Goal: Task Accomplishment & Management: Manage account settings

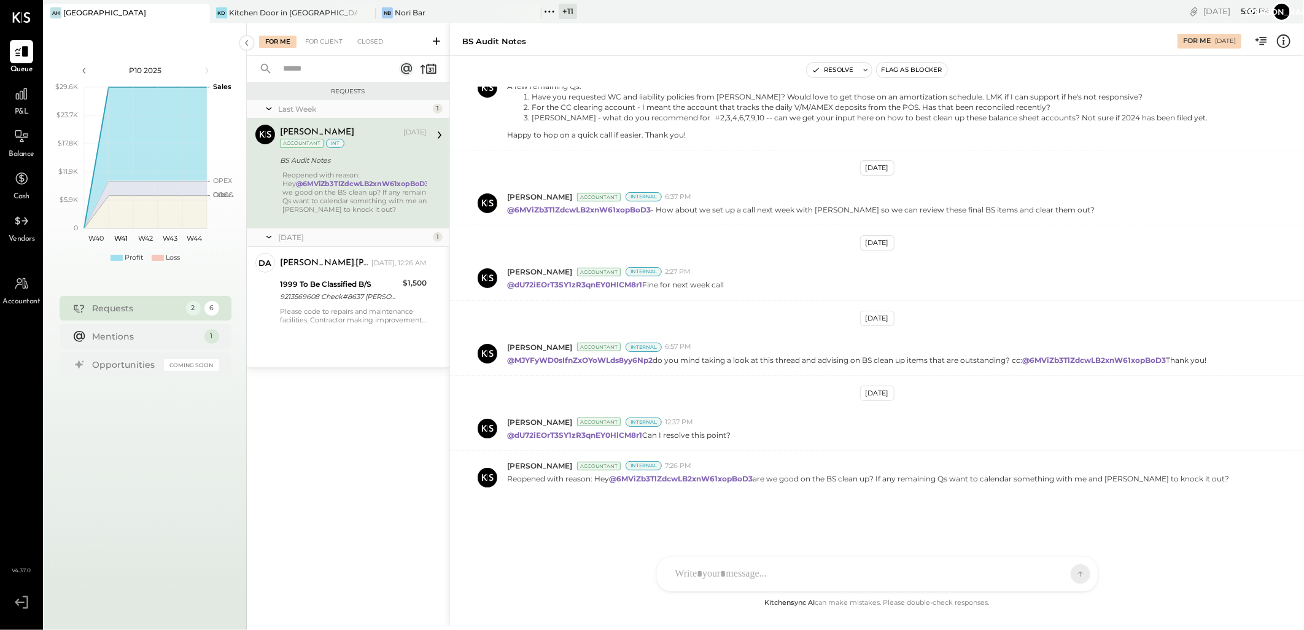
scroll to position [711, 0]
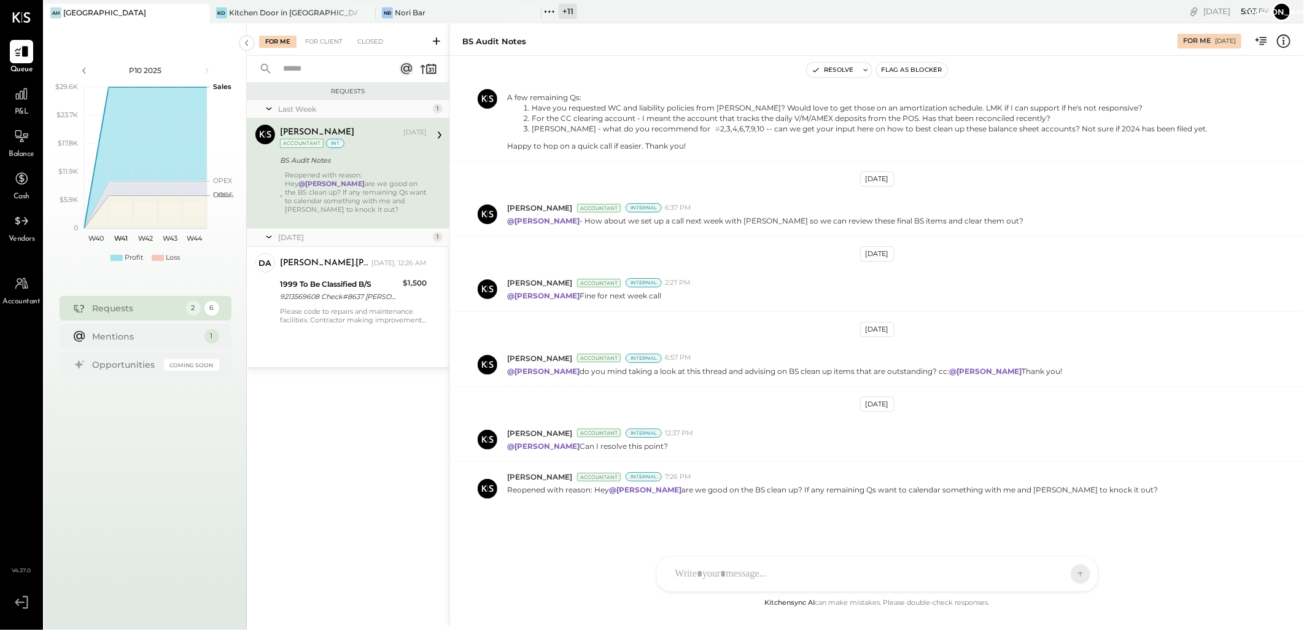
click at [570, 12] on div "+ 11" at bounding box center [568, 11] width 18 height 15
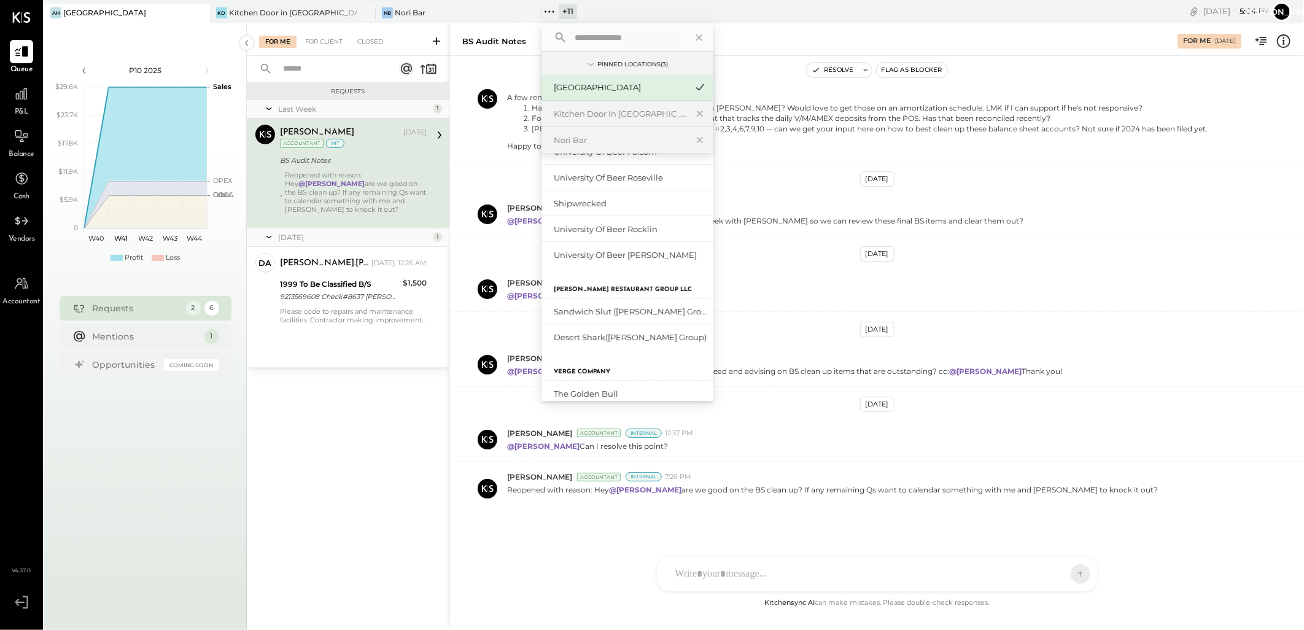
scroll to position [285, 0]
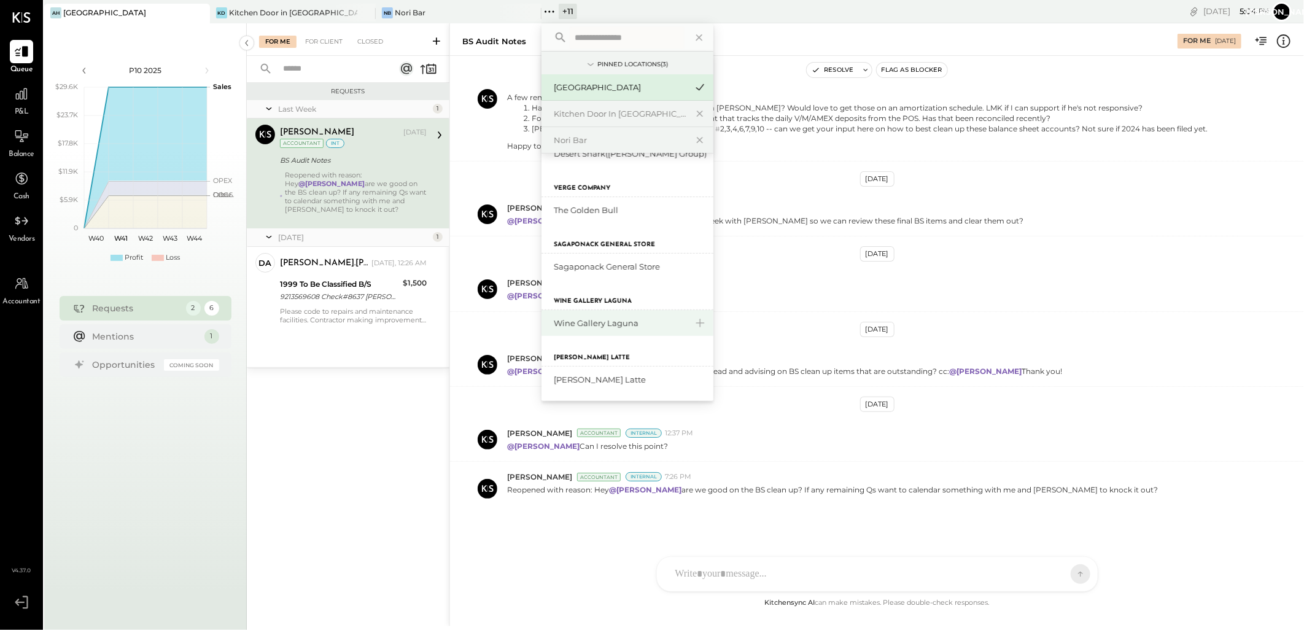
click at [616, 322] on div "Wine Gallery Laguna" at bounding box center [620, 323] width 133 height 12
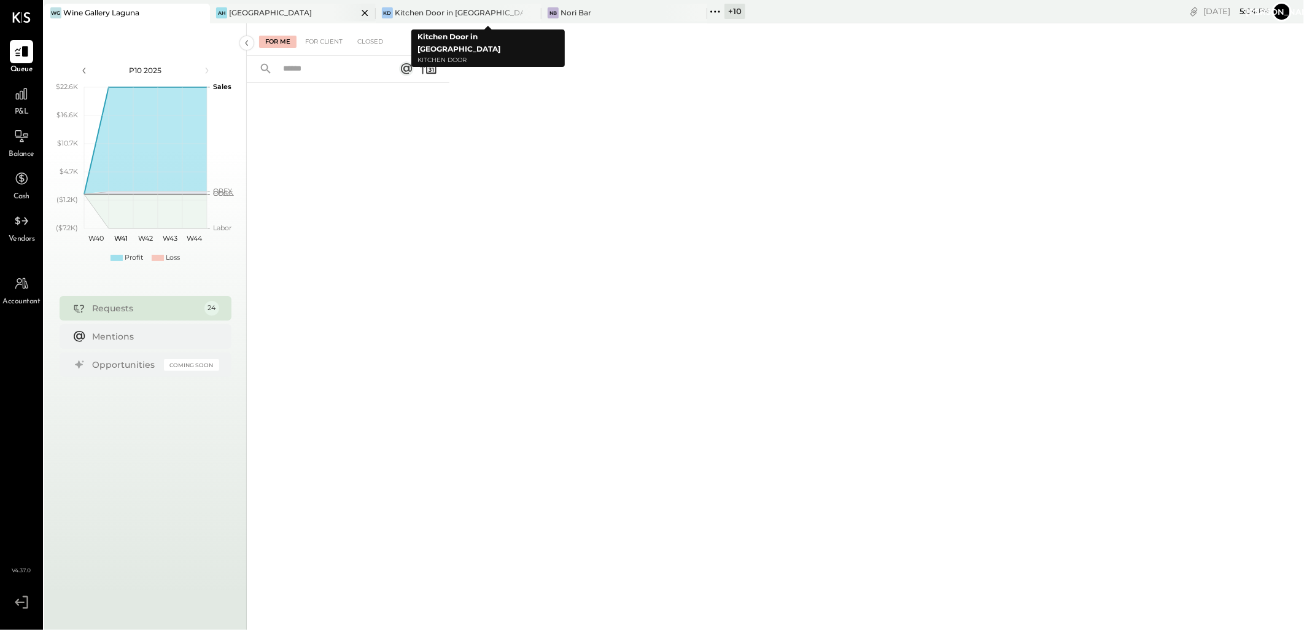
drag, startPoint x: 531, startPoint y: 11, endPoint x: 371, endPoint y: 13, distance: 159.6
click at [531, 11] on icon at bounding box center [530, 13] width 6 height 6
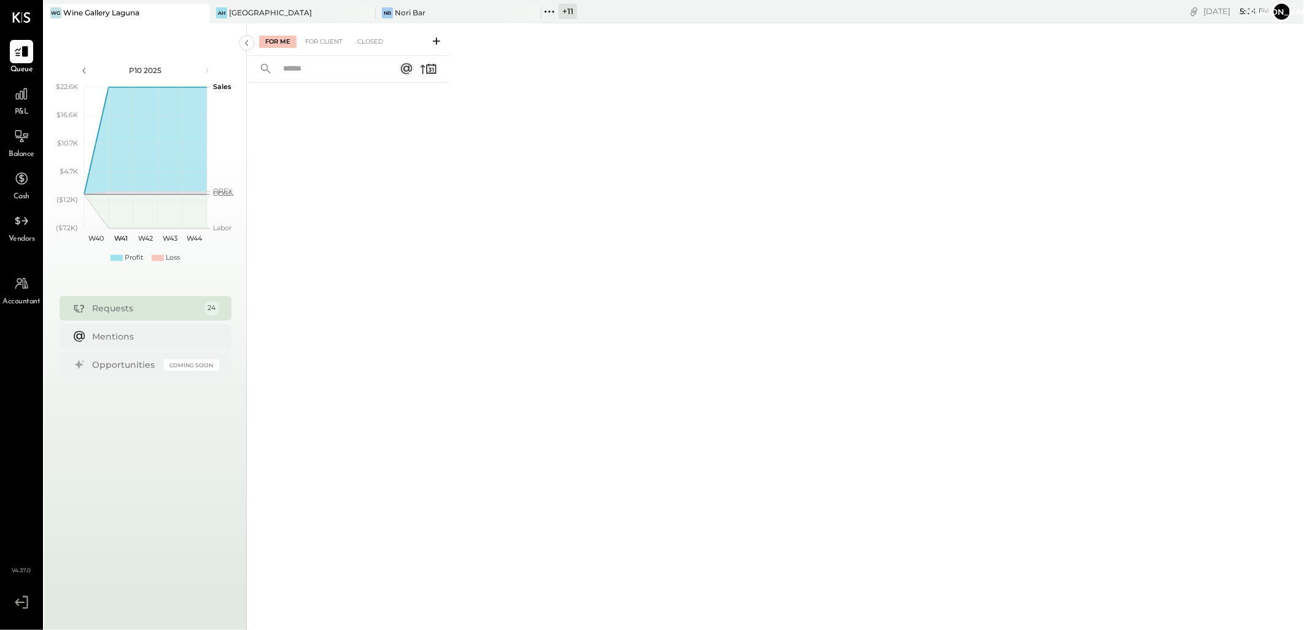
click at [166, 13] on div "WG Wine Gallery Laguna" at bounding box center [117, 12] width 147 height 11
click at [31, 93] on div at bounding box center [21, 93] width 23 height 23
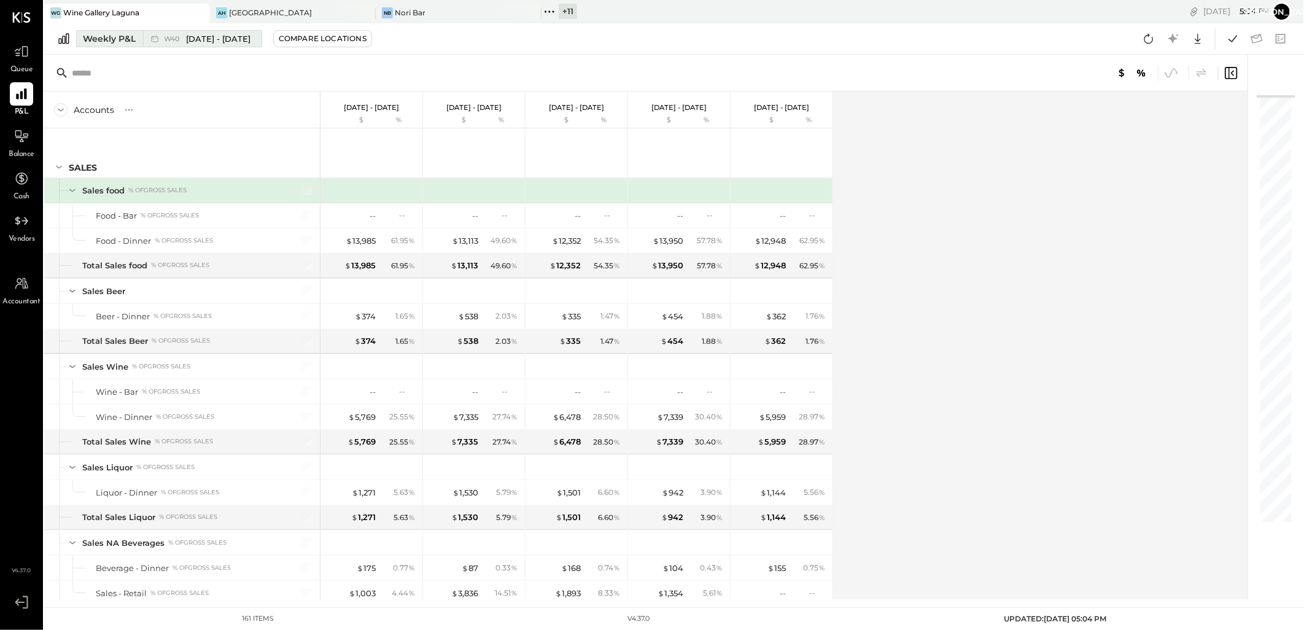
click at [191, 34] on span "[DATE] - [DATE]" at bounding box center [218, 39] width 64 height 12
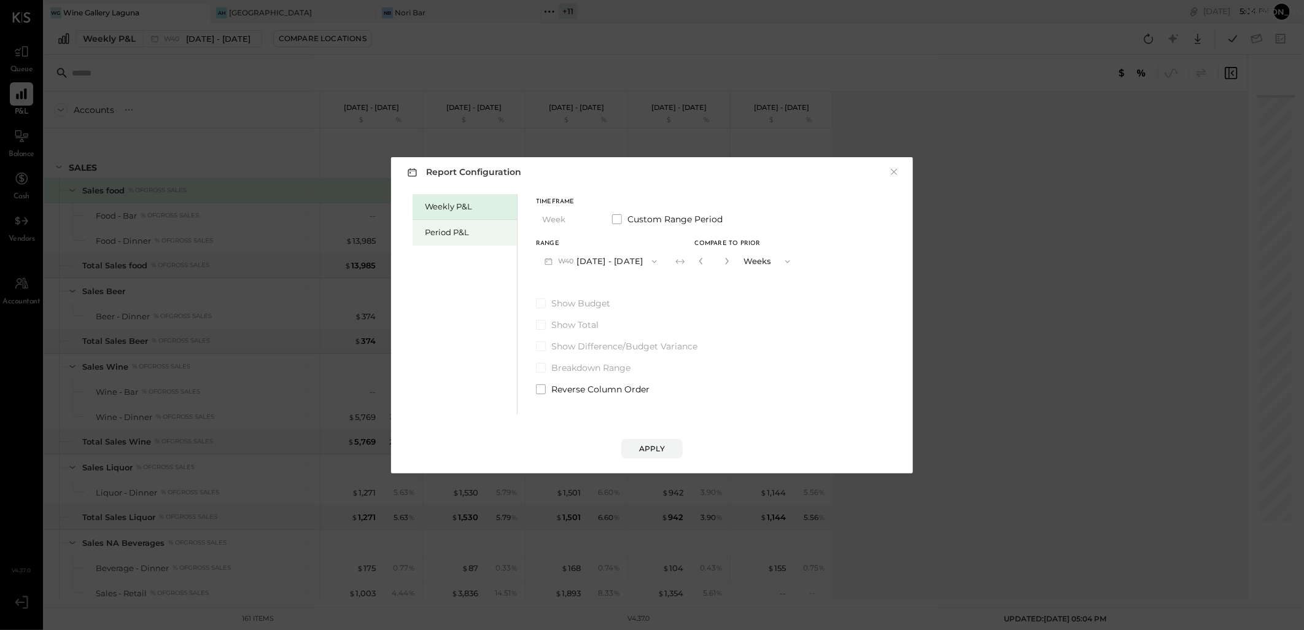
click at [461, 235] on div "Period P&L" at bounding box center [468, 232] width 86 height 12
click at [544, 260] on icon "button" at bounding box center [548, 261] width 13 height 13
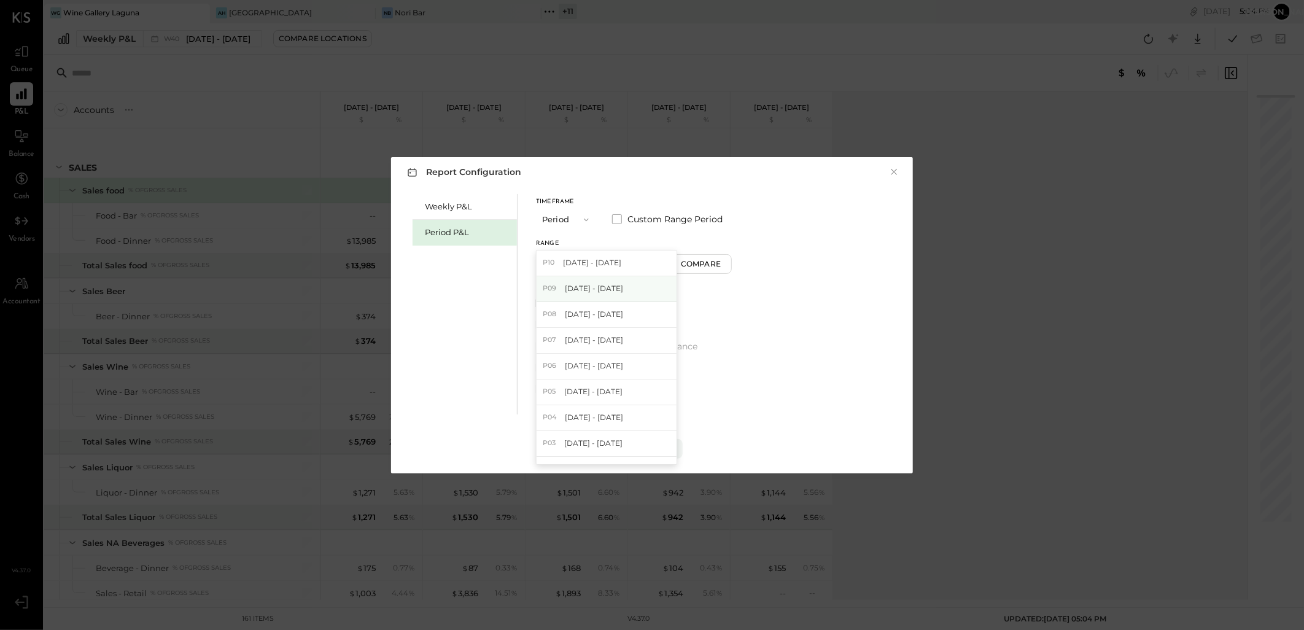
click at [573, 287] on span "[DATE] - [DATE]" at bounding box center [594, 288] width 58 height 10
click at [657, 450] on div "Apply" at bounding box center [652, 448] width 26 height 10
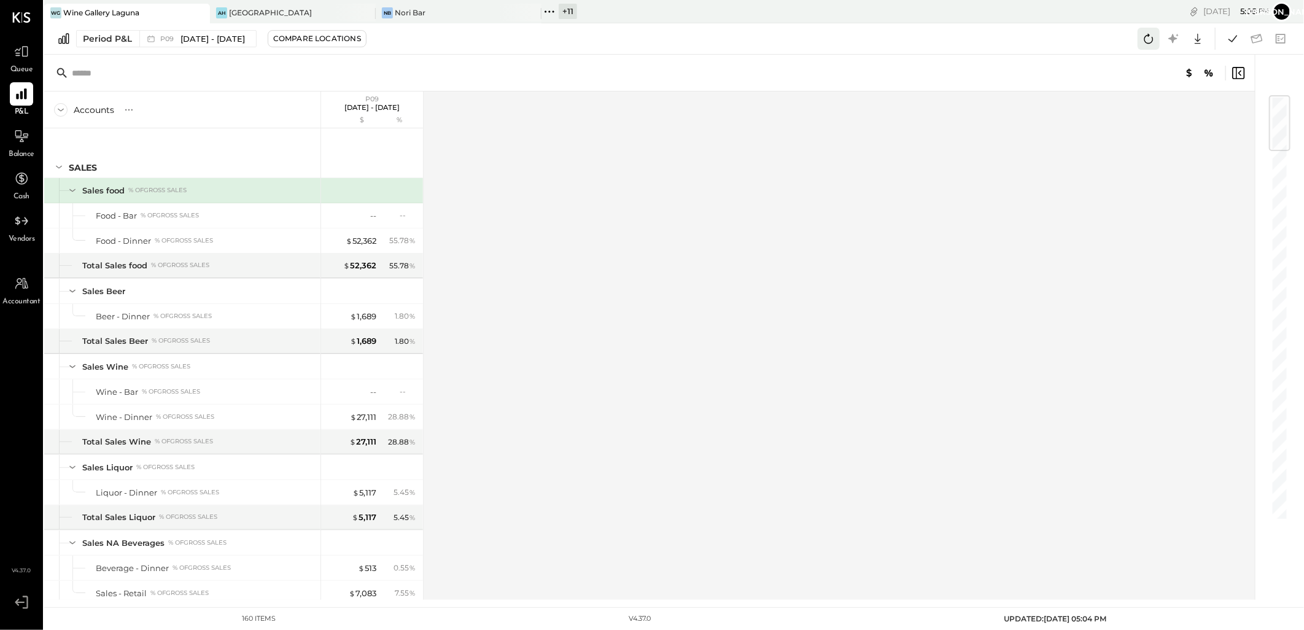
click at [1139, 37] on button at bounding box center [1148, 39] width 22 height 22
click at [1231, 37] on icon at bounding box center [1233, 39] width 16 height 16
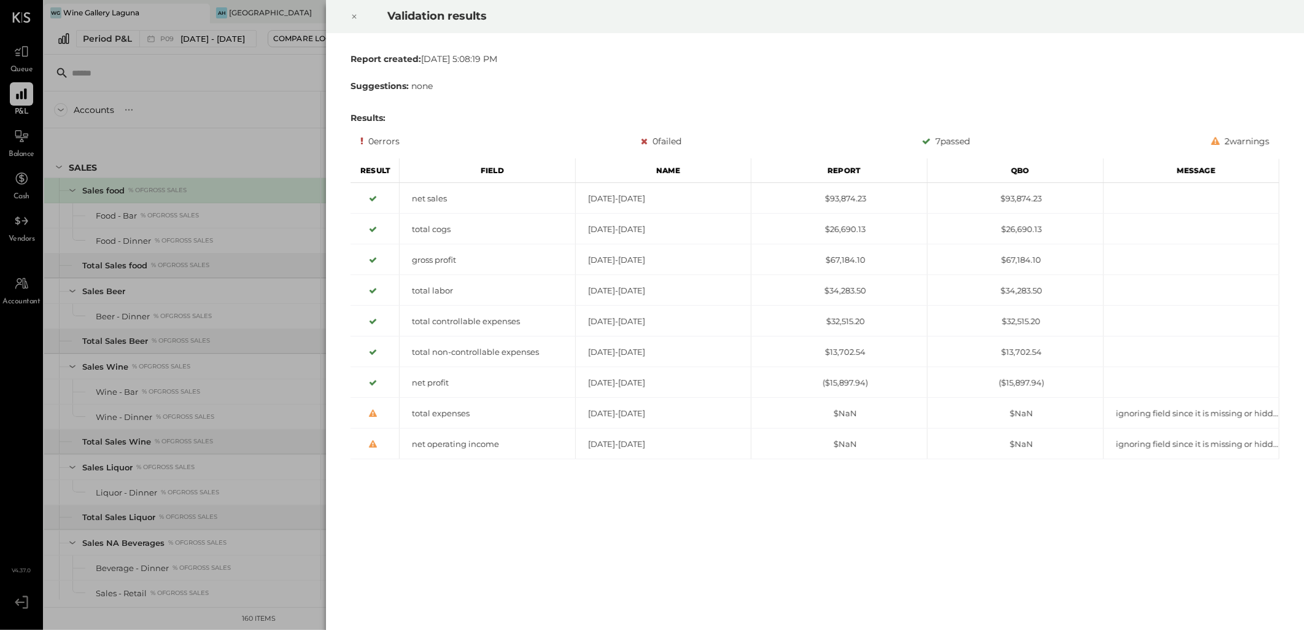
click at [354, 17] on icon at bounding box center [354, 17] width 4 height 4
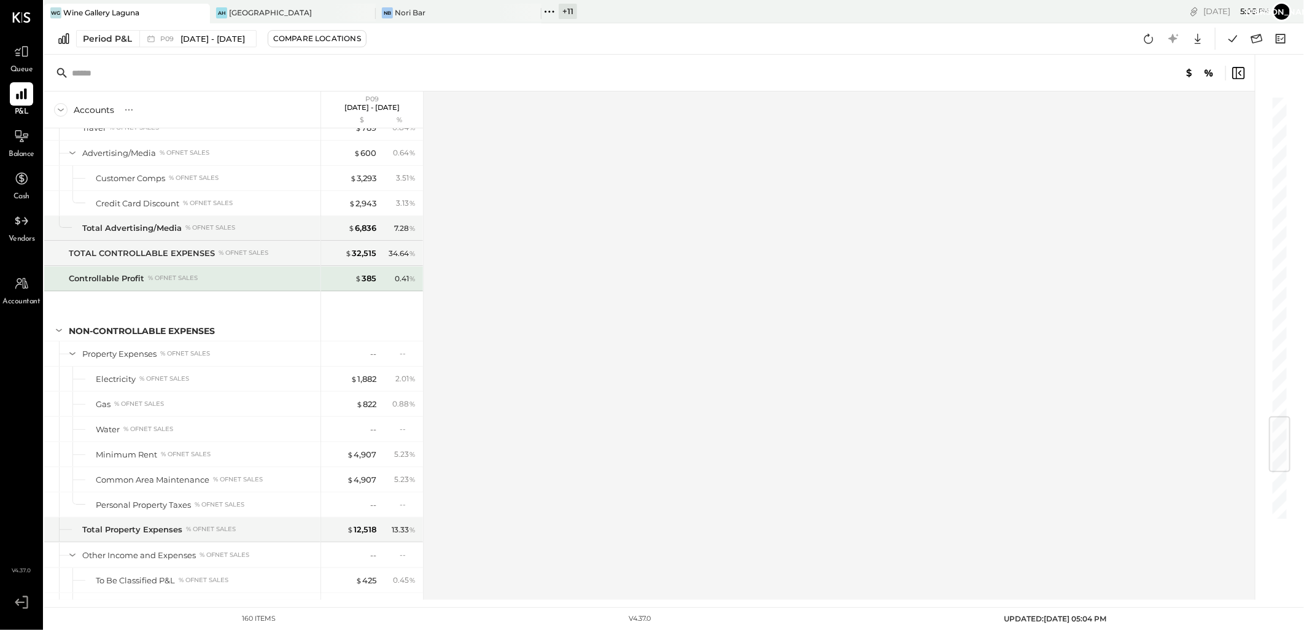
scroll to position [3135, 0]
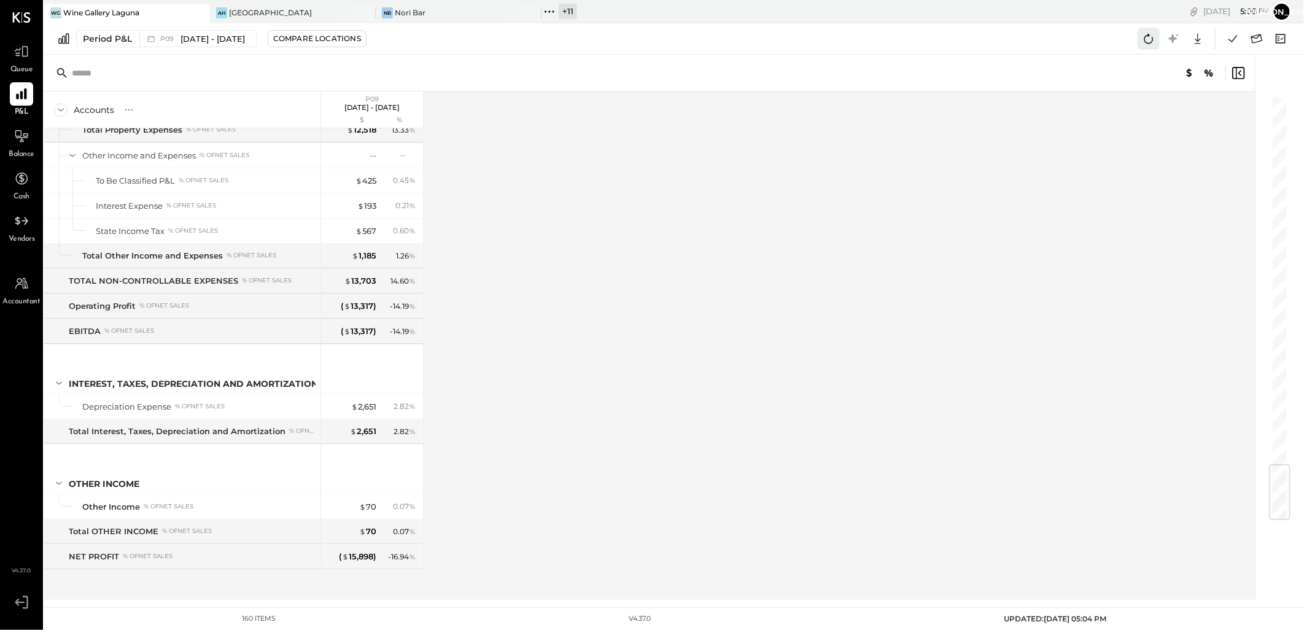
click at [1145, 41] on icon at bounding box center [1148, 39] width 9 height 10
click at [1137, 35] on div "Period P&L P09 Sep 1 - 28, 2025 Compare Locations Google Sheets Excel" at bounding box center [674, 38] width 1260 height 31
click at [1150, 39] on icon at bounding box center [1148, 39] width 16 height 16
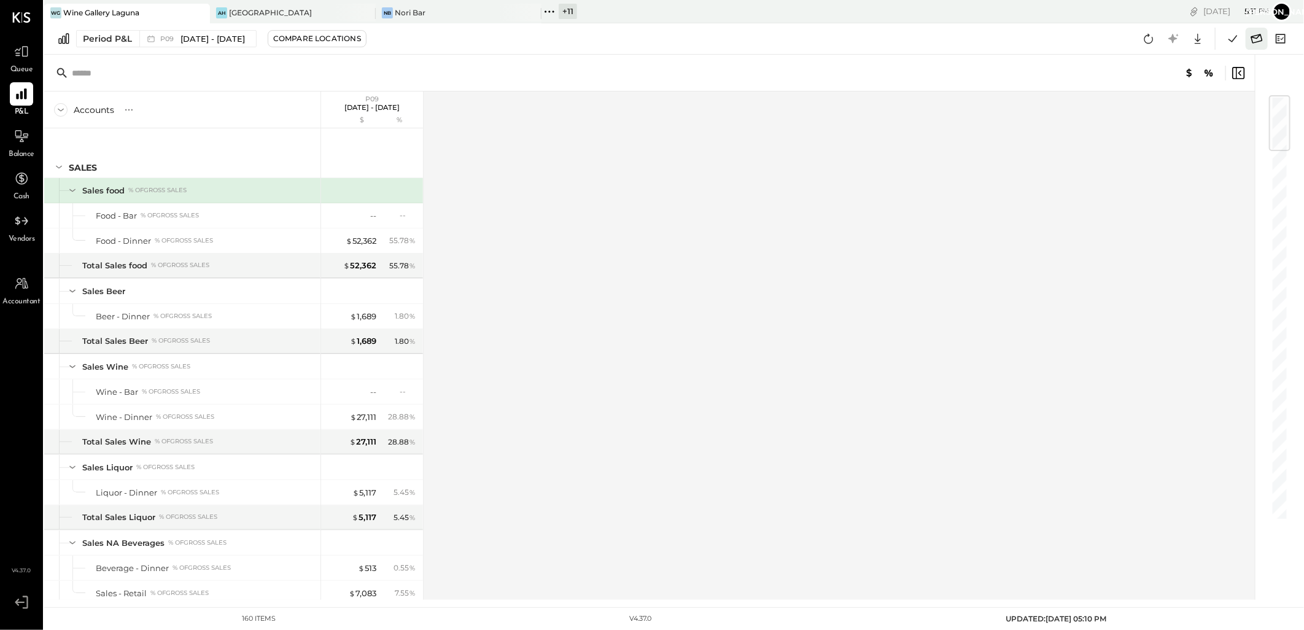
click at [1260, 38] on icon at bounding box center [1256, 39] width 16 height 16
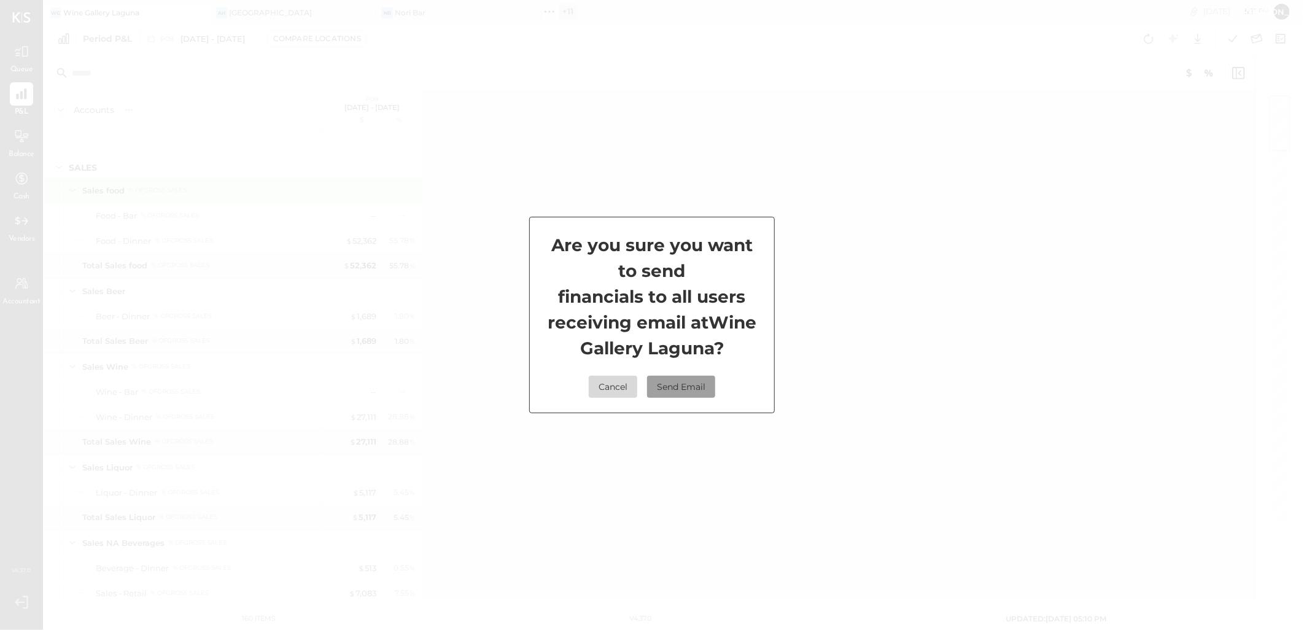
click at [689, 385] on button "Send Email" at bounding box center [681, 387] width 68 height 22
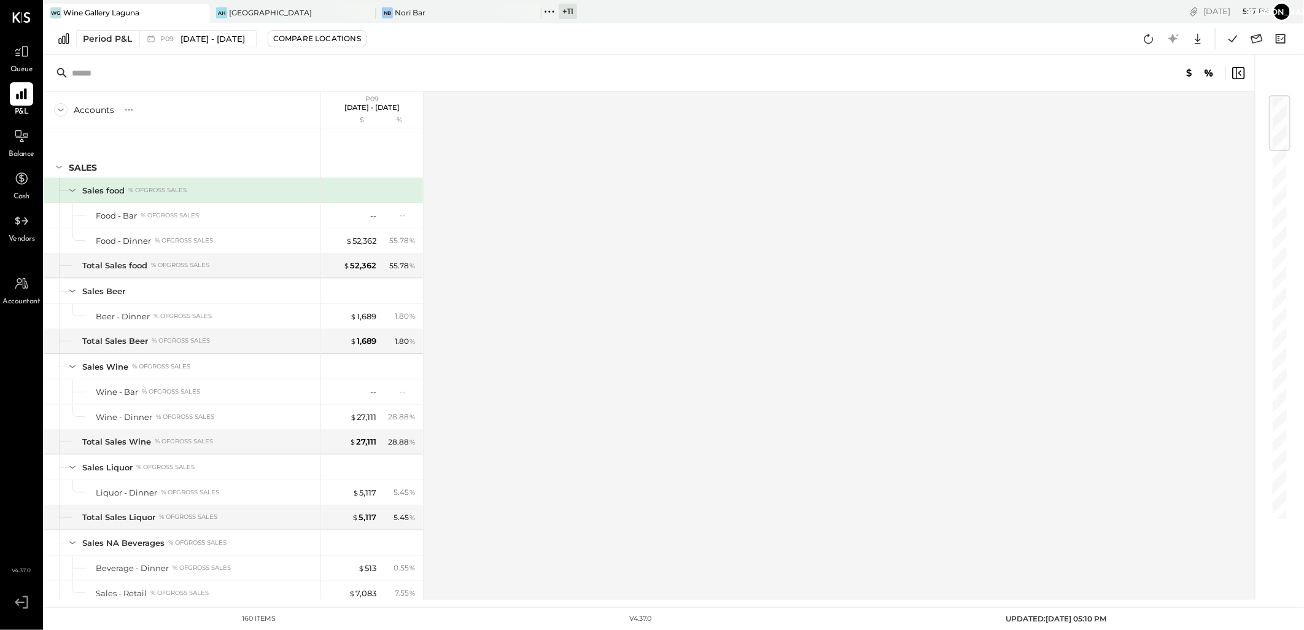
click at [570, 9] on div "+ 11" at bounding box center [568, 11] width 18 height 15
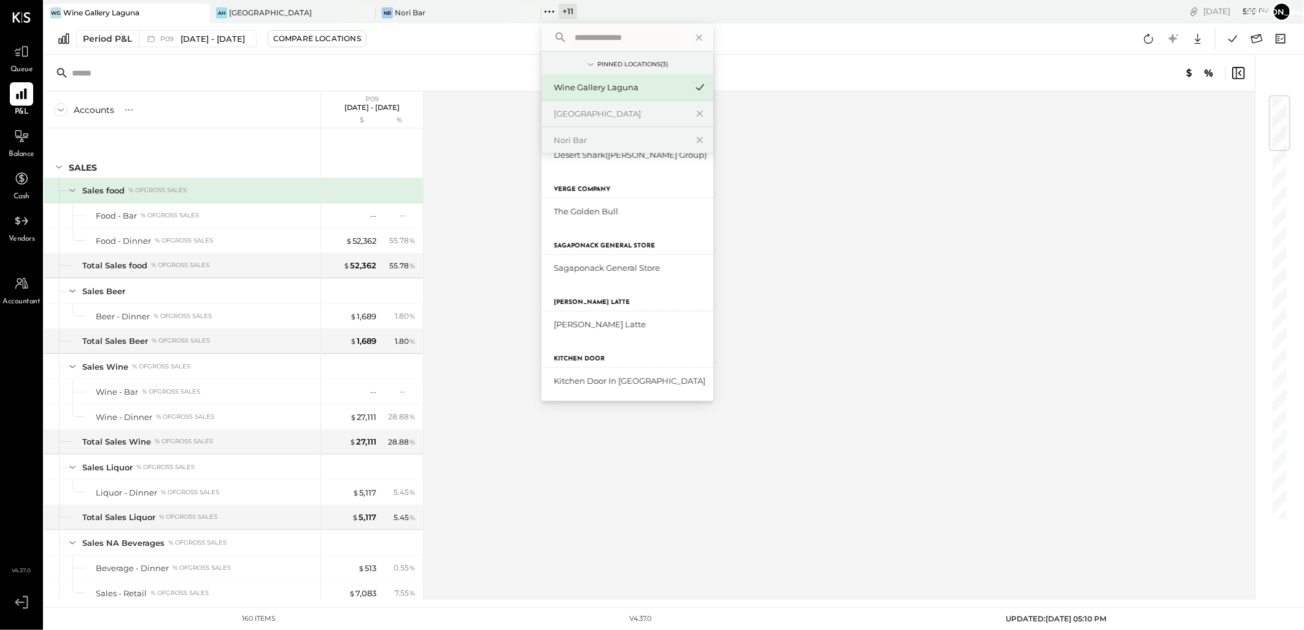
scroll to position [285, 0]
click at [606, 385] on div "Kitchen Door in [GEOGRAPHIC_DATA]" at bounding box center [627, 379] width 172 height 26
click at [603, 377] on div "Kitchen Door in [GEOGRAPHIC_DATA]" at bounding box center [620, 380] width 133 height 12
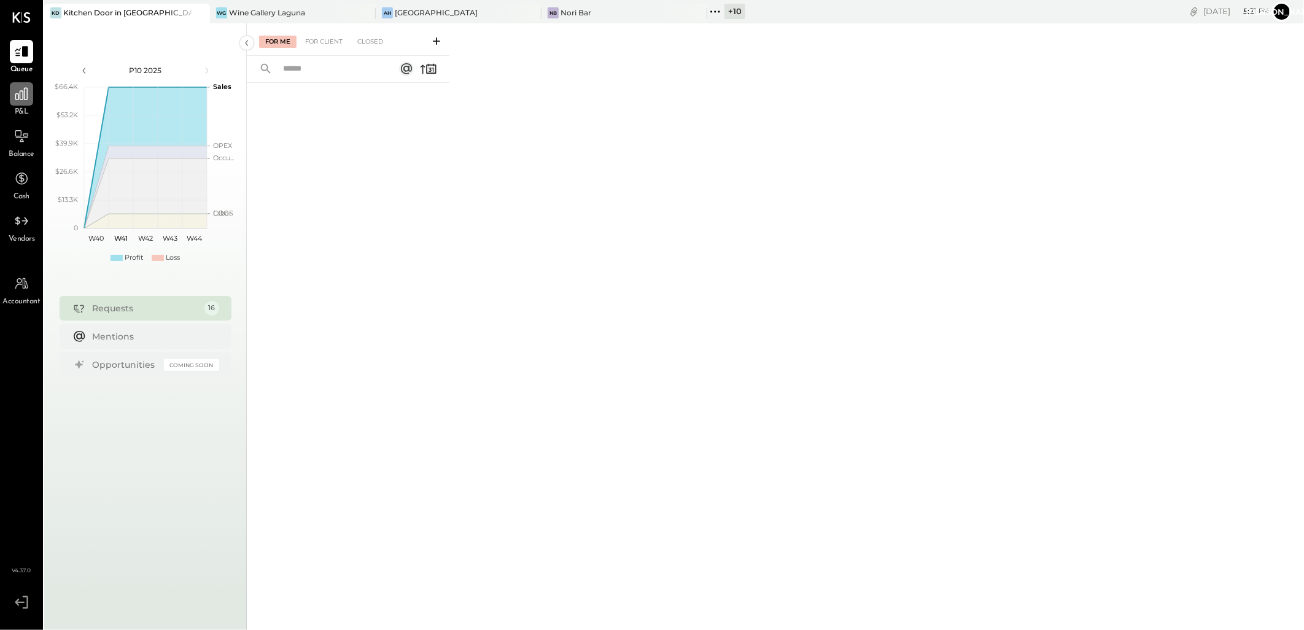
click at [23, 103] on div at bounding box center [21, 93] width 23 height 23
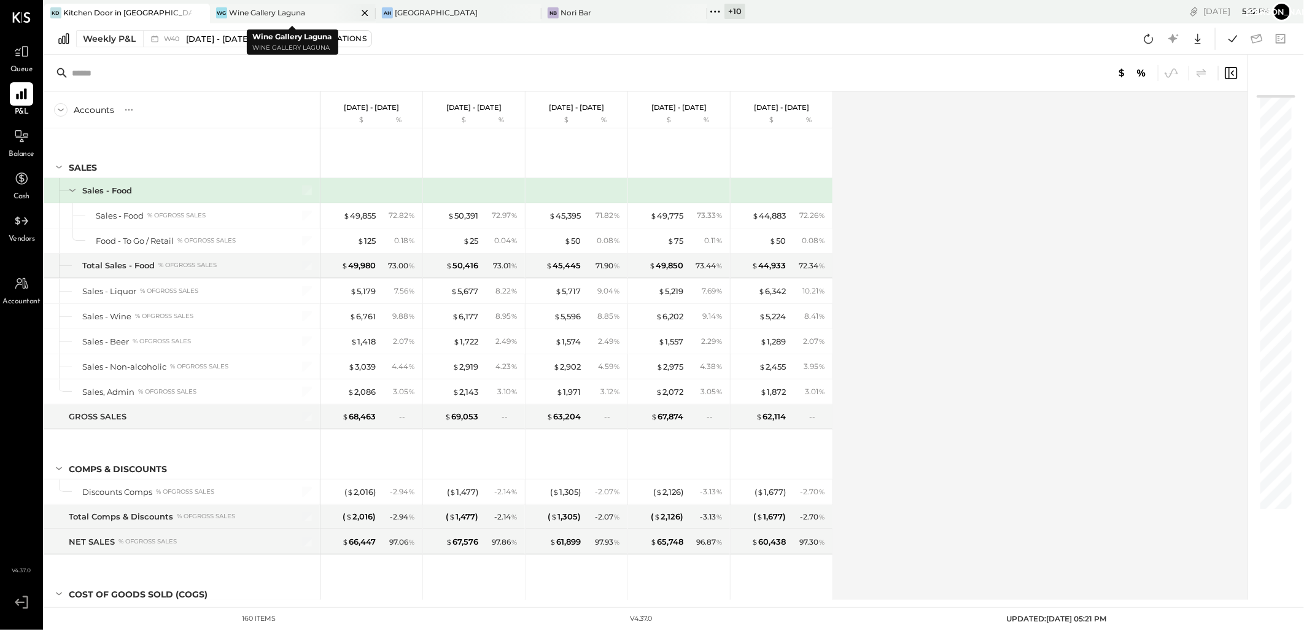
click at [363, 13] on icon at bounding box center [364, 13] width 15 height 15
click at [368, 15] on icon at bounding box center [364, 13] width 15 height 15
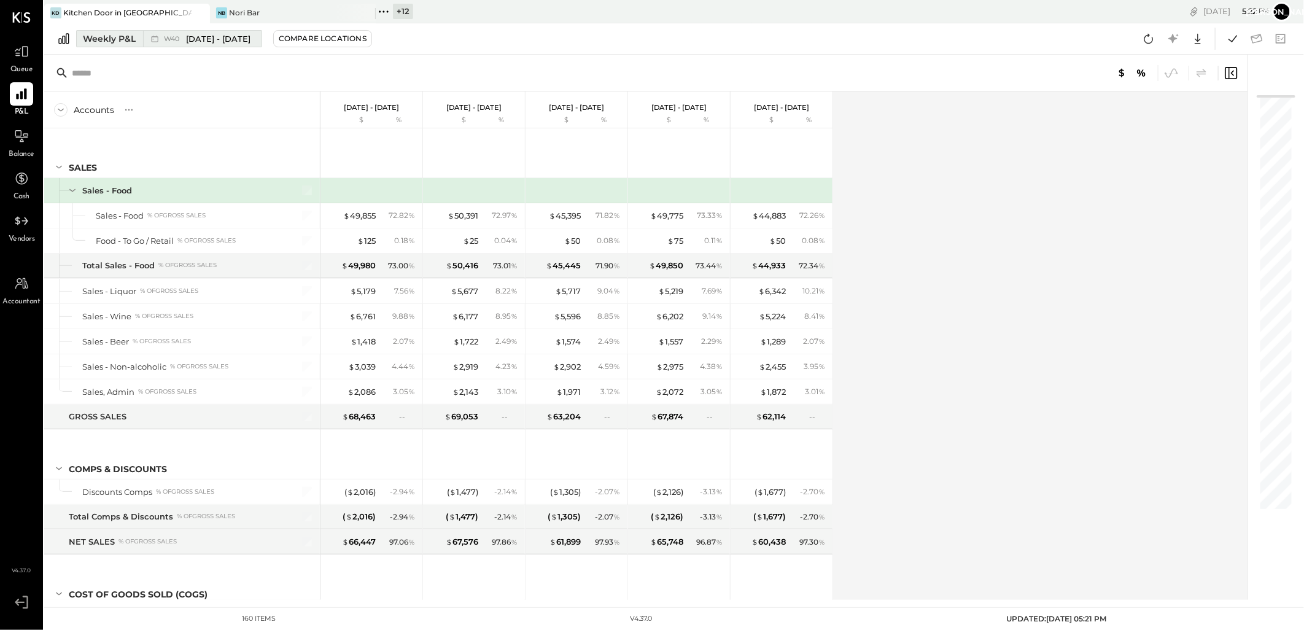
click at [100, 41] on div "Weekly P&L" at bounding box center [109, 39] width 53 height 12
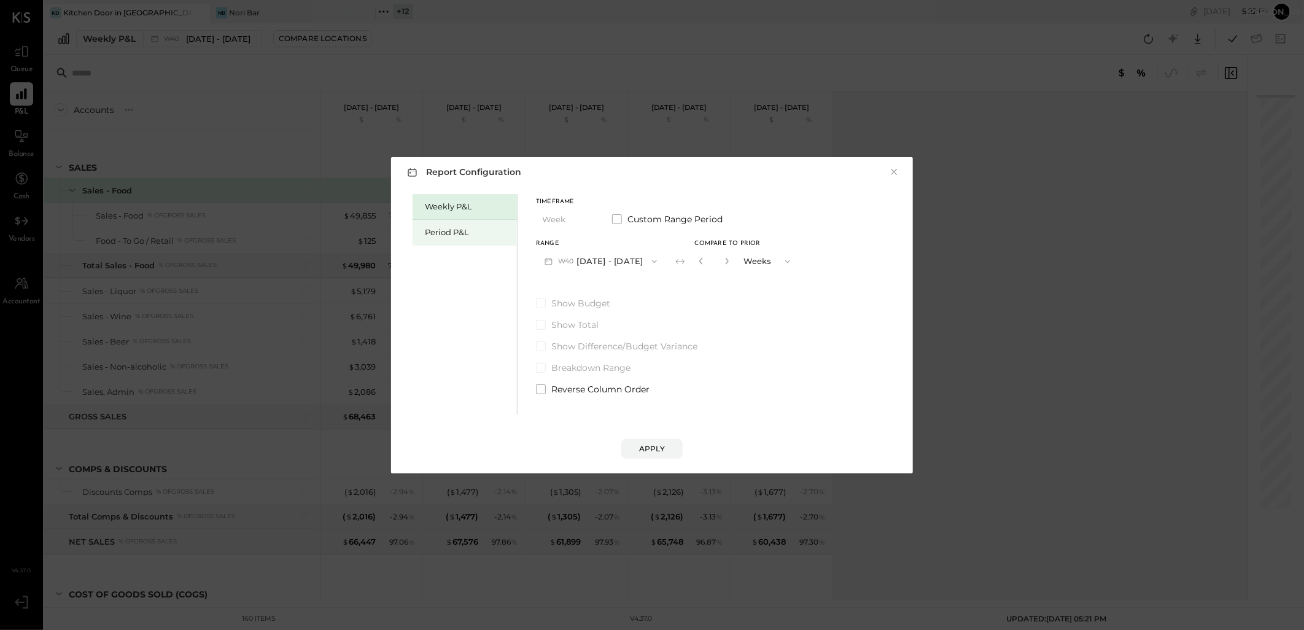
click at [459, 236] on div "Period P&L" at bounding box center [468, 232] width 86 height 12
click at [656, 258] on span "button" at bounding box center [648, 262] width 16 height 10
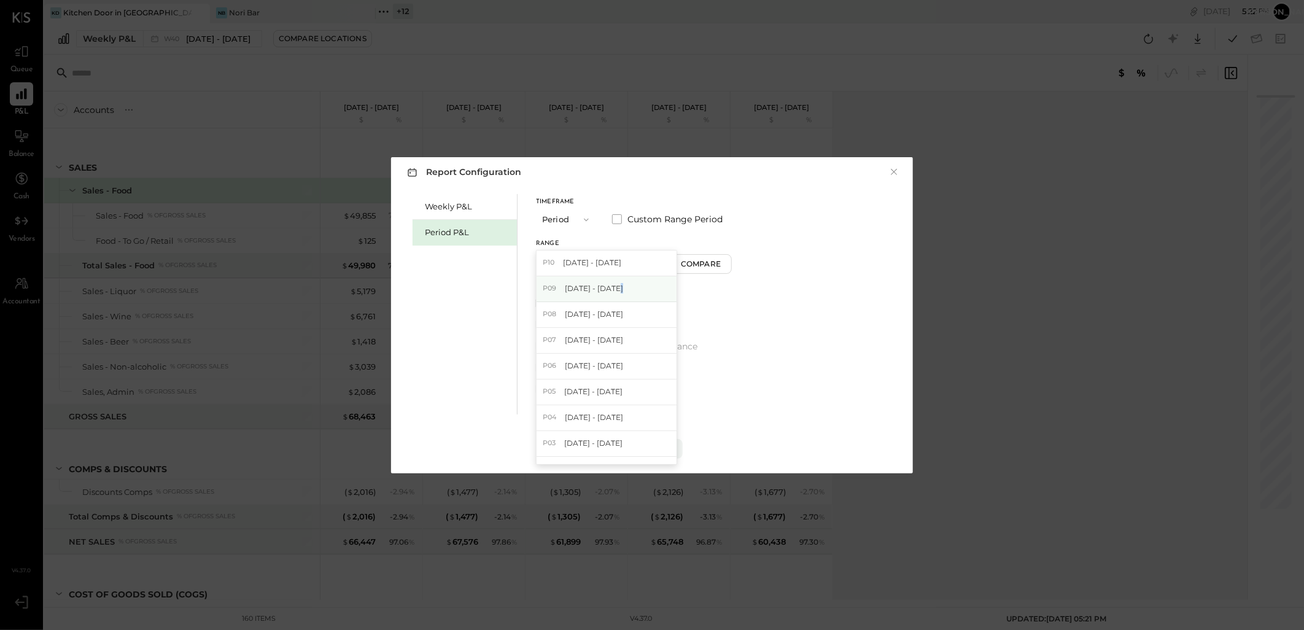
click at [614, 287] on span "[DATE] - [DATE]" at bounding box center [594, 288] width 58 height 10
click at [654, 443] on div "Apply" at bounding box center [652, 448] width 26 height 10
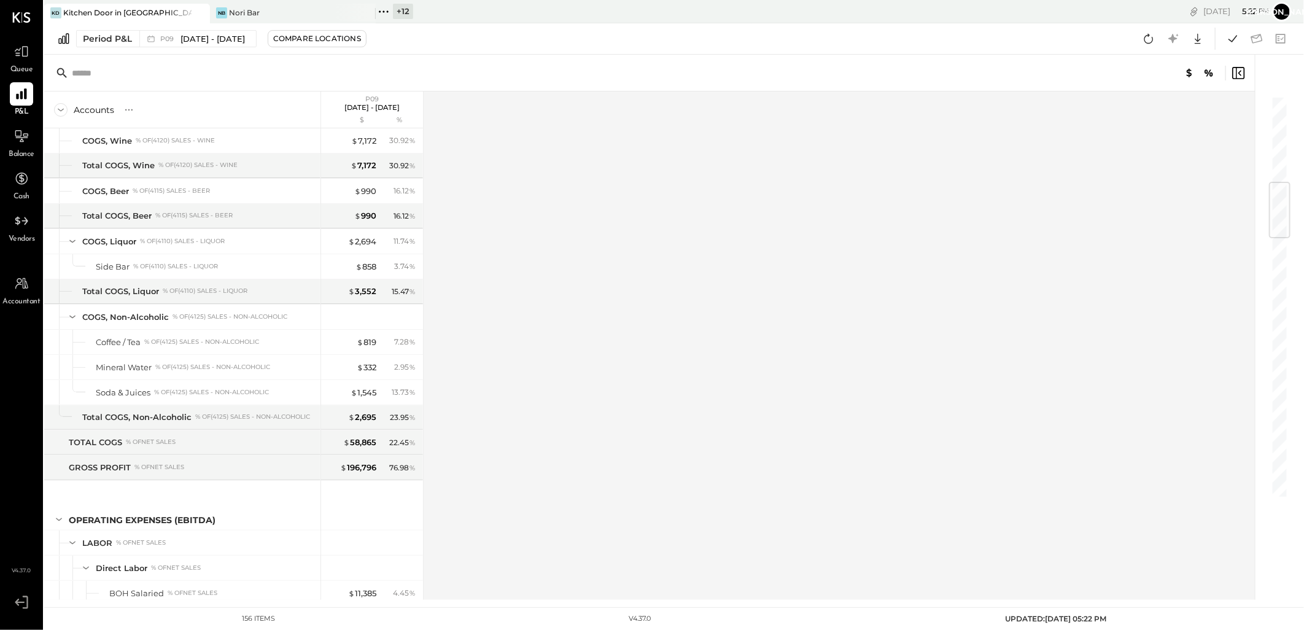
scroll to position [660, 0]
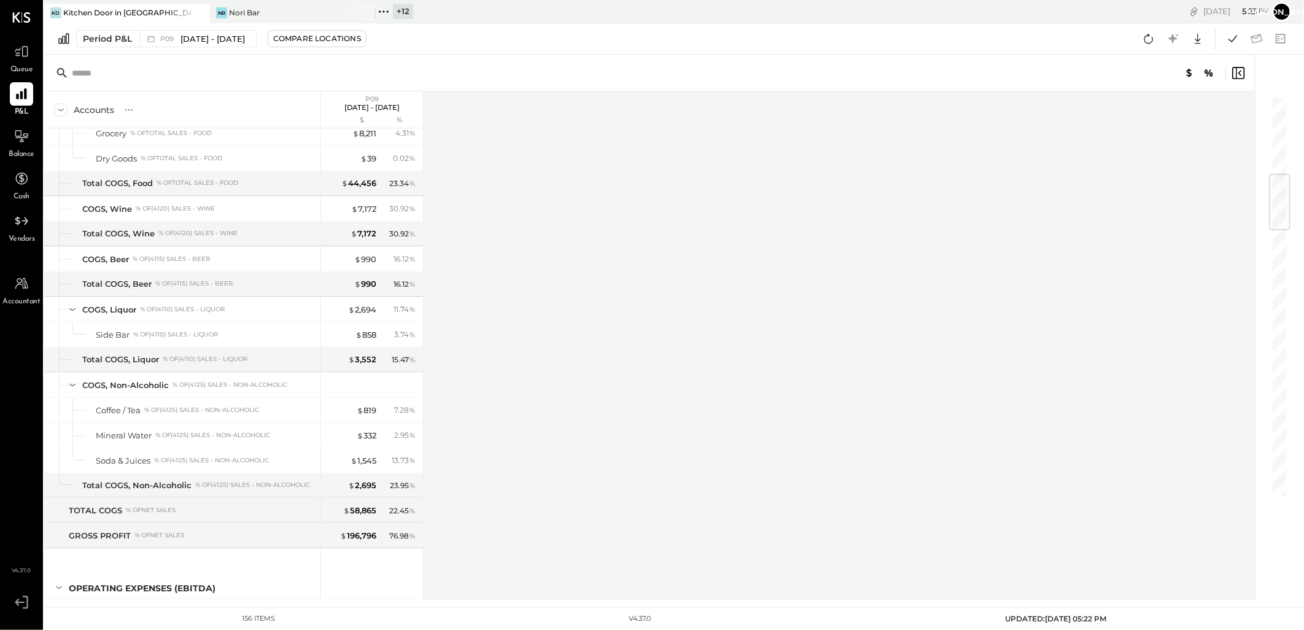
click at [403, 11] on div "+ 12" at bounding box center [403, 11] width 20 height 15
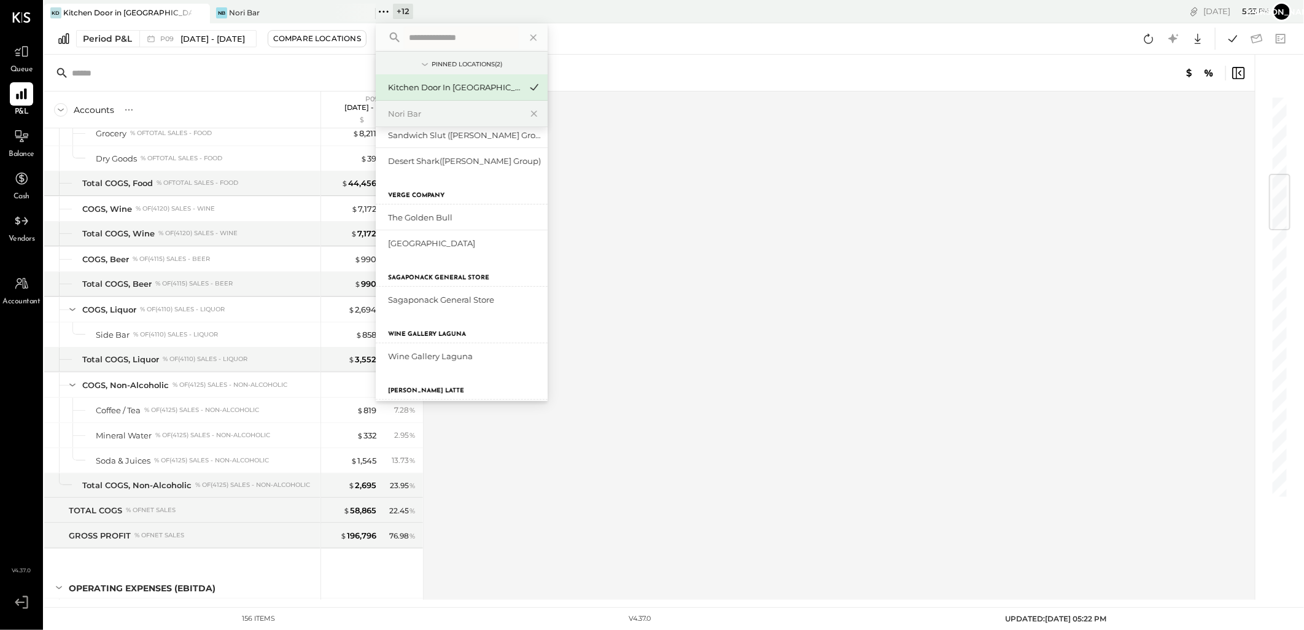
scroll to position [273, 0]
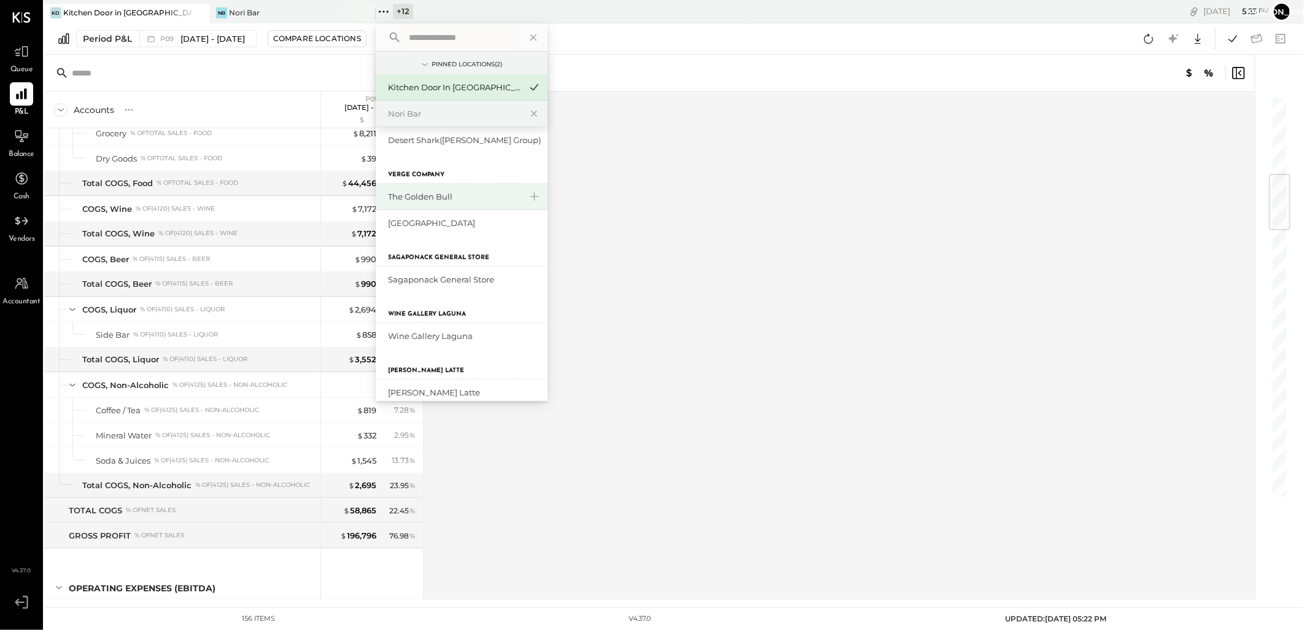
click at [445, 191] on div "The Golden Bull" at bounding box center [454, 197] width 133 height 12
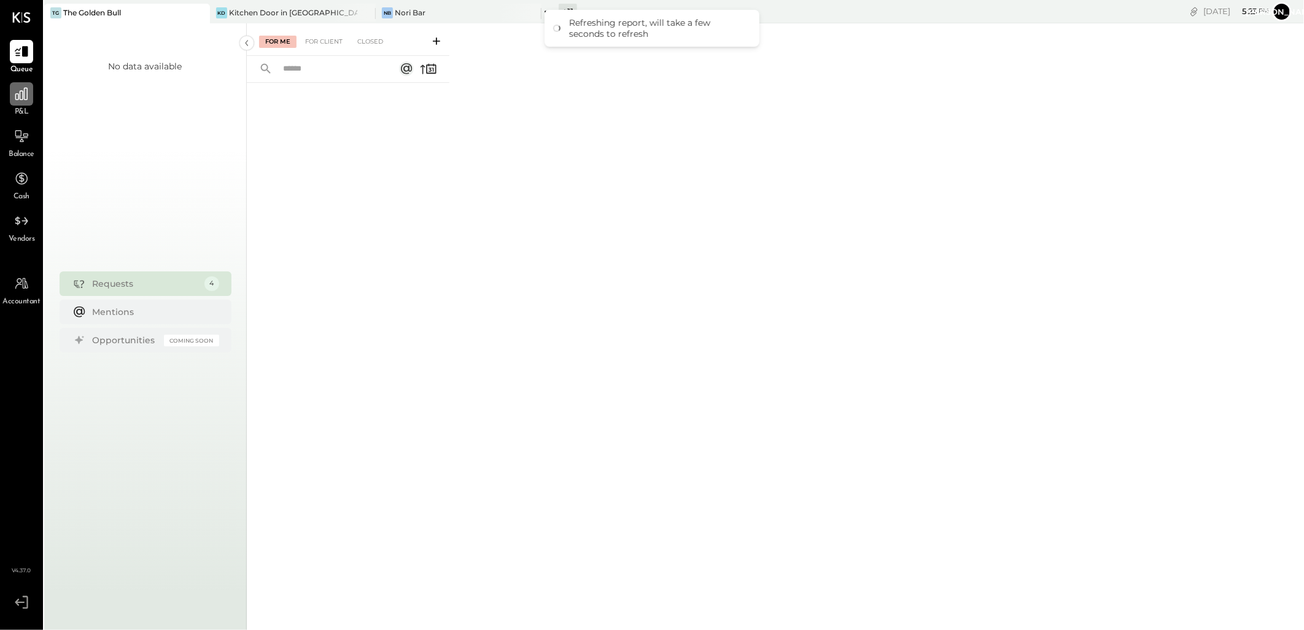
click at [21, 100] on icon at bounding box center [22, 94] width 16 height 16
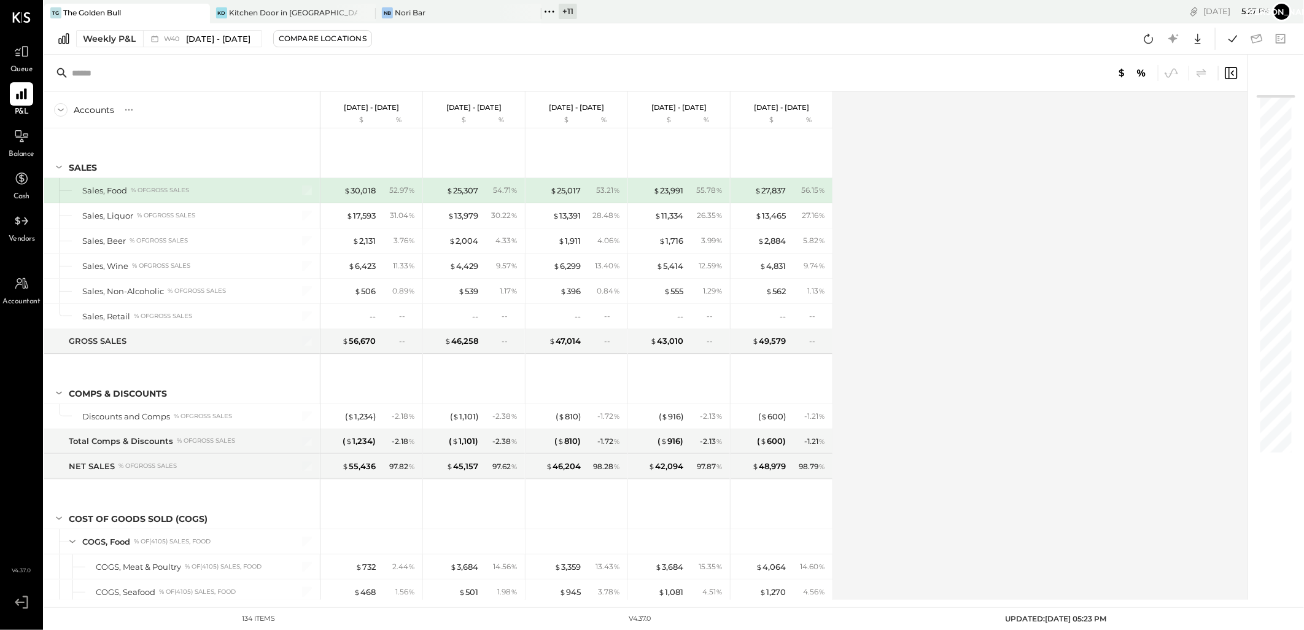
click at [575, 12] on div "+ 11" at bounding box center [568, 11] width 18 height 15
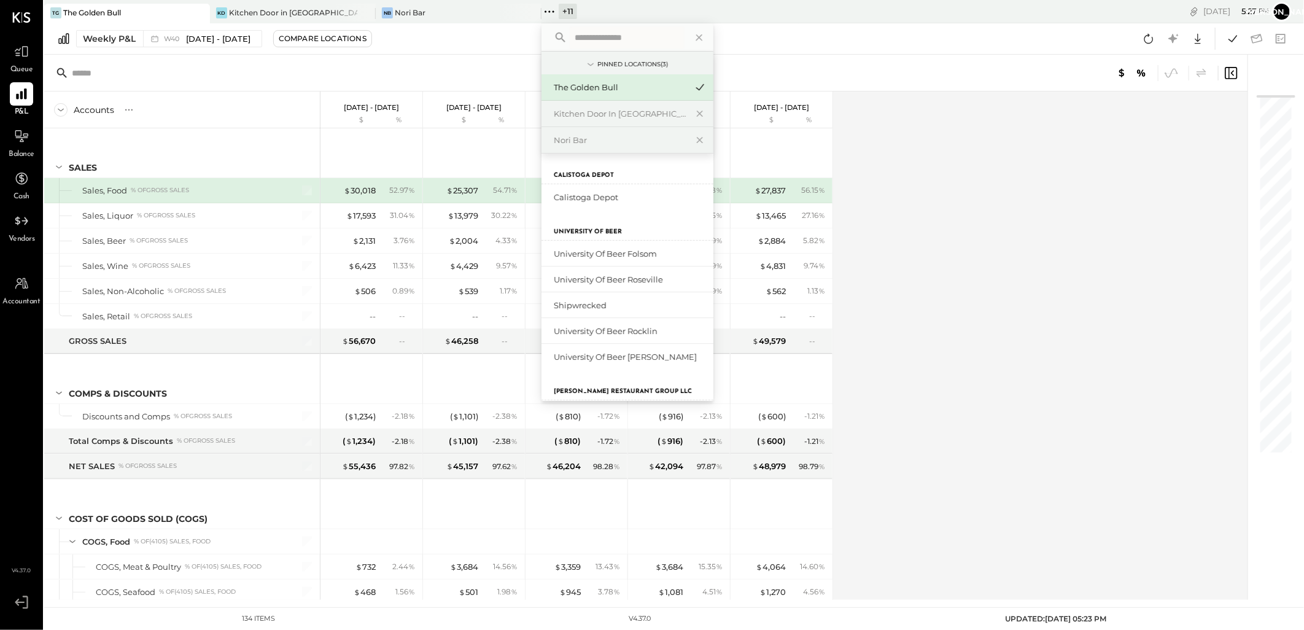
click at [6, 93] on div "P&L" at bounding box center [22, 100] width 36 height 36
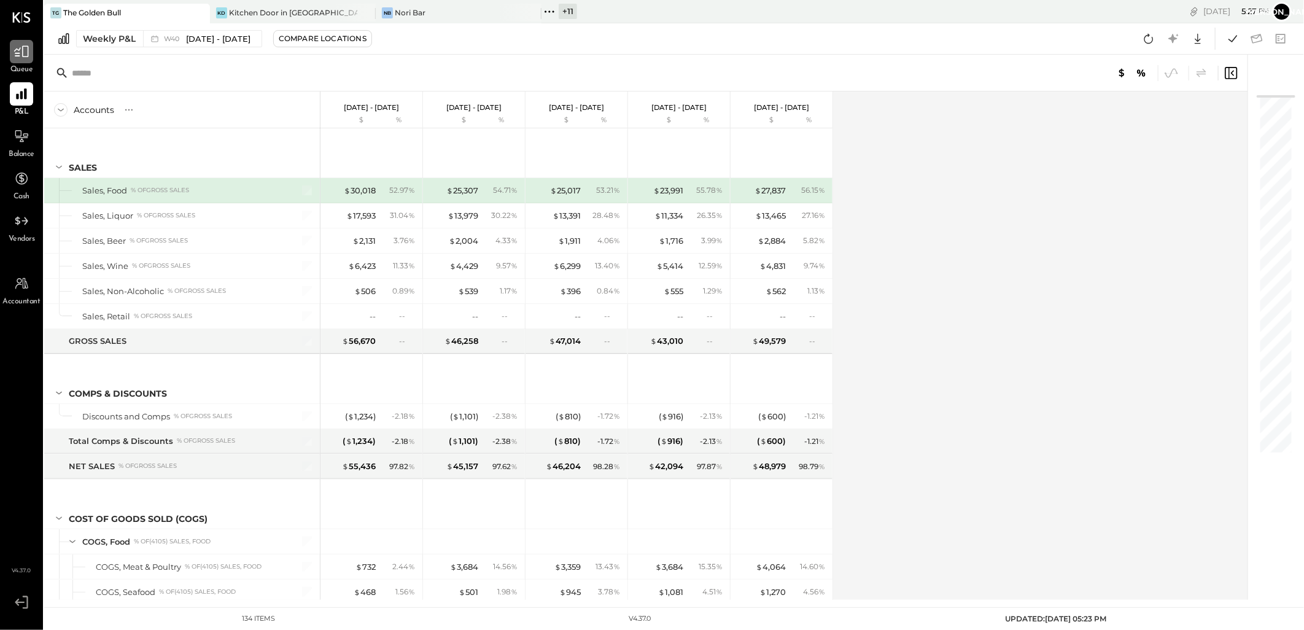
click at [21, 50] on icon at bounding box center [22, 52] width 16 height 16
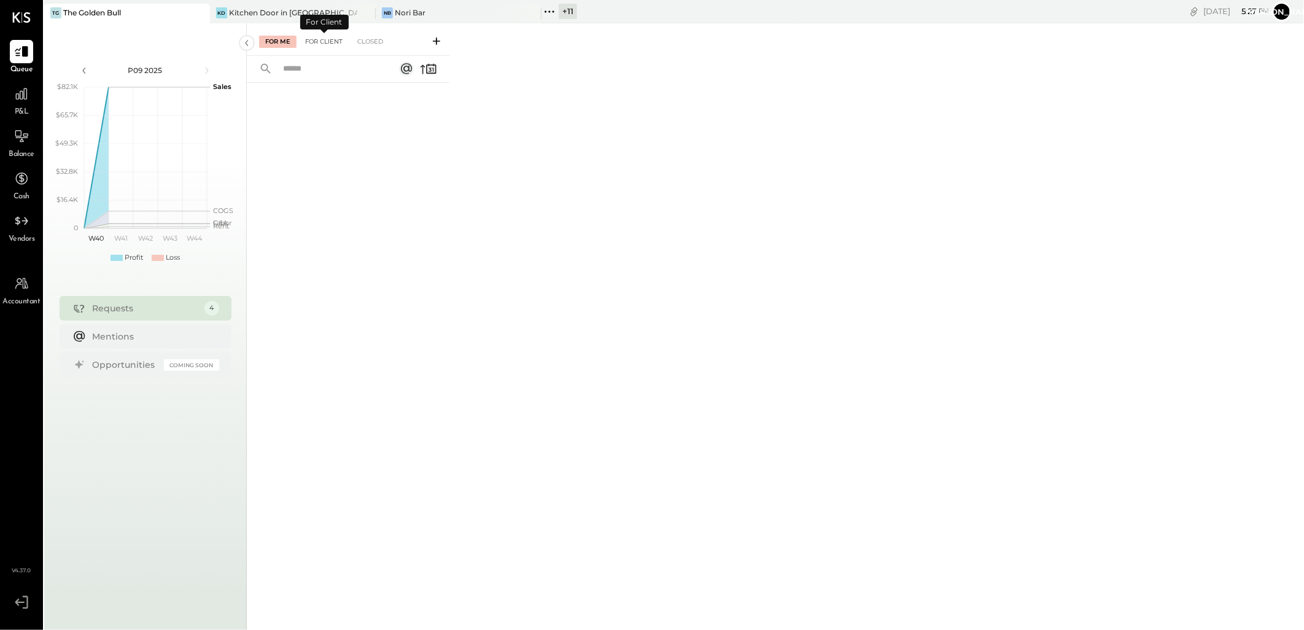
click at [332, 41] on div "For Client" at bounding box center [324, 42] width 50 height 12
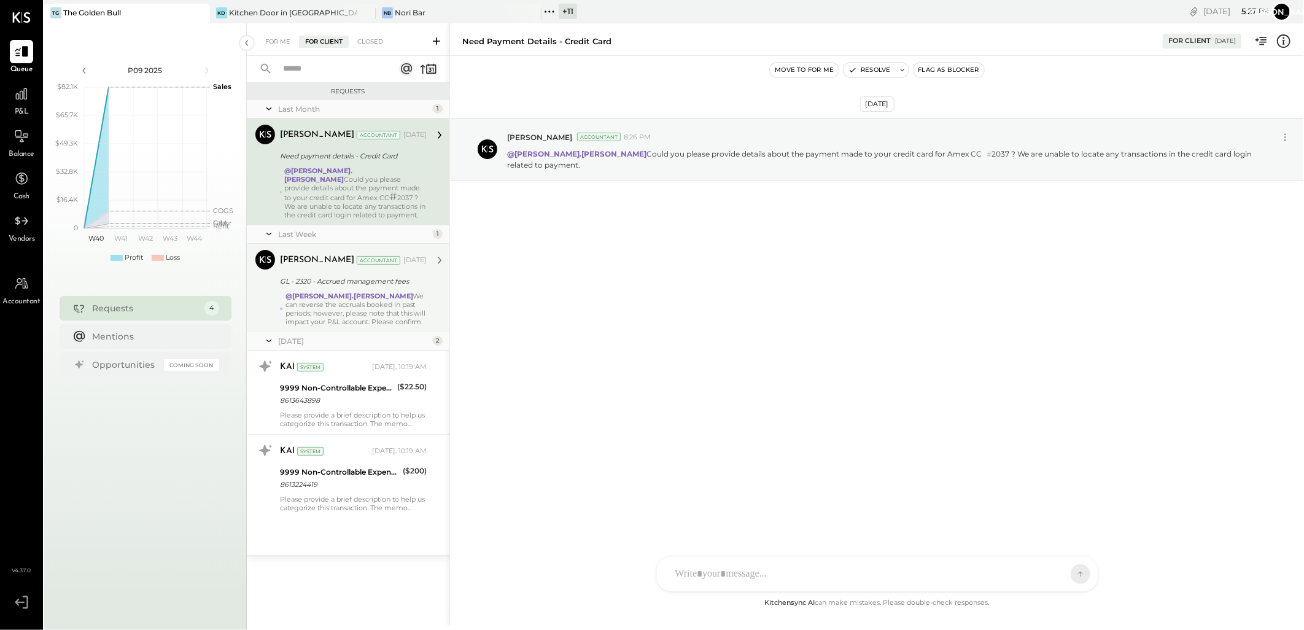
click at [350, 308] on div "@[PERSON_NAME].[PERSON_NAME] We can reverse the accruals booked in past periods…" at bounding box center [355, 309] width 141 height 34
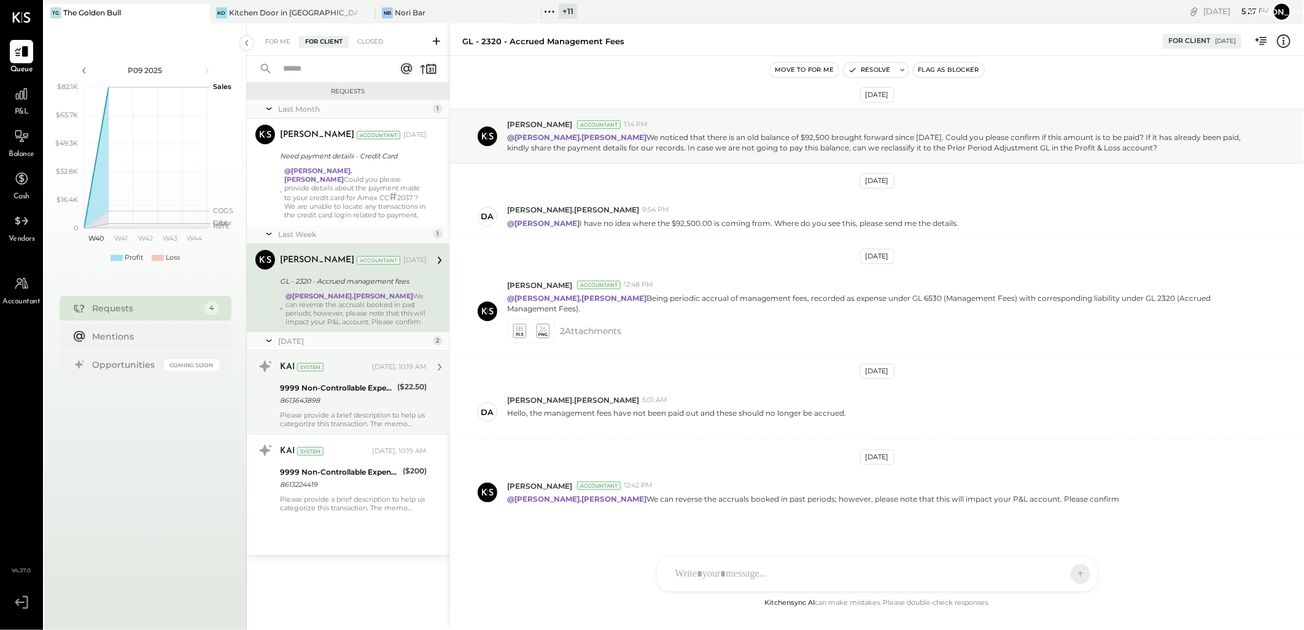
click at [350, 390] on div "9999 Non-Controllable Expenses:Other Income and Expenses:To Be Classified" at bounding box center [337, 388] width 114 height 12
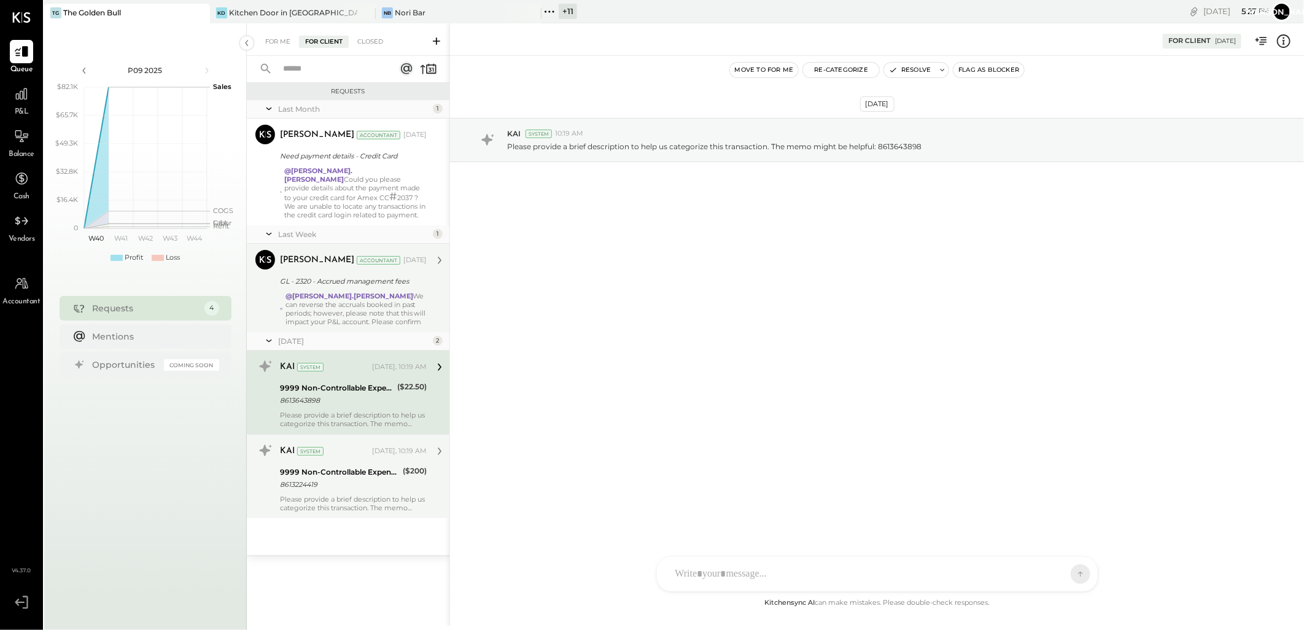
click at [361, 466] on div "9999 Non-Controllable Expenses:Other Income and Expenses:To Be Classified" at bounding box center [339, 472] width 119 height 12
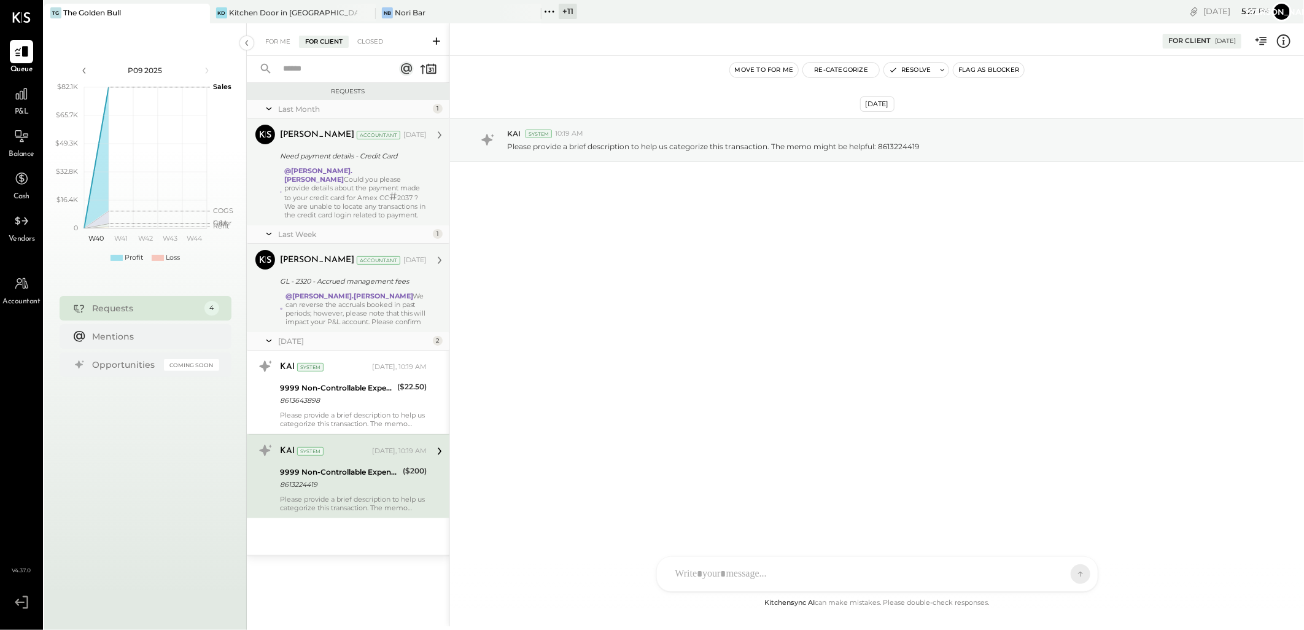
click at [333, 180] on div "@[PERSON_NAME].[PERSON_NAME] Could you please provide details about the payment…" at bounding box center [355, 192] width 142 height 53
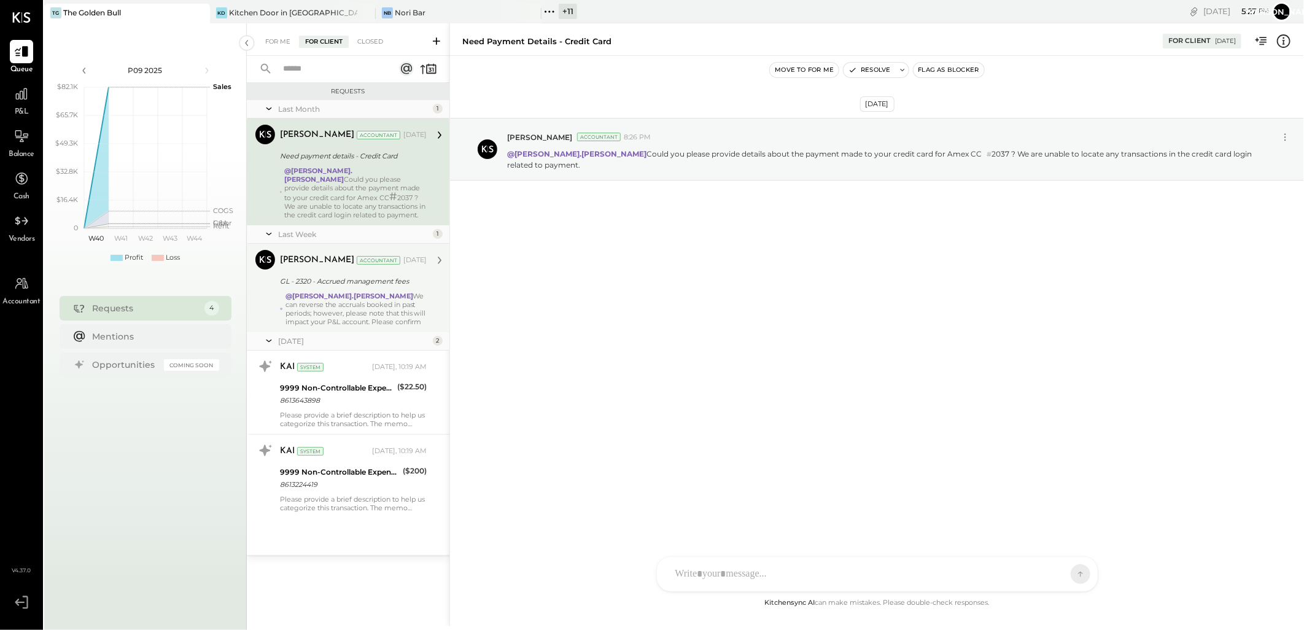
click at [269, 108] on icon at bounding box center [269, 108] width 12 height 31
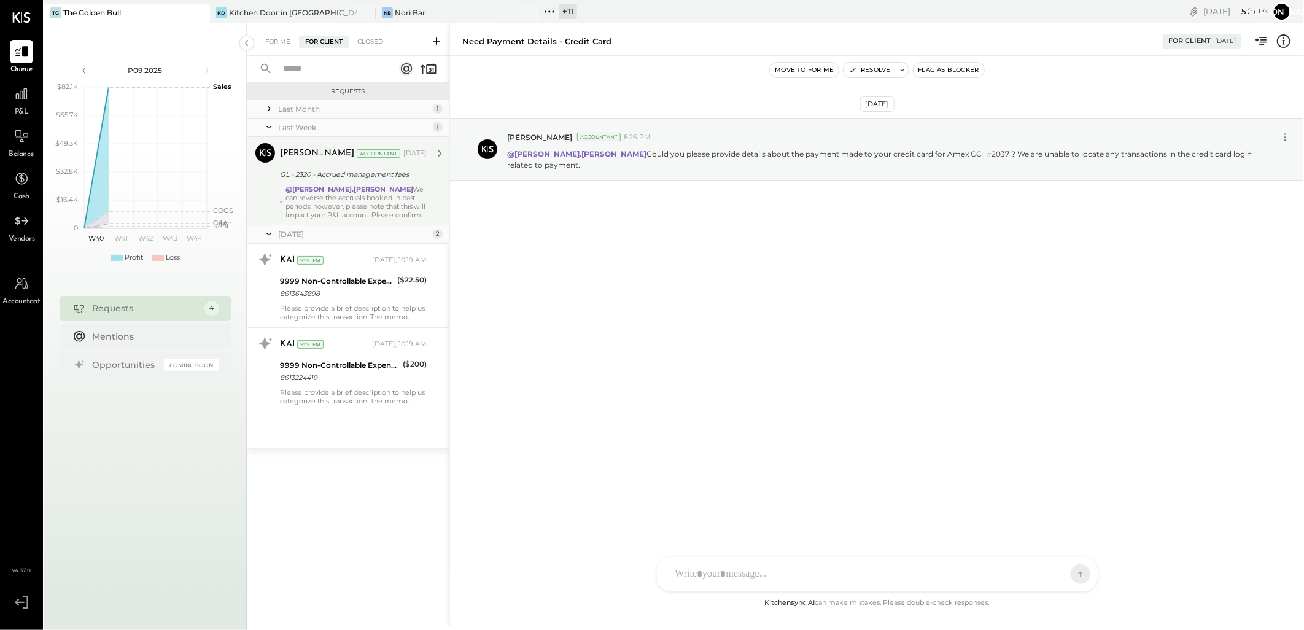
click at [268, 108] on icon at bounding box center [269, 109] width 12 height 12
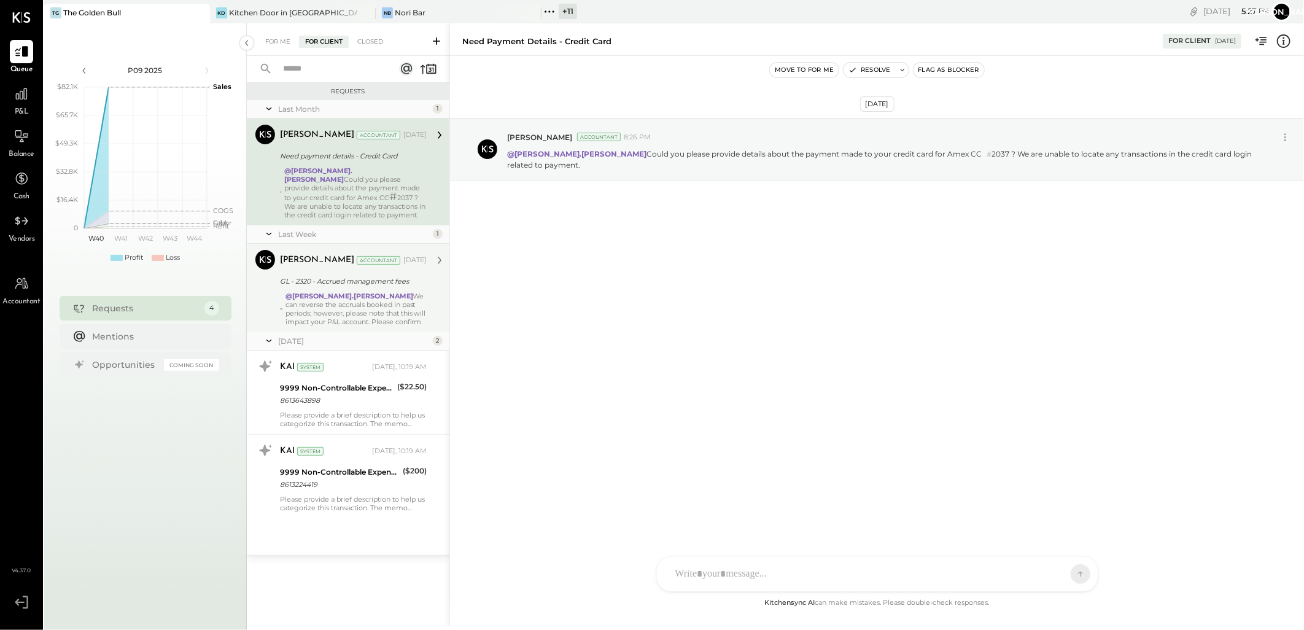
click at [402, 40] on div "For Me For Client Closed" at bounding box center [339, 42] width 161 height 12
click at [368, 43] on div "Closed" at bounding box center [370, 42] width 38 height 12
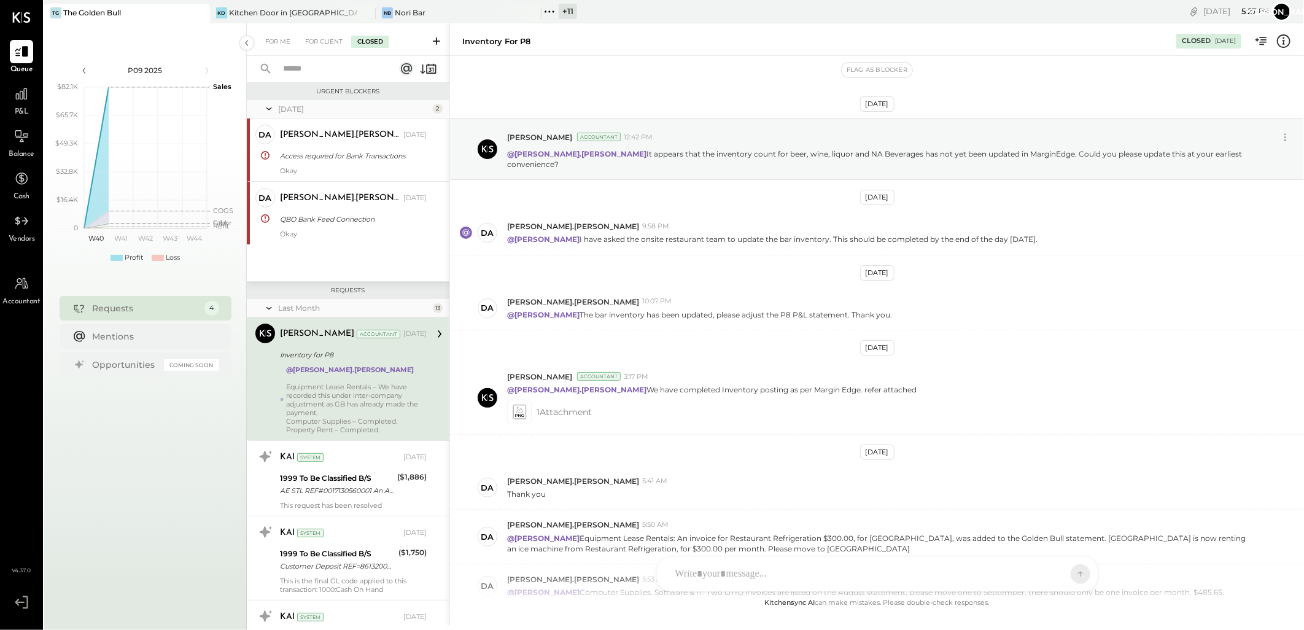
click at [374, 41] on div "Closed" at bounding box center [370, 42] width 38 height 12
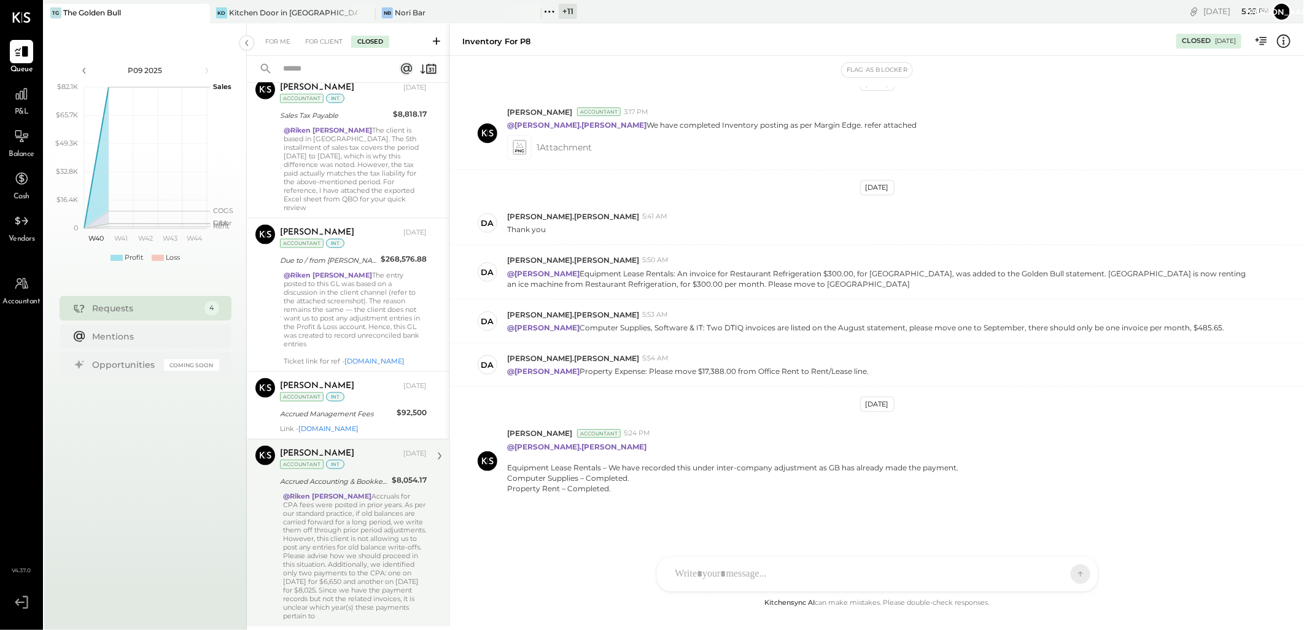
scroll to position [1345, 0]
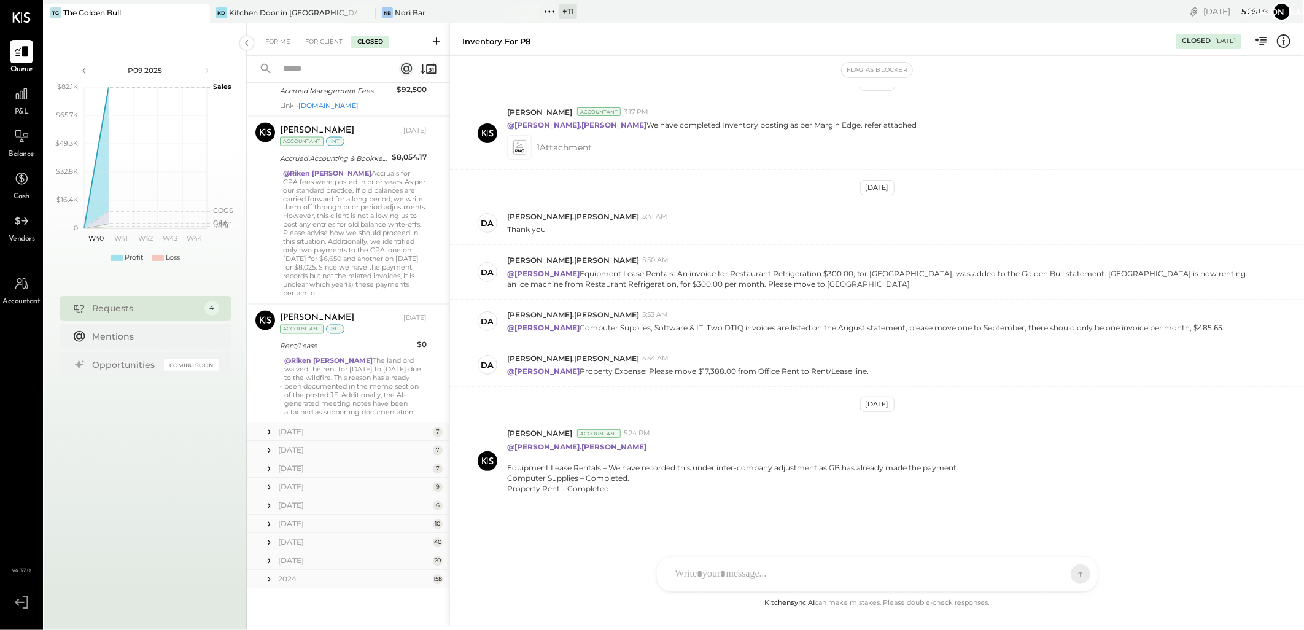
click at [270, 438] on icon at bounding box center [269, 432] width 12 height 12
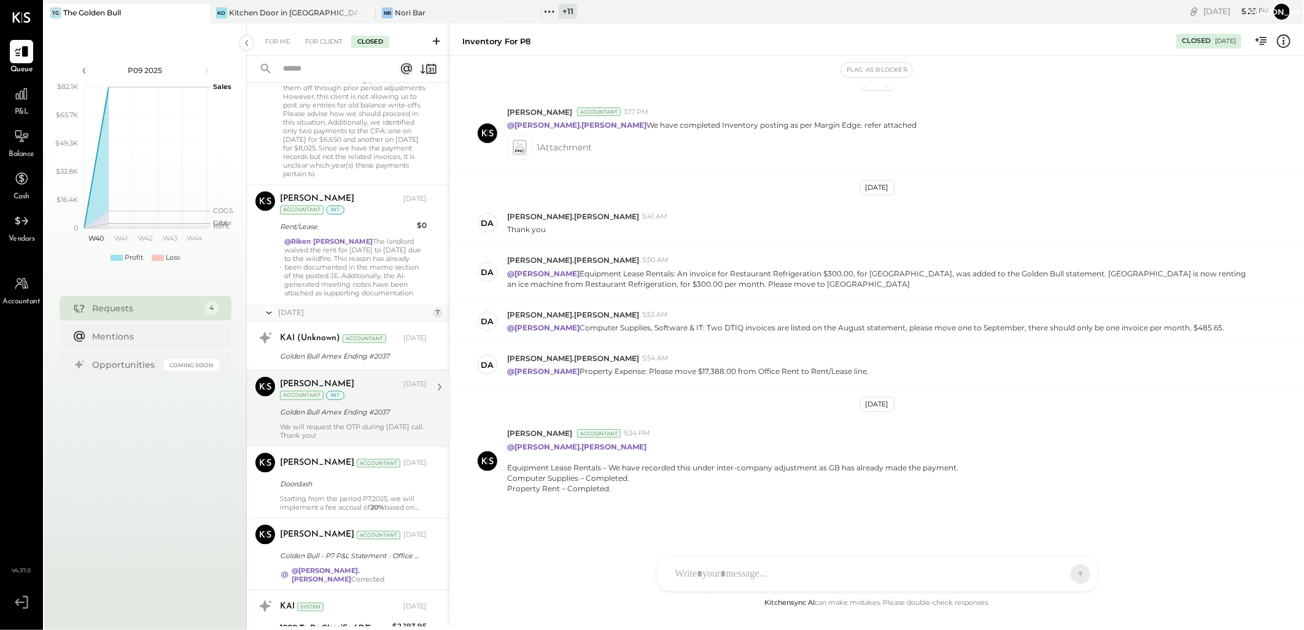
scroll to position [1550, 0]
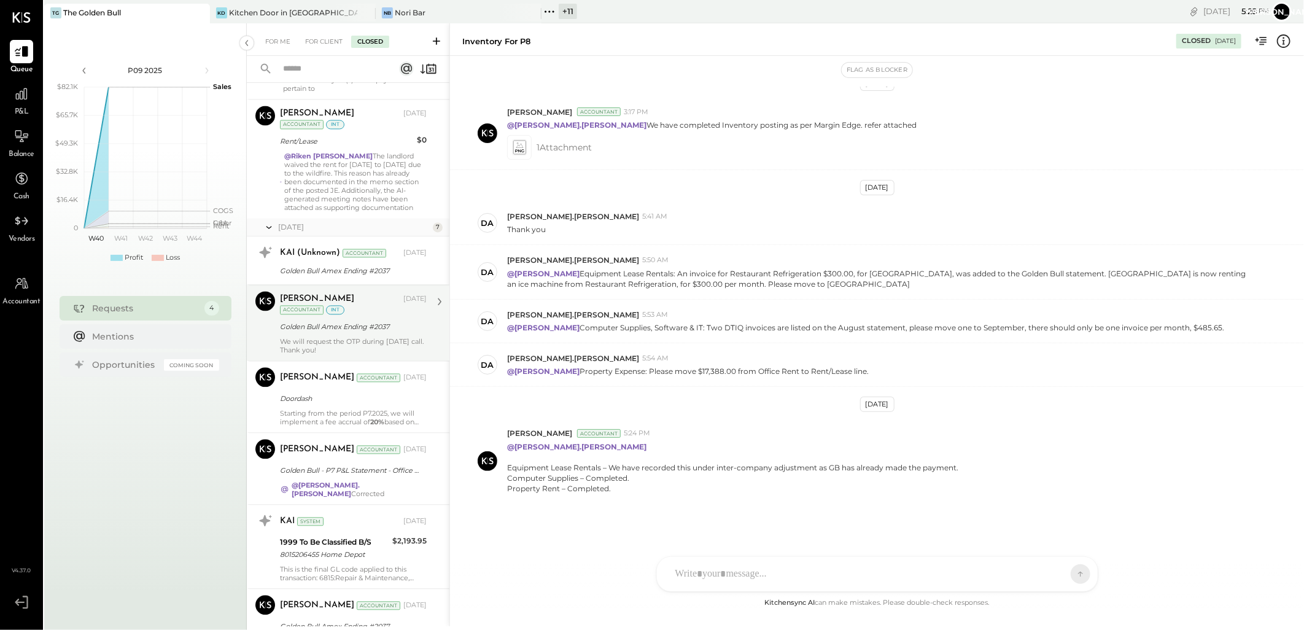
click at [347, 346] on div "We will request the OTP during [DATE] call. Thank you!" at bounding box center [353, 346] width 147 height 17
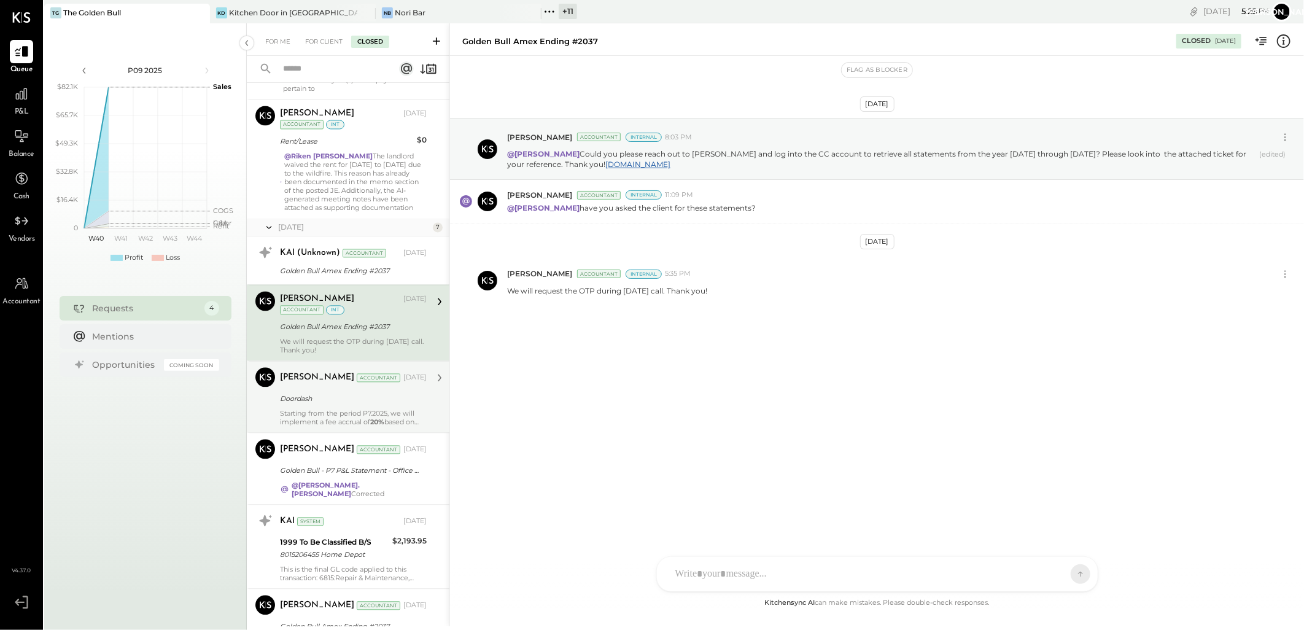
click at [357, 416] on div "Starting from the period P7.2025, we will implement a fee accrual of 20% based …" at bounding box center [353, 417] width 147 height 17
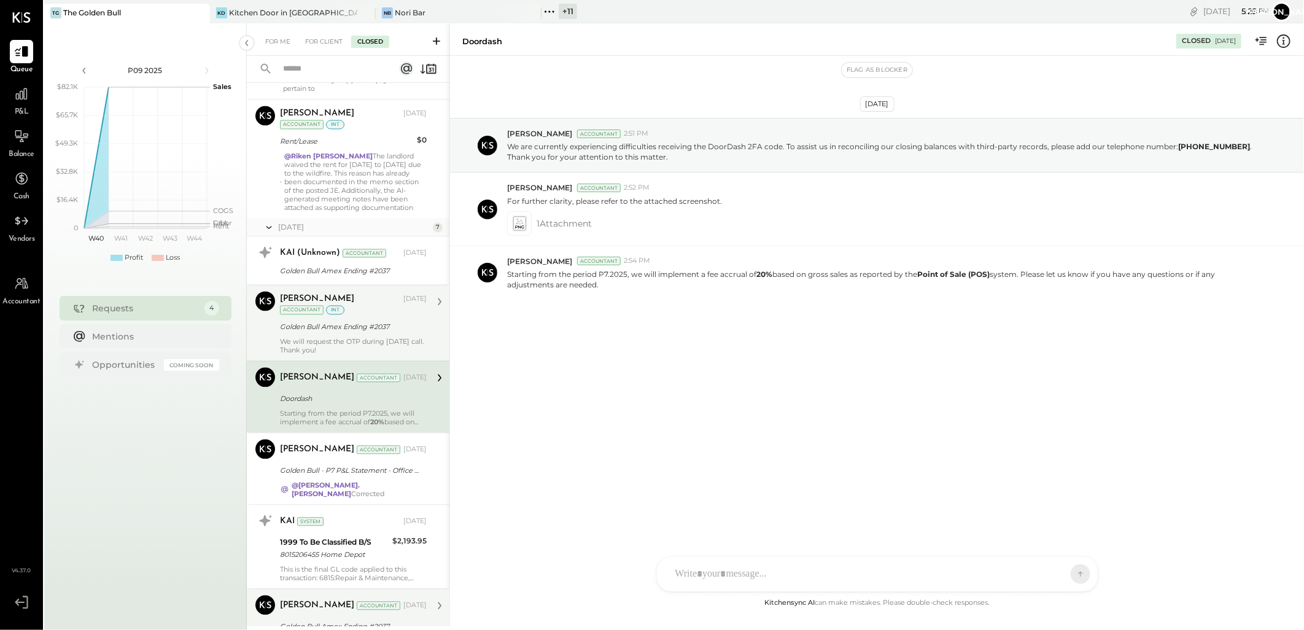
scroll to position [1848, 0]
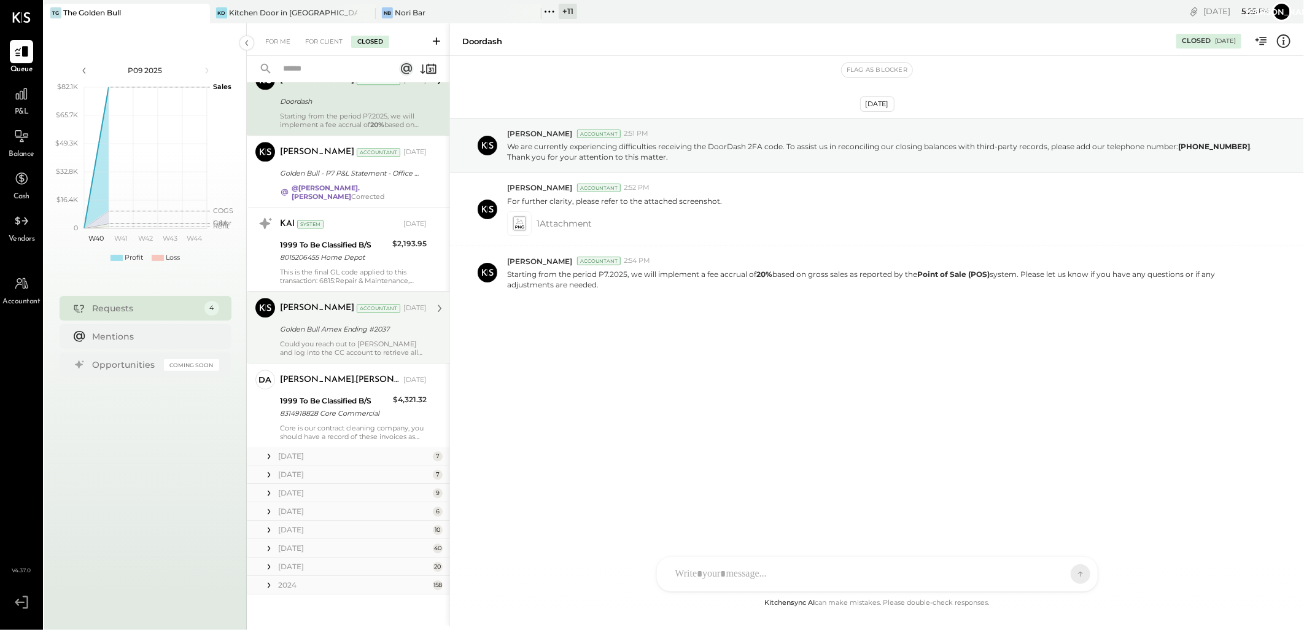
drag, startPoint x: 316, startPoint y: 329, endPoint x: 407, endPoint y: 315, distance: 91.9
click at [317, 329] on div "Golden Bull Amex Ending #2037" at bounding box center [351, 329] width 143 height 12
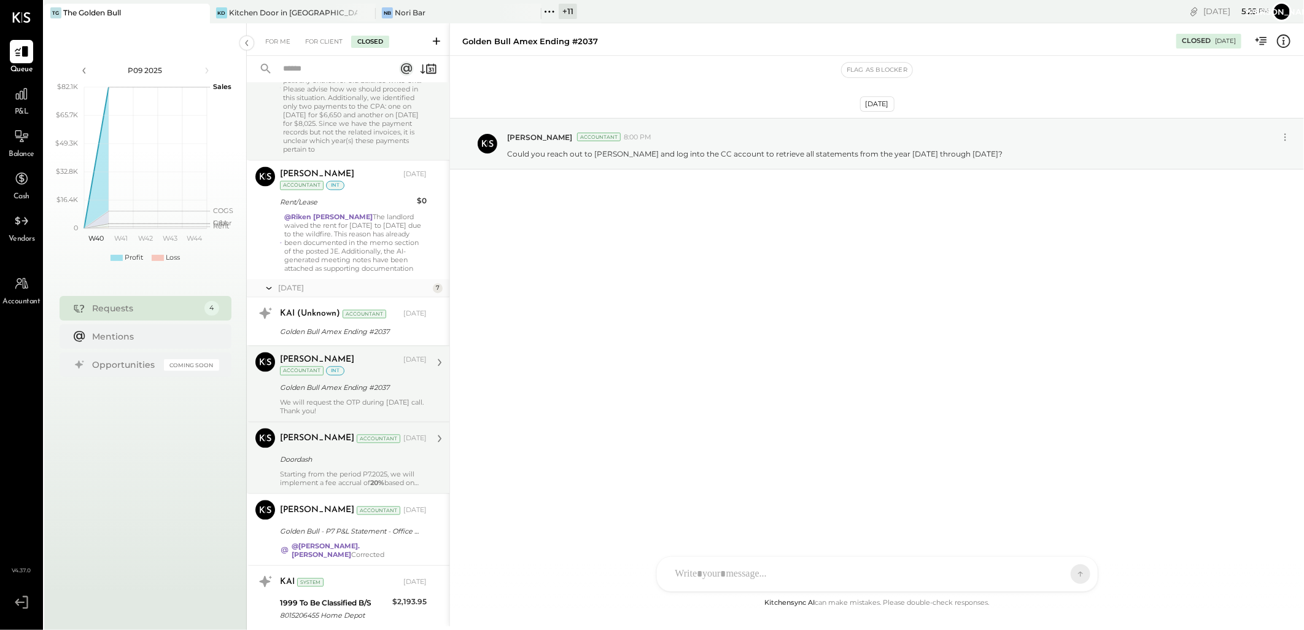
scroll to position [1370, 0]
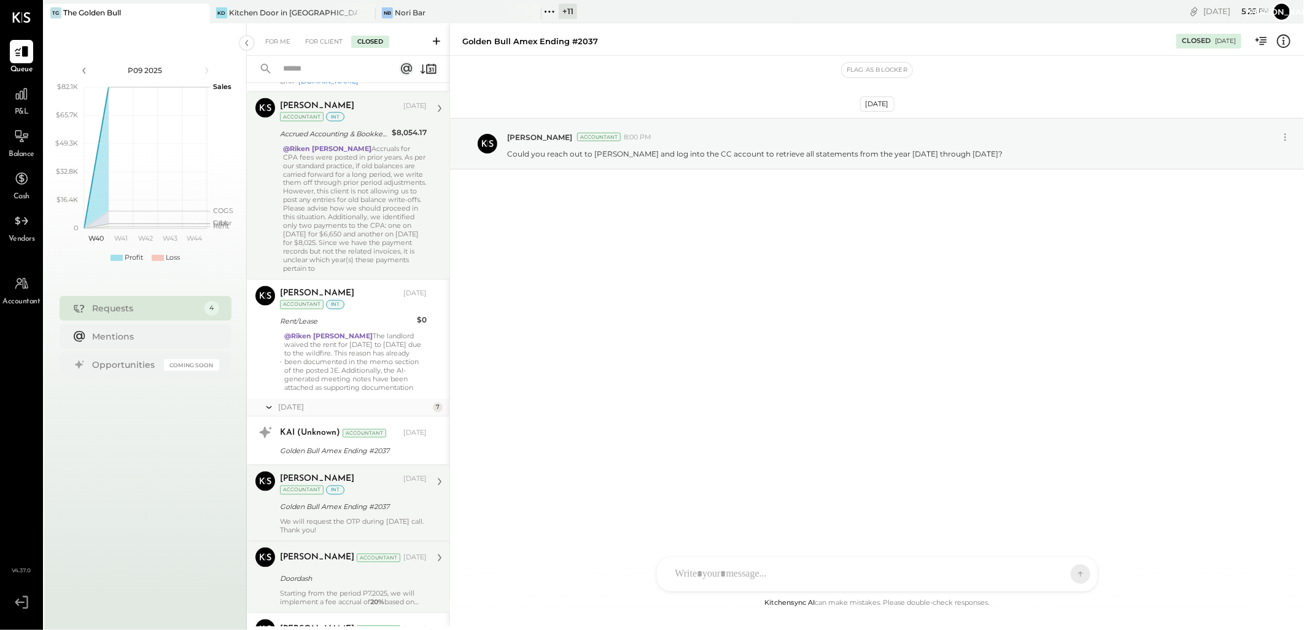
click at [344, 158] on div "@Riken [PERSON_NAME] Accruals for CPA fees were posted in prior years. As per o…" at bounding box center [355, 208] width 144 height 129
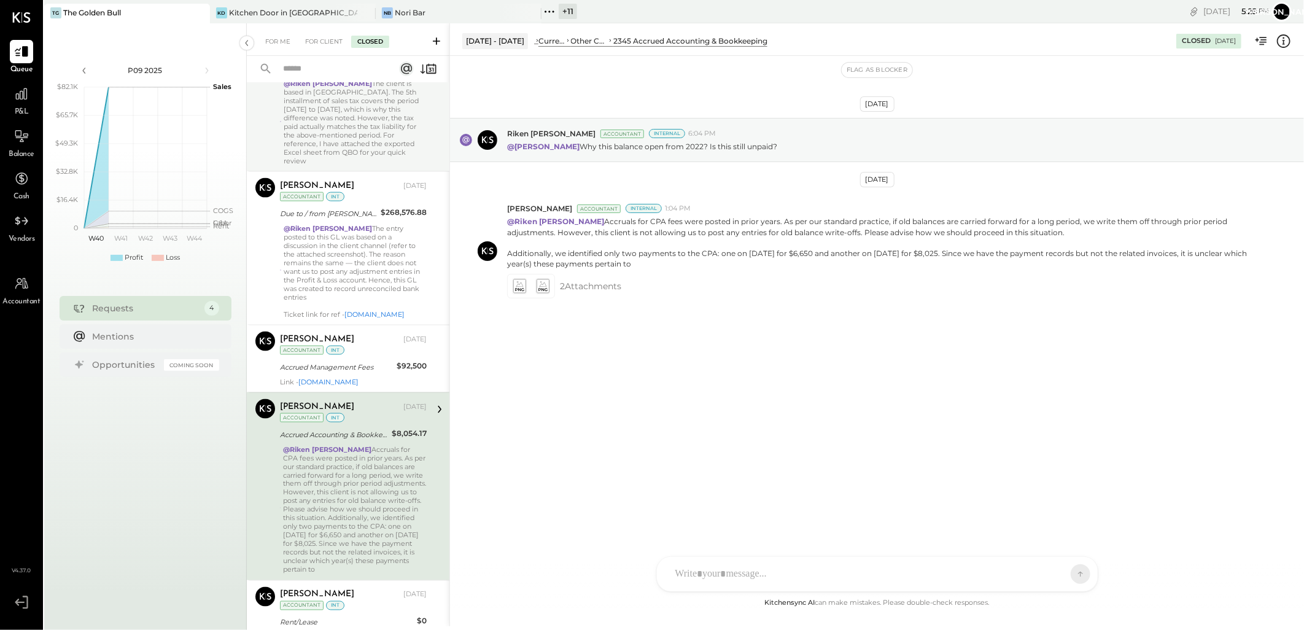
scroll to position [1029, 0]
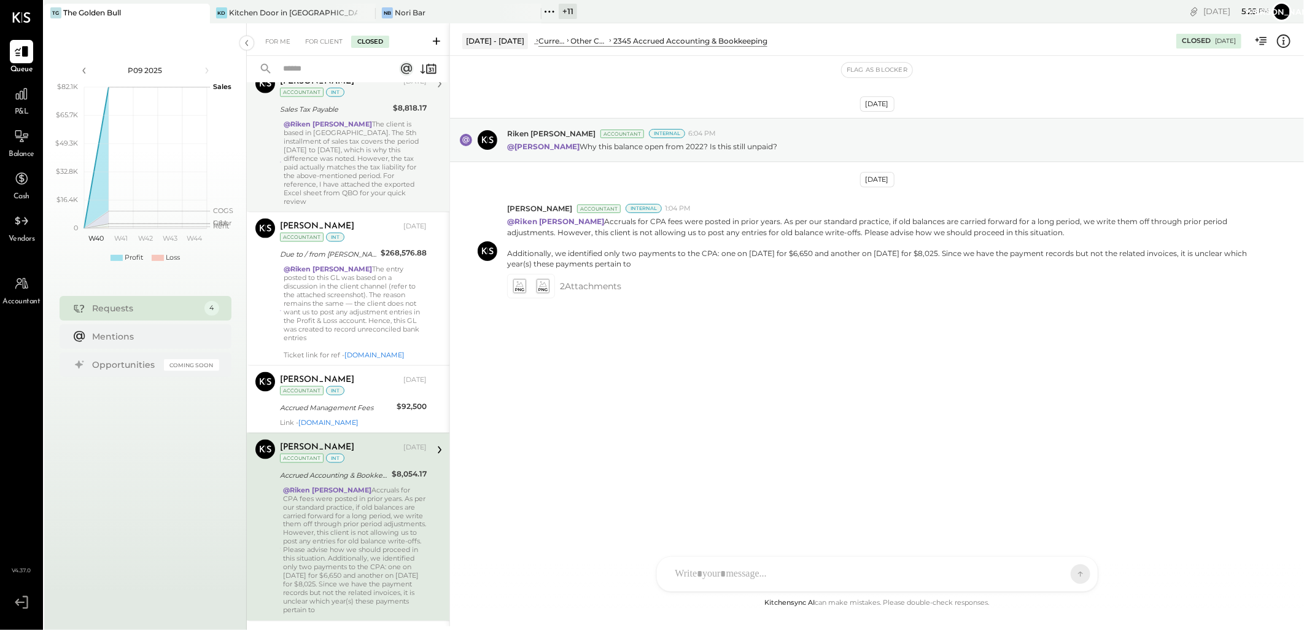
click at [342, 147] on div "@[PERSON_NAME] The client is based in [GEOGRAPHIC_DATA]. The 5th installment of…" at bounding box center [355, 163] width 143 height 86
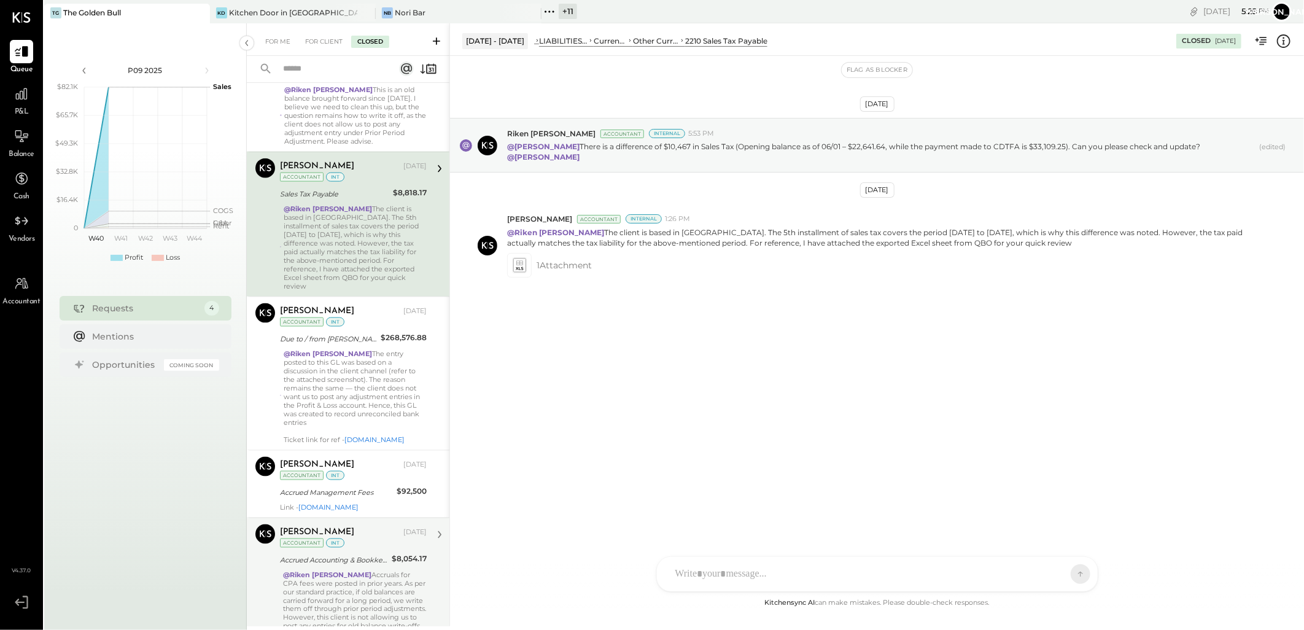
scroll to position [892, 0]
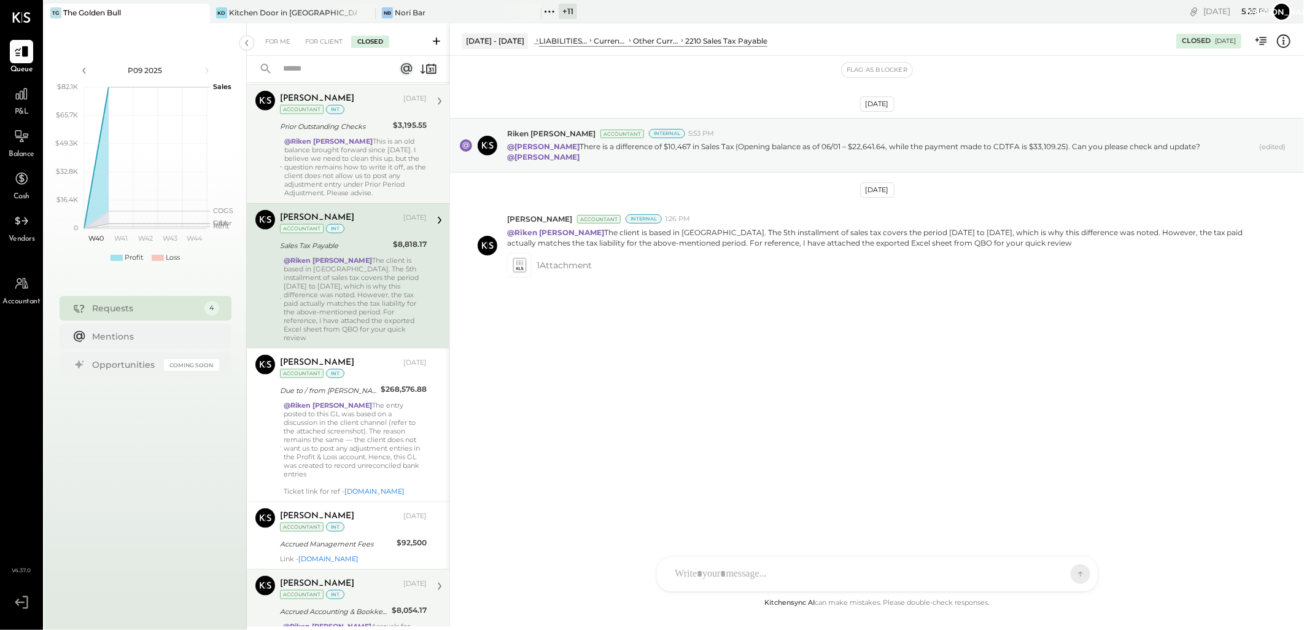
click at [329, 161] on div "@[PERSON_NAME] This is an old balance brought forward since [DATE]. I believe w…" at bounding box center [355, 167] width 142 height 60
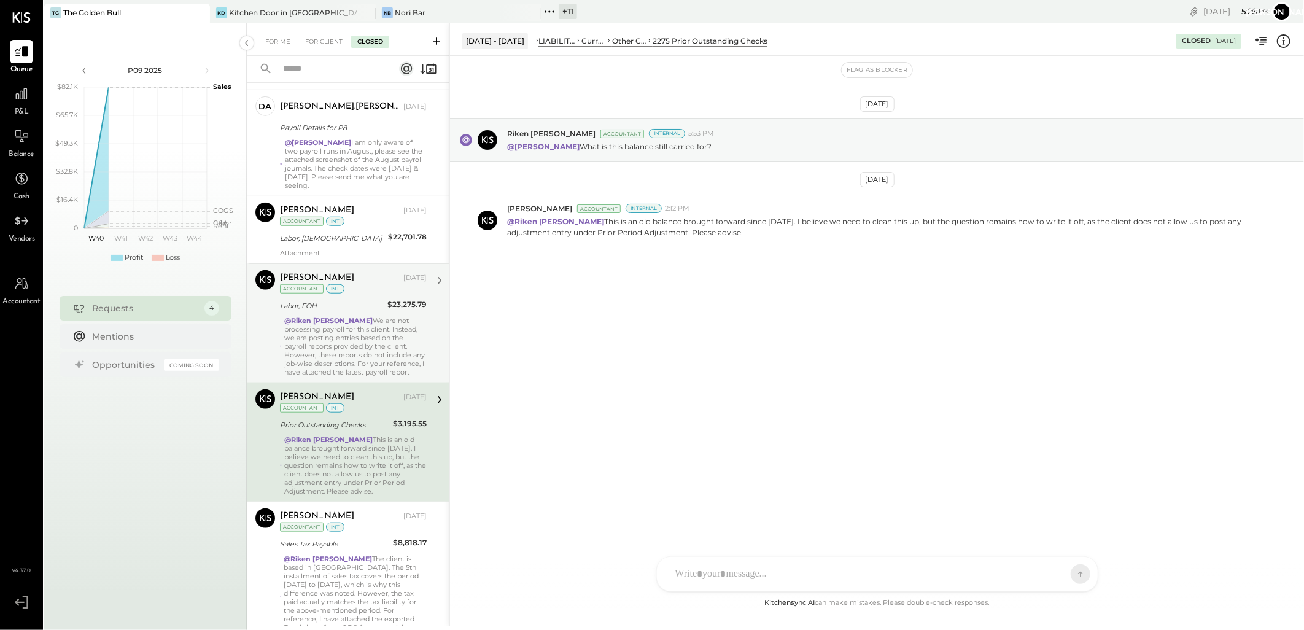
scroll to position [551, 0]
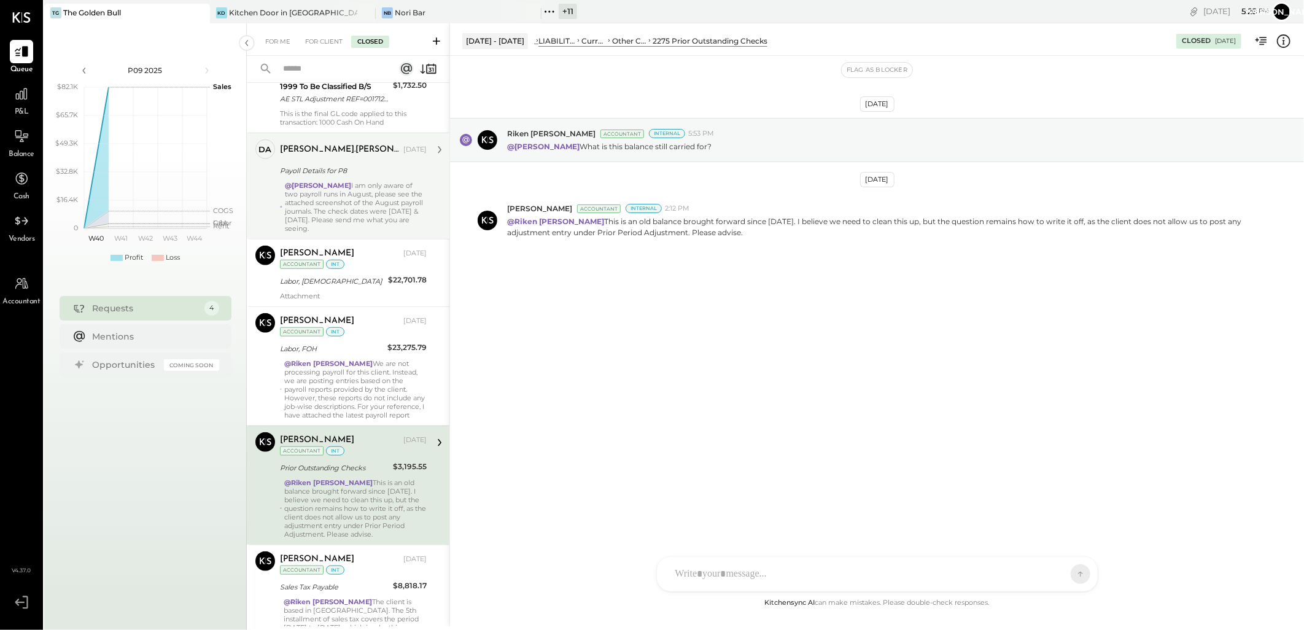
click at [340, 217] on div "@[PERSON_NAME] I am only aware of two payroll runs in August, please see the at…" at bounding box center [356, 207] width 142 height 52
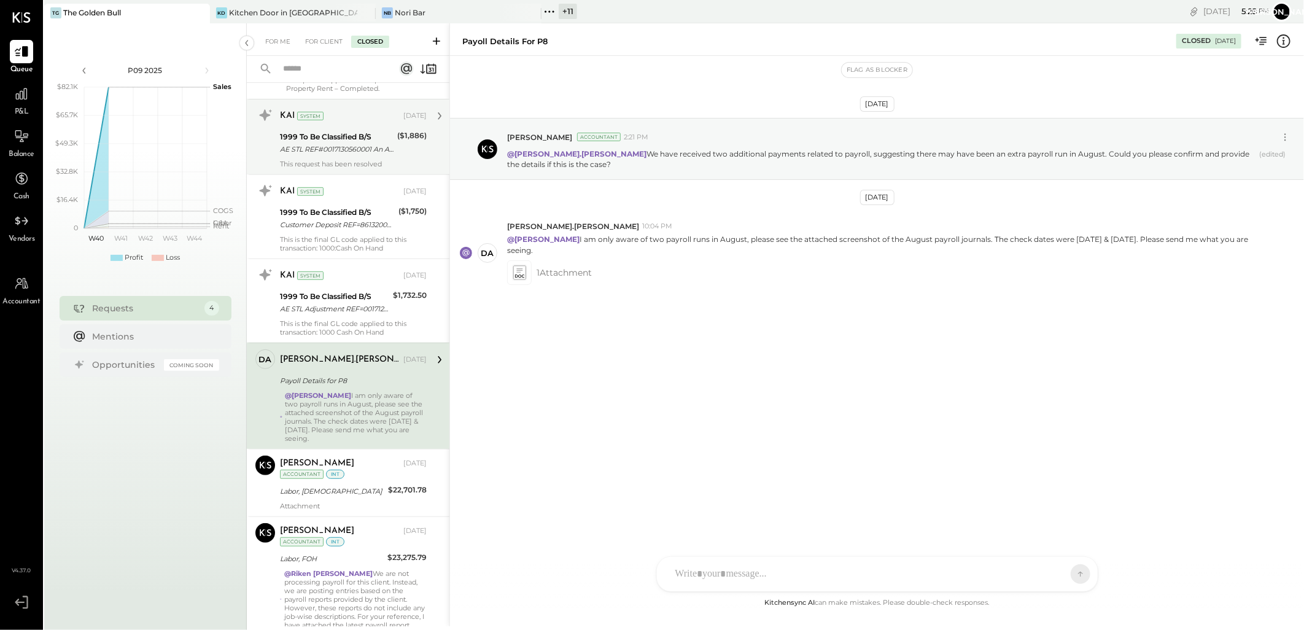
scroll to position [142, 0]
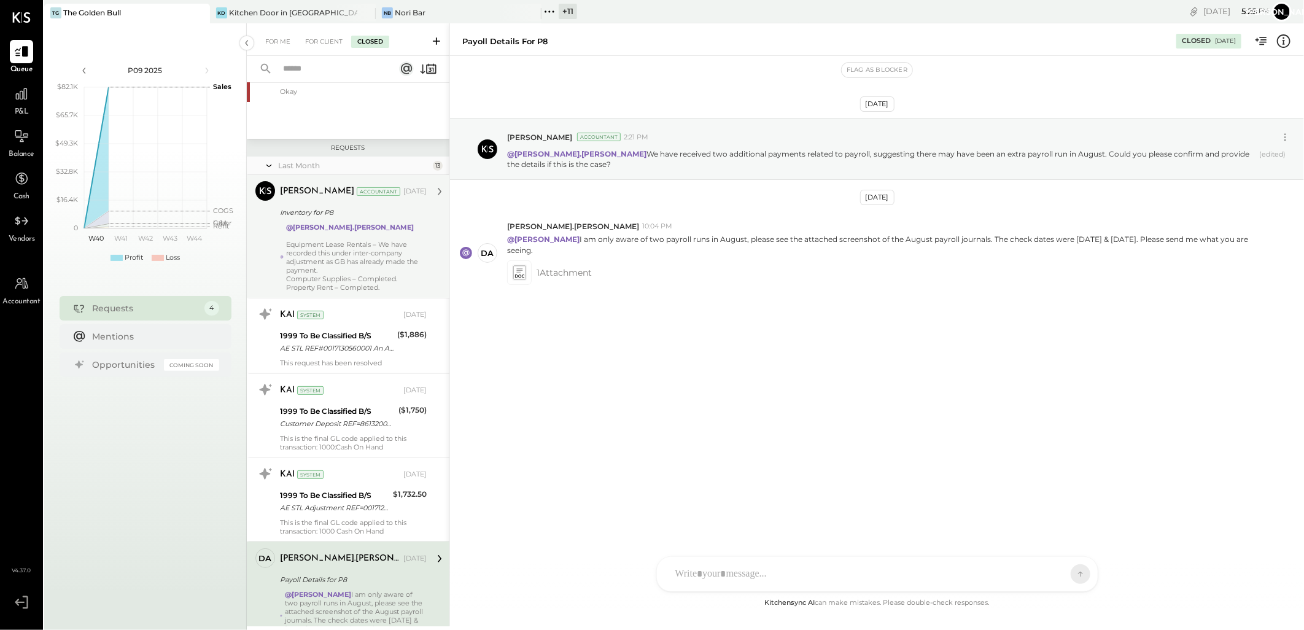
click at [371, 246] on div "Equipment Lease Rentals – We have recorded this under inter-company adjustment …" at bounding box center [356, 257] width 141 height 34
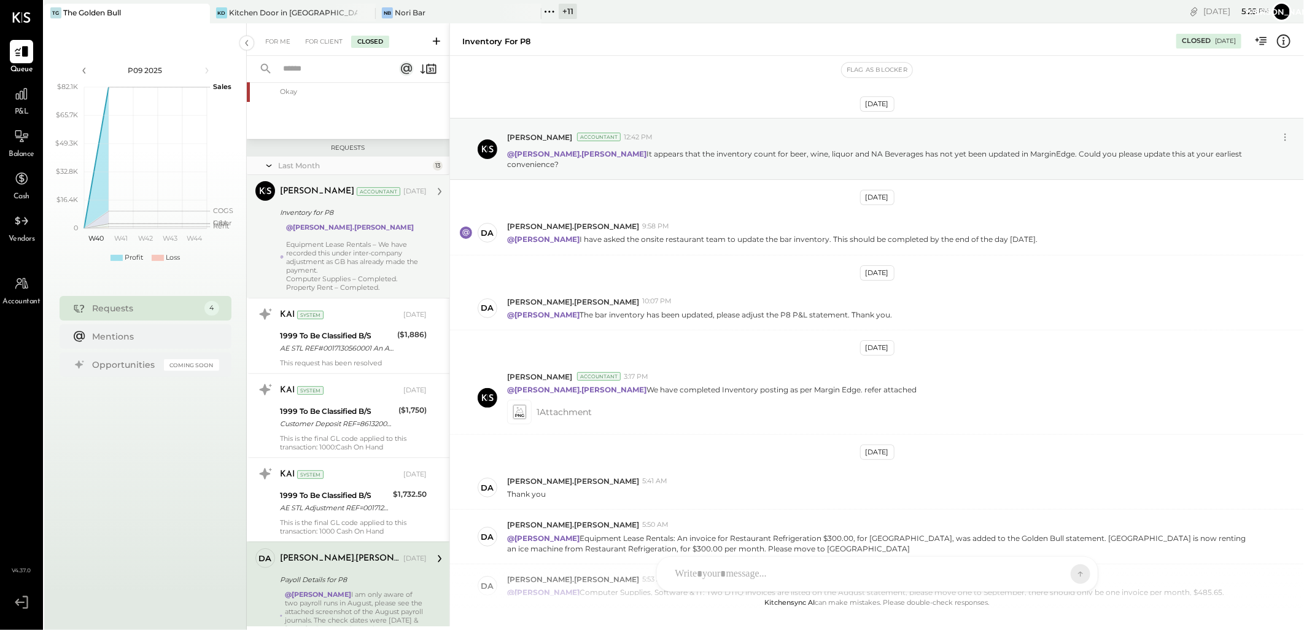
scroll to position [275, 0]
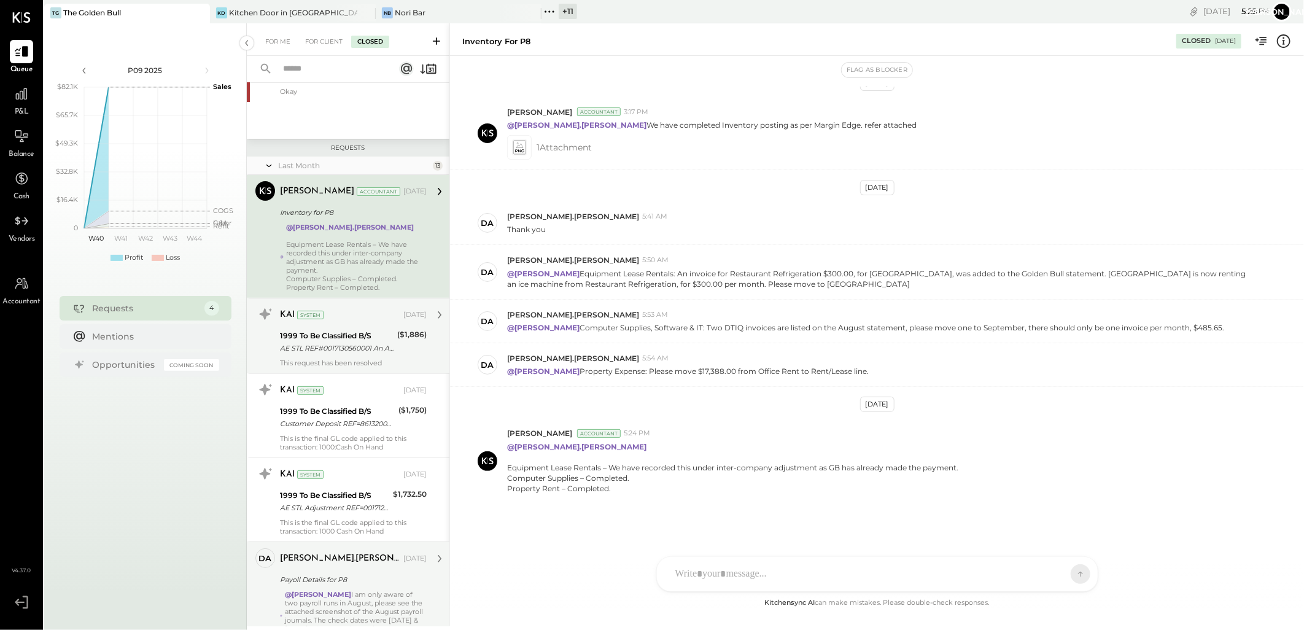
click at [343, 345] on div "AE STL REF#0017130560001 An Account Error Adjustment" at bounding box center [337, 348] width 114 height 12
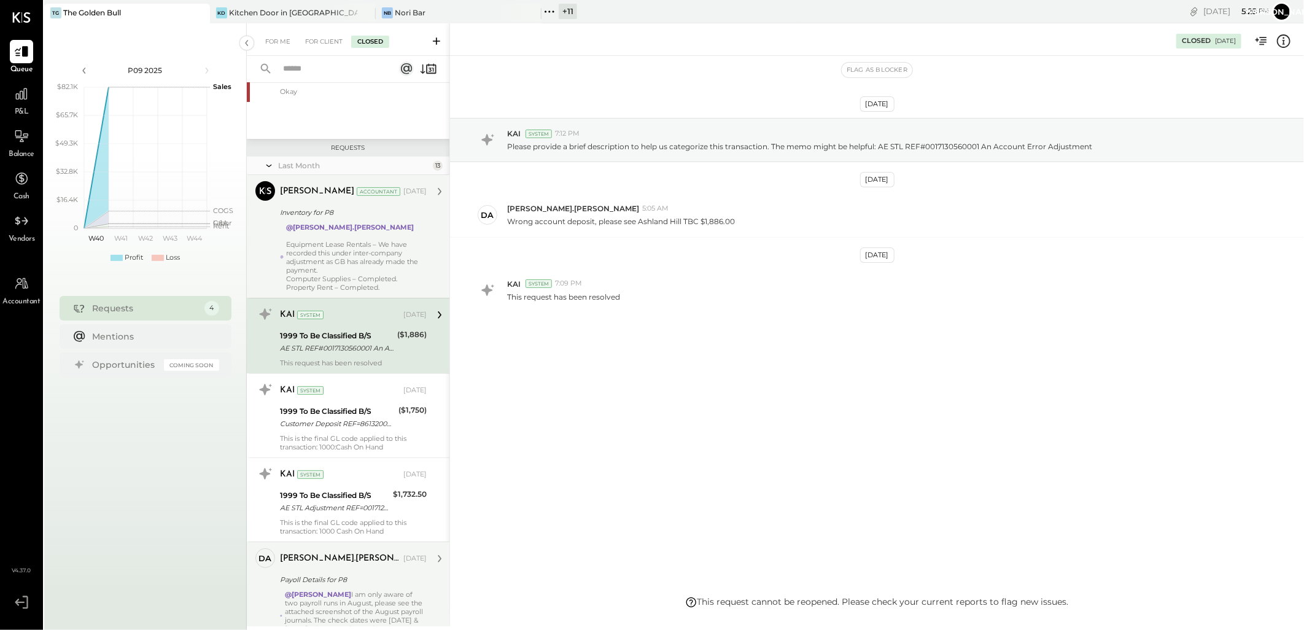
click at [352, 244] on div "Equipment Lease Rentals – We have recorded this under inter-company adjustment …" at bounding box center [356, 257] width 141 height 34
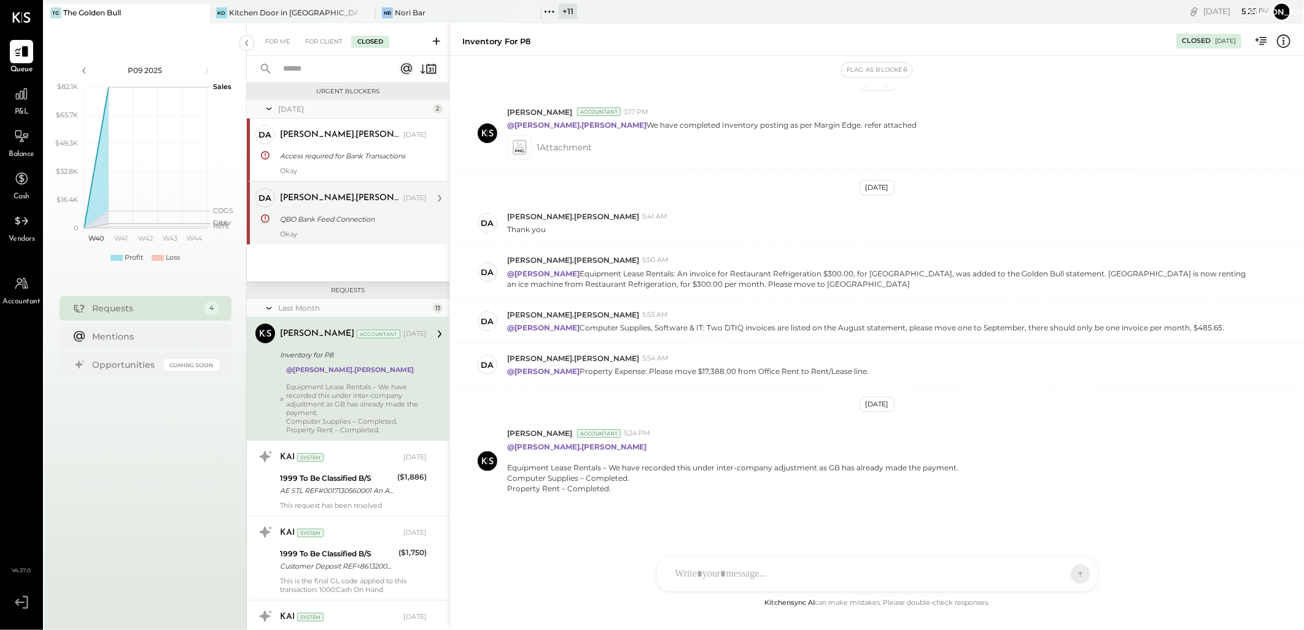
click at [327, 201] on div "[PERSON_NAME].[PERSON_NAME]" at bounding box center [340, 198] width 121 height 12
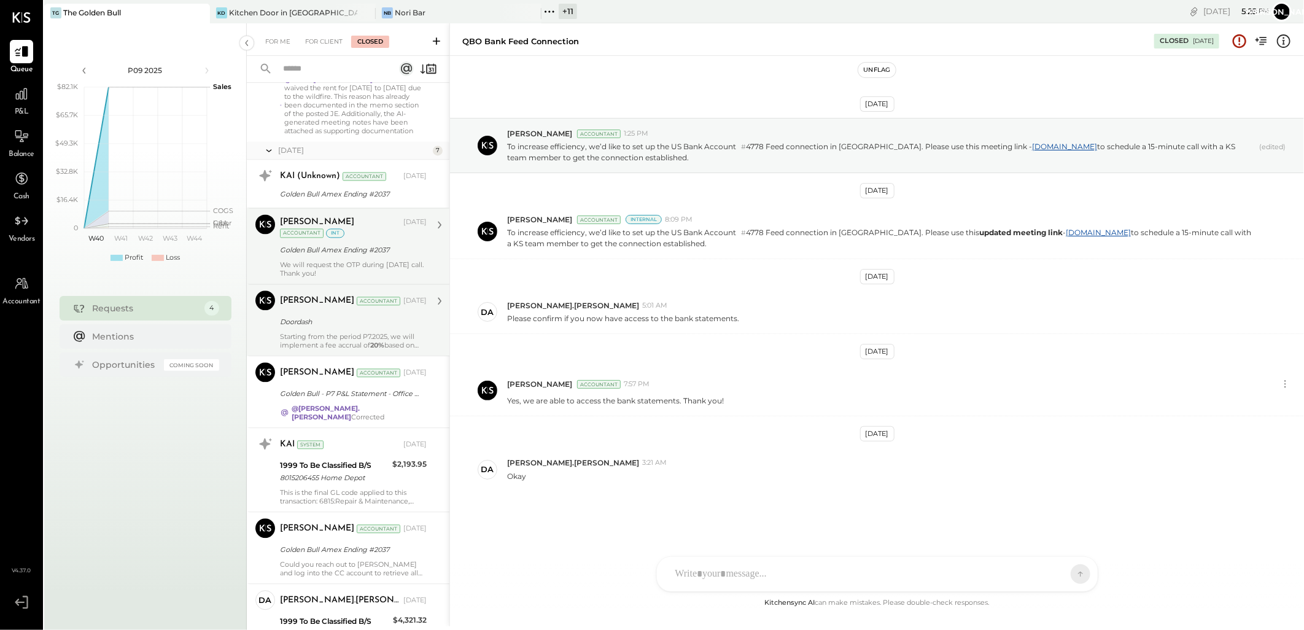
scroll to position [1636, 0]
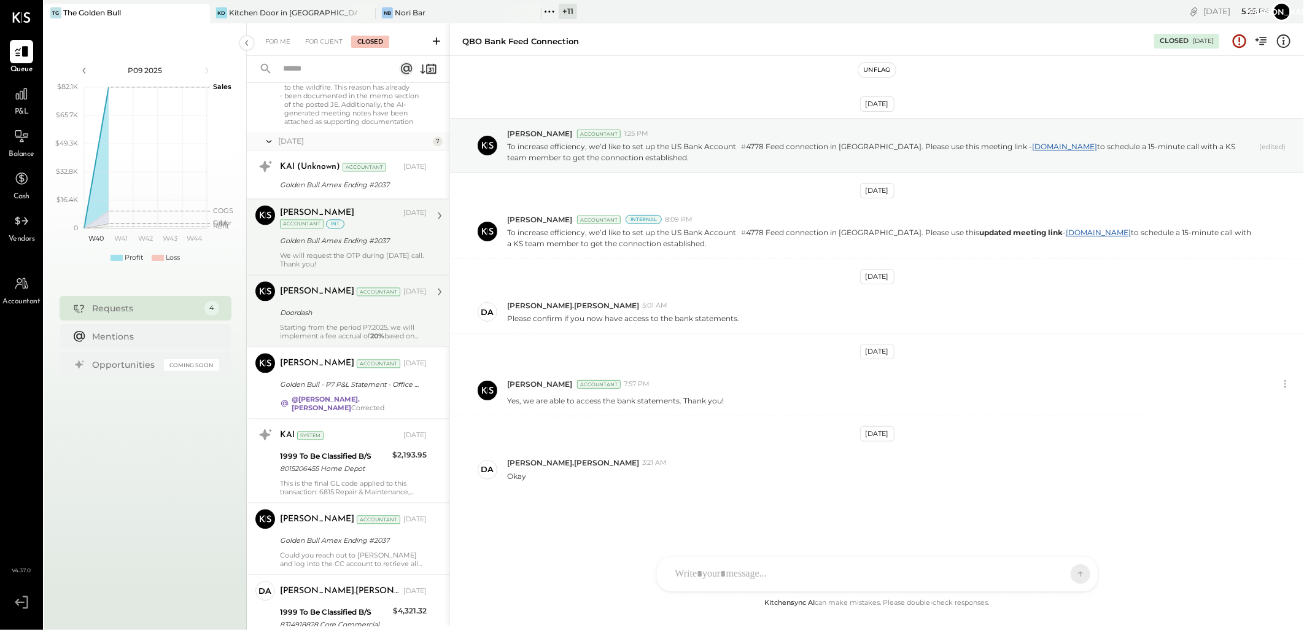
click at [308, 257] on div "We will request the OTP during [DATE] call. Thank you!" at bounding box center [353, 259] width 147 height 17
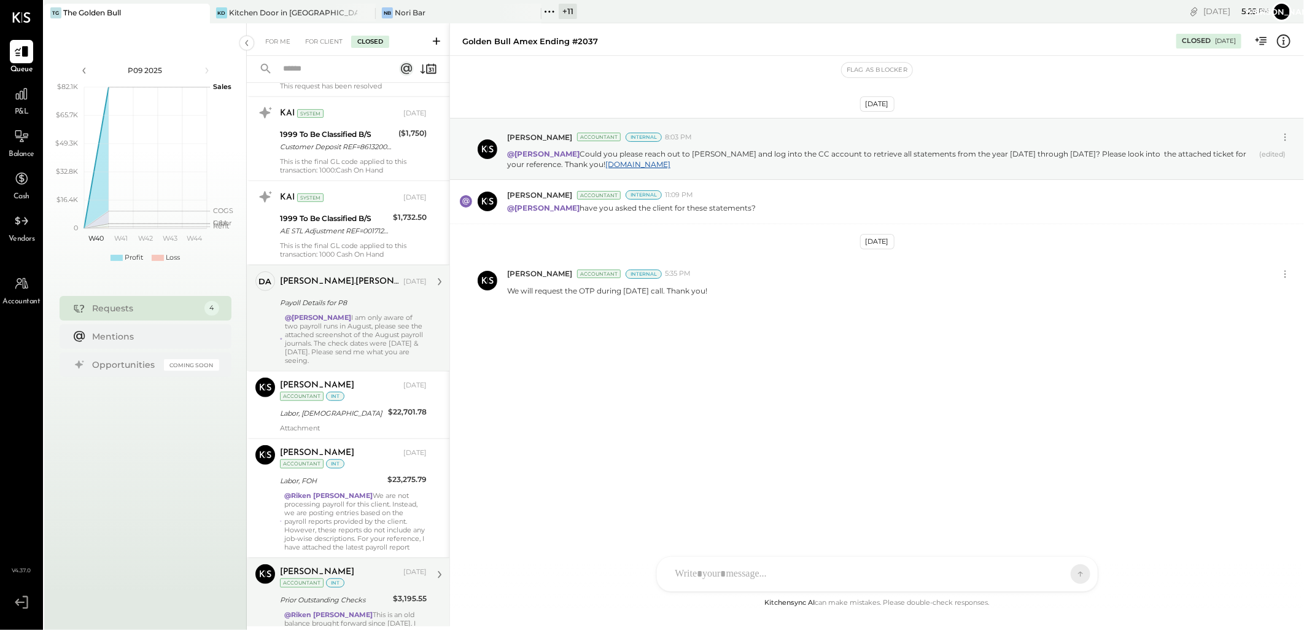
scroll to position [341, 0]
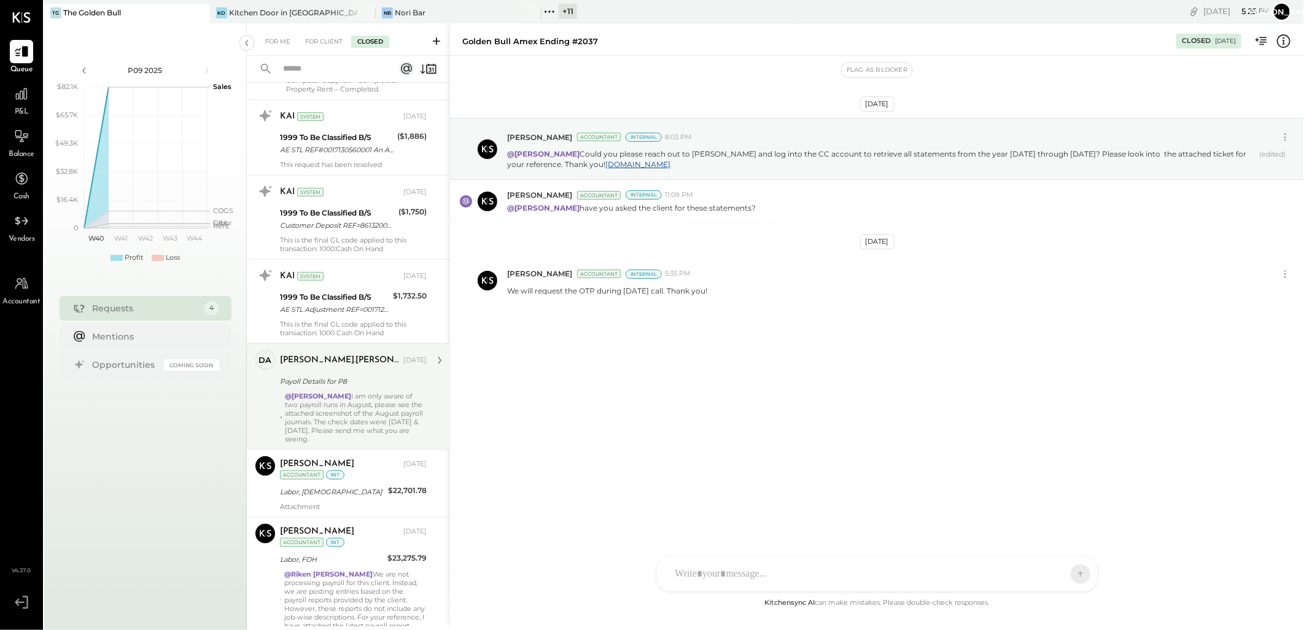
click at [326, 65] on input "text" at bounding box center [331, 69] width 111 height 20
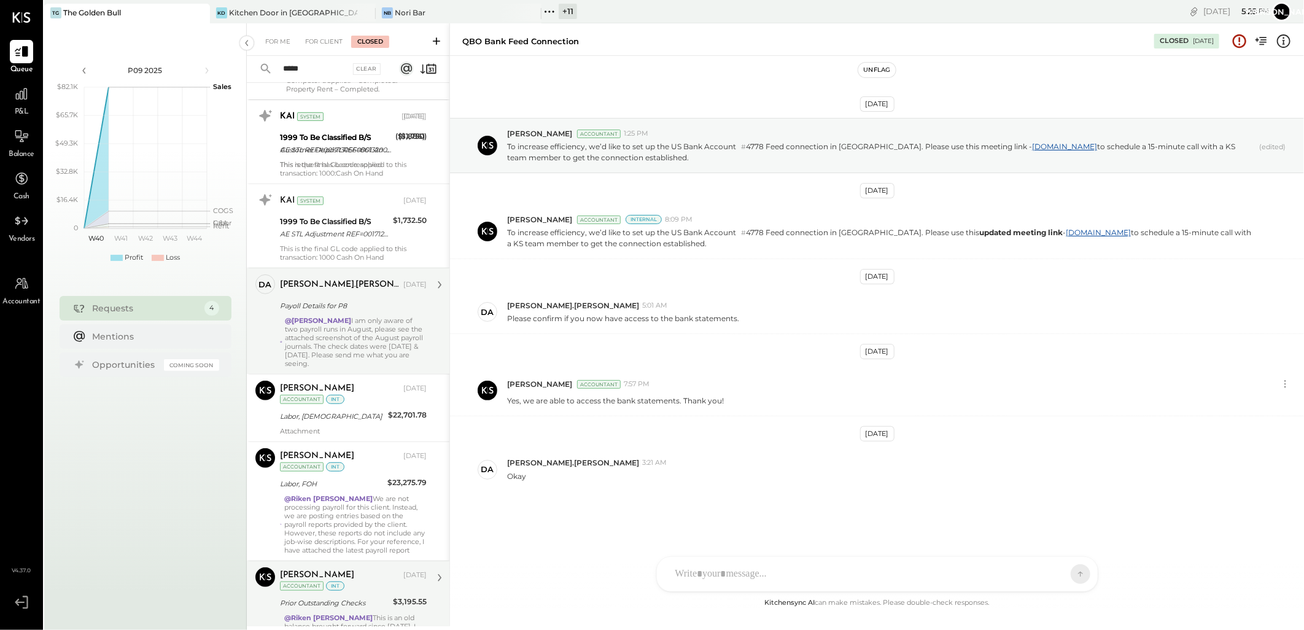
click at [326, 65] on input "*****" at bounding box center [313, 69] width 74 height 20
click at [295, 66] on input "*****" at bounding box center [313, 69] width 74 height 20
click at [295, 68] on input "*****" at bounding box center [313, 69] width 74 height 20
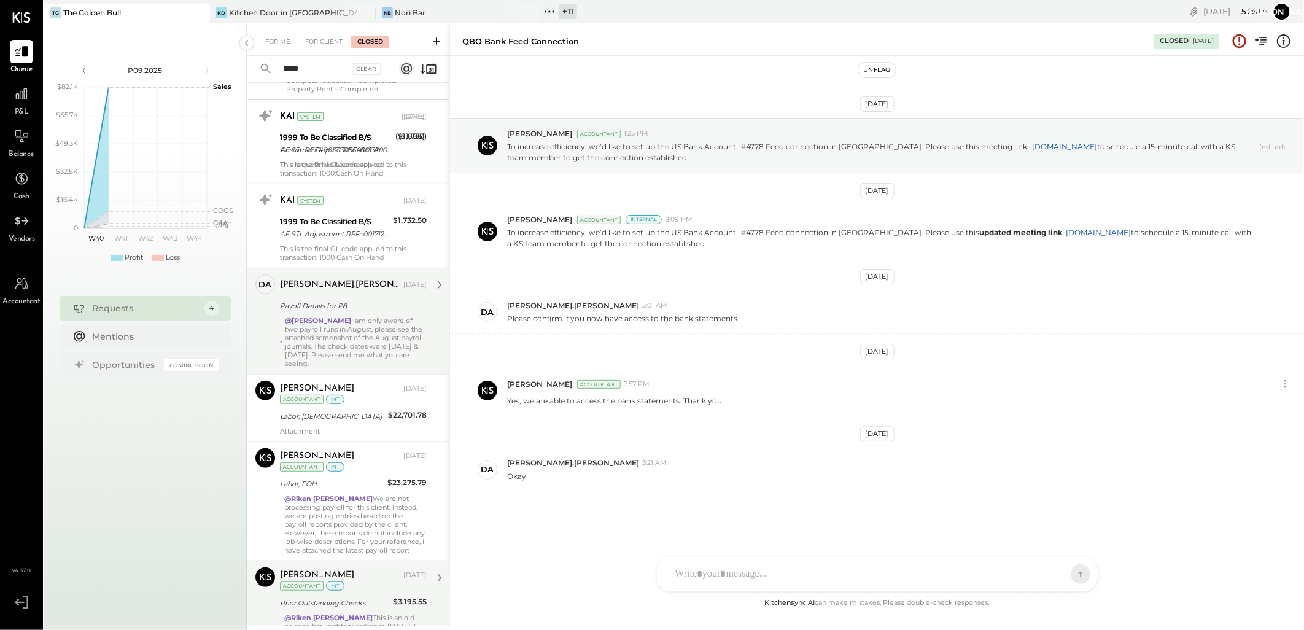
click at [296, 68] on input "*****" at bounding box center [313, 69] width 74 height 20
click at [308, 72] on input "*****" at bounding box center [313, 69] width 74 height 20
click at [310, 61] on input "*****" at bounding box center [313, 69] width 74 height 20
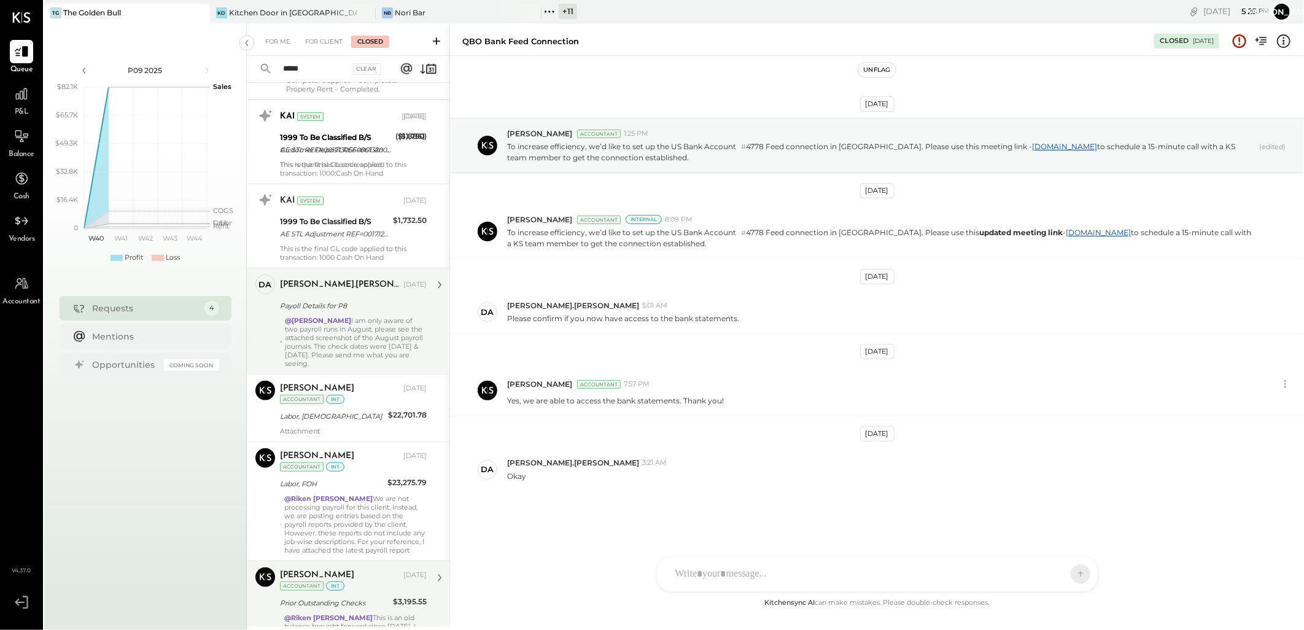
click at [308, 69] on input "*****" at bounding box center [313, 69] width 74 height 20
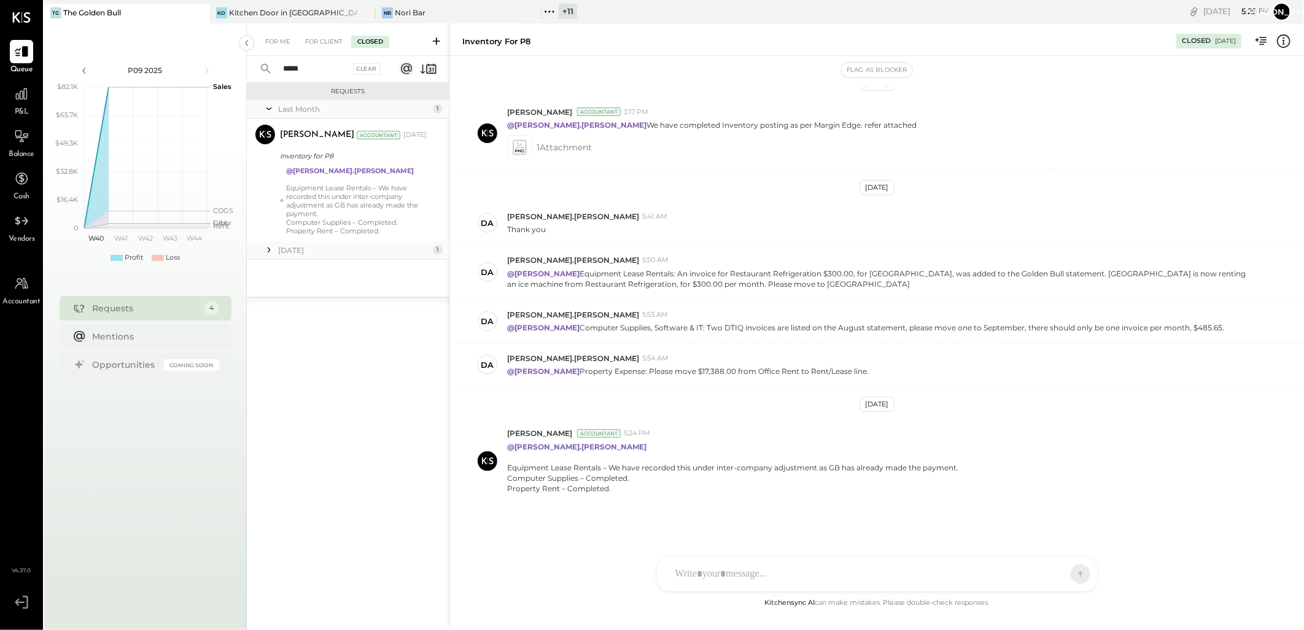
click at [276, 250] on div "[DATE] 1" at bounding box center [348, 250] width 203 height 18
click at [271, 244] on icon at bounding box center [269, 250] width 12 height 12
click at [322, 290] on div "P4 Inventory" at bounding box center [351, 297] width 143 height 15
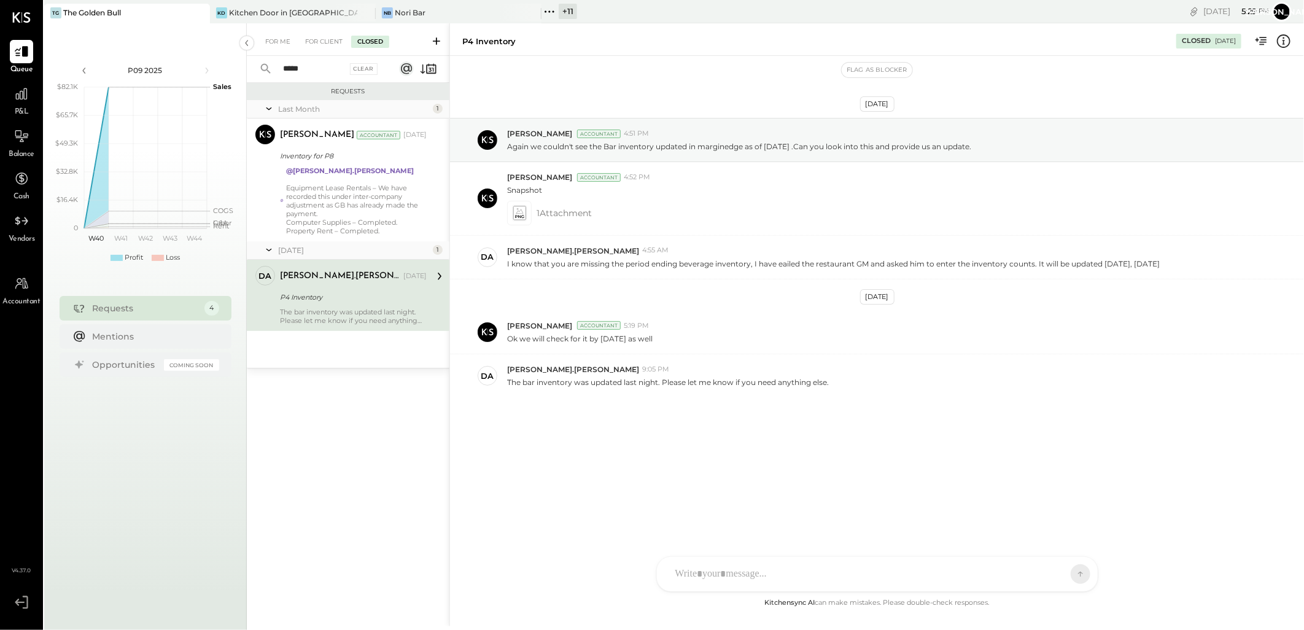
click at [307, 72] on input "*****" at bounding box center [311, 69] width 71 height 20
drag, startPoint x: 316, startPoint y: 68, endPoint x: 242, endPoint y: 77, distance: 74.8
click at [242, 77] on div "P09 2025 polygon, polyline { transition: fill-opacity 0.1s, stroke-opacity 0.1s…" at bounding box center [674, 338] width 1260 height 630
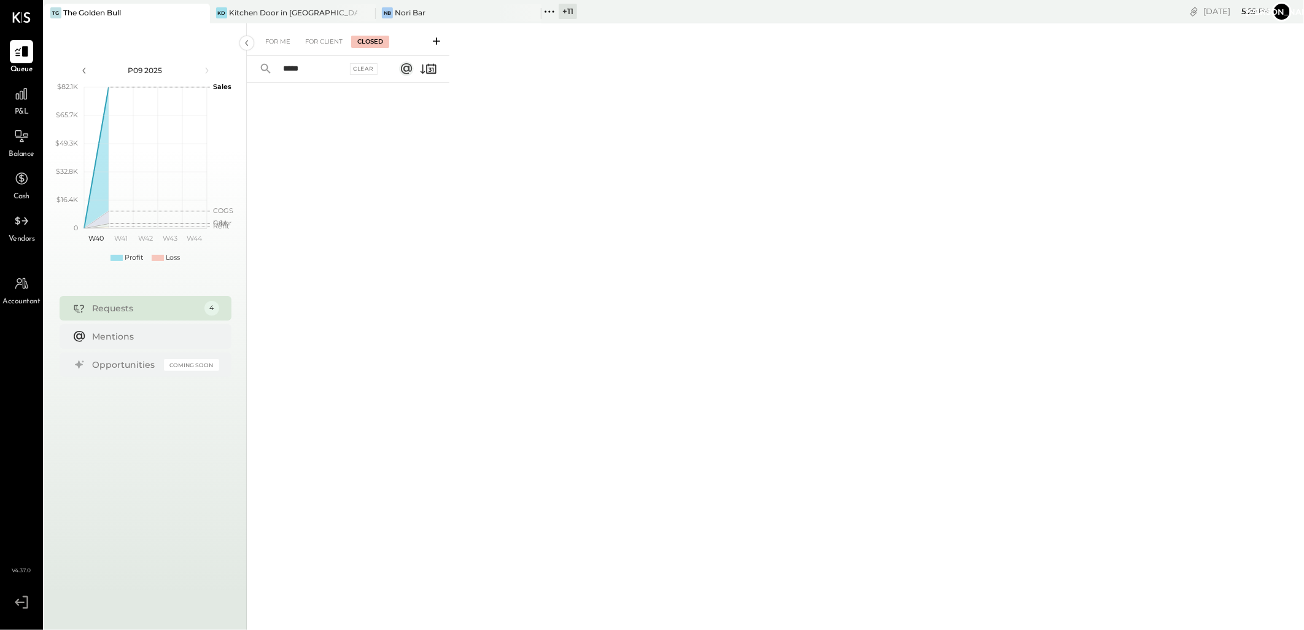
type input "*****"
drag, startPoint x: 326, startPoint y: 72, endPoint x: 241, endPoint y: 72, distance: 84.7
click at [241, 72] on div "P09 2025 polygon, polyline { transition: fill-opacity 0.1s, stroke-opacity 0.1s…" at bounding box center [674, 338] width 1260 height 630
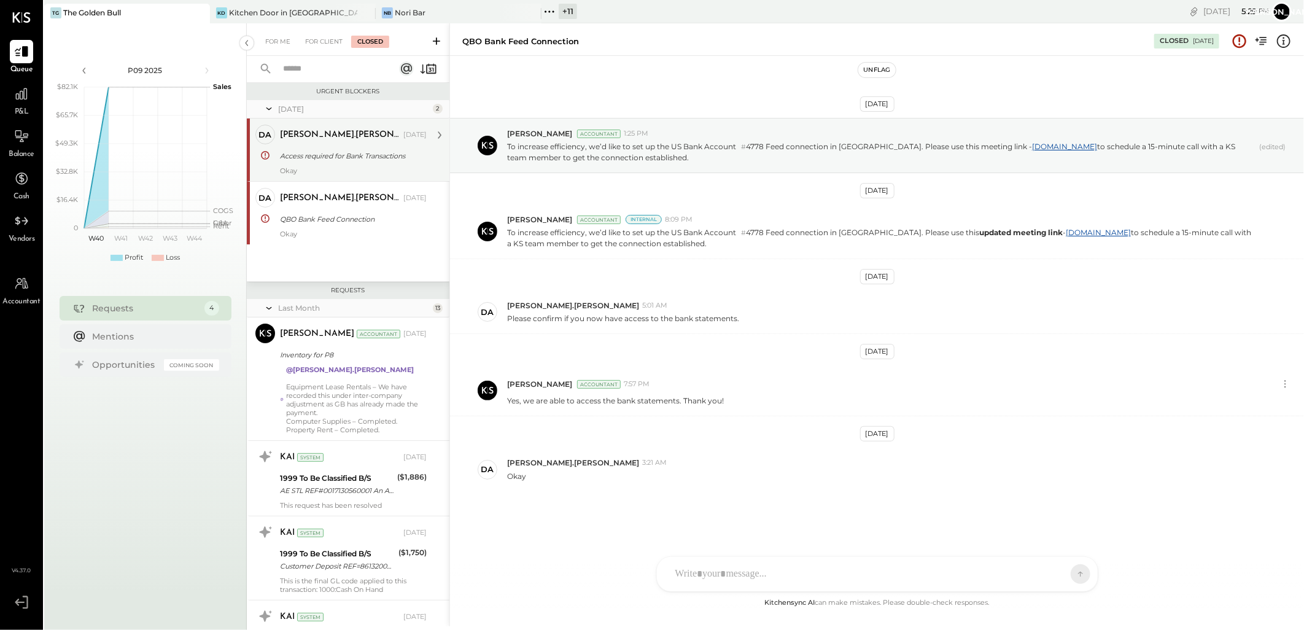
click at [330, 142] on div "[PERSON_NAME].[PERSON_NAME] [DATE]" at bounding box center [353, 134] width 147 height 17
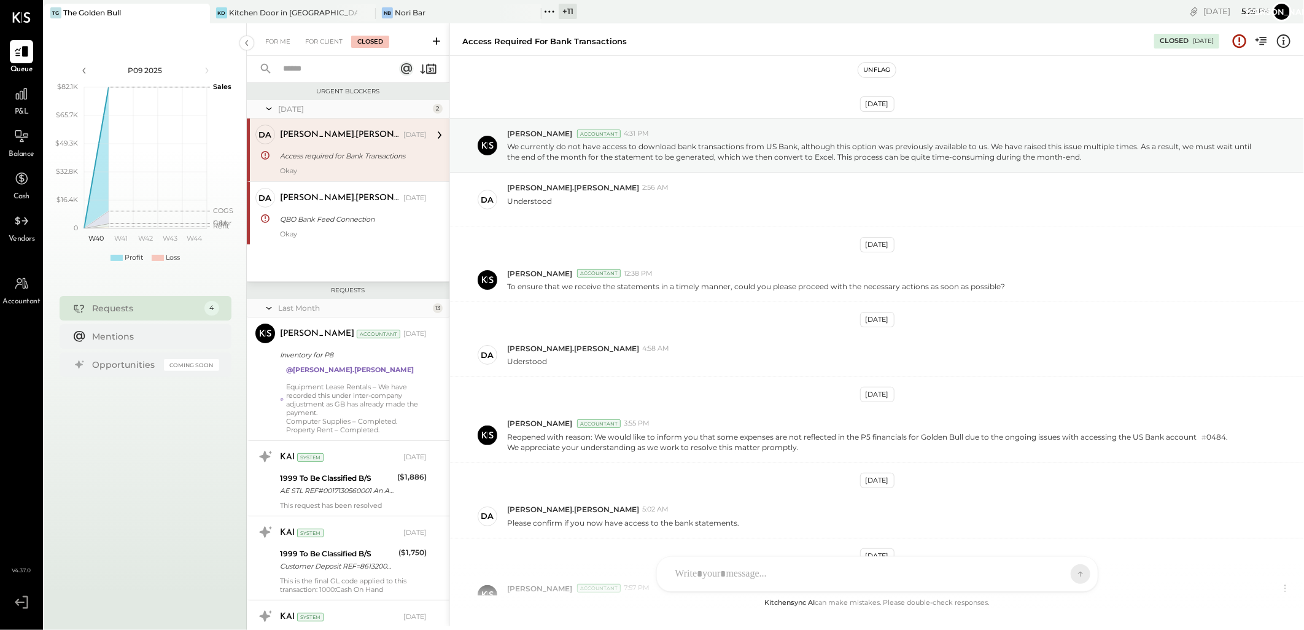
scroll to position [192, 0]
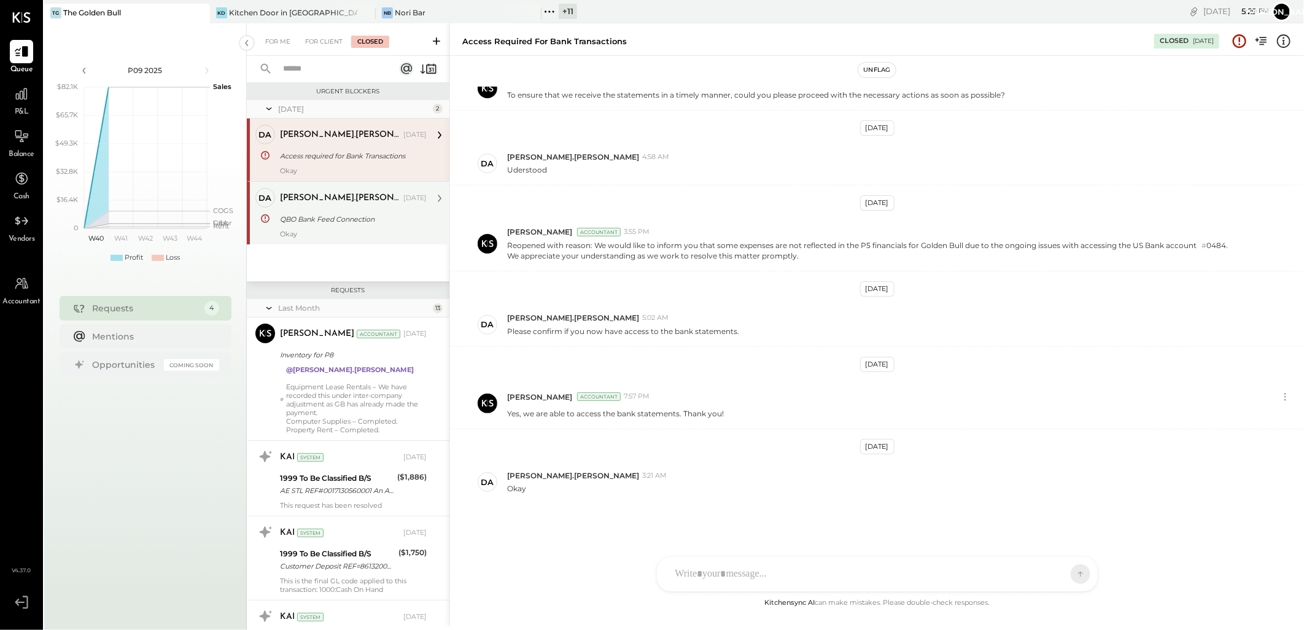
click at [336, 216] on div "QBO Bank Feed Connection" at bounding box center [351, 219] width 143 height 12
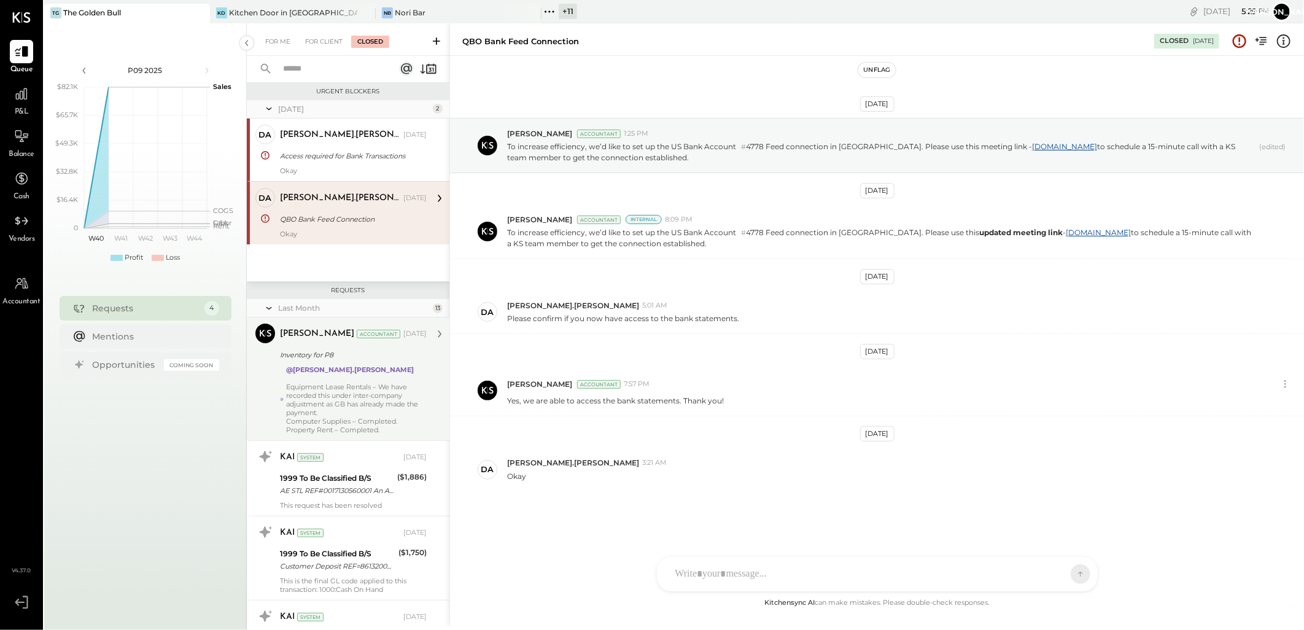
click at [318, 369] on strong "@[PERSON_NAME].[PERSON_NAME]" at bounding box center [350, 369] width 128 height 9
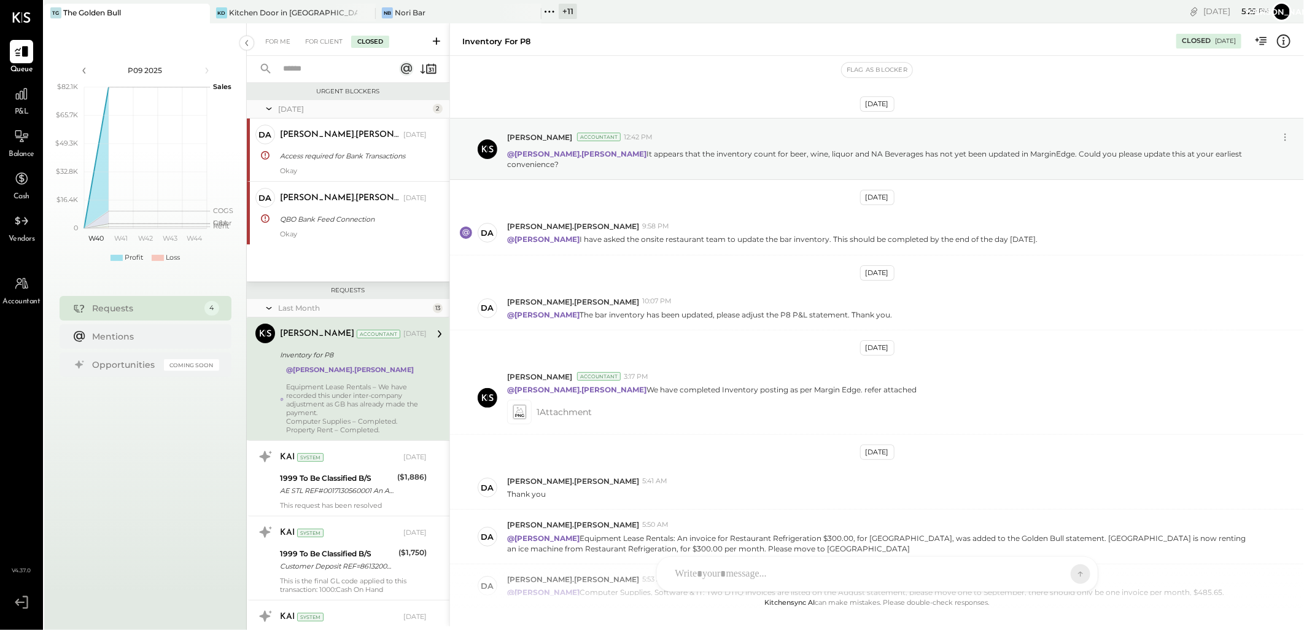
scroll to position [275, 0]
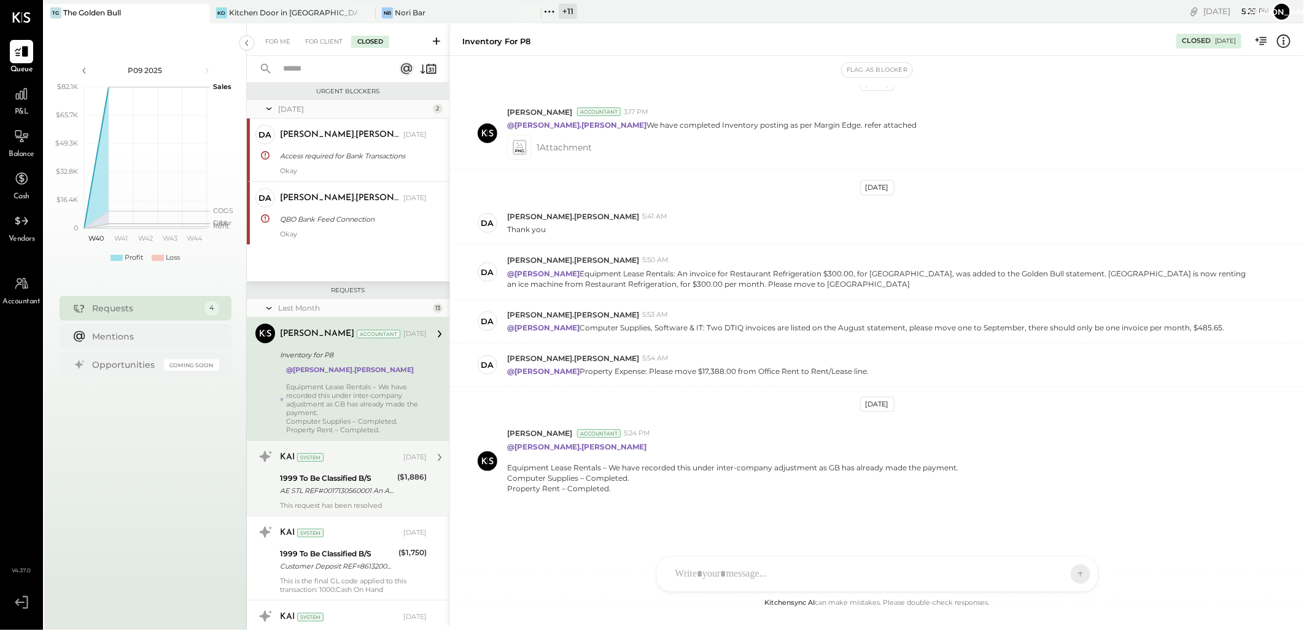
click at [351, 489] on div "AE STL REF#0017130560001 An Account Error Adjustment" at bounding box center [337, 490] width 114 height 12
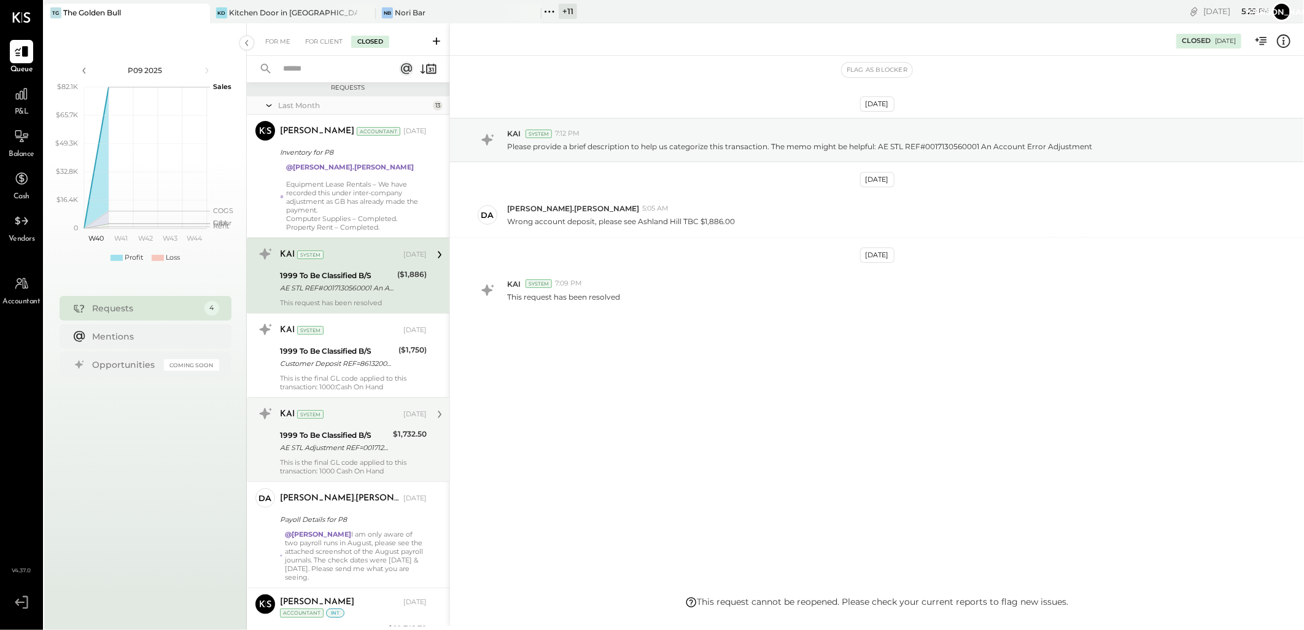
scroll to position [204, 0]
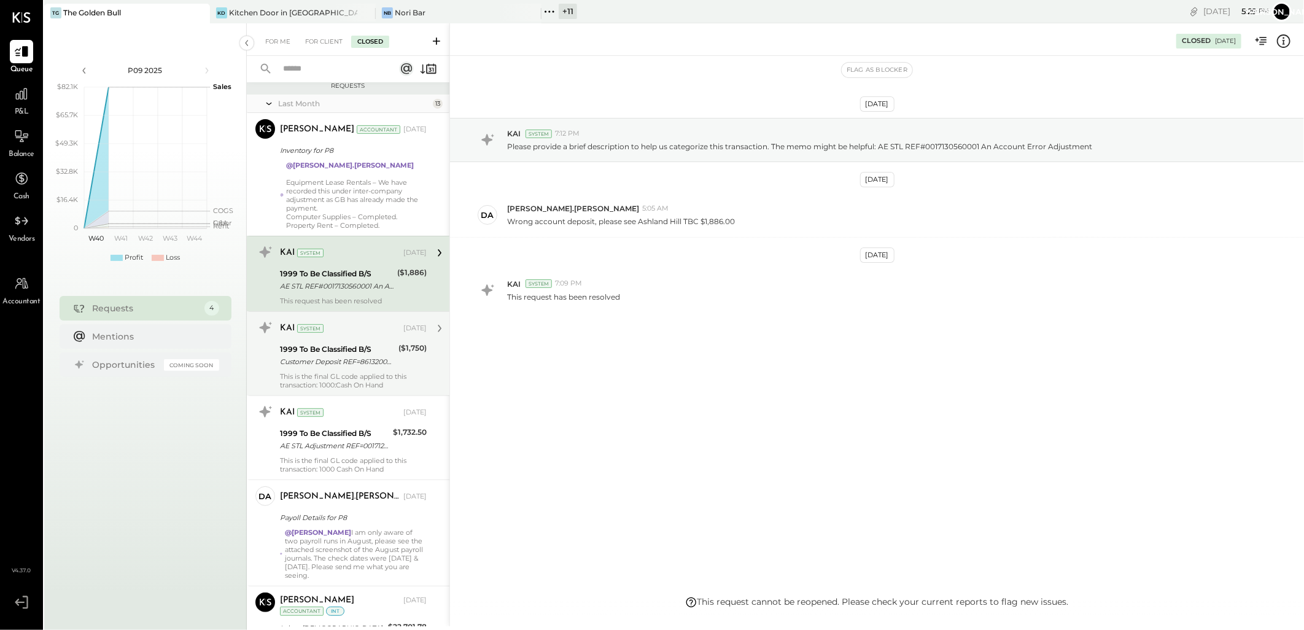
click at [324, 357] on div "Customer Deposit REF=8613200952" at bounding box center [337, 361] width 115 height 12
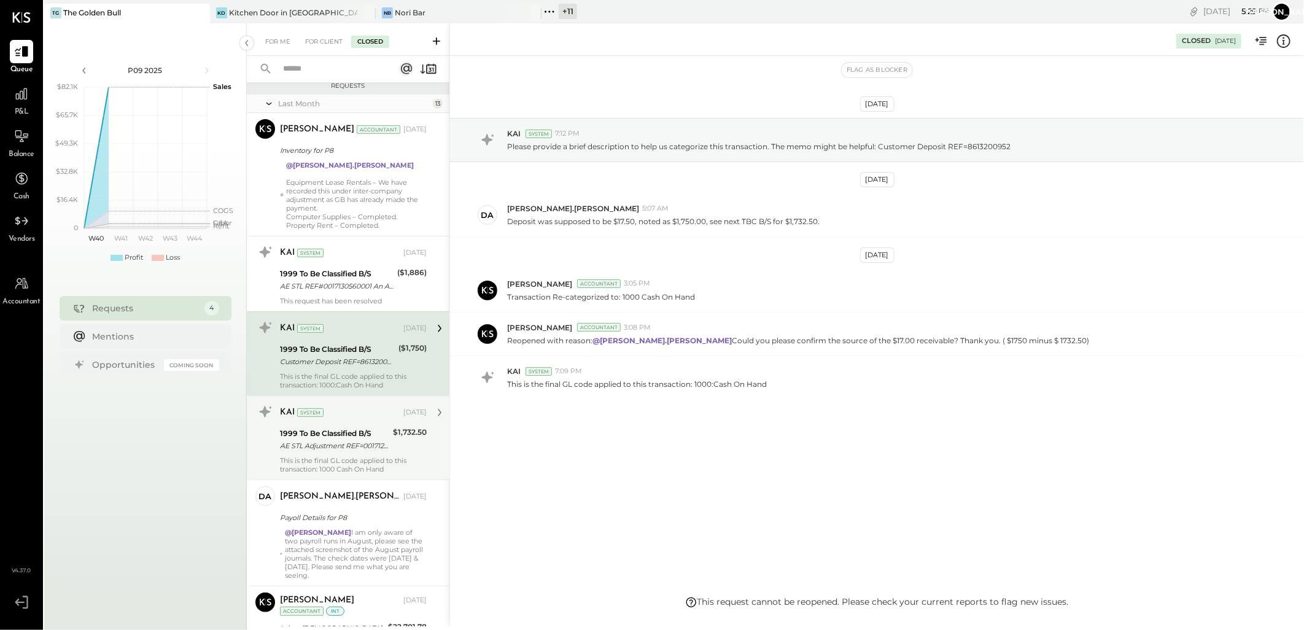
click at [328, 438] on div "1999 To Be Classified B/S" at bounding box center [334, 433] width 109 height 12
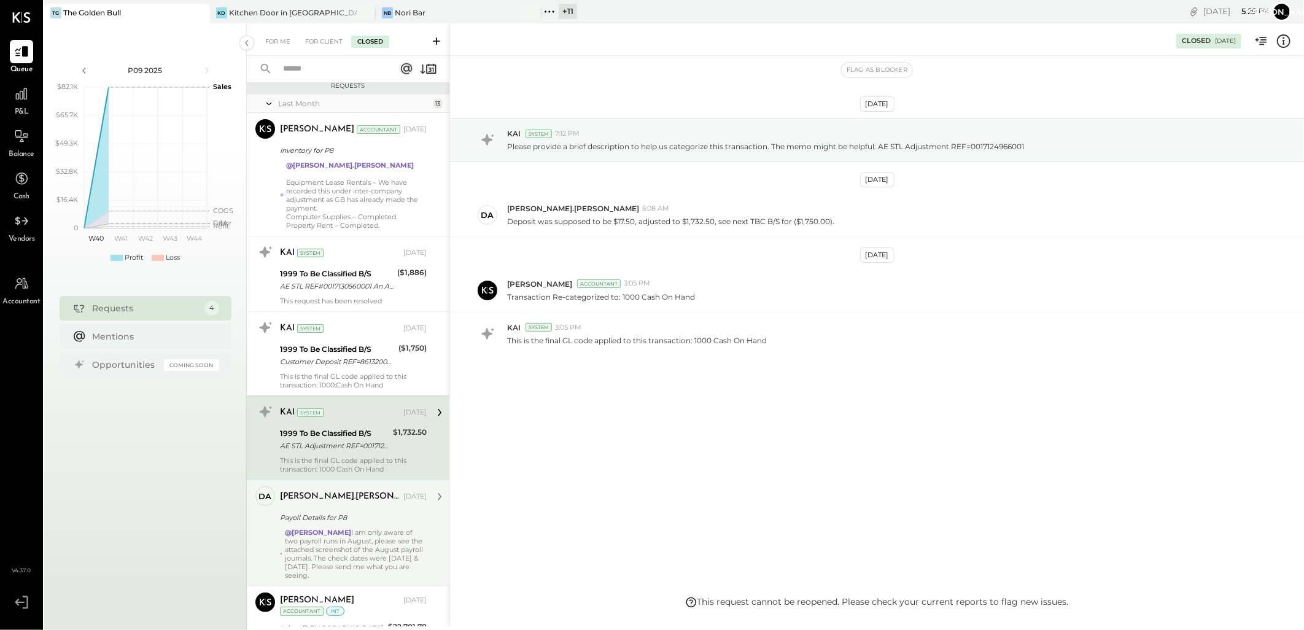
click at [354, 538] on div "@[PERSON_NAME] I am only aware of two payroll runs in August, please see the at…" at bounding box center [356, 554] width 142 height 52
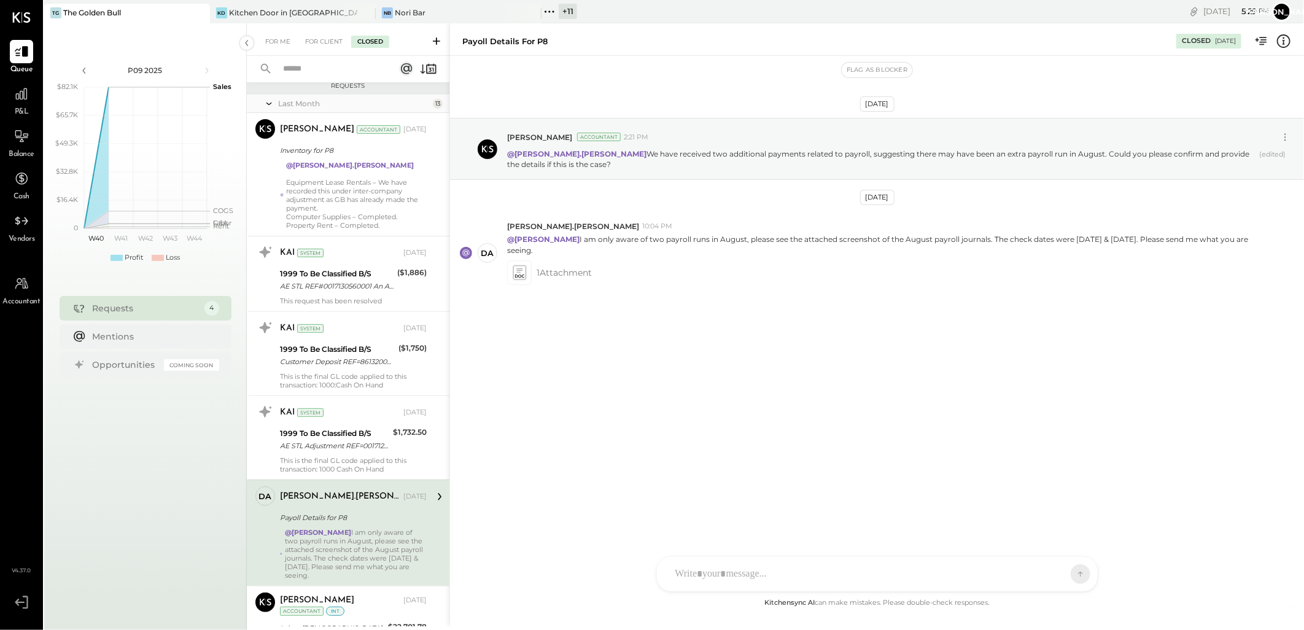
scroll to position [409, 0]
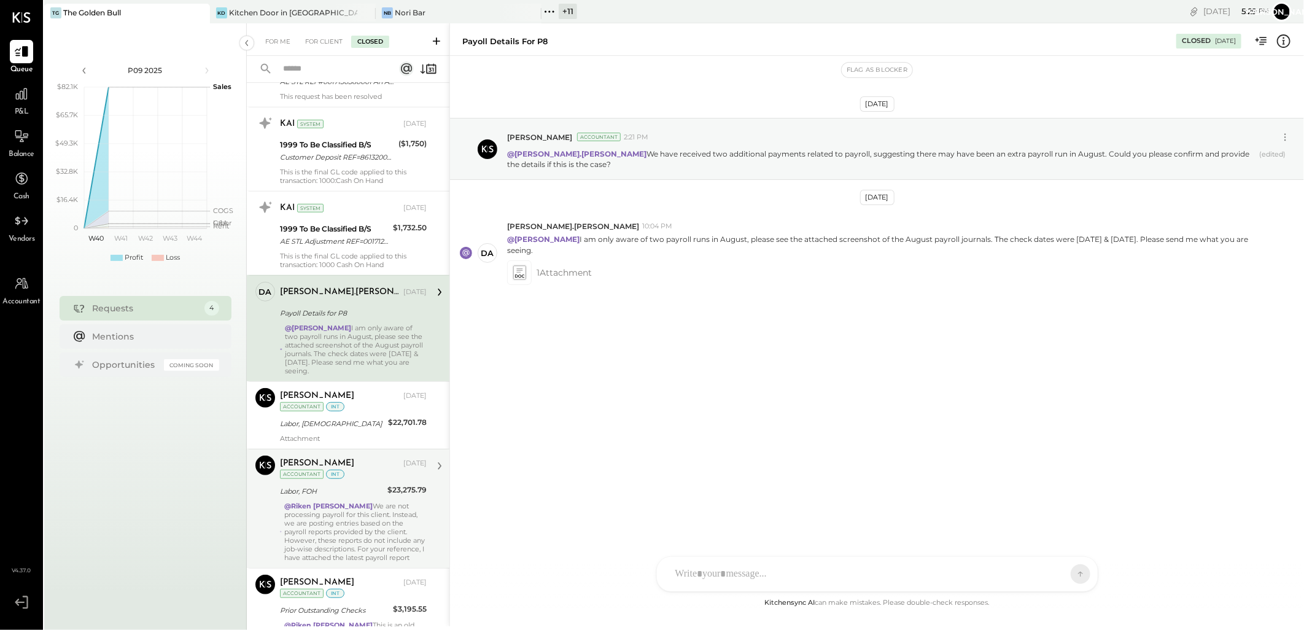
click at [370, 452] on div "[PERSON_NAME] Accountant [PERSON_NAME] [DATE] Accountant int Labor, FOH $23,275…" at bounding box center [348, 508] width 203 height 119
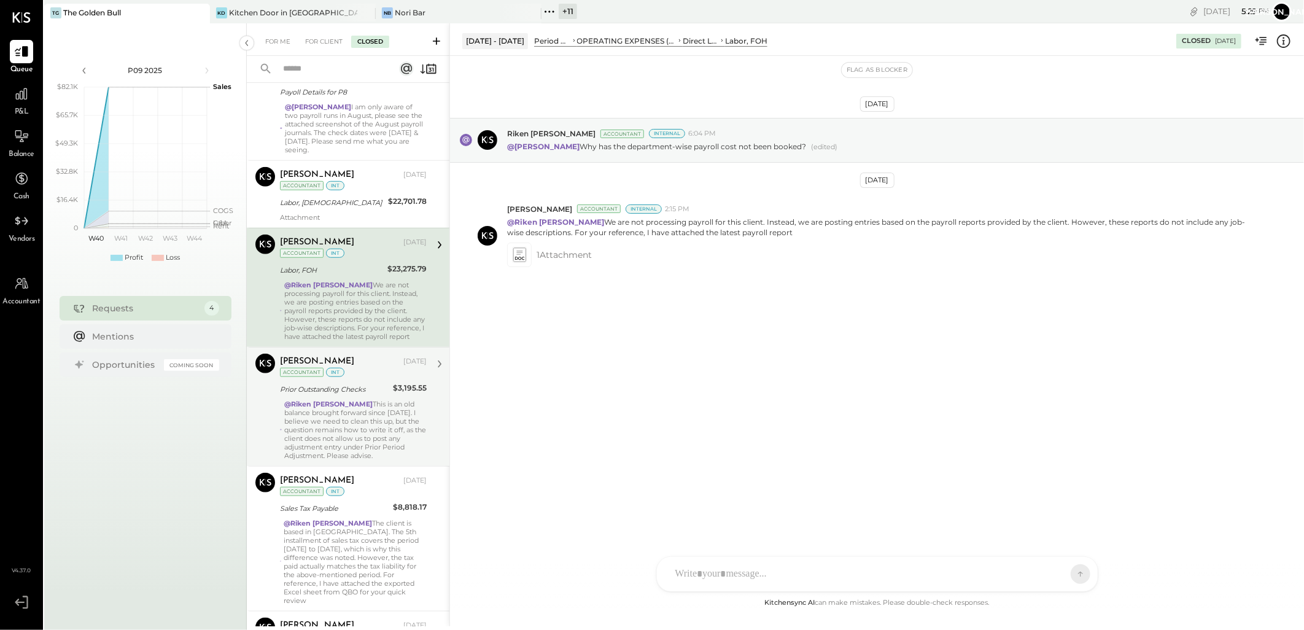
scroll to position [682, 0]
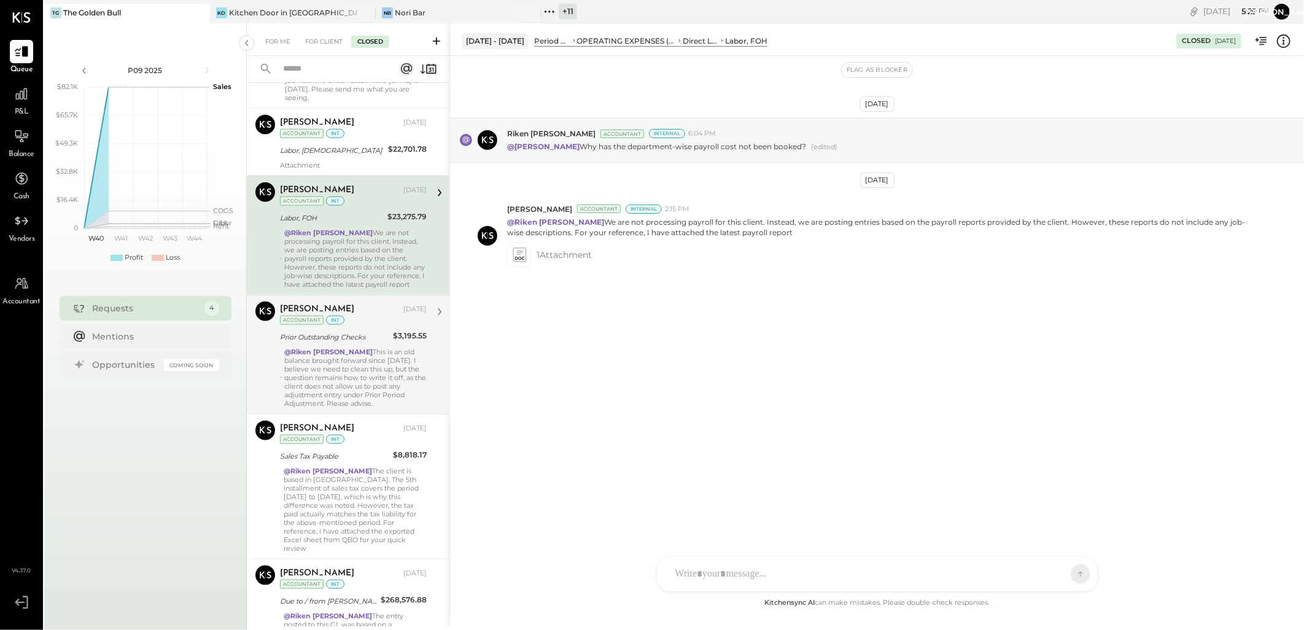
click at [332, 377] on div "@[PERSON_NAME] This is an old balance brought forward since [DATE]. I believe w…" at bounding box center [355, 377] width 142 height 60
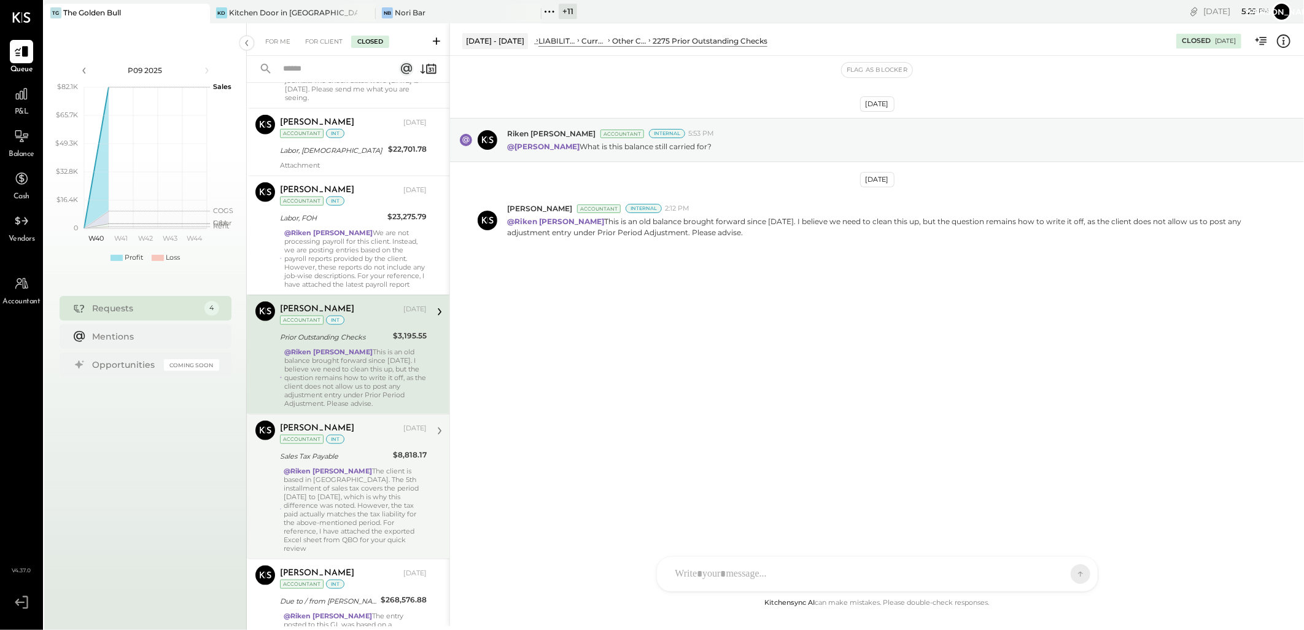
click at [341, 498] on div "@[PERSON_NAME] The client is based in [GEOGRAPHIC_DATA]. The 5th installment of…" at bounding box center [355, 509] width 143 height 86
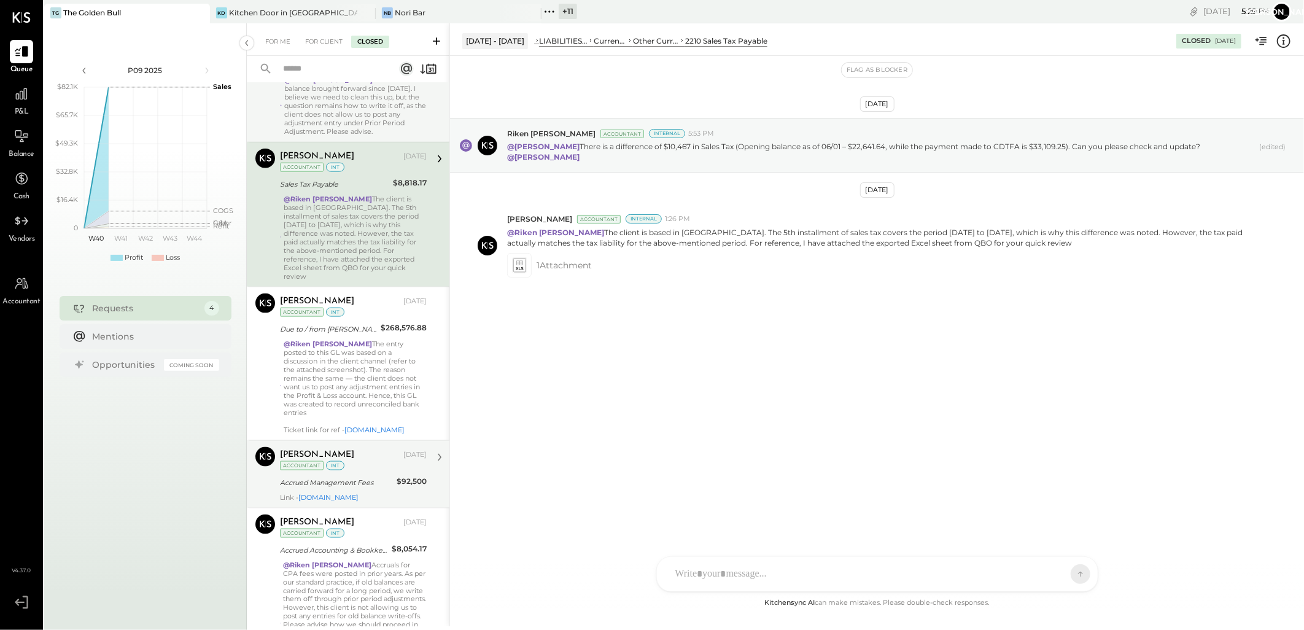
scroll to position [954, 0]
click at [350, 476] on div "Accrued Management Fees" at bounding box center [336, 482] width 113 height 12
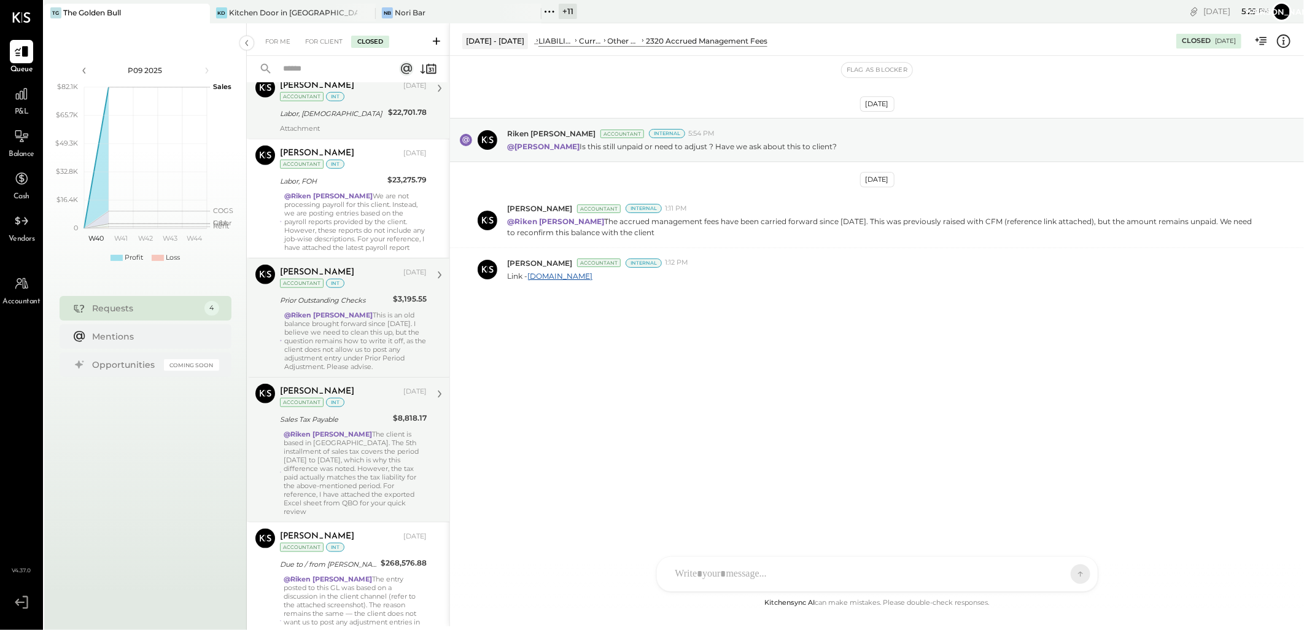
scroll to position [614, 0]
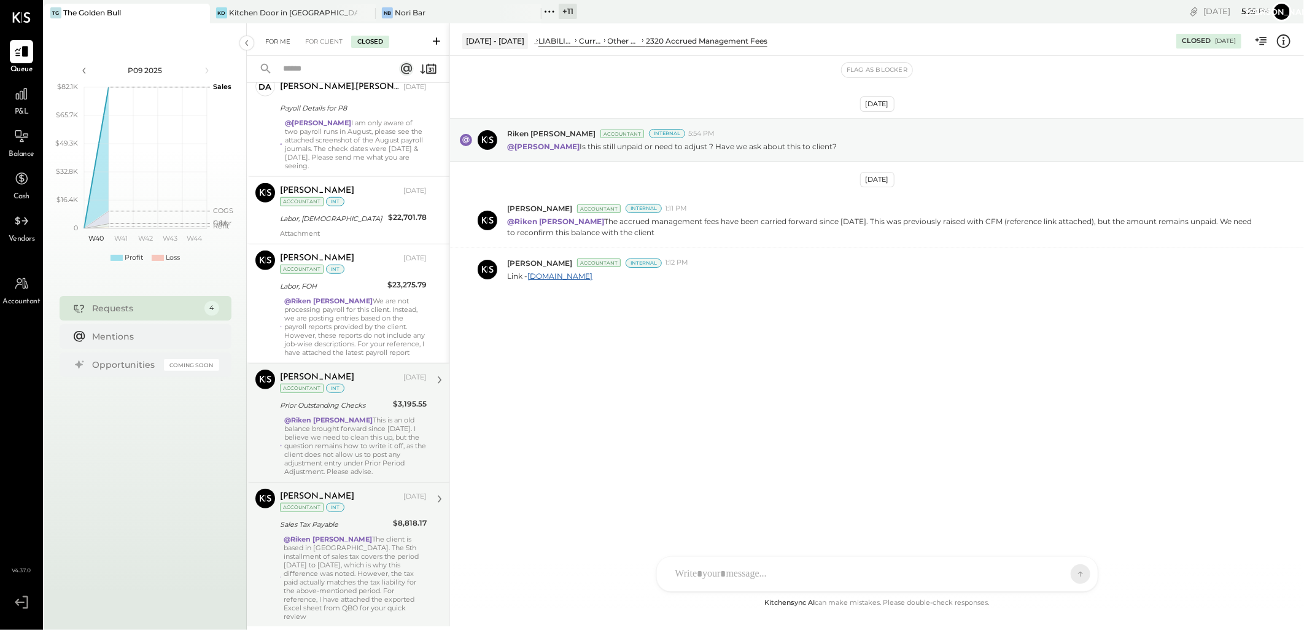
drag, startPoint x: 281, startPoint y: 38, endPoint x: 293, endPoint y: 39, distance: 12.3
click at [281, 38] on div "For Me" at bounding box center [277, 42] width 37 height 12
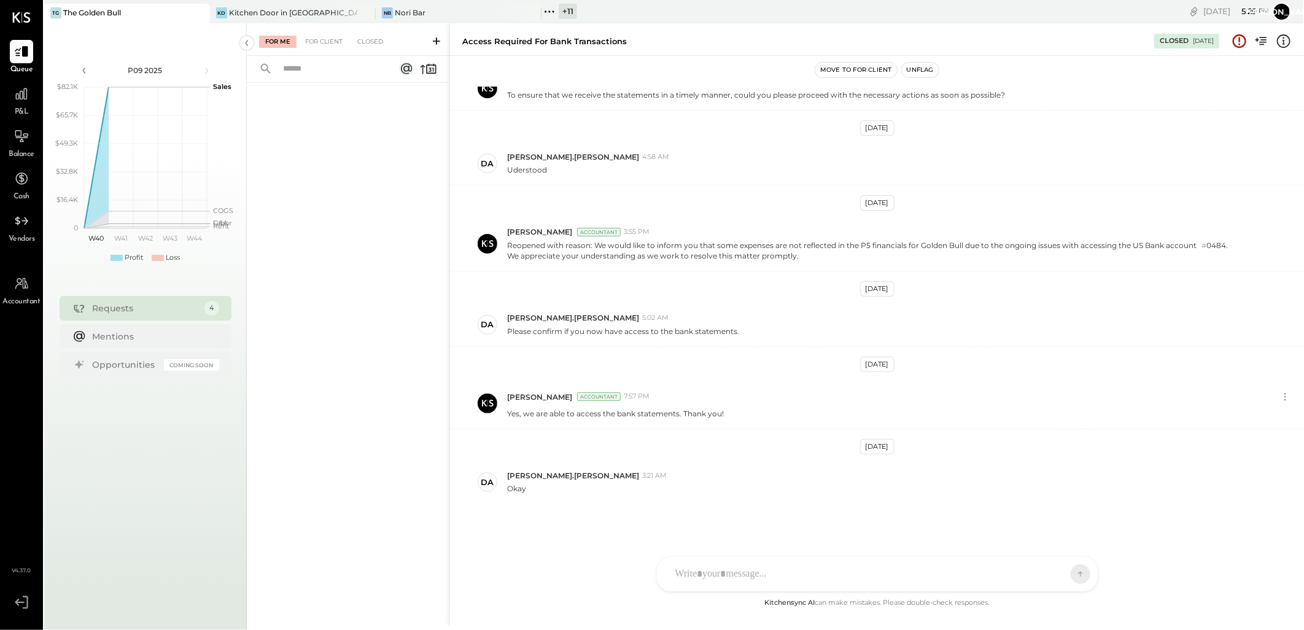
click at [437, 38] on icon at bounding box center [436, 41] width 12 height 12
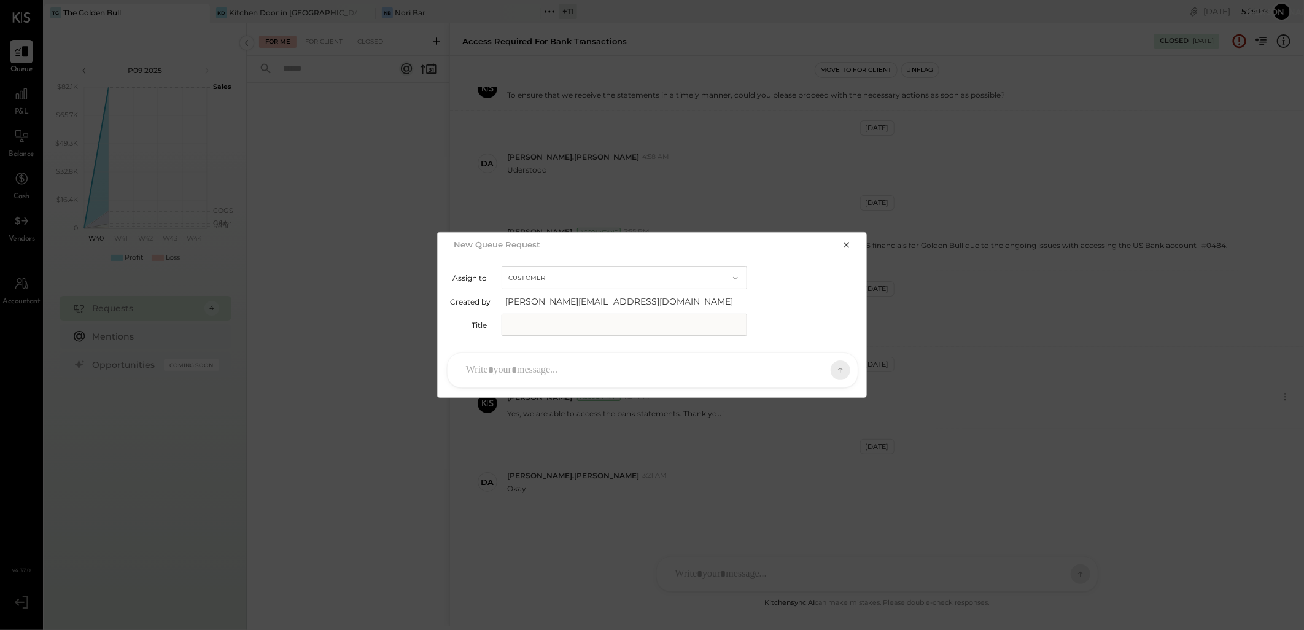
click at [538, 371] on div at bounding box center [641, 370] width 363 height 27
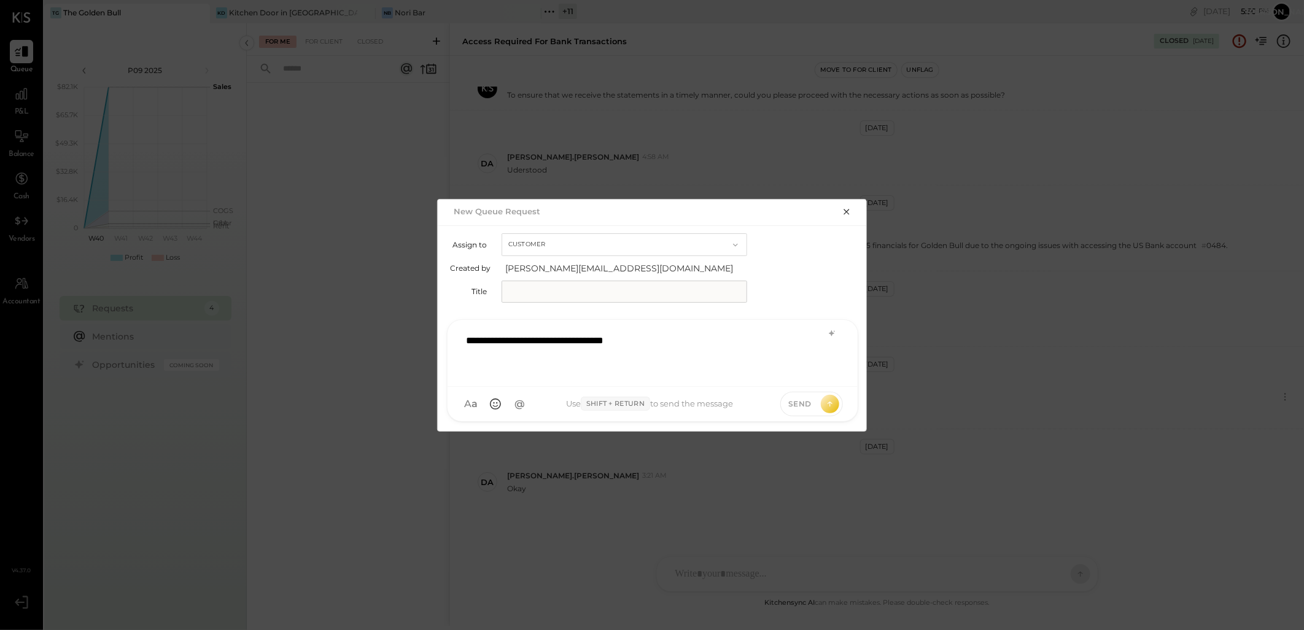
click at [681, 334] on div "**********" at bounding box center [652, 351] width 385 height 49
drag, startPoint x: 737, startPoint y: 341, endPoint x: 723, endPoint y: 339, distance: 13.6
click at [723, 339] on div "**********" at bounding box center [652, 351] width 385 height 49
click at [722, 339] on div "**********" at bounding box center [652, 351] width 385 height 49
click at [727, 335] on div "**********" at bounding box center [652, 351] width 385 height 49
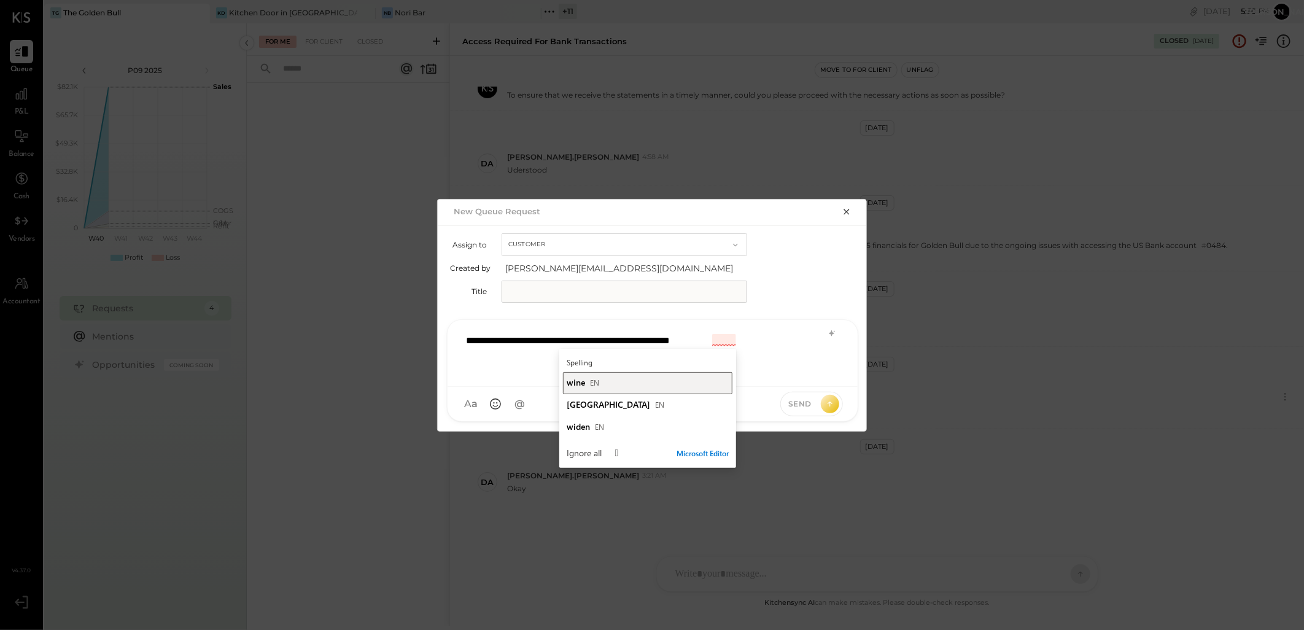
click at [600, 384] on div "wine EN" at bounding box center [648, 382] width 162 height 12
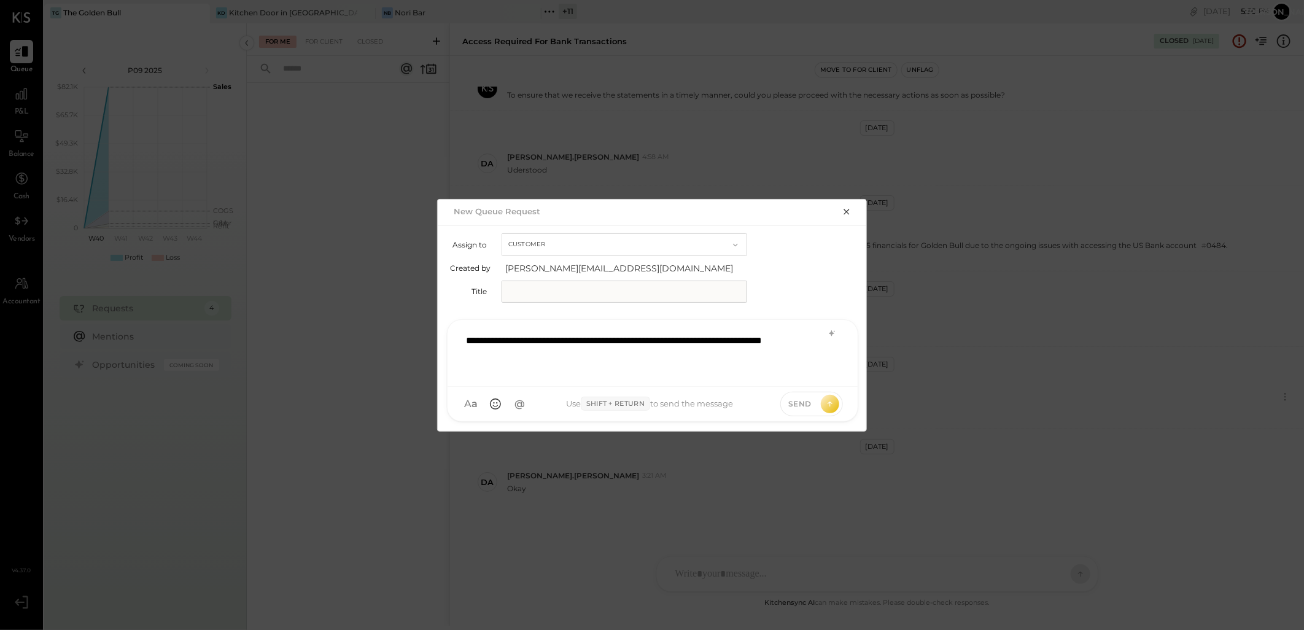
click at [735, 331] on div "**********" at bounding box center [652, 351] width 385 height 49
click at [738, 333] on div "**********" at bounding box center [652, 351] width 385 height 49
drag, startPoint x: 588, startPoint y: 358, endPoint x: 366, endPoint y: 308, distance: 227.8
click at [366, 308] on div "**********" at bounding box center [652, 315] width 1304 height 630
click at [830, 333] on icon at bounding box center [832, 333] width 6 height 6
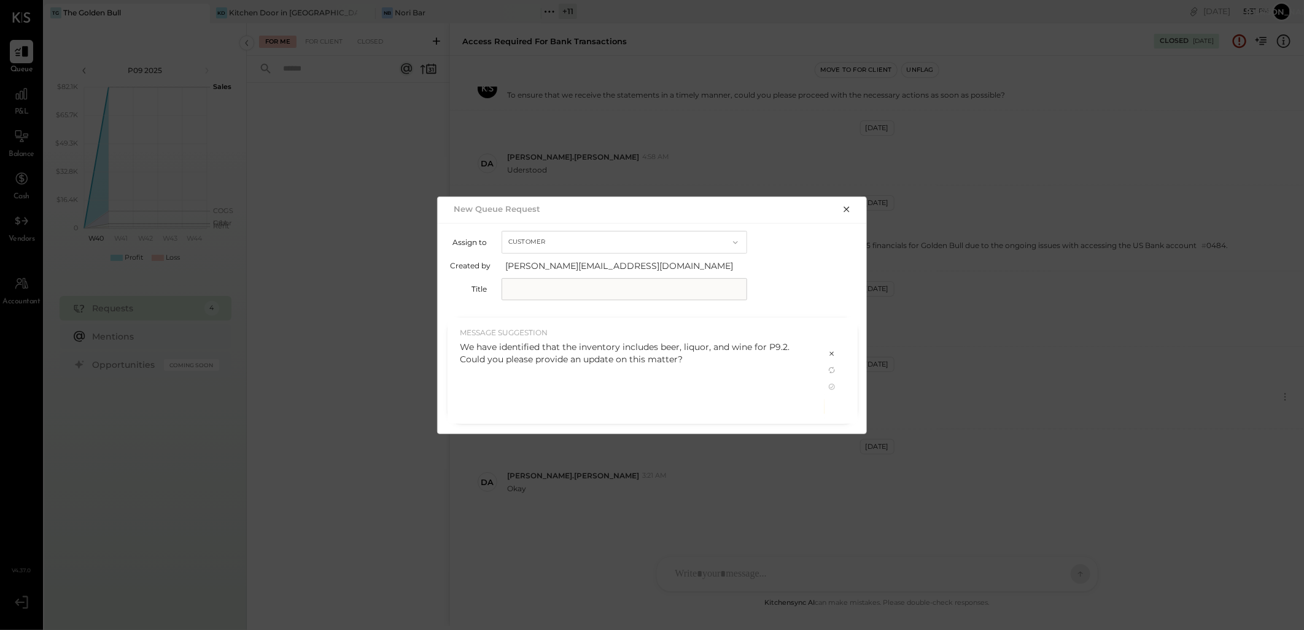
click at [694, 358] on div "We have identified that the inventory includes beer, liquor, and wine for P9.2.…" at bounding box center [636, 353] width 352 height 25
drag, startPoint x: 832, startPoint y: 354, endPoint x: 806, endPoint y: 355, distance: 25.8
click at [831, 354] on icon at bounding box center [832, 354] width 10 height 10
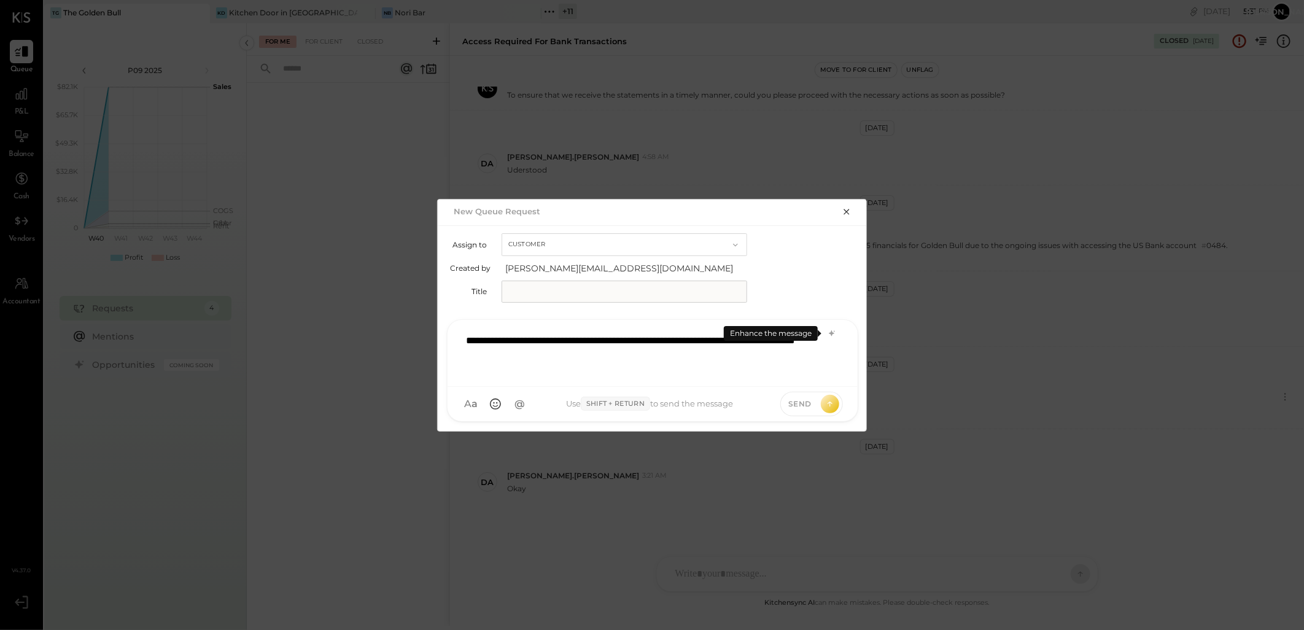
click at [627, 365] on div "**********" at bounding box center [652, 351] width 385 height 49
click at [780, 339] on div "**********" at bounding box center [652, 351] width 385 height 49
drag, startPoint x: 656, startPoint y: 359, endPoint x: 223, endPoint y: 284, distance: 438.6
click at [223, 284] on div "**********" at bounding box center [652, 315] width 1304 height 630
click at [835, 330] on icon at bounding box center [832, 333] width 10 height 10
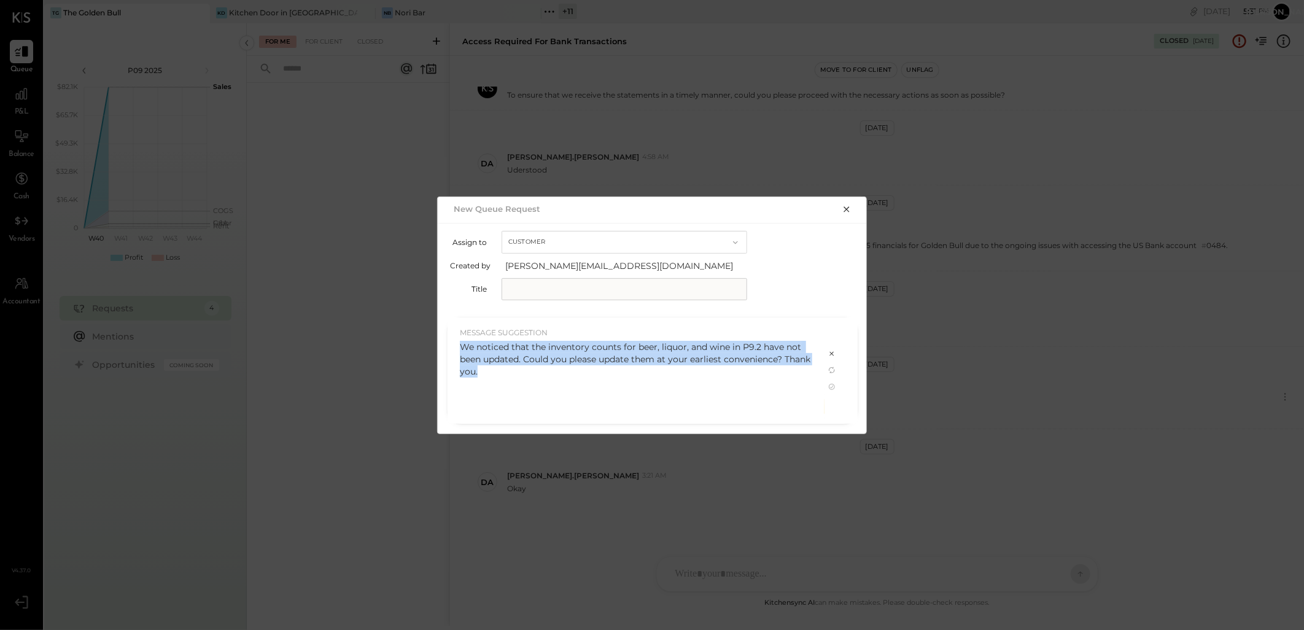
drag, startPoint x: 524, startPoint y: 370, endPoint x: 447, endPoint y: 347, distance: 80.0
click at [447, 347] on div "MESSAGE SUGGESTION We noticed that the inventory counts for beer, liquor, and w…" at bounding box center [635, 370] width 377 height 106
copy div "We noticed that the inventory counts for beer, liquor, and wine in P9.2 have no…"
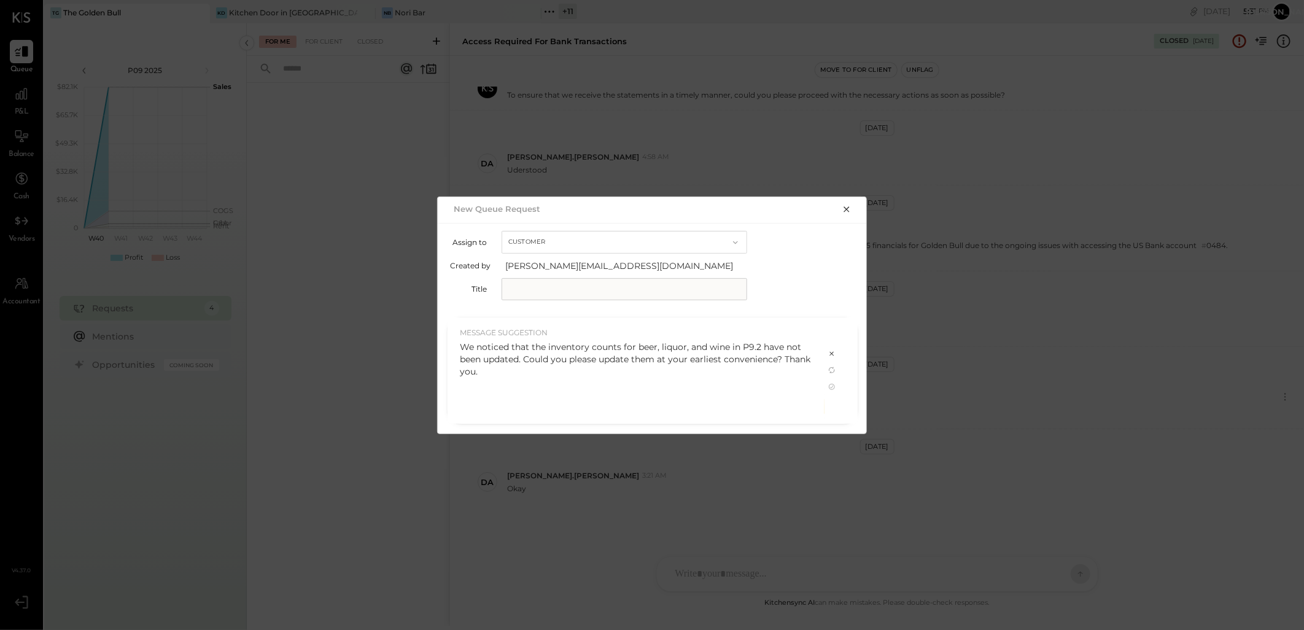
click at [832, 355] on icon at bounding box center [832, 354] width 10 height 10
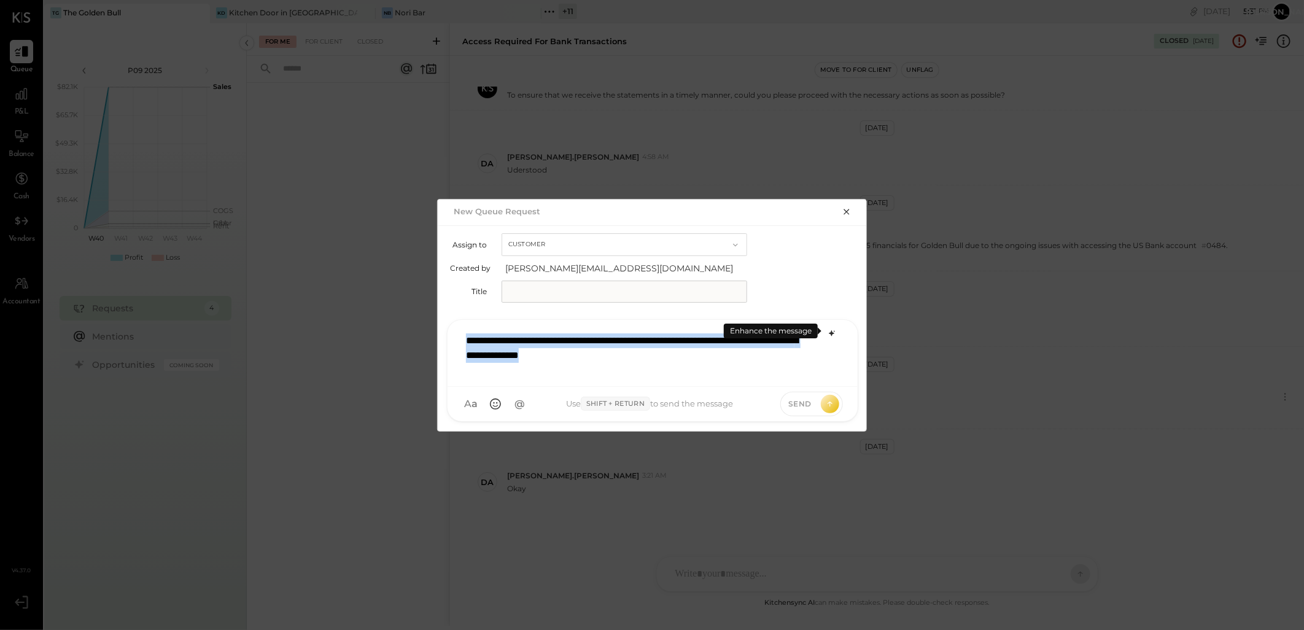
drag, startPoint x: 648, startPoint y: 354, endPoint x: 312, endPoint y: 304, distance: 339.5
click at [299, 312] on div "**********" at bounding box center [652, 315] width 1304 height 630
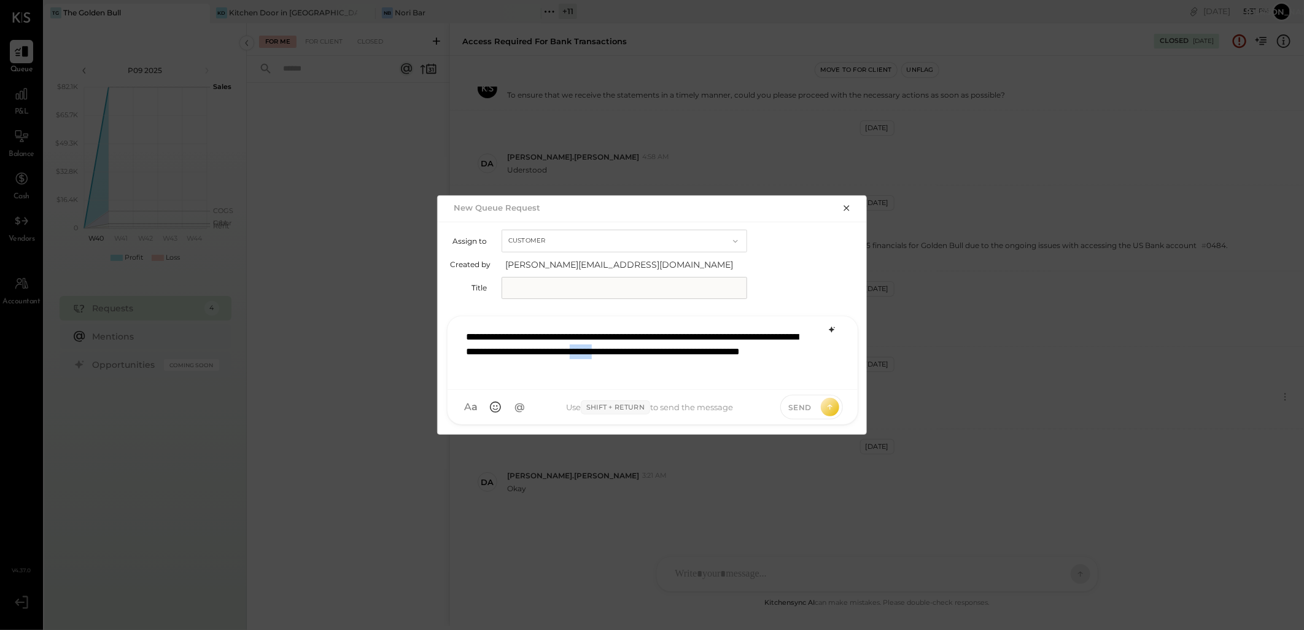
drag, startPoint x: 762, startPoint y: 348, endPoint x: 729, endPoint y: 348, distance: 33.1
click at [729, 348] on div "**********" at bounding box center [652, 351] width 385 height 56
click at [707, 367] on div "**********" at bounding box center [652, 351] width 385 height 56
drag, startPoint x: 799, startPoint y: 350, endPoint x: 726, endPoint y: 356, distance: 72.6
click at [726, 356] on div "**********" at bounding box center [652, 351] width 385 height 56
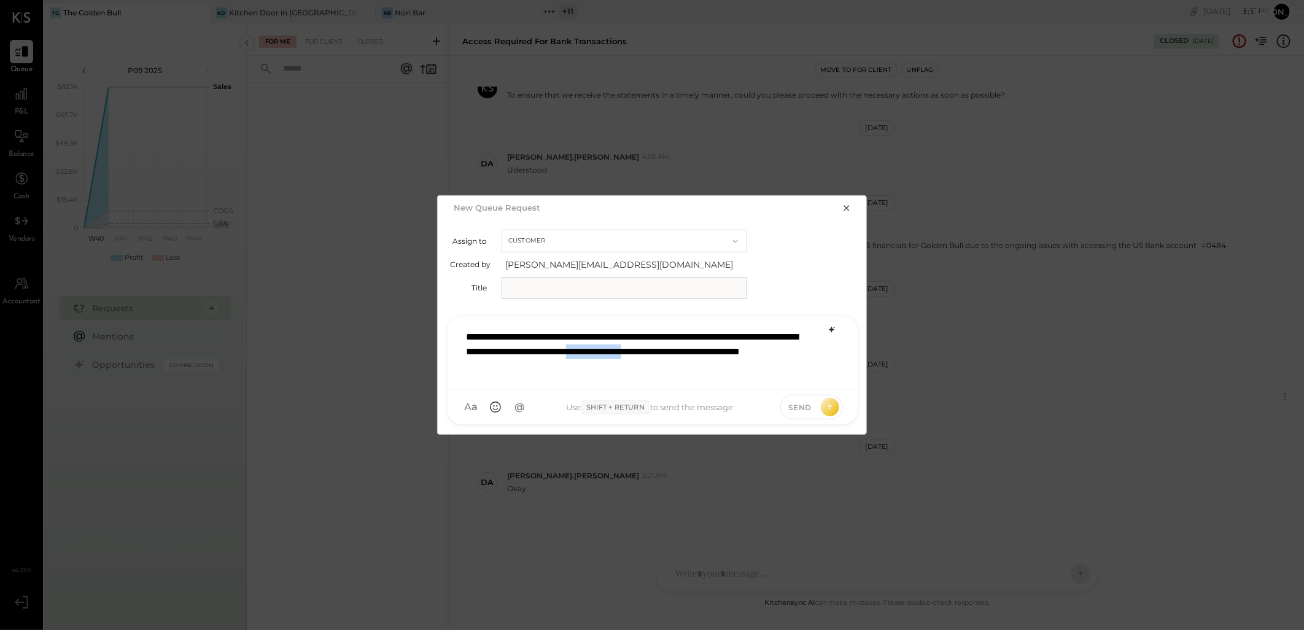
click at [762, 357] on div "**********" at bounding box center [652, 351] width 385 height 56
drag, startPoint x: 823, startPoint y: 350, endPoint x: 733, endPoint y: 357, distance: 89.8
click at [733, 357] on div "**********" at bounding box center [652, 351] width 385 height 56
drag, startPoint x: 531, startPoint y: 365, endPoint x: 461, endPoint y: 364, distance: 70.0
click at [461, 364] on div "**********" at bounding box center [652, 351] width 385 height 56
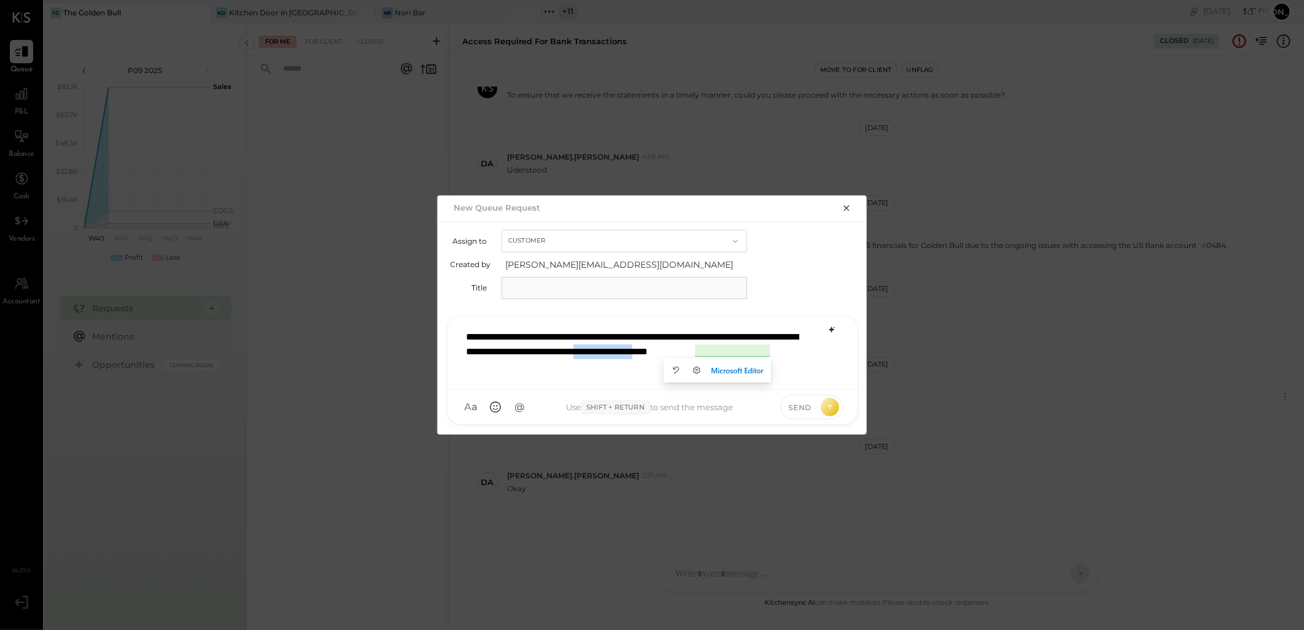
drag, startPoint x: 814, startPoint y: 351, endPoint x: 737, endPoint y: 351, distance: 76.7
click at [737, 351] on div "**********" at bounding box center [652, 351] width 385 height 56
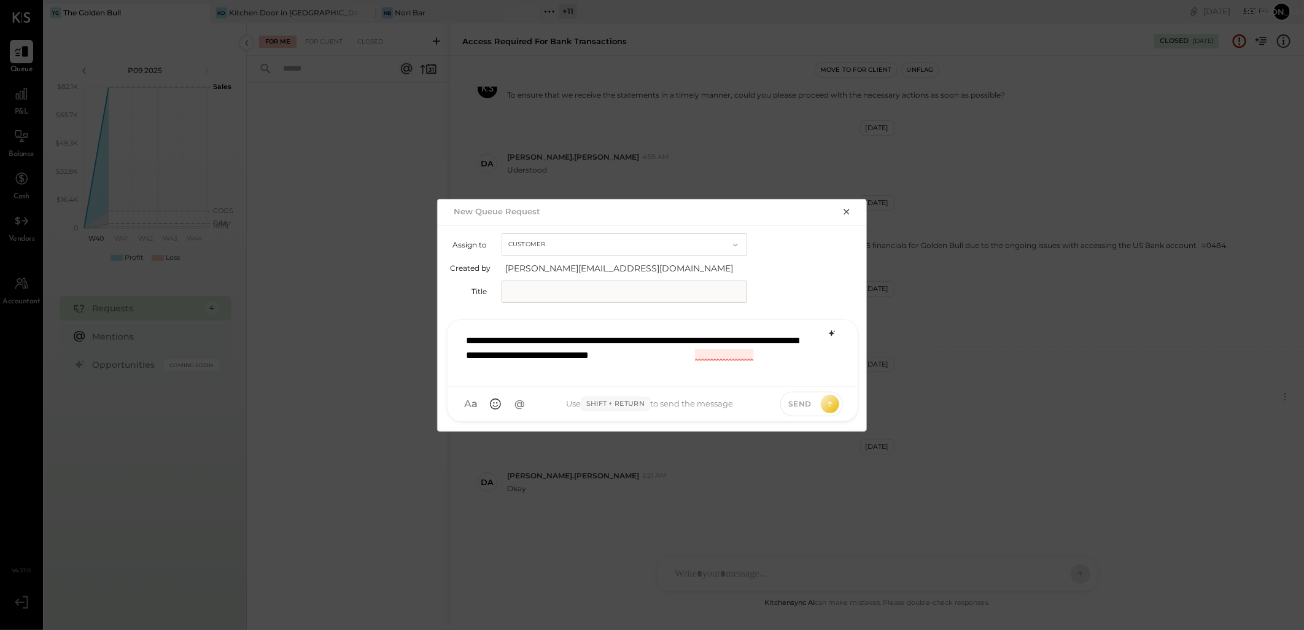
click at [784, 357] on div "**********" at bounding box center [652, 351] width 385 height 49
click at [780, 339] on div "**********" at bounding box center [652, 351] width 385 height 49
click at [786, 336] on div "**********" at bounding box center [652, 351] width 385 height 49
drag, startPoint x: 486, startPoint y: 351, endPoint x: 491, endPoint y: 346, distance: 7.4
click at [486, 350] on div "**********" at bounding box center [652, 351] width 385 height 49
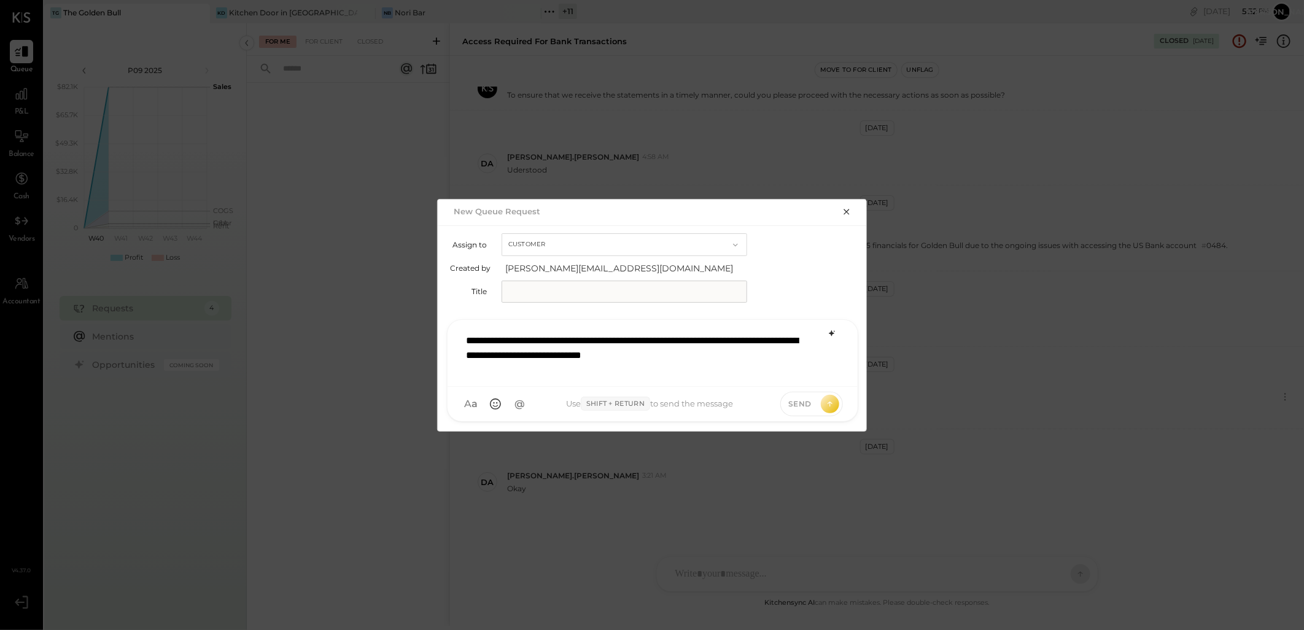
click at [525, 286] on input "text" at bounding box center [624, 292] width 246 height 22
type input "**********"
click at [467, 341] on div "**********" at bounding box center [652, 351] width 385 height 49
type input "***"
click at [553, 348] on span "[PERSON_NAME].[PERSON_NAME]" at bounding box center [565, 342] width 96 height 23
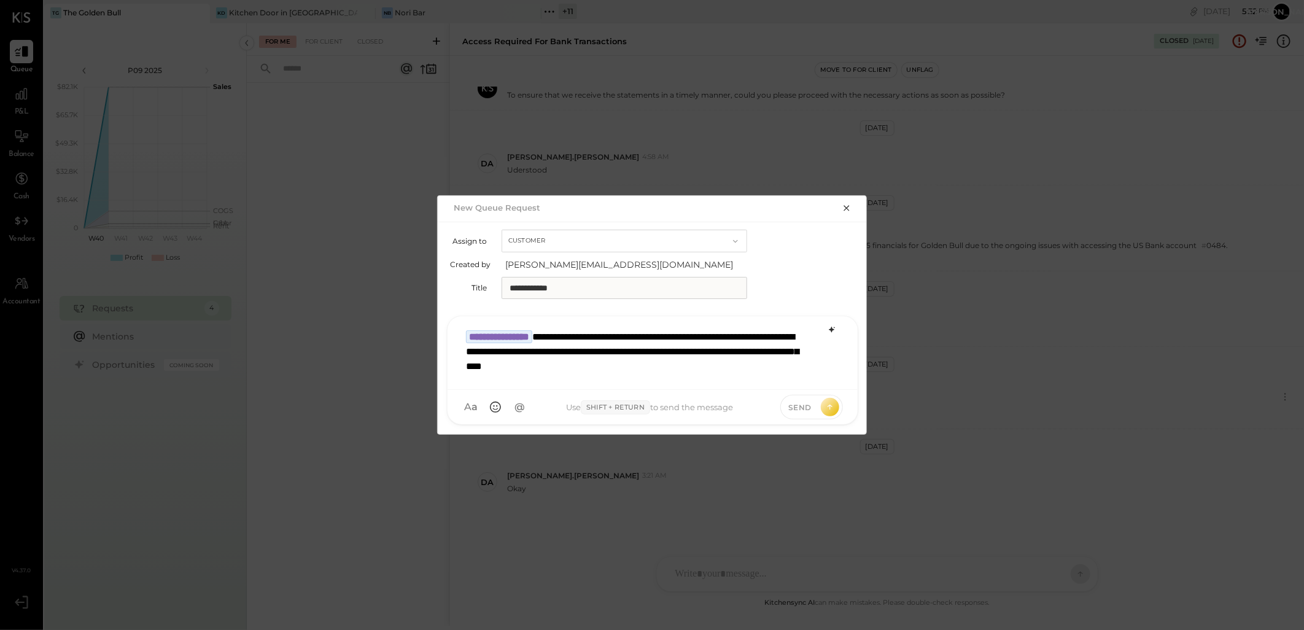
click at [554, 347] on div "**********" at bounding box center [652, 351] width 385 height 56
click at [586, 342] on div "**********" at bounding box center [652, 351] width 385 height 56
click at [582, 351] on div "**********" at bounding box center [652, 351] width 385 height 56
drag, startPoint x: 743, startPoint y: 370, endPoint x: 505, endPoint y: 367, distance: 238.8
click at [505, 367] on div "**********" at bounding box center [652, 351] width 385 height 56
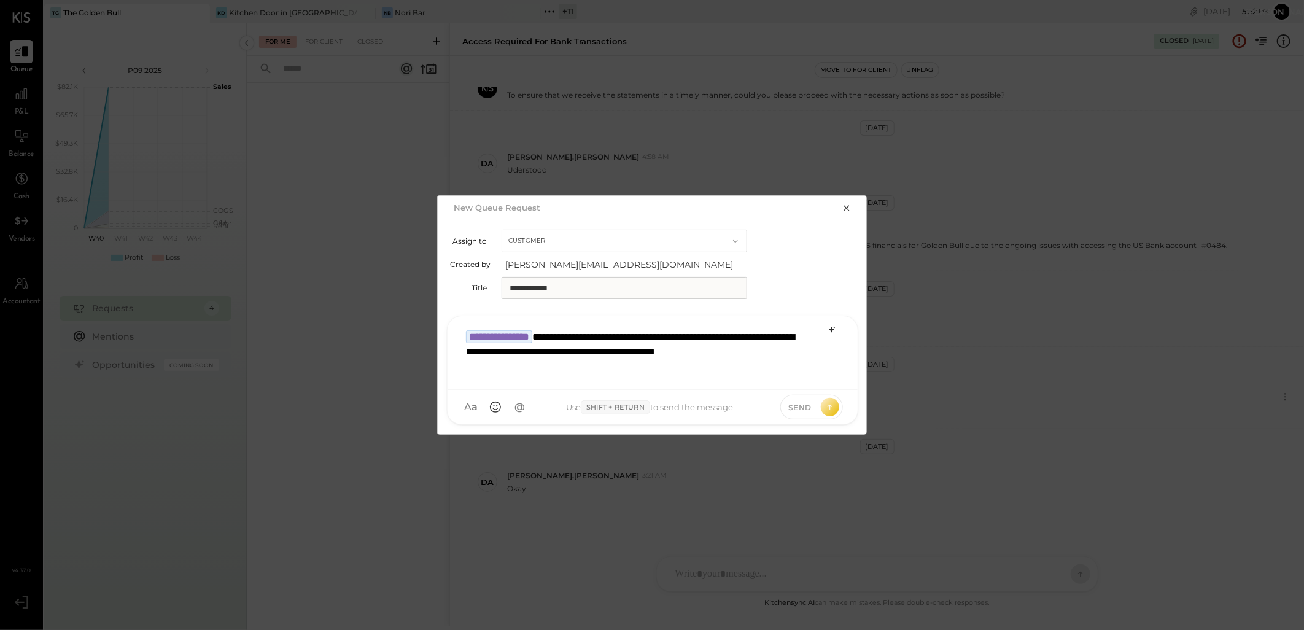
click at [707, 352] on div "**********" at bounding box center [652, 351] width 385 height 56
click at [829, 406] on icon at bounding box center [829, 405] width 5 height 2
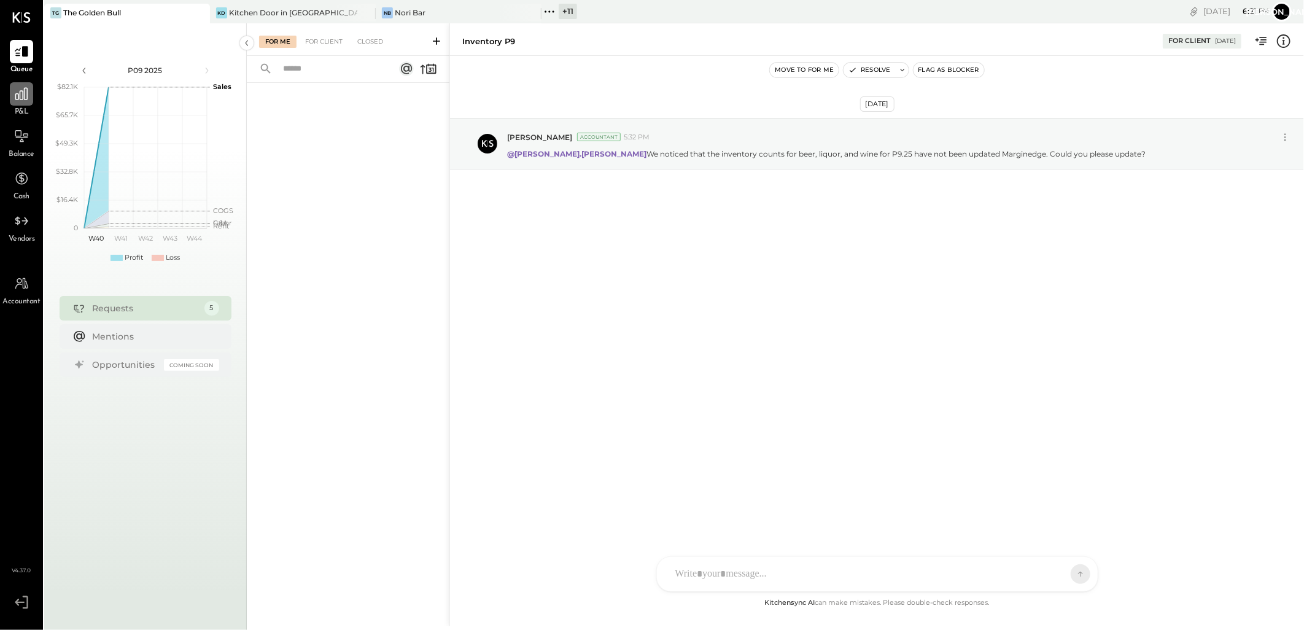
click at [18, 102] on div at bounding box center [21, 93] width 23 height 23
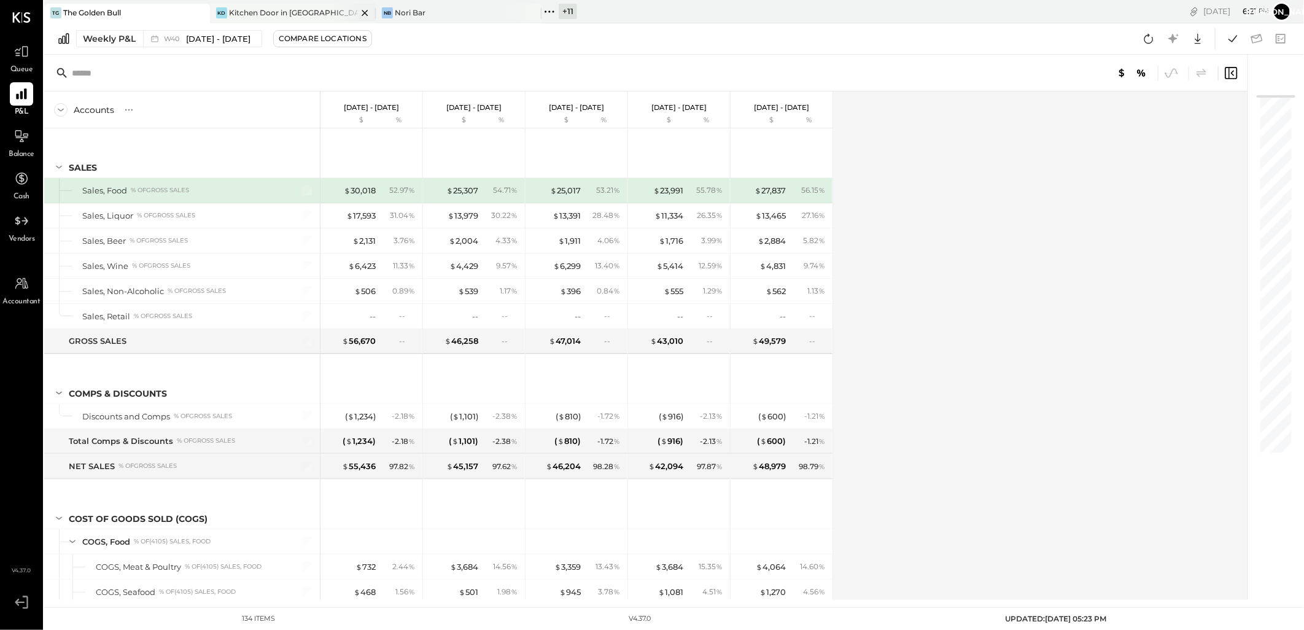
click at [287, 10] on div "Kitchen Door in [GEOGRAPHIC_DATA]" at bounding box center [293, 12] width 128 height 10
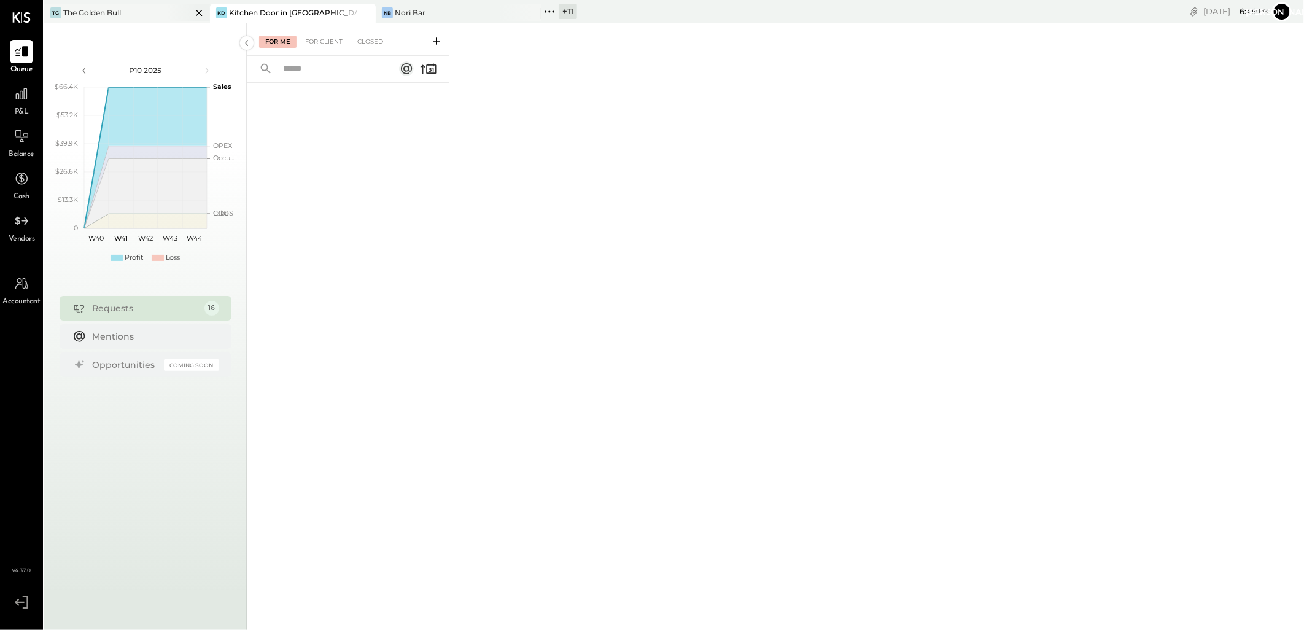
click at [198, 12] on icon at bounding box center [199, 13] width 6 height 6
click at [436, 39] on icon at bounding box center [436, 41] width 12 height 12
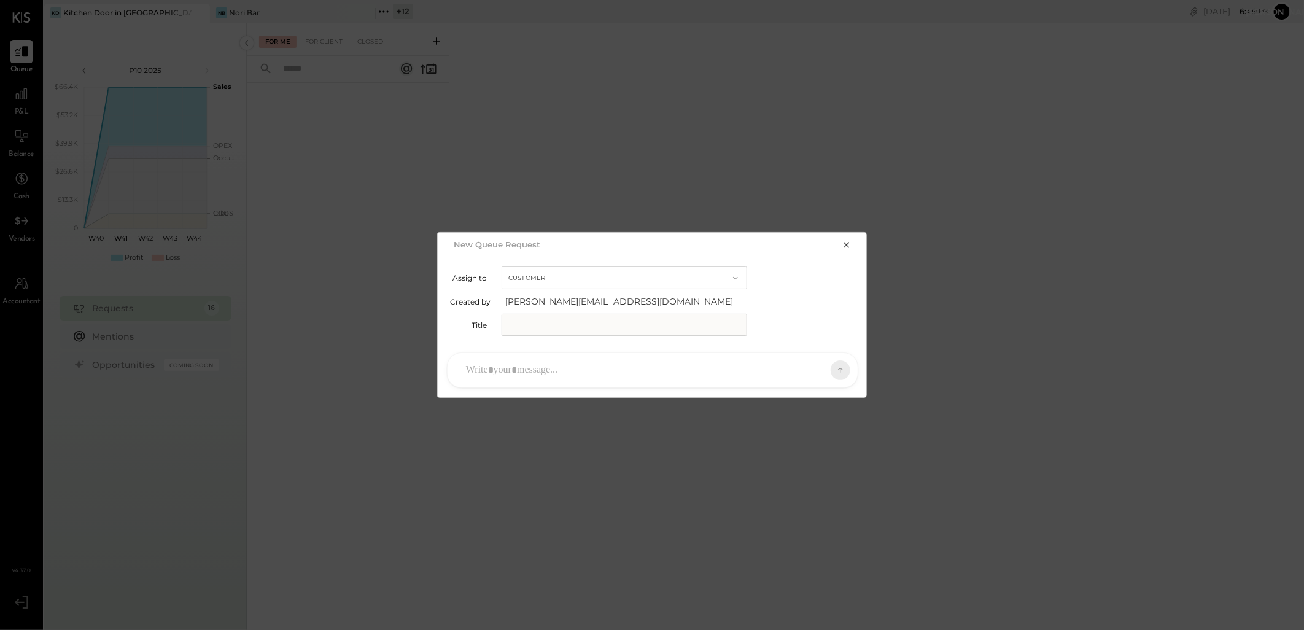
click at [848, 246] on icon "button" at bounding box center [846, 245] width 6 height 6
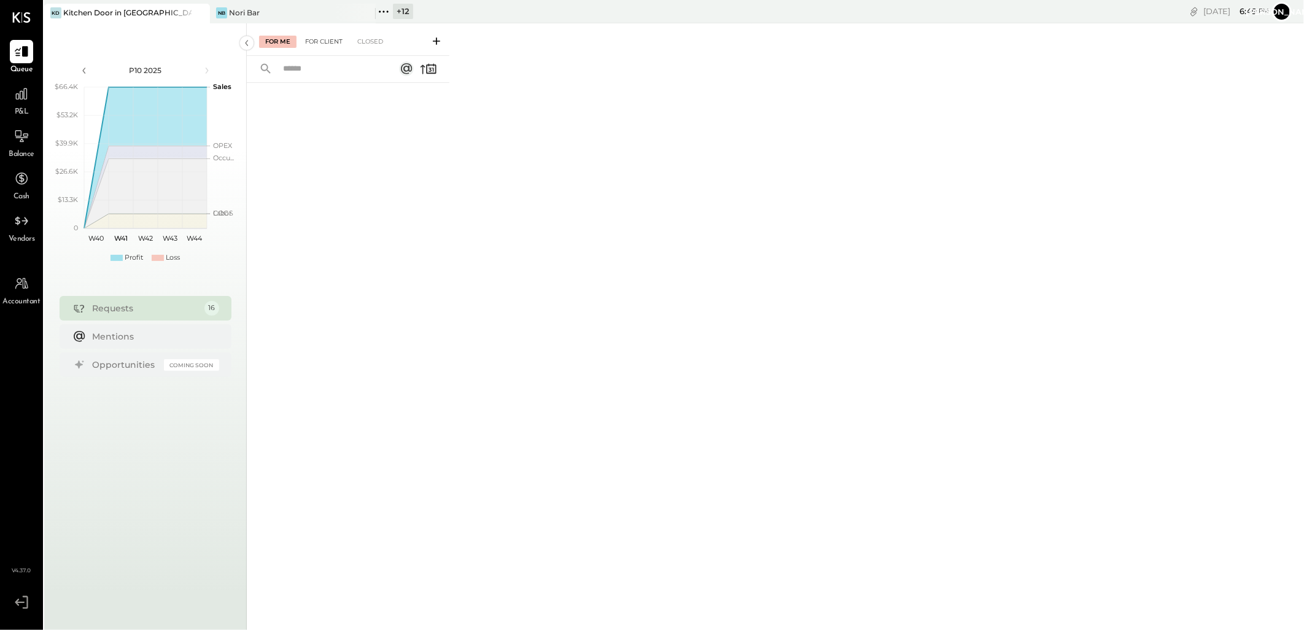
click at [335, 45] on div "For Client" at bounding box center [324, 42] width 50 height 12
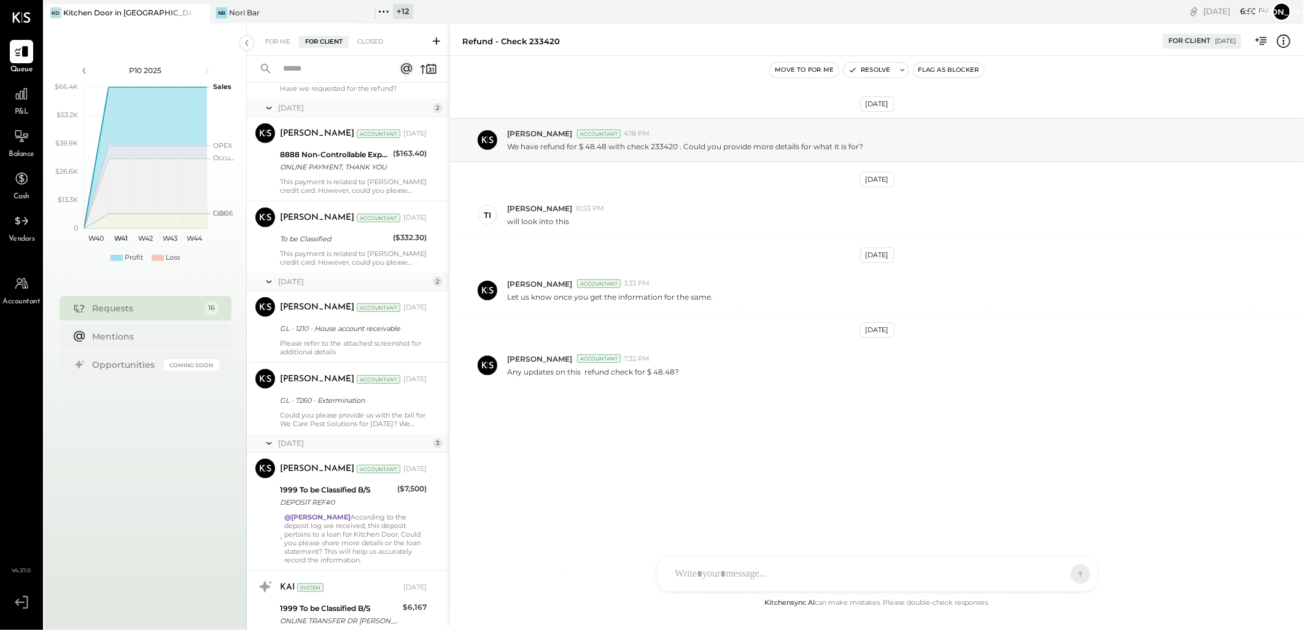
scroll to position [409, 0]
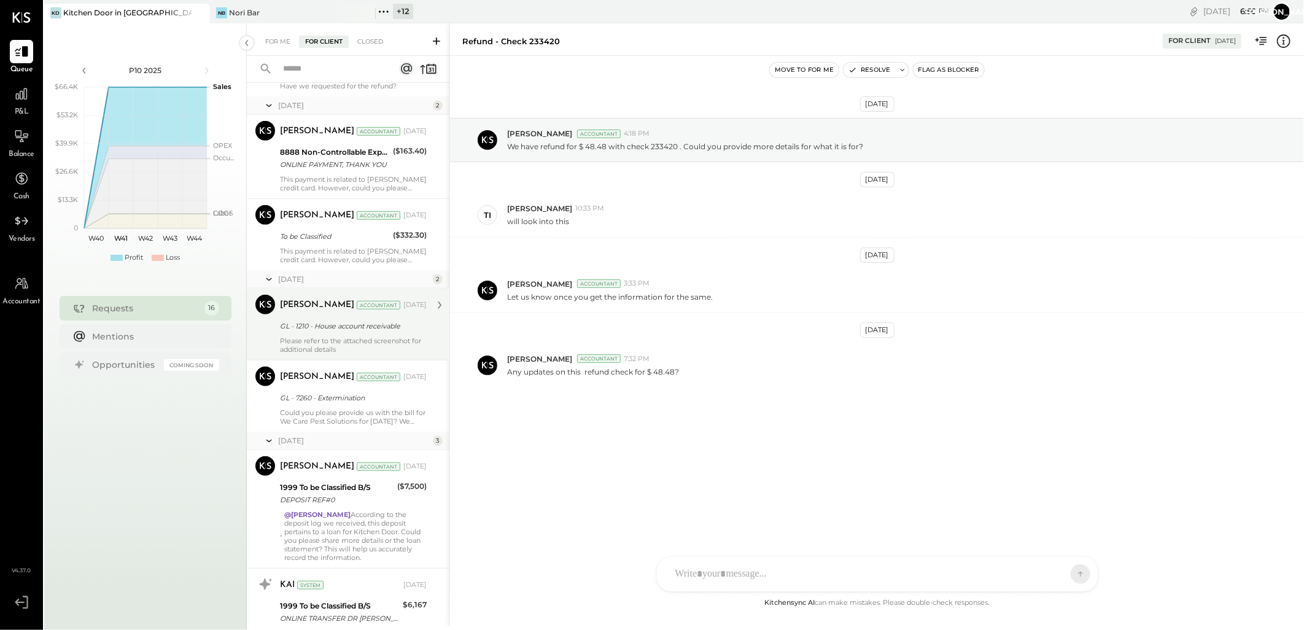
click at [320, 335] on div "[PERSON_NAME] Accountant [DATE] GL - 1210 - House account receivable Please ref…" at bounding box center [353, 324] width 147 height 59
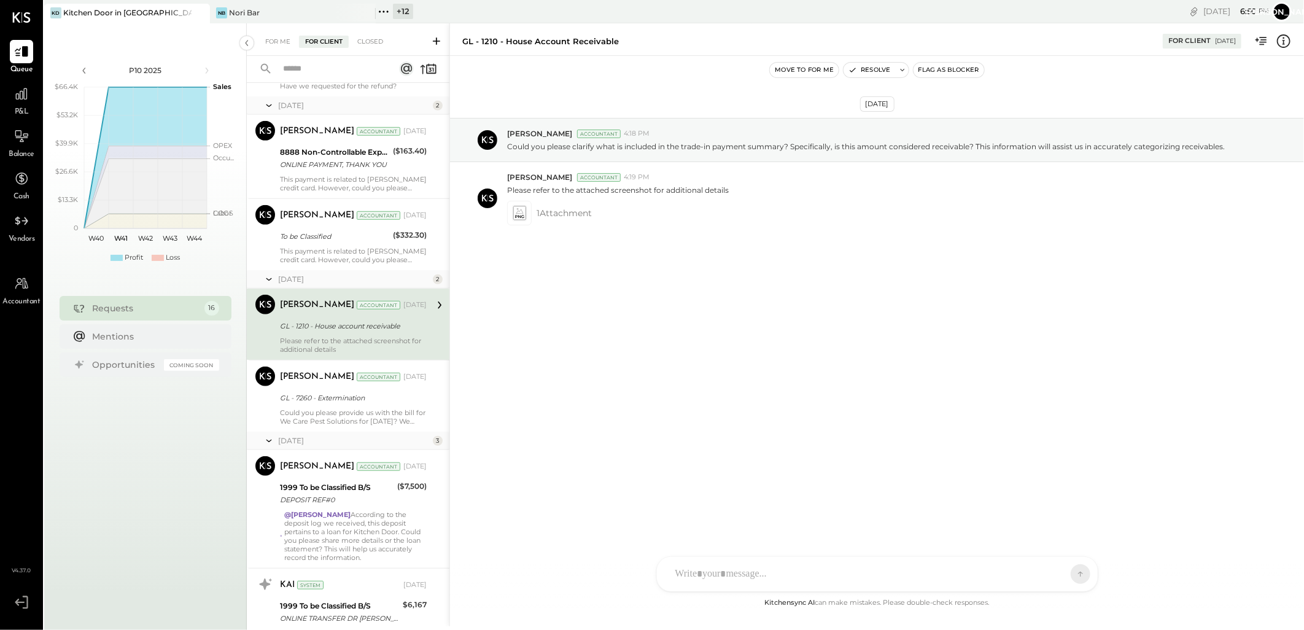
click at [320, 435] on div "[DATE]" at bounding box center [354, 440] width 152 height 10
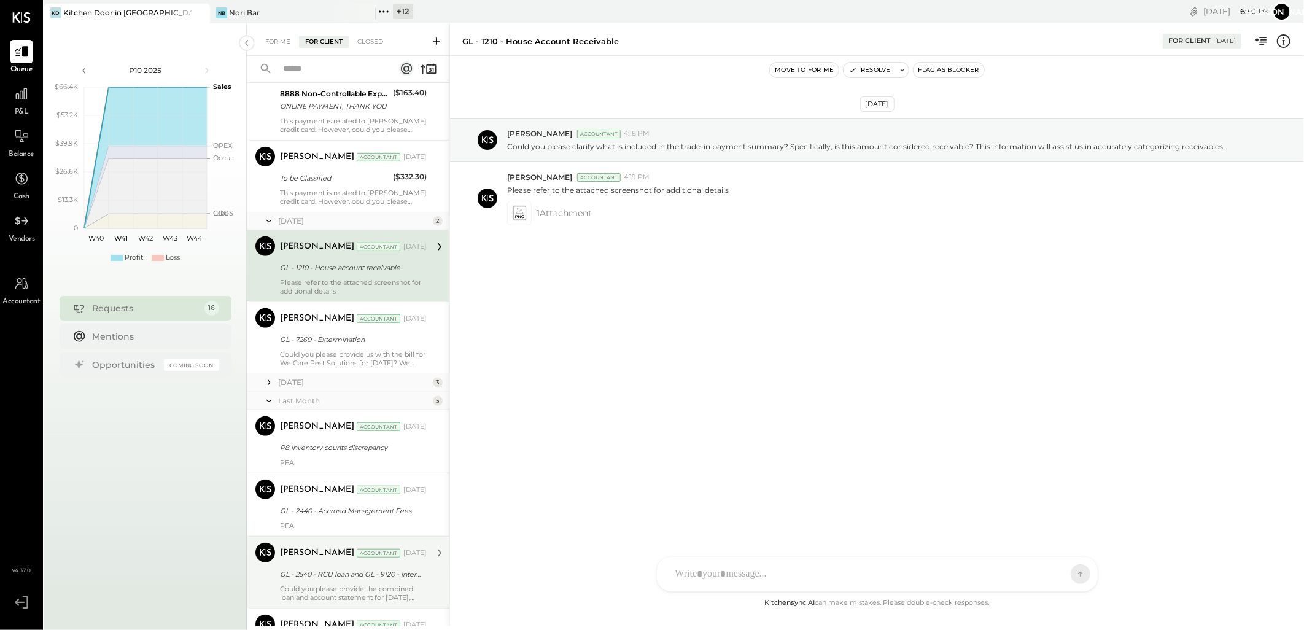
scroll to position [614, 0]
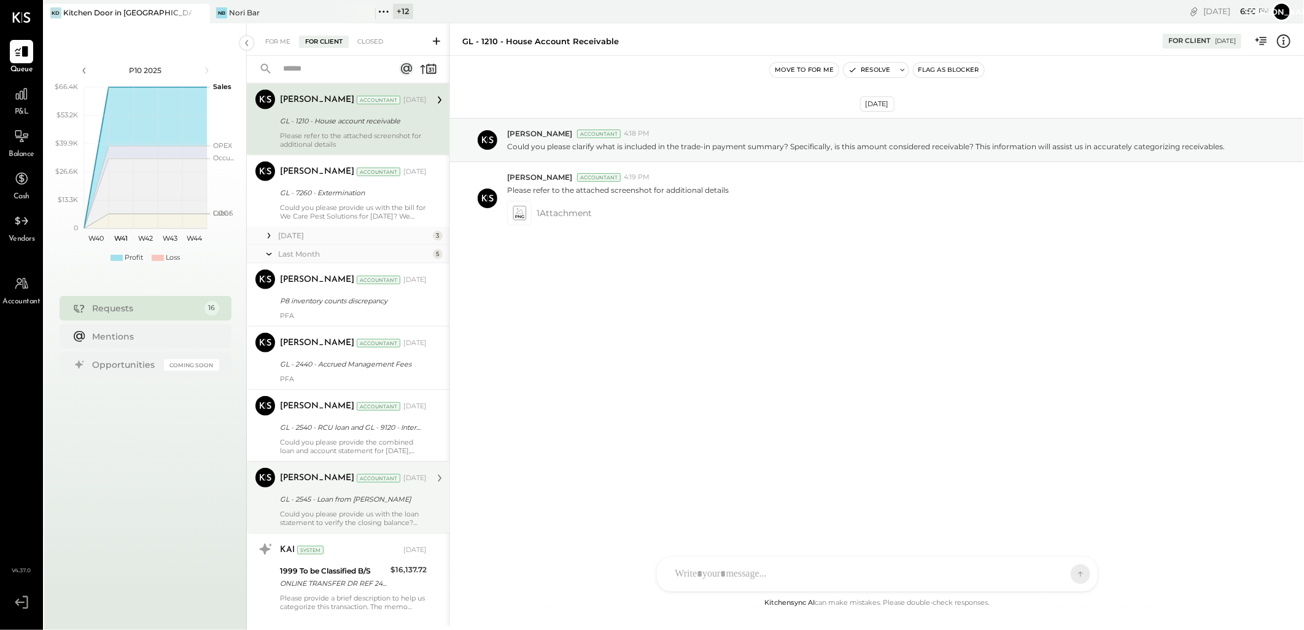
click at [312, 498] on div "GL - 2545 - Loan from [PERSON_NAME]" at bounding box center [351, 499] width 143 height 12
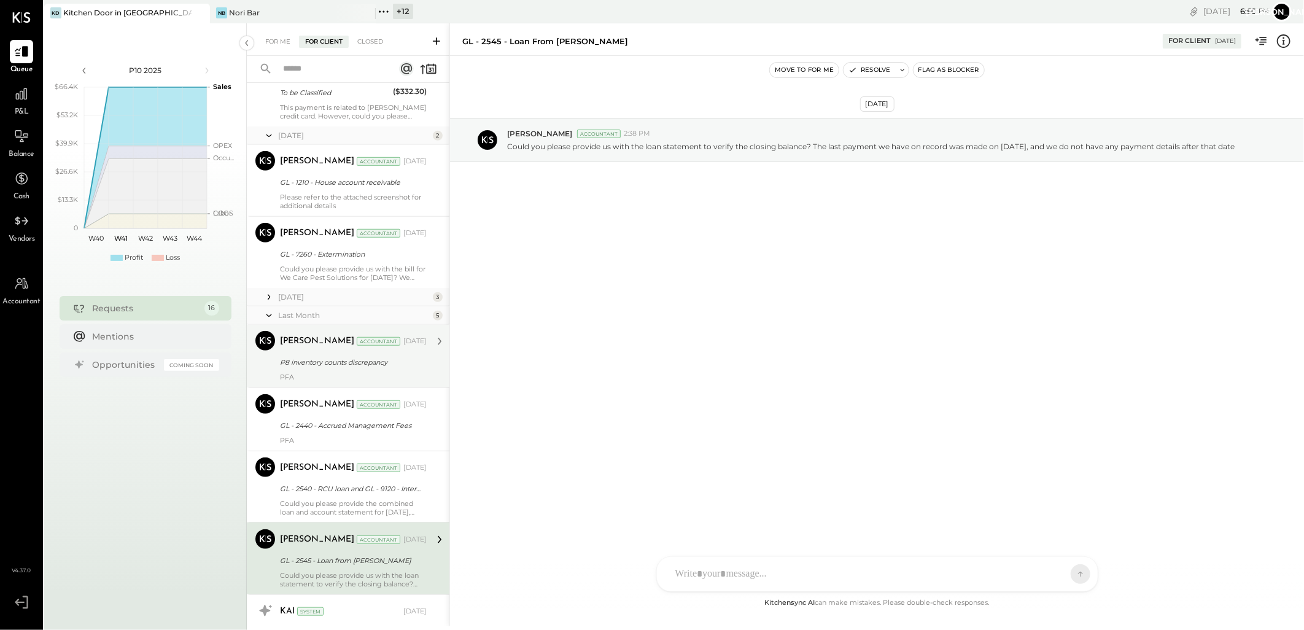
scroll to position [641, 0]
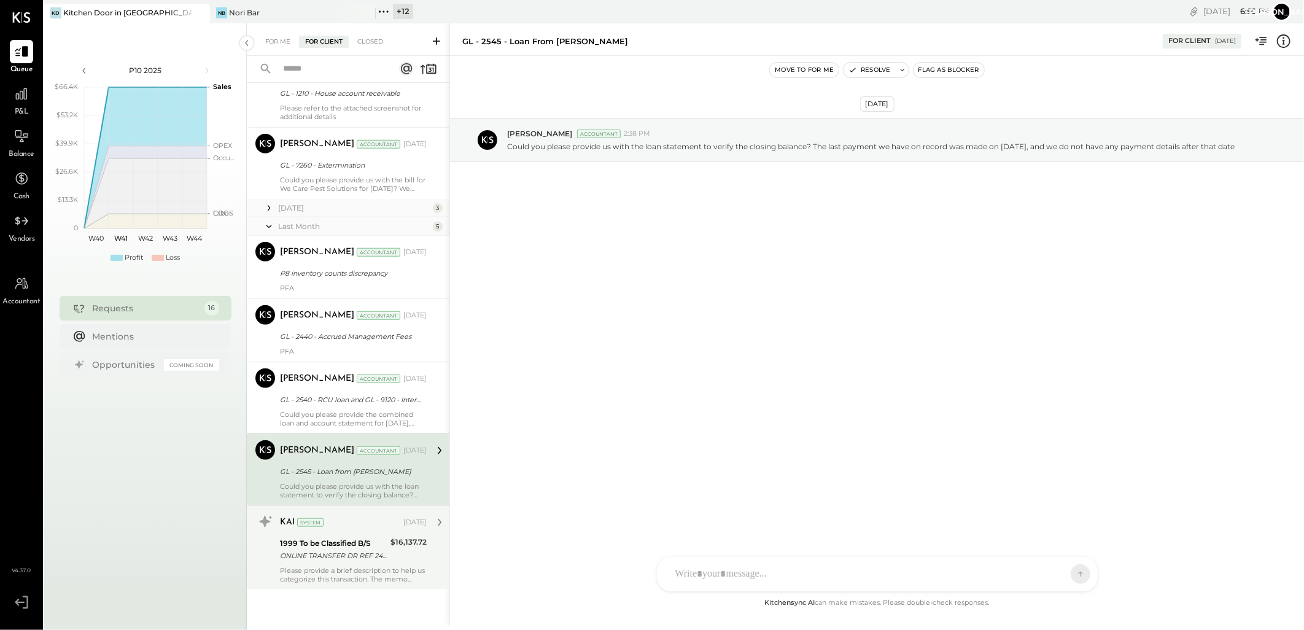
click at [345, 535] on div "KAI System [DATE] 1999 To be Classified B/S ONLINE TRANSFER DR REF 2461229L ONL…" at bounding box center [353, 547] width 147 height 71
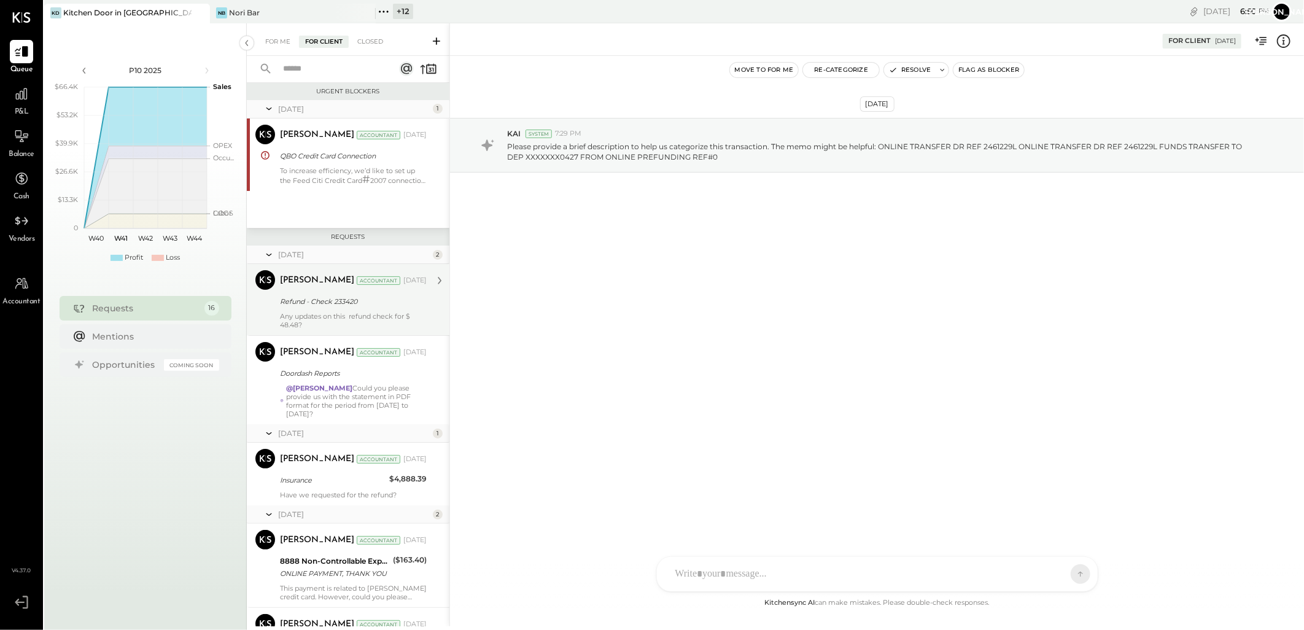
click at [355, 301] on div "Refund - Check 233420" at bounding box center [351, 301] width 143 height 12
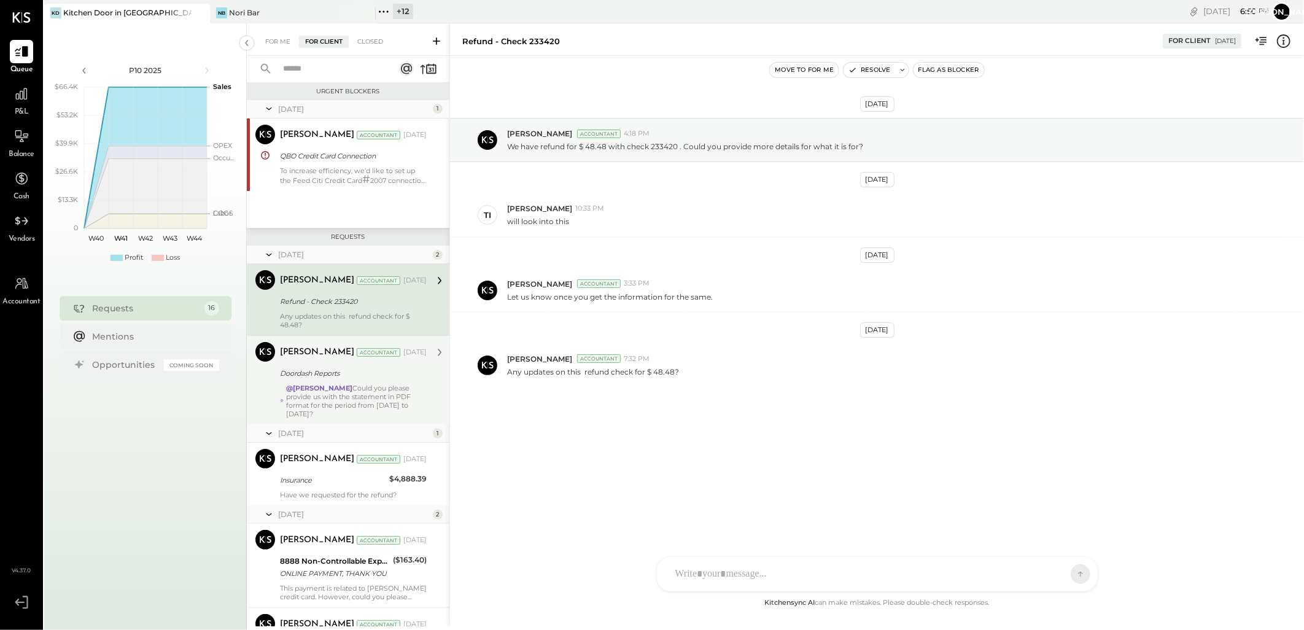
click at [355, 384] on div "@[PERSON_NAME] Could you please provide us with the statement in PDF format for…" at bounding box center [356, 401] width 141 height 34
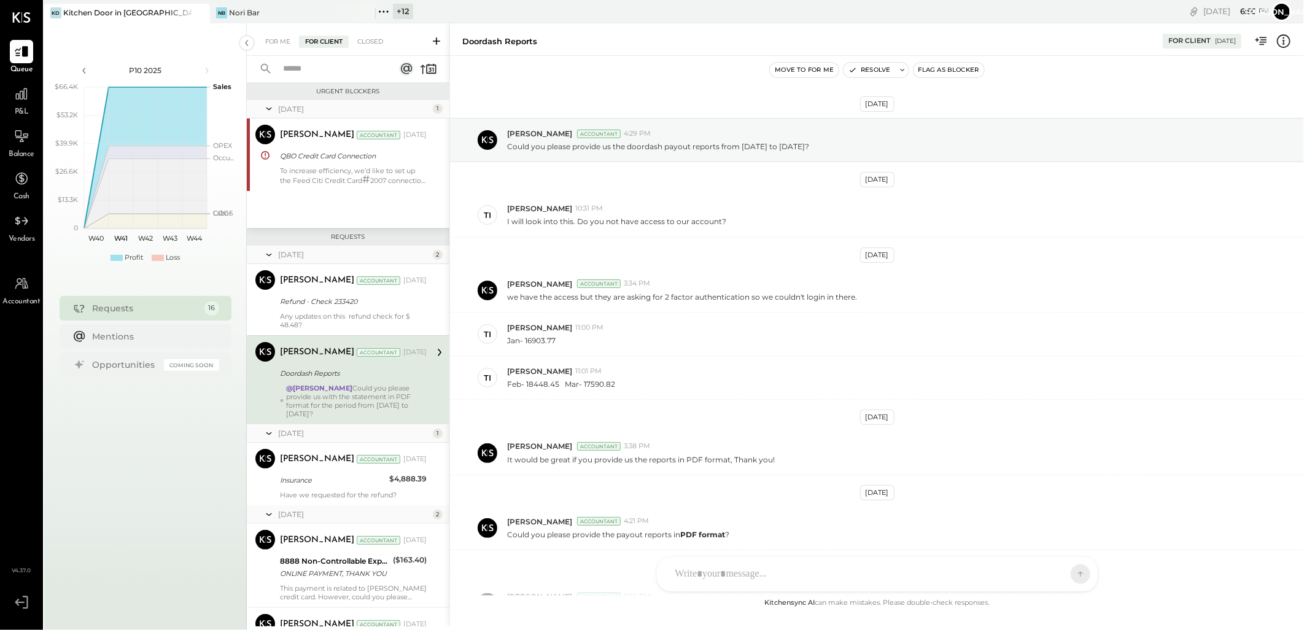
scroll to position [121, 0]
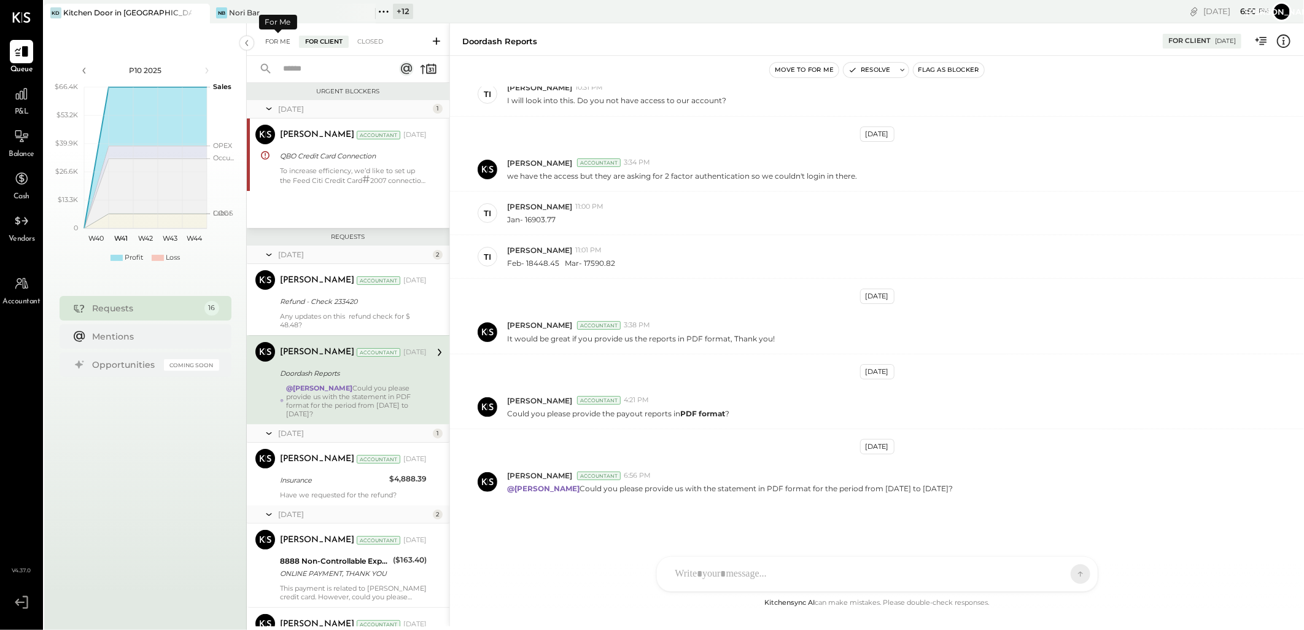
click at [275, 43] on div "For Me" at bounding box center [277, 42] width 37 height 12
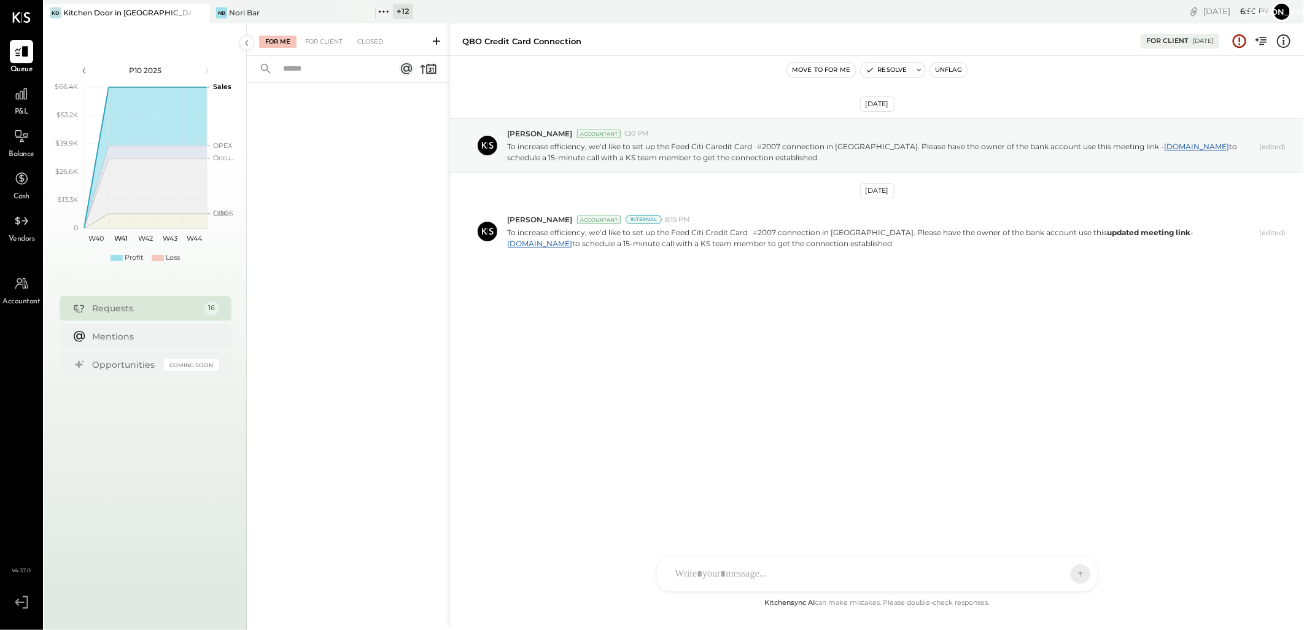
click at [433, 38] on icon at bounding box center [436, 41] width 12 height 12
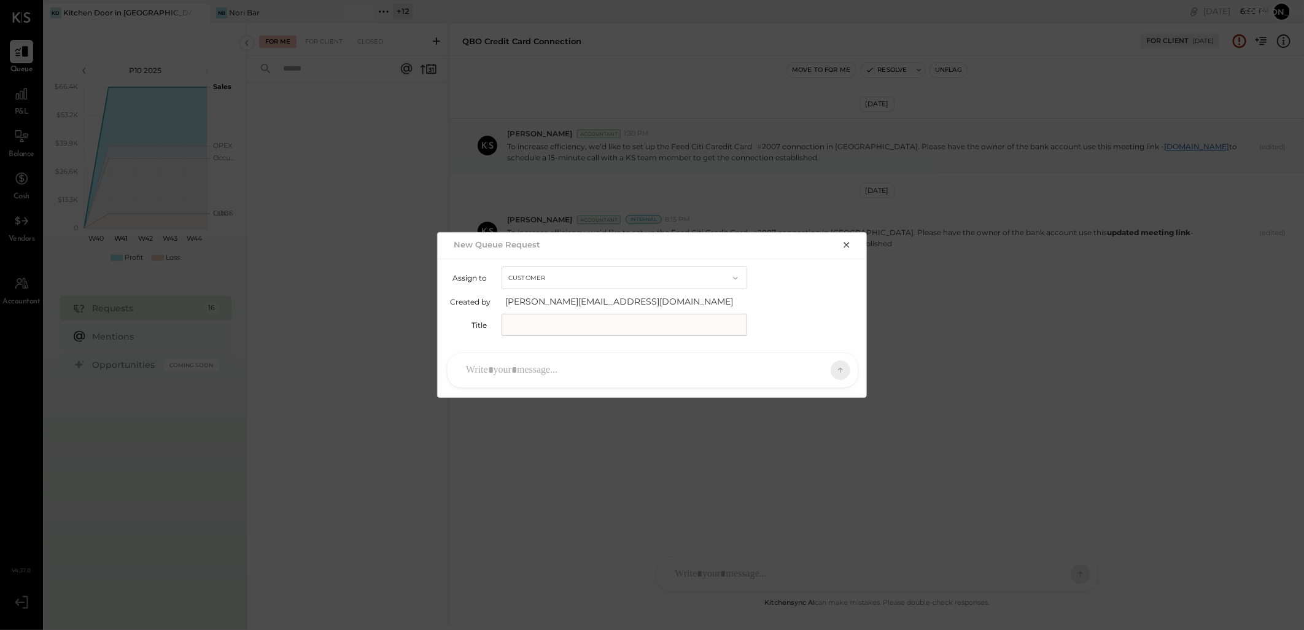
click at [535, 327] on input "text" at bounding box center [624, 325] width 246 height 22
click at [611, 323] on input "**********" at bounding box center [591, 325] width 180 height 22
click at [548, 324] on input "**********" at bounding box center [591, 325] width 180 height 22
type input "**********"
click at [544, 356] on div at bounding box center [652, 370] width 410 height 34
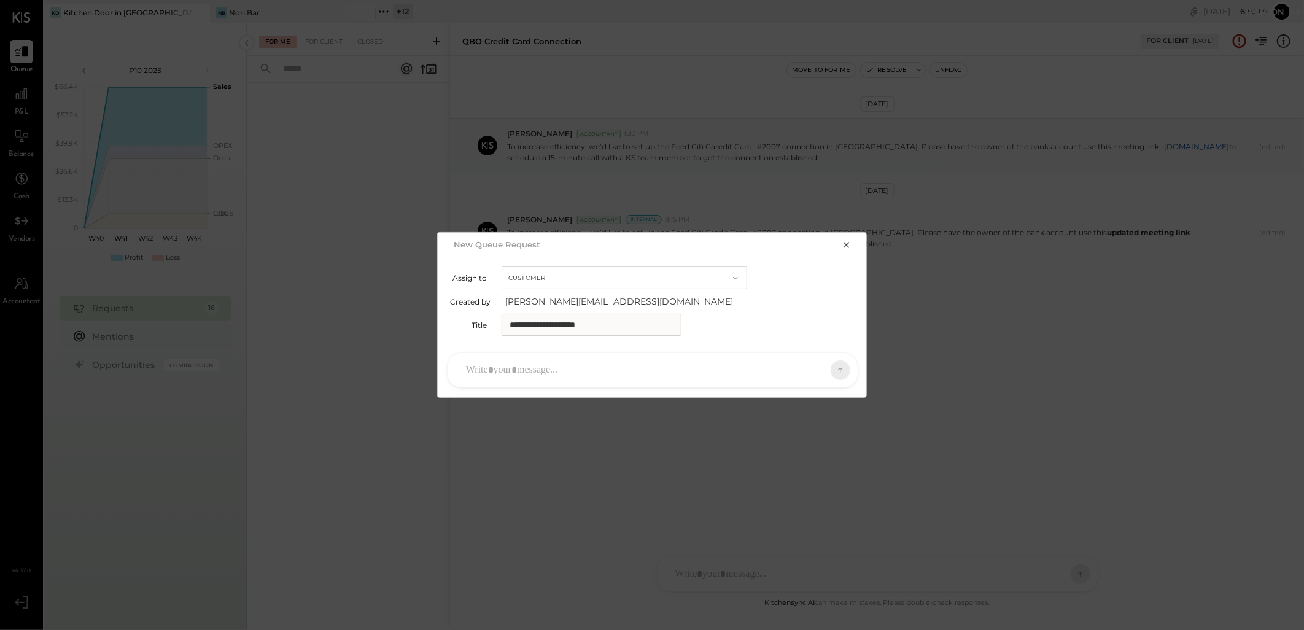
click at [512, 373] on div at bounding box center [641, 370] width 363 height 27
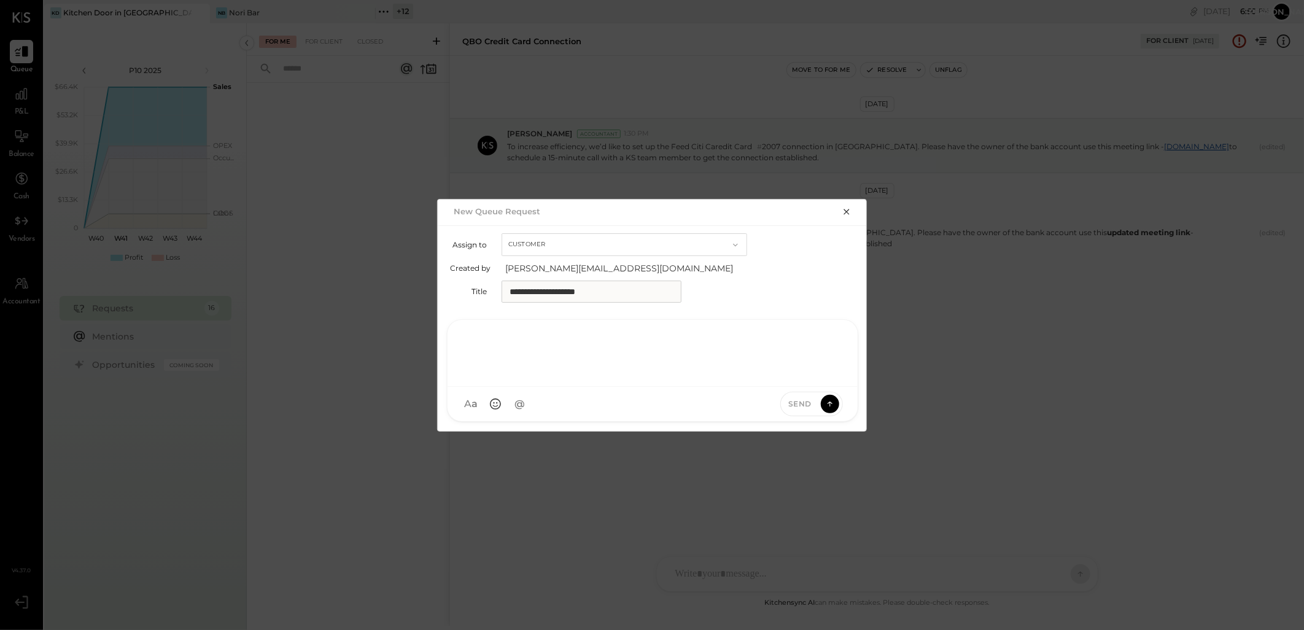
click at [503, 340] on div at bounding box center [652, 351] width 385 height 49
click at [503, 350] on div at bounding box center [652, 351] width 385 height 49
click at [602, 336] on div "**********" at bounding box center [652, 351] width 385 height 49
drag, startPoint x: 759, startPoint y: 330, endPoint x: 228, endPoint y: 327, distance: 531.0
click at [211, 328] on div "**********" at bounding box center [652, 315] width 1304 height 630
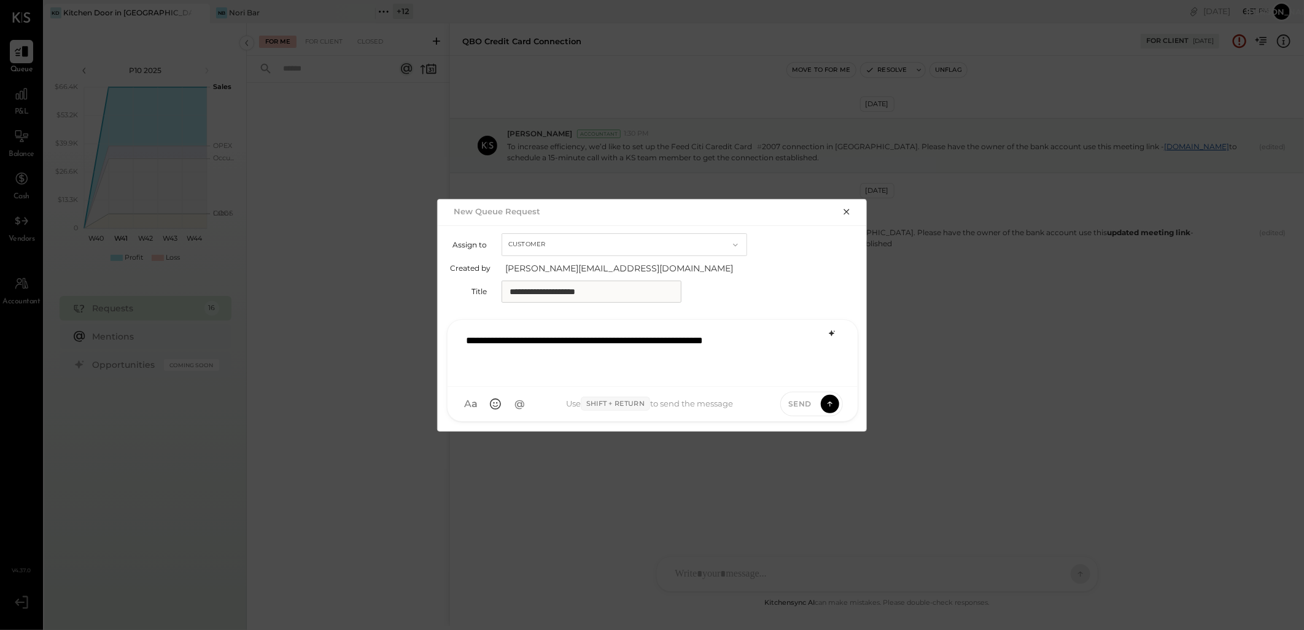
click at [837, 330] on div at bounding box center [831, 333] width 15 height 15
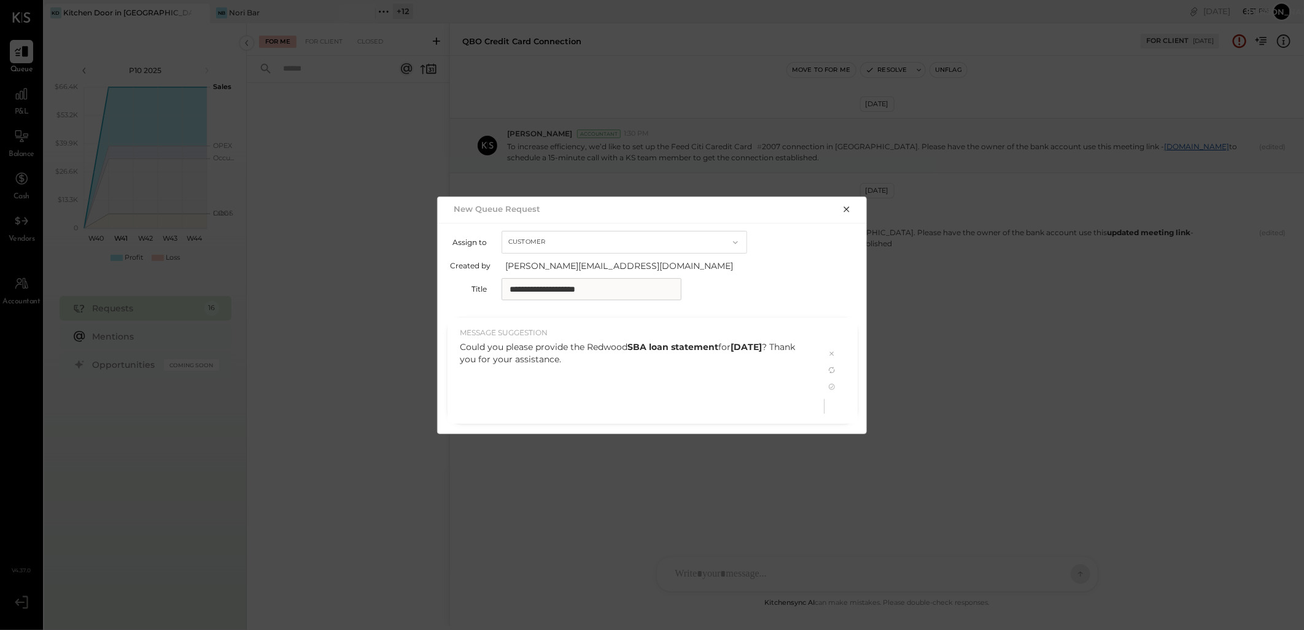
drag, startPoint x: 641, startPoint y: 357, endPoint x: 436, endPoint y: 343, distance: 205.5
click at [436, 343] on div "**********" at bounding box center [652, 315] width 1304 height 630
drag, startPoint x: 459, startPoint y: 346, endPoint x: 626, endPoint y: 364, distance: 168.6
click at [626, 364] on div "MESSAGE SUGGESTION Could you please provide the Redwood SBA loan statement for …" at bounding box center [635, 370] width 377 height 106
copy p "Could you please provide the Redwood SBA loan statement for [DATE] ? Thank you …"
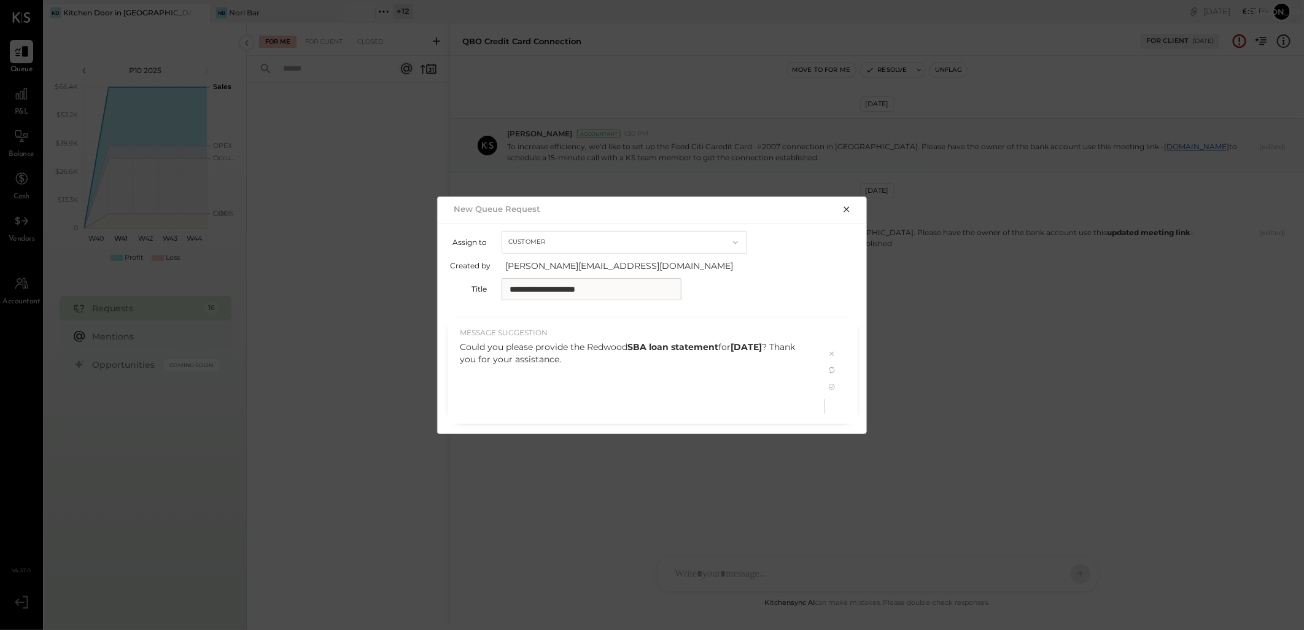
drag, startPoint x: 626, startPoint y: 364, endPoint x: 825, endPoint y: 354, distance: 199.1
click at [834, 351] on icon at bounding box center [832, 354] width 10 height 10
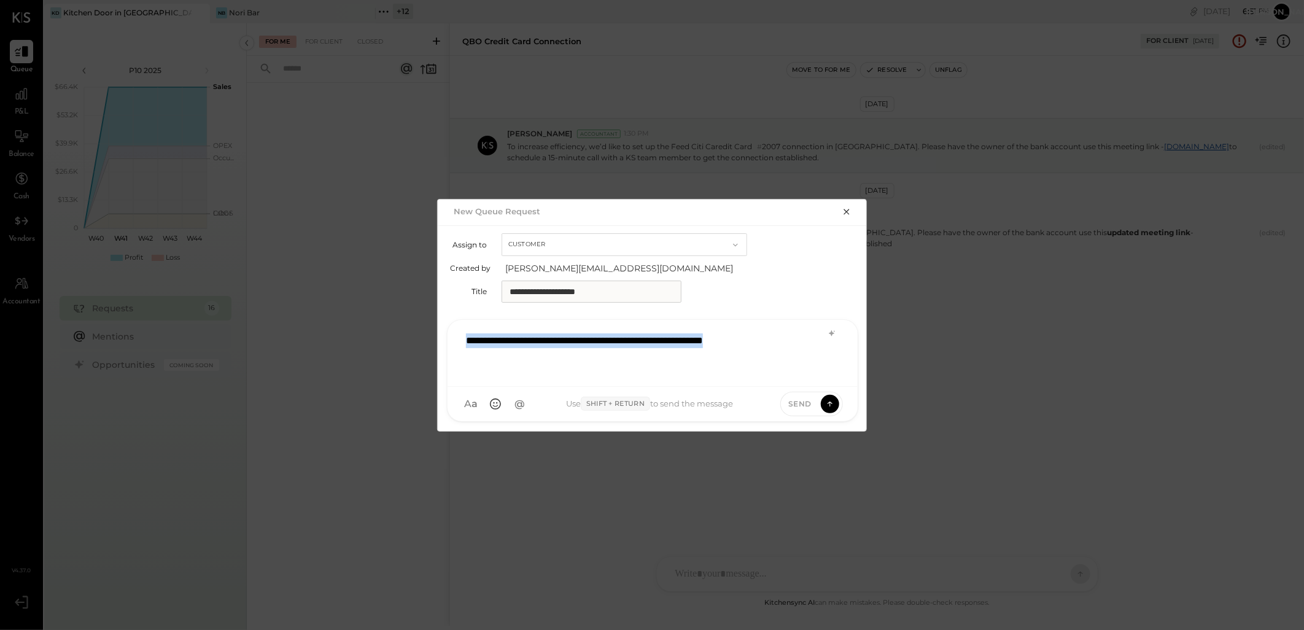
drag, startPoint x: 810, startPoint y: 343, endPoint x: 319, endPoint y: 328, distance: 491.2
click at [319, 328] on div "**********" at bounding box center [652, 315] width 1304 height 630
drag, startPoint x: 391, startPoint y: 326, endPoint x: 368, endPoint y: 322, distance: 23.0
click at [368, 322] on div "**********" at bounding box center [652, 315] width 1304 height 630
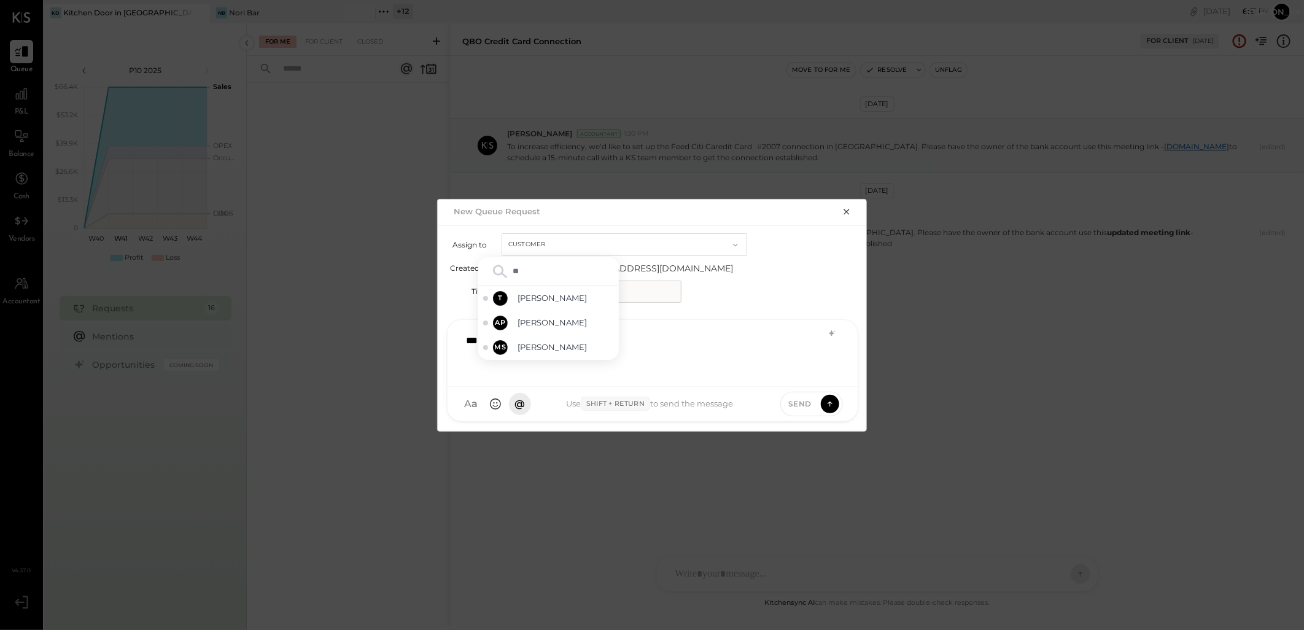
type input "***"
click at [528, 344] on span "[PERSON_NAME]" at bounding box center [565, 347] width 96 height 12
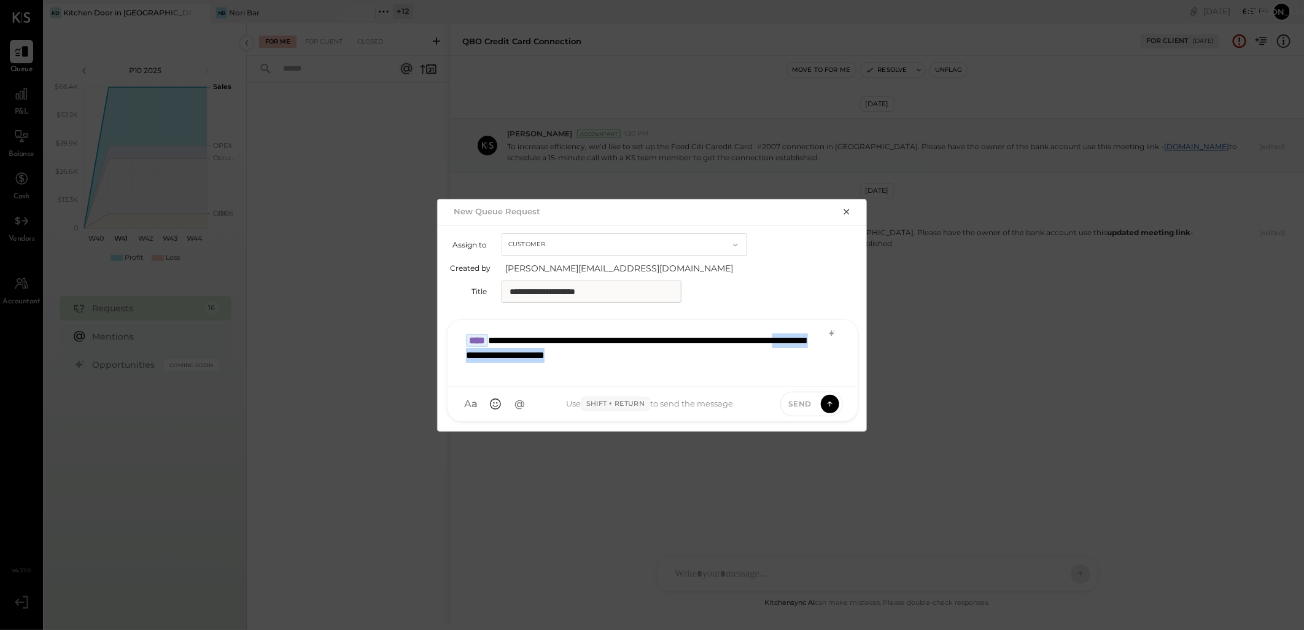
drag, startPoint x: 732, startPoint y: 358, endPoint x: 570, endPoint y: 353, distance: 162.1
click at [570, 353] on div "**********" at bounding box center [652, 351] width 385 height 49
click at [829, 402] on icon at bounding box center [829, 402] width 5 height 2
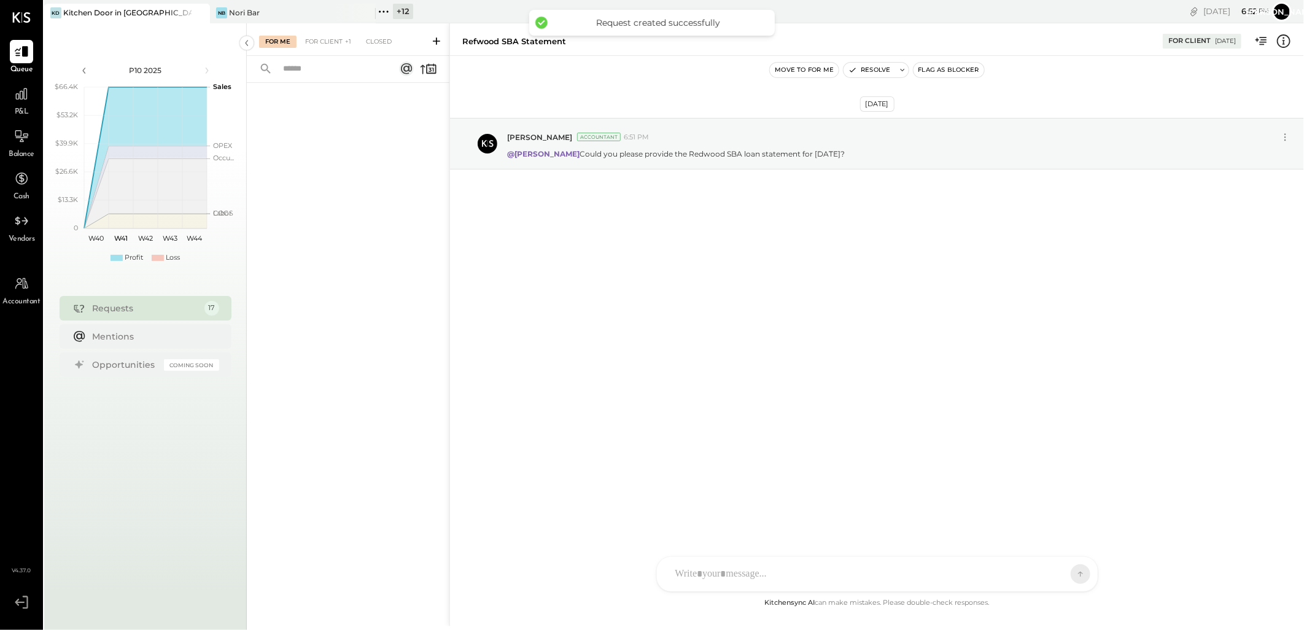
click at [434, 41] on icon at bounding box center [436, 40] width 7 height 7
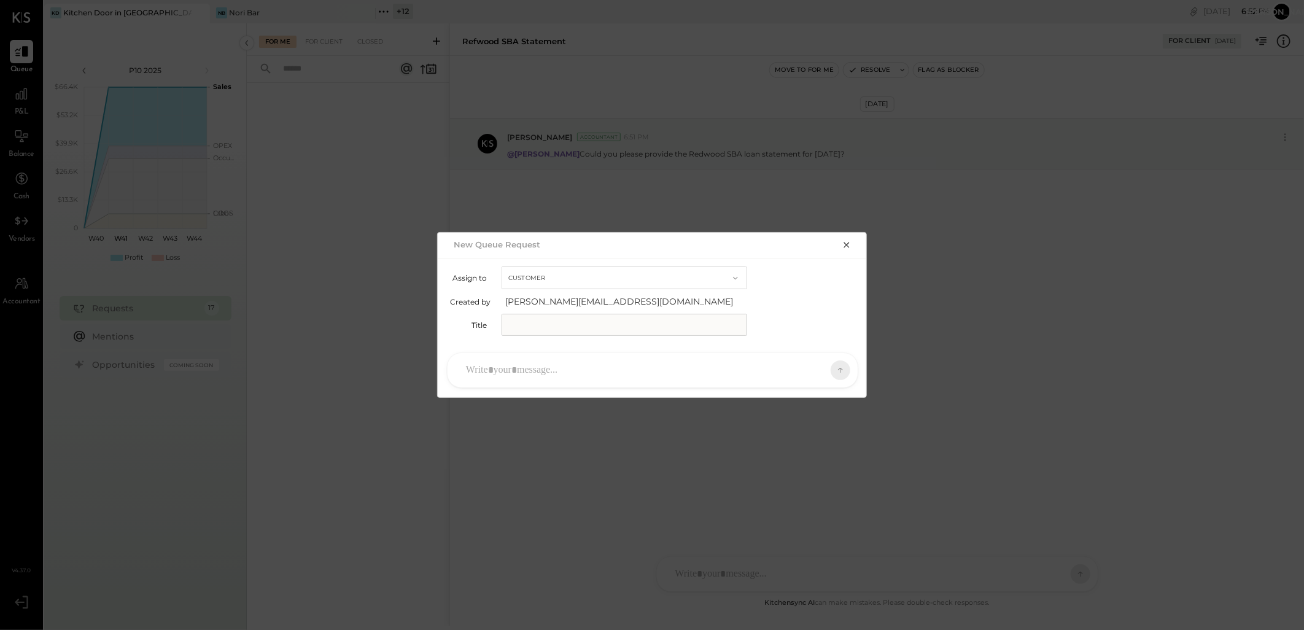
click at [536, 323] on input "text" at bounding box center [624, 325] width 246 height 22
type input "**********"
click at [506, 369] on div at bounding box center [641, 370] width 363 height 27
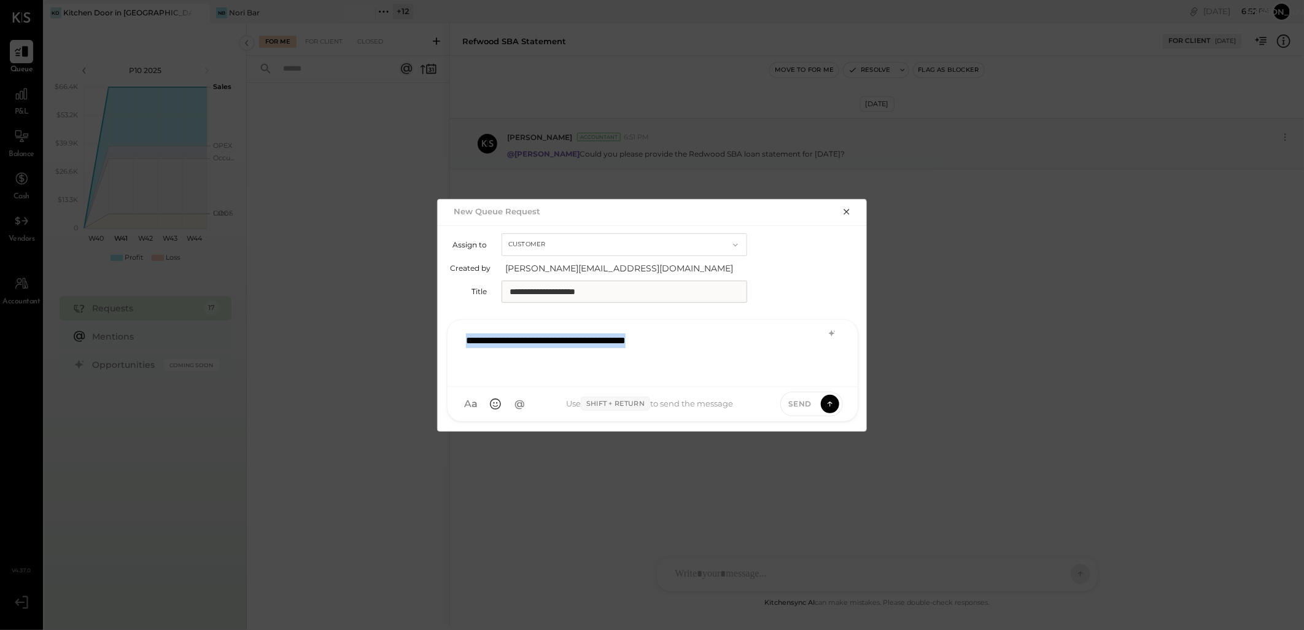
drag, startPoint x: 691, startPoint y: 338, endPoint x: 277, endPoint y: 324, distance: 413.9
click at [277, 324] on div "**********" at bounding box center [652, 315] width 1304 height 630
click at [829, 330] on icon at bounding box center [832, 333] width 10 height 10
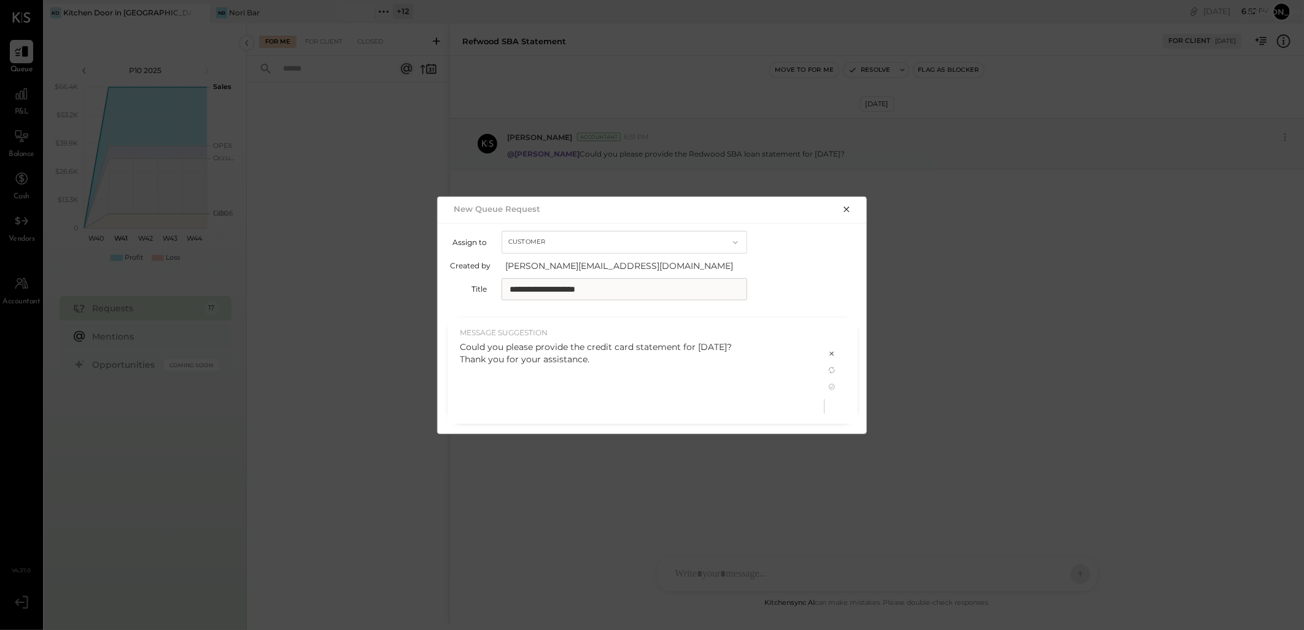
drag, startPoint x: 392, startPoint y: 354, endPoint x: 410, endPoint y: 340, distance: 22.8
click at [357, 339] on div "**********" at bounding box center [652, 315] width 1304 height 630
drag, startPoint x: 540, startPoint y: 345, endPoint x: 450, endPoint y: 339, distance: 90.4
click at [450, 339] on div "MESSAGE SUGGESTION Could you please provide the credit card statement for [DATE…" at bounding box center [635, 370] width 377 height 106
copy div "Could you please provide the credit card statement for [DATE]? Thank you for yo…"
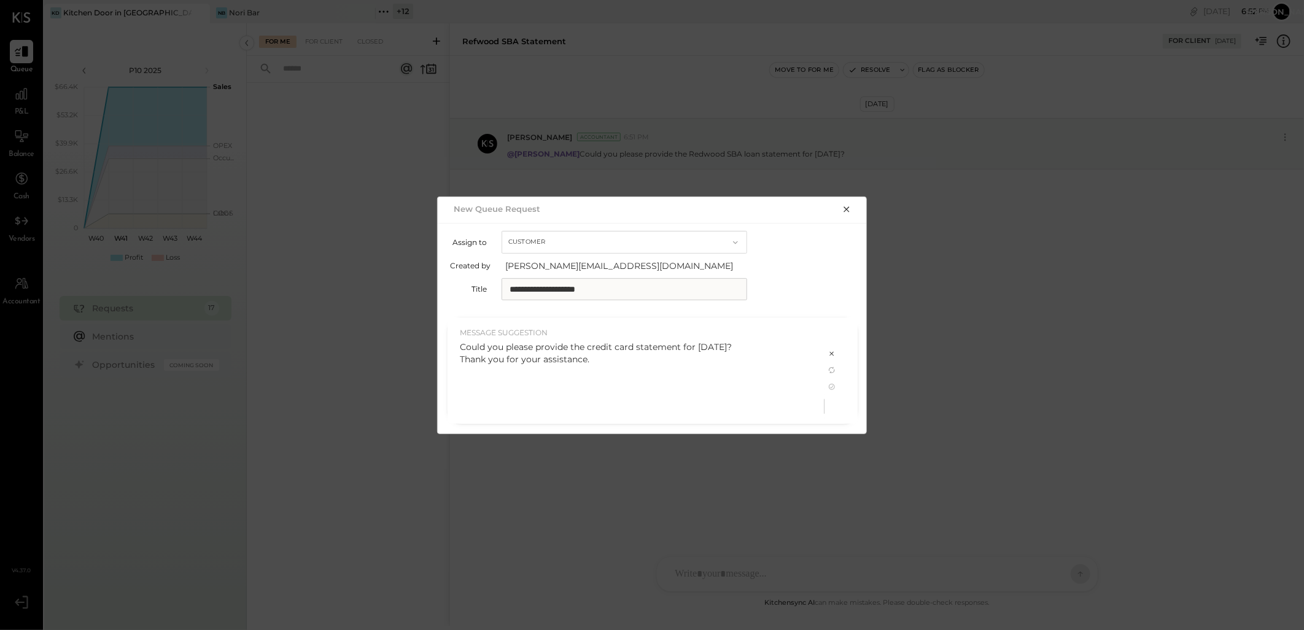
click at [834, 353] on icon at bounding box center [832, 354] width 10 height 10
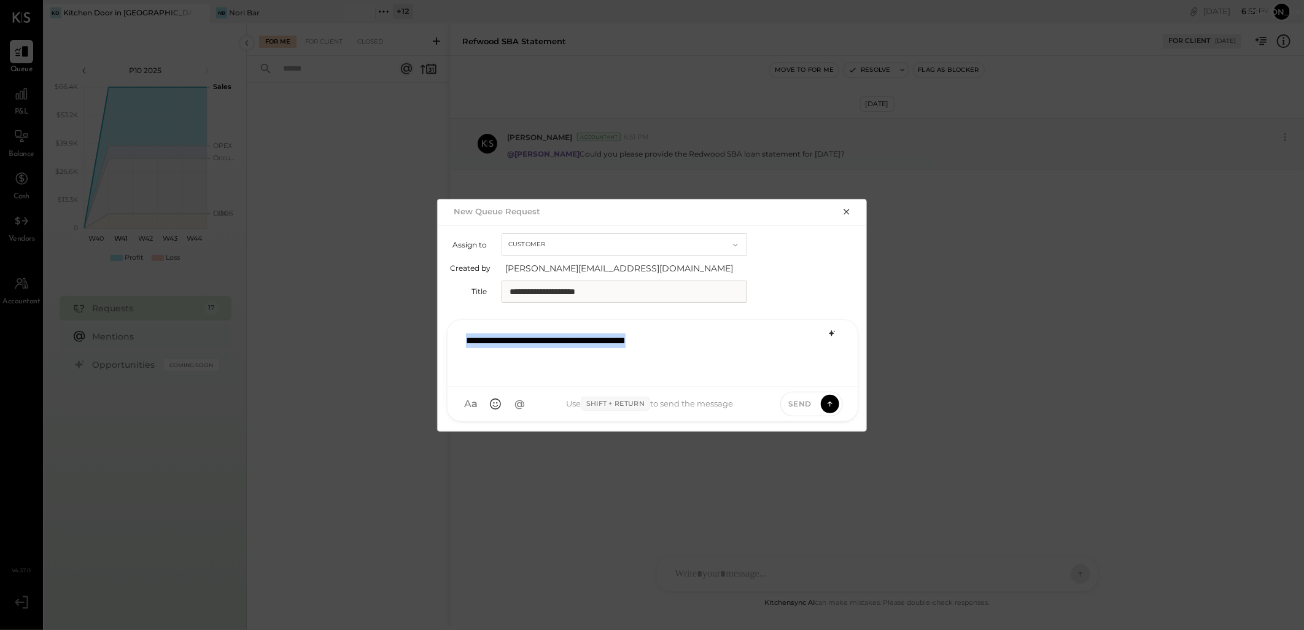
drag, startPoint x: 694, startPoint y: 339, endPoint x: 162, endPoint y: 340, distance: 532.2
click at [163, 340] on div "**********" at bounding box center [652, 315] width 1304 height 630
type input "***"
click at [536, 341] on span "[PERSON_NAME]" at bounding box center [565, 347] width 96 height 12
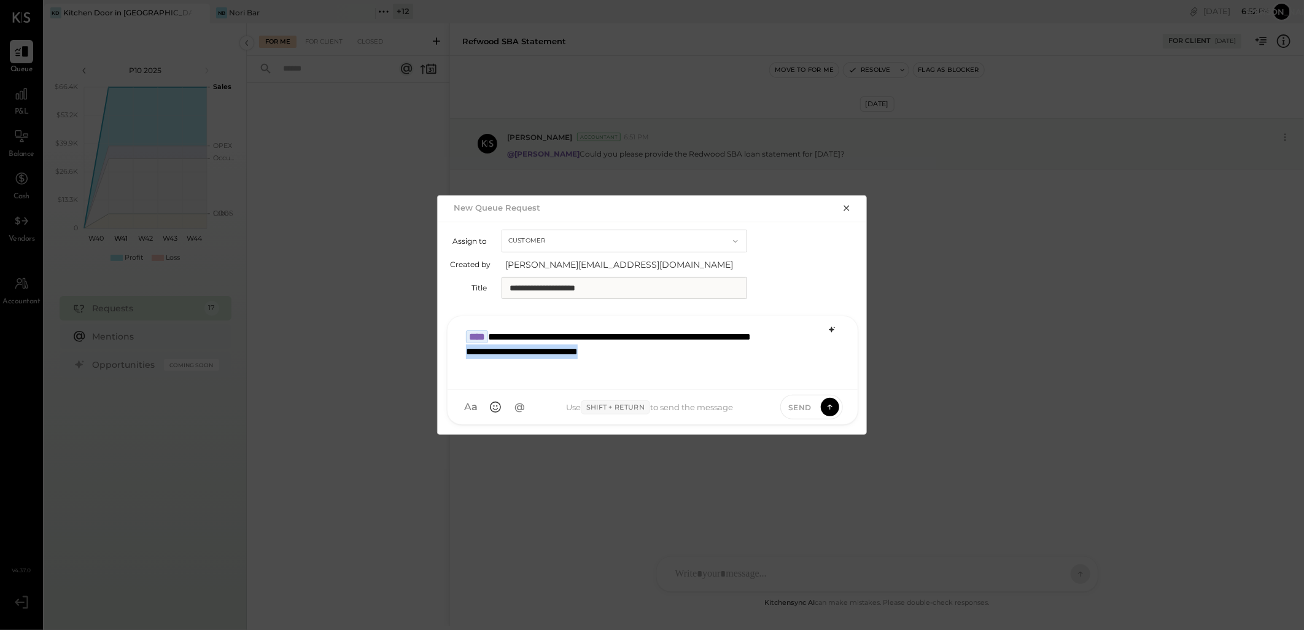
drag, startPoint x: 633, startPoint y: 371, endPoint x: 451, endPoint y: 379, distance: 181.8
click at [451, 379] on div "**********" at bounding box center [652, 353] width 410 height 74
click at [829, 410] on icon at bounding box center [829, 406] width 11 height 12
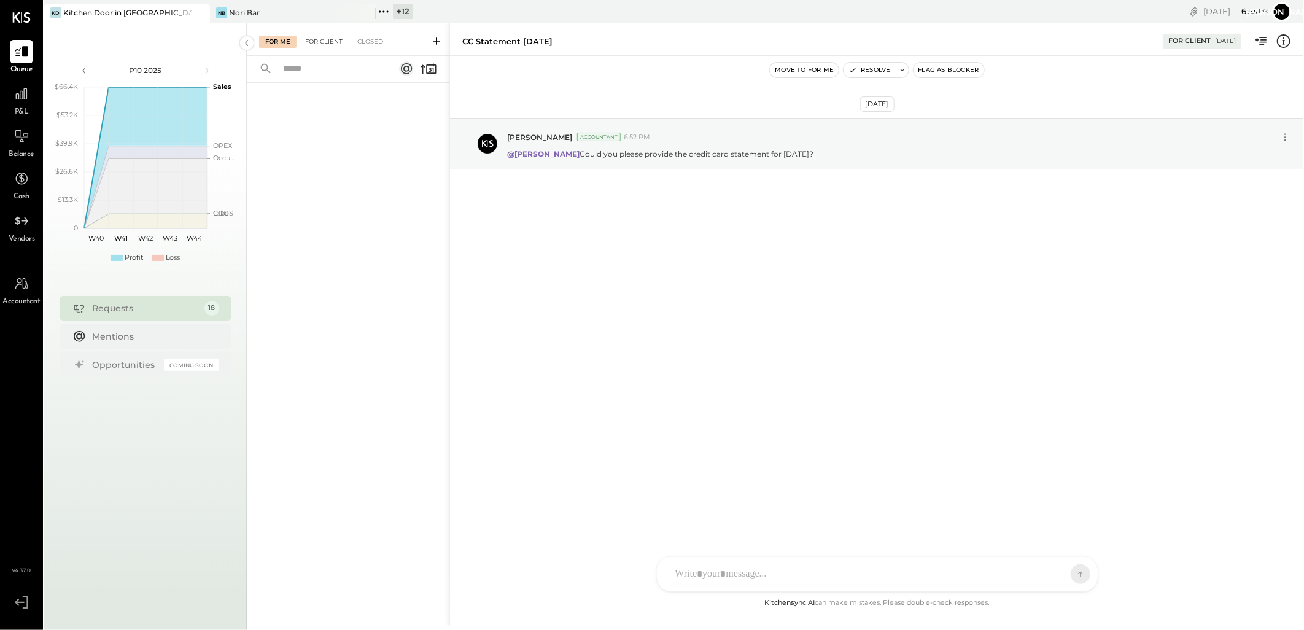
click at [322, 40] on div "For Client" at bounding box center [324, 42] width 50 height 12
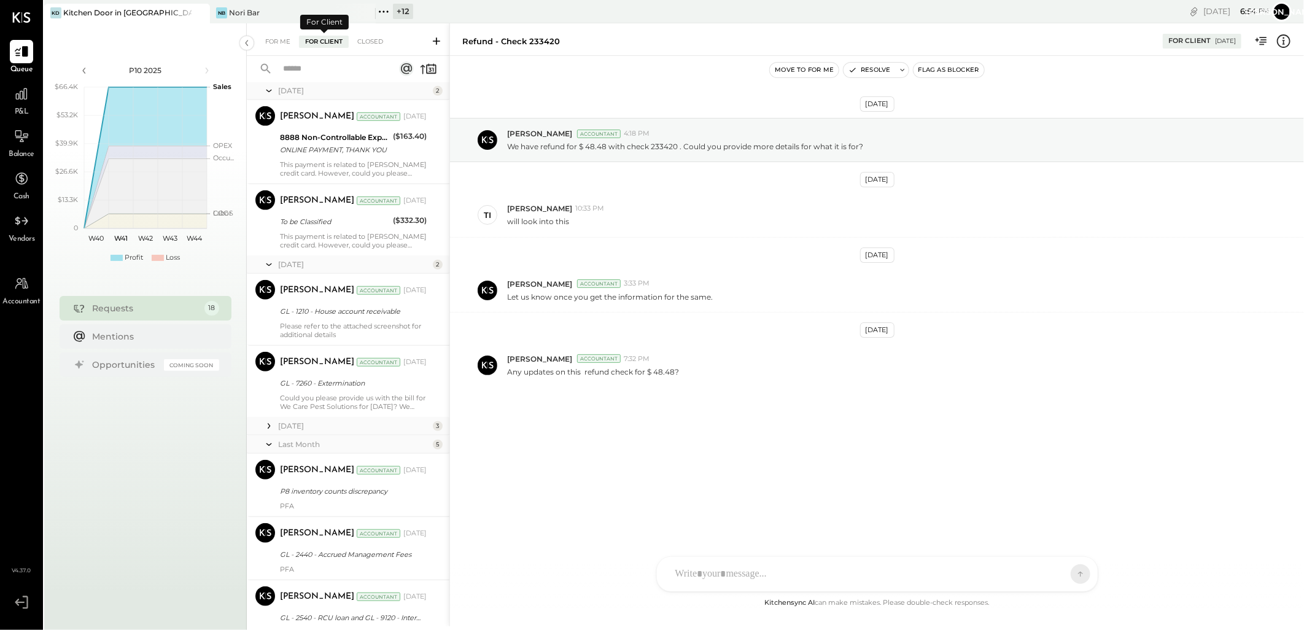
scroll to position [476, 0]
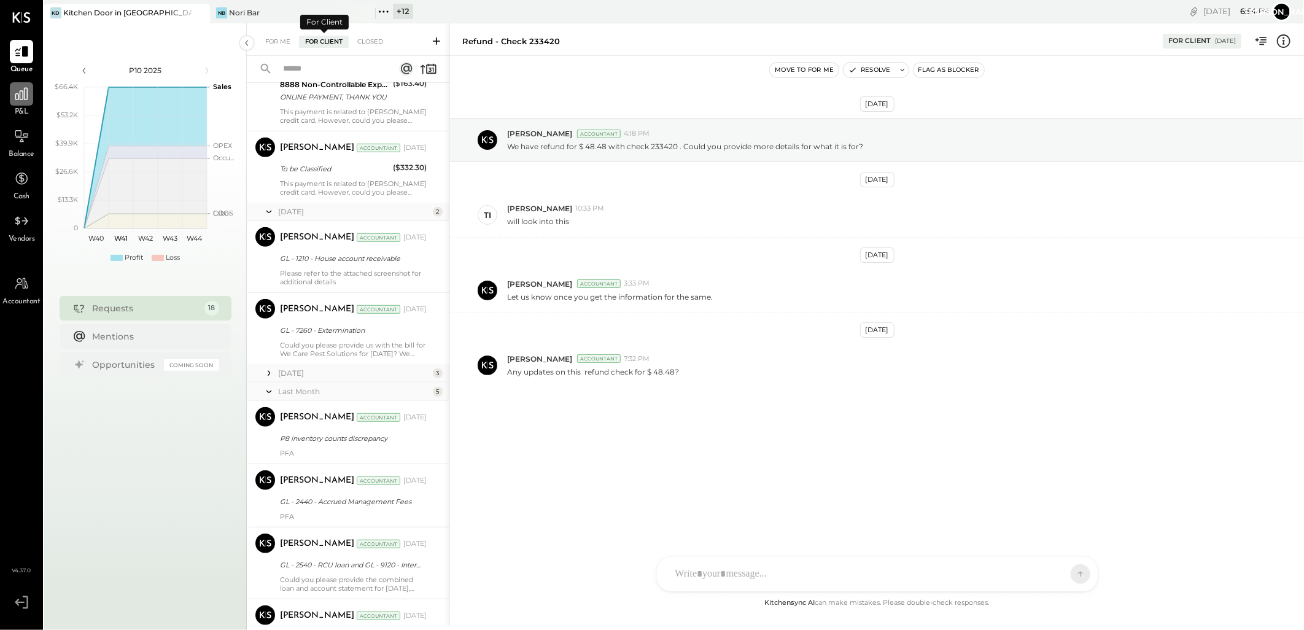
click at [23, 104] on div at bounding box center [21, 93] width 23 height 23
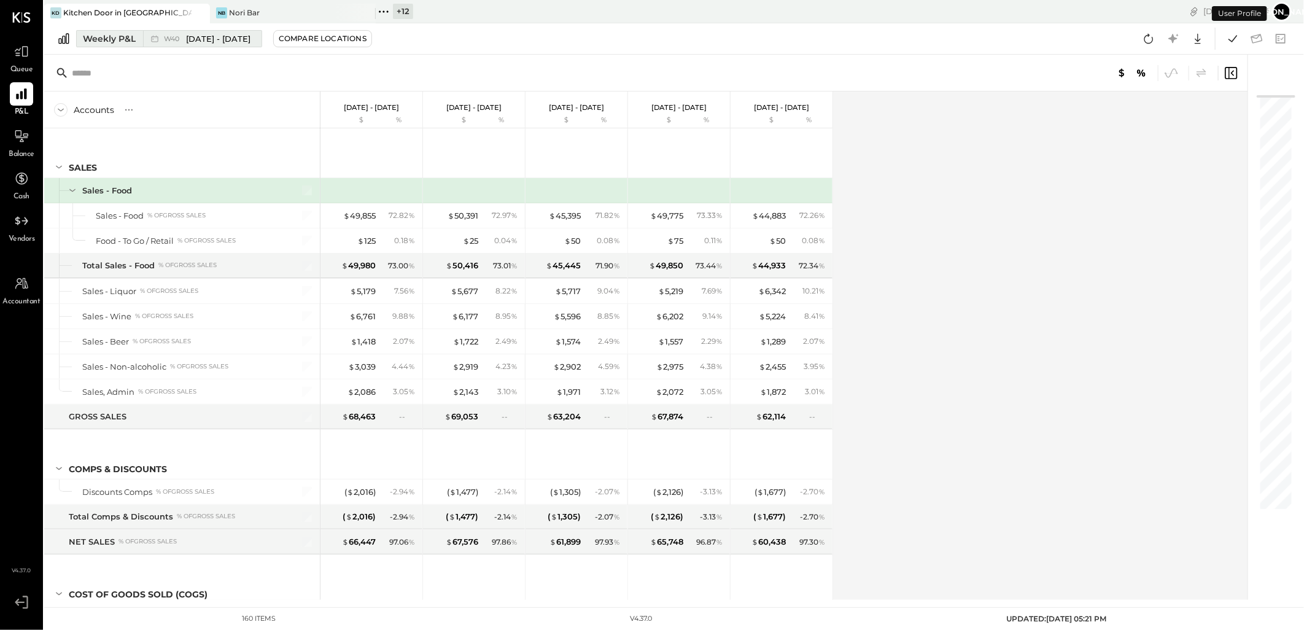
click at [131, 39] on div "Weekly P&L" at bounding box center [109, 39] width 53 height 12
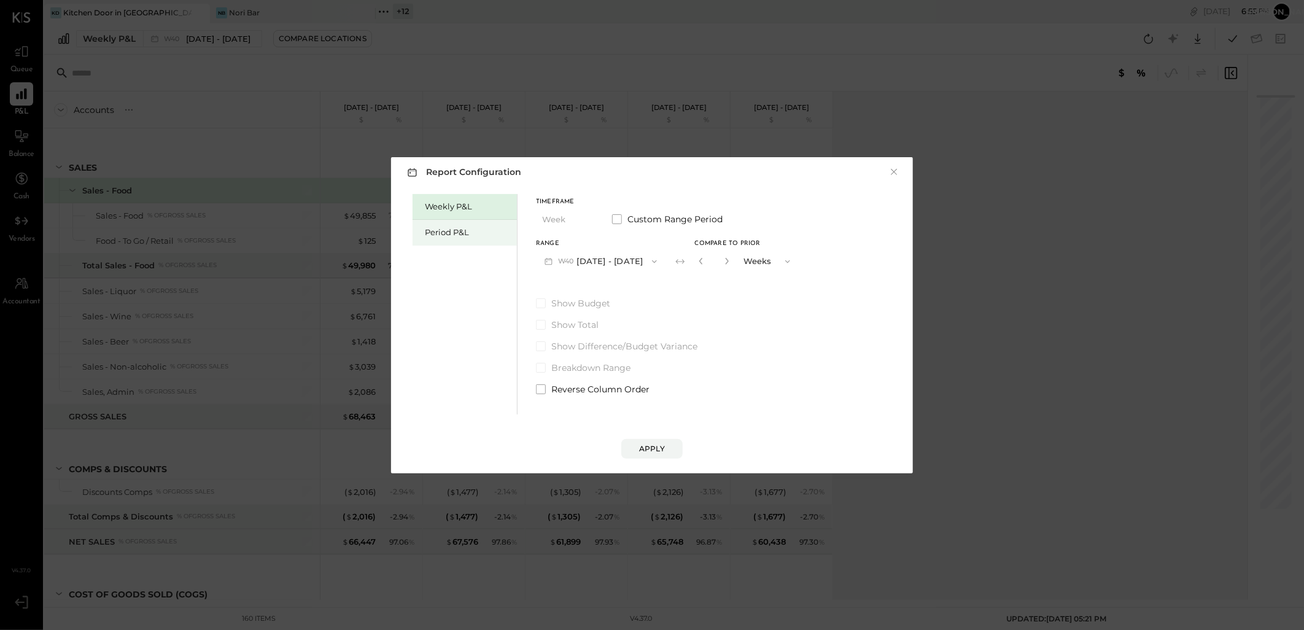
click at [461, 234] on div "Period P&L" at bounding box center [468, 232] width 86 height 12
click at [656, 260] on icon "button" at bounding box center [651, 262] width 10 height 10
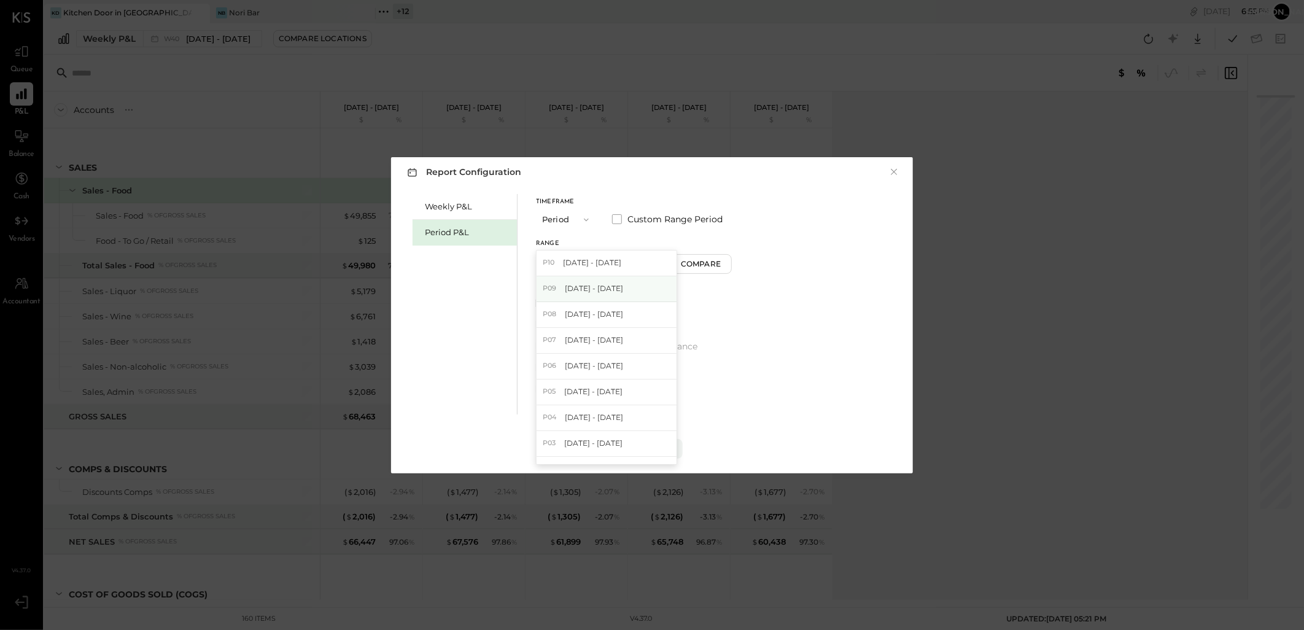
click at [591, 288] on span "[DATE] - [DATE]" at bounding box center [594, 288] width 58 height 10
click at [655, 449] on div "Apply" at bounding box center [652, 448] width 26 height 10
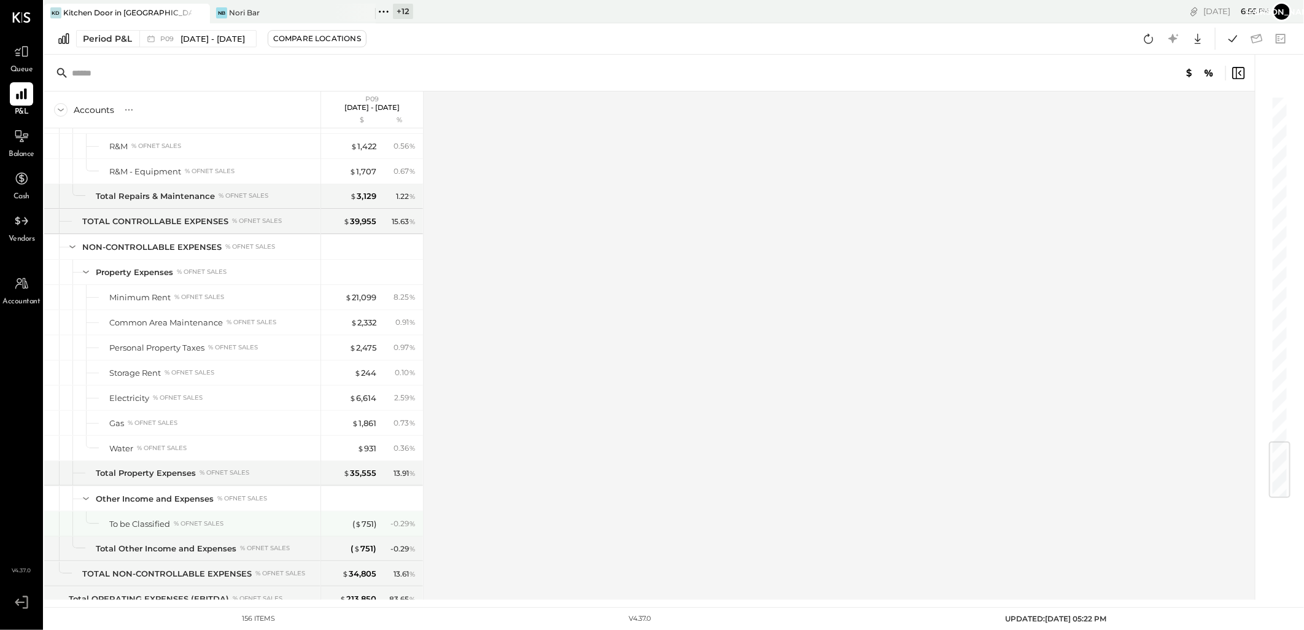
scroll to position [2911, 0]
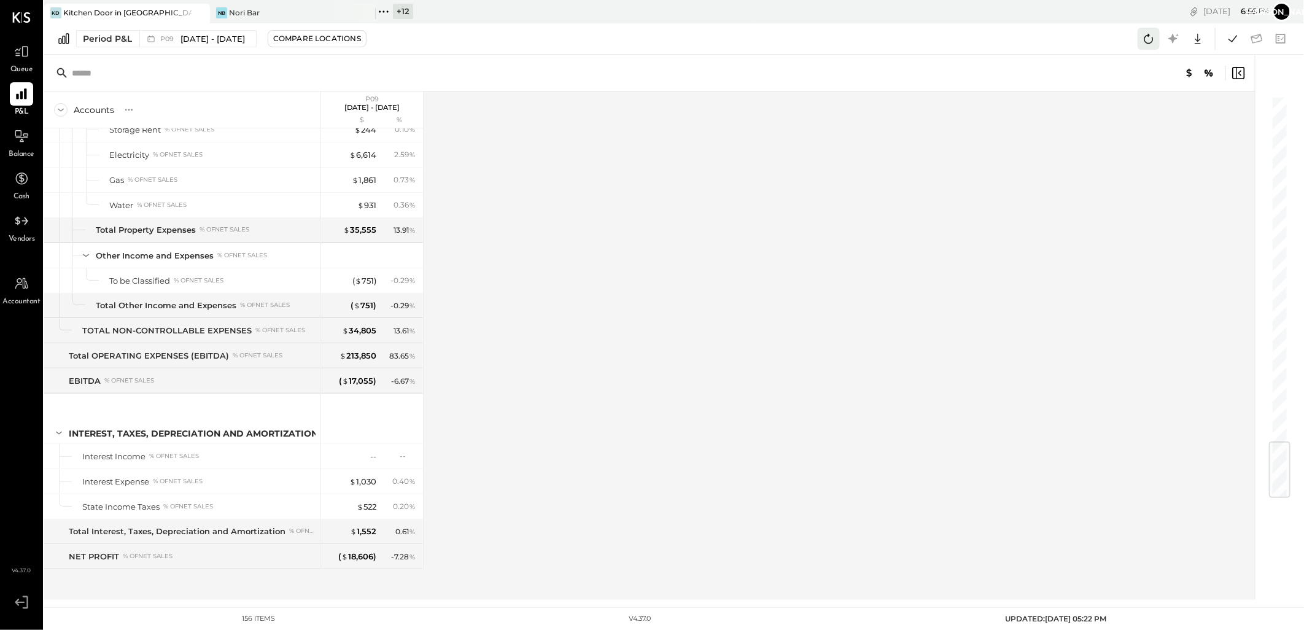
click at [1156, 32] on icon at bounding box center [1148, 39] width 16 height 16
click at [1229, 39] on icon at bounding box center [1233, 39] width 16 height 16
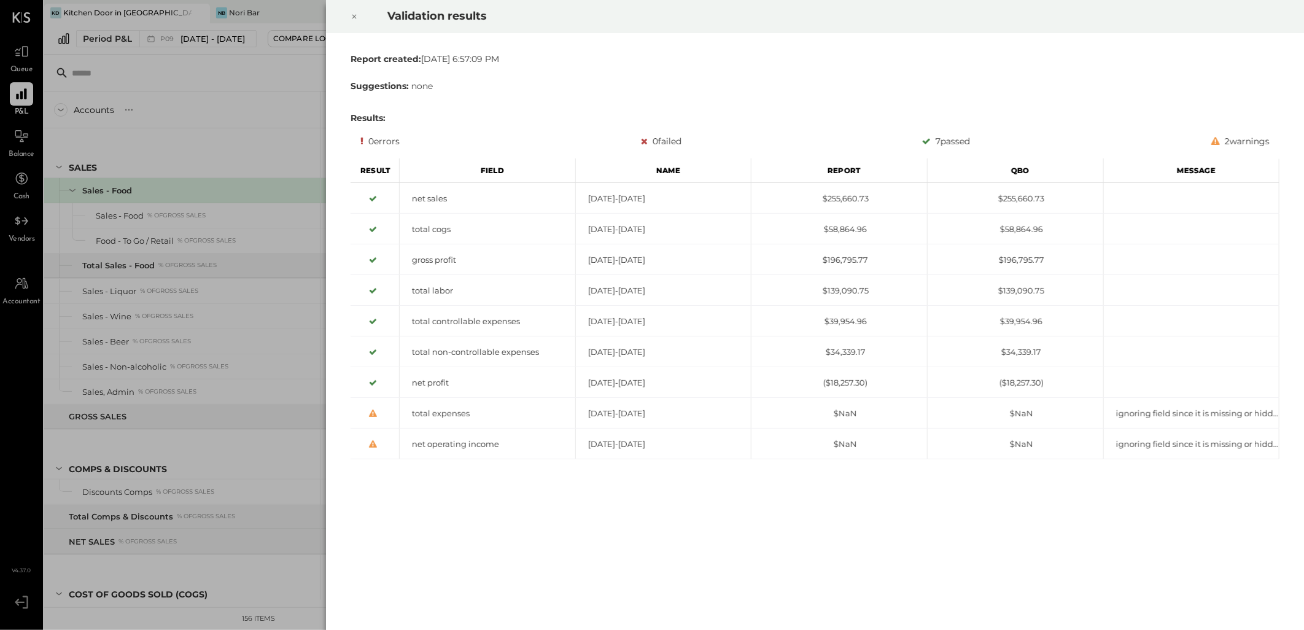
click at [354, 21] on icon at bounding box center [353, 16] width 7 height 15
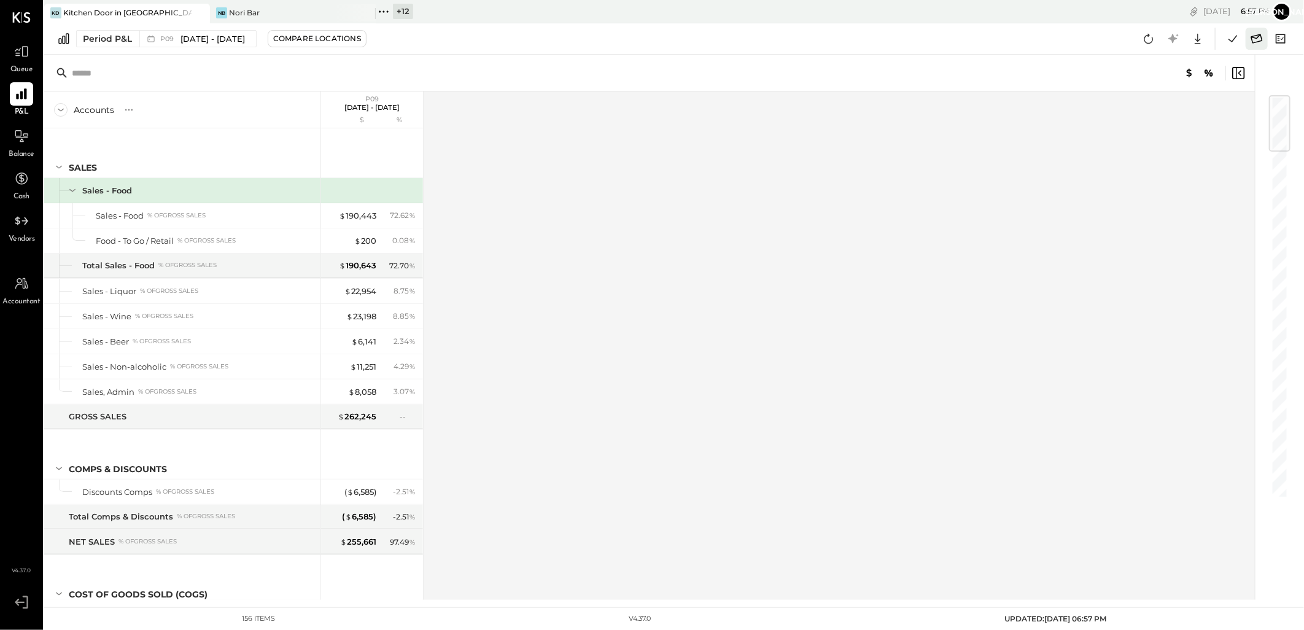
click at [1255, 43] on icon at bounding box center [1256, 39] width 16 height 16
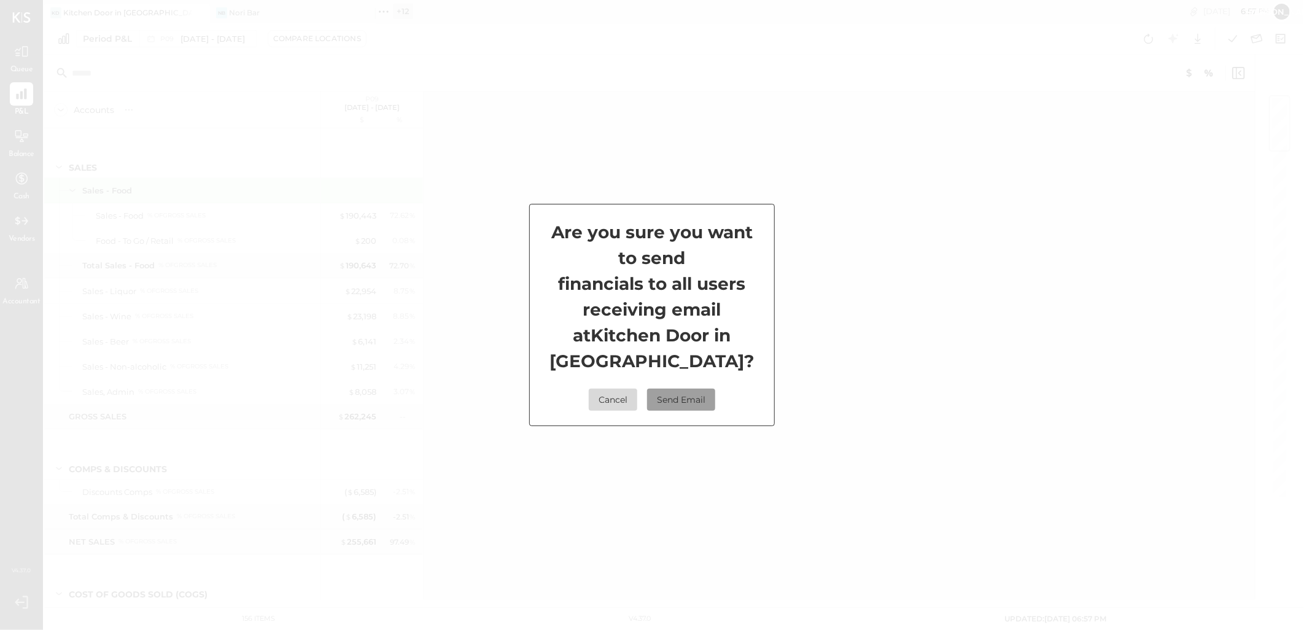
click at [684, 389] on button "Send Email" at bounding box center [681, 400] width 68 height 22
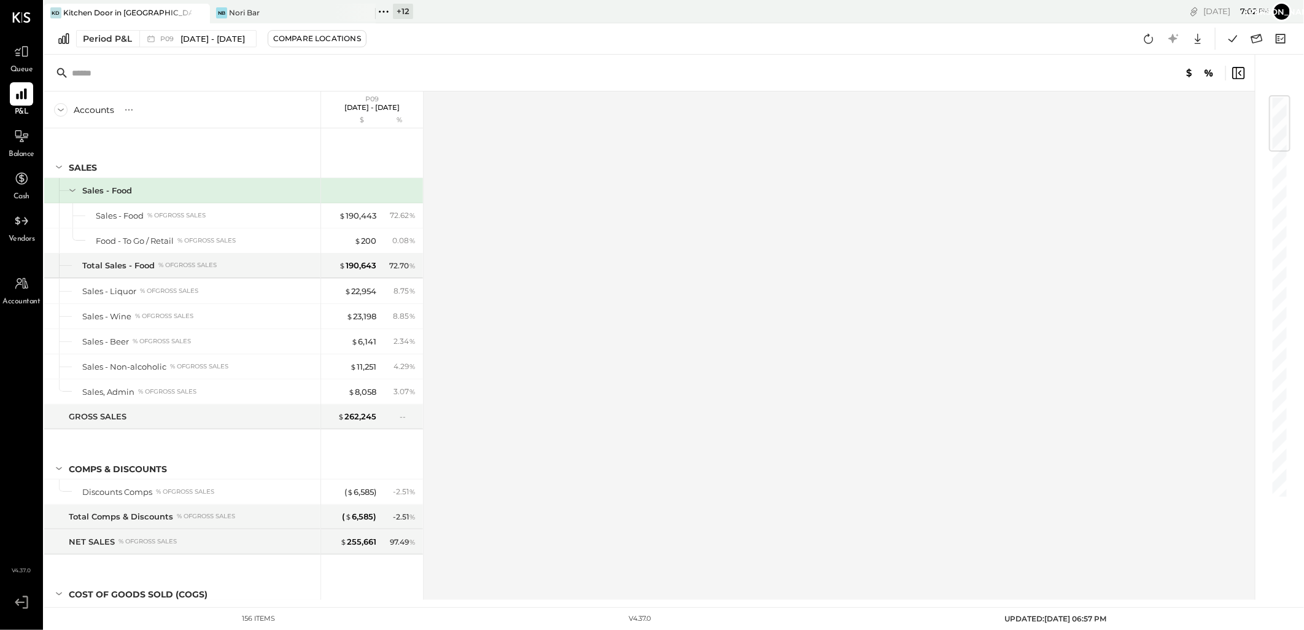
click at [401, 7] on div "+ 12" at bounding box center [403, 11] width 20 height 15
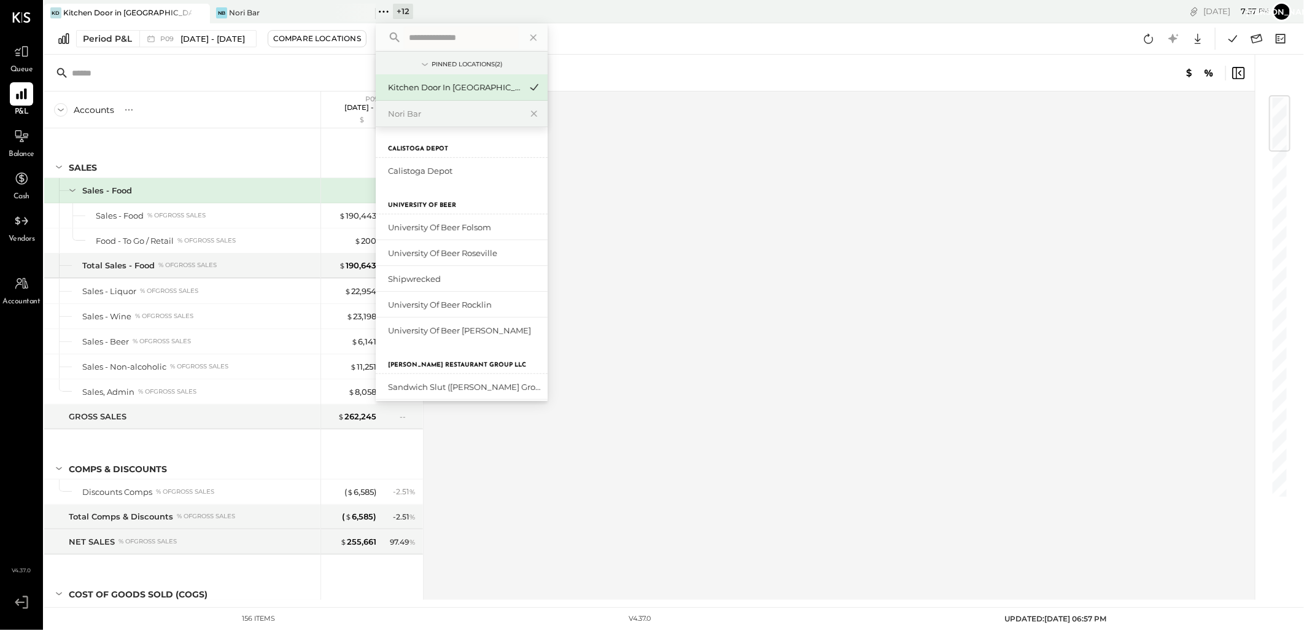
click at [678, 179] on div "Accounts S % GL P09 Sep 1 - 28, 2025 $ % SALES Sales - Food Sales - Food % of G…" at bounding box center [650, 345] width 1212 height 508
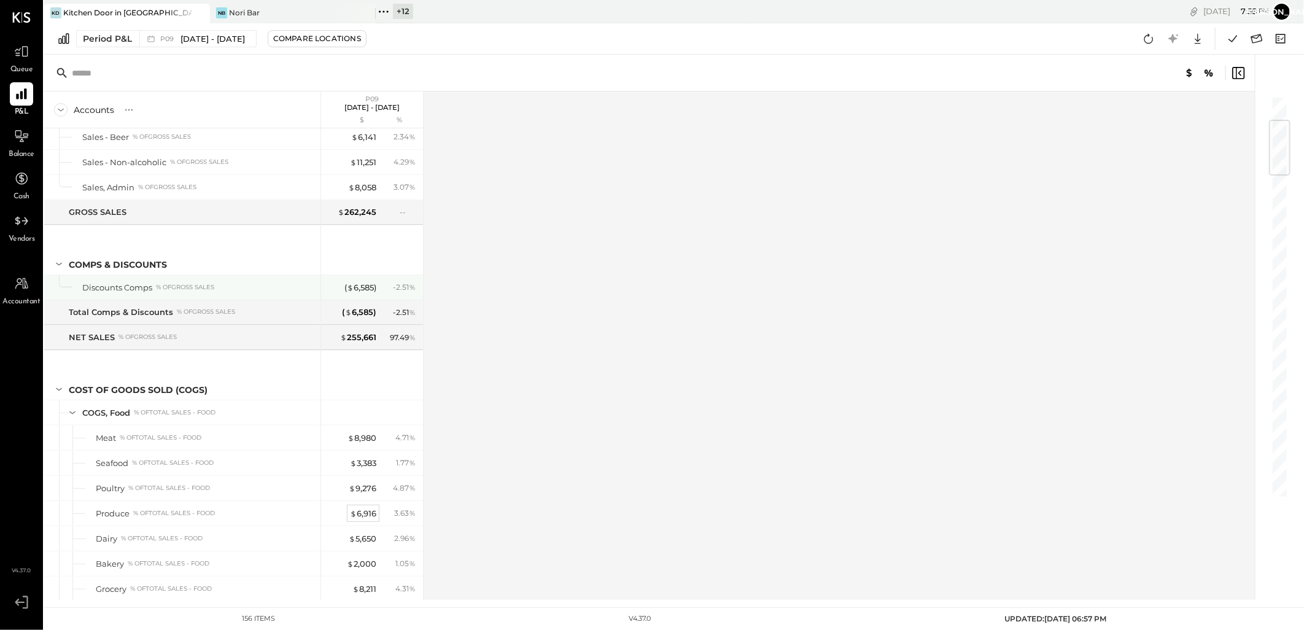
scroll to position [477, 0]
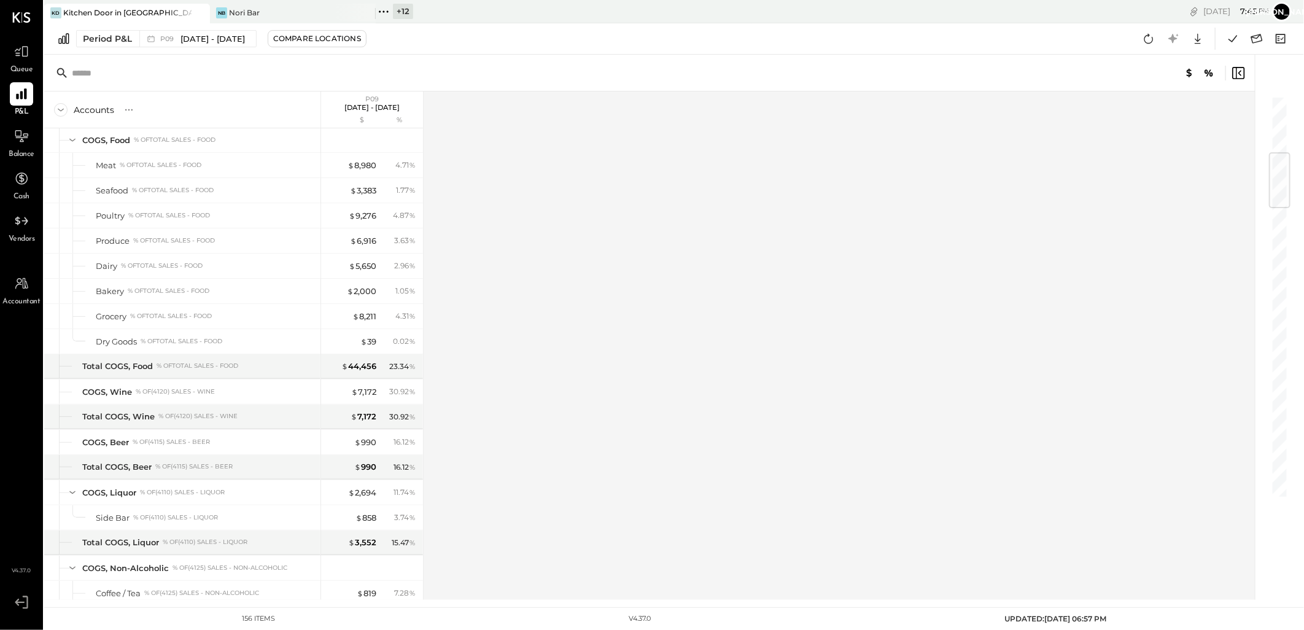
click at [402, 7] on div "+ 12" at bounding box center [403, 11] width 20 height 15
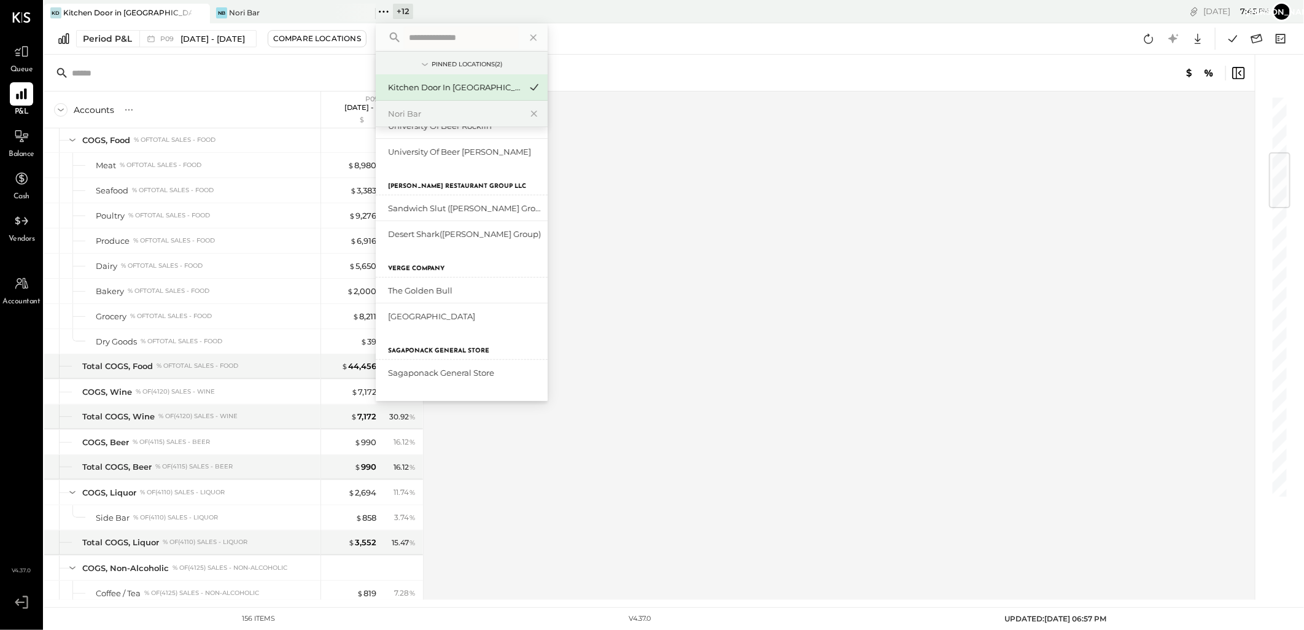
scroll to position [204, 0]
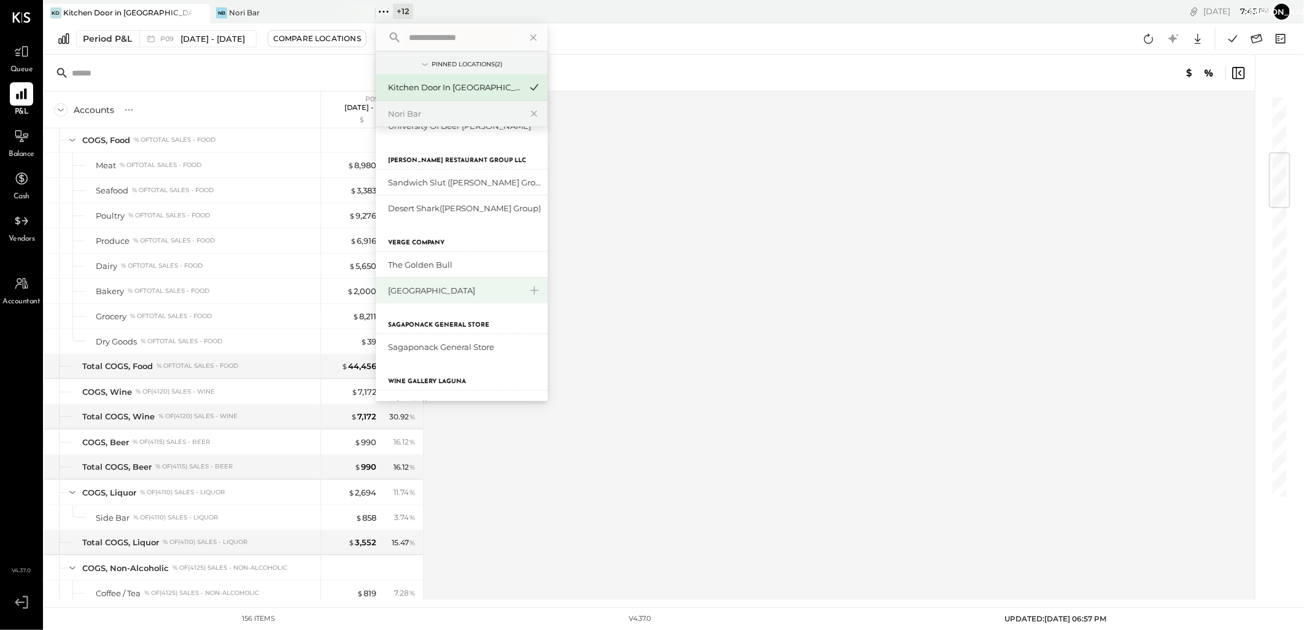
click at [435, 288] on div "[GEOGRAPHIC_DATA]" at bounding box center [454, 291] width 133 height 12
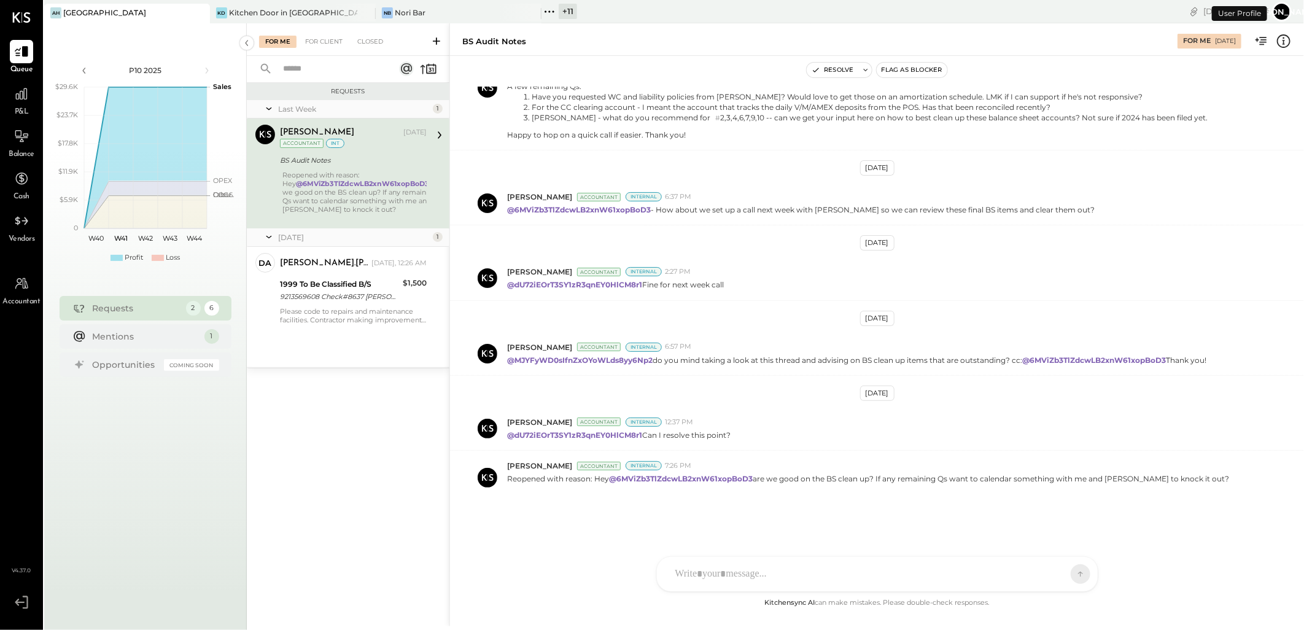
scroll to position [711, 0]
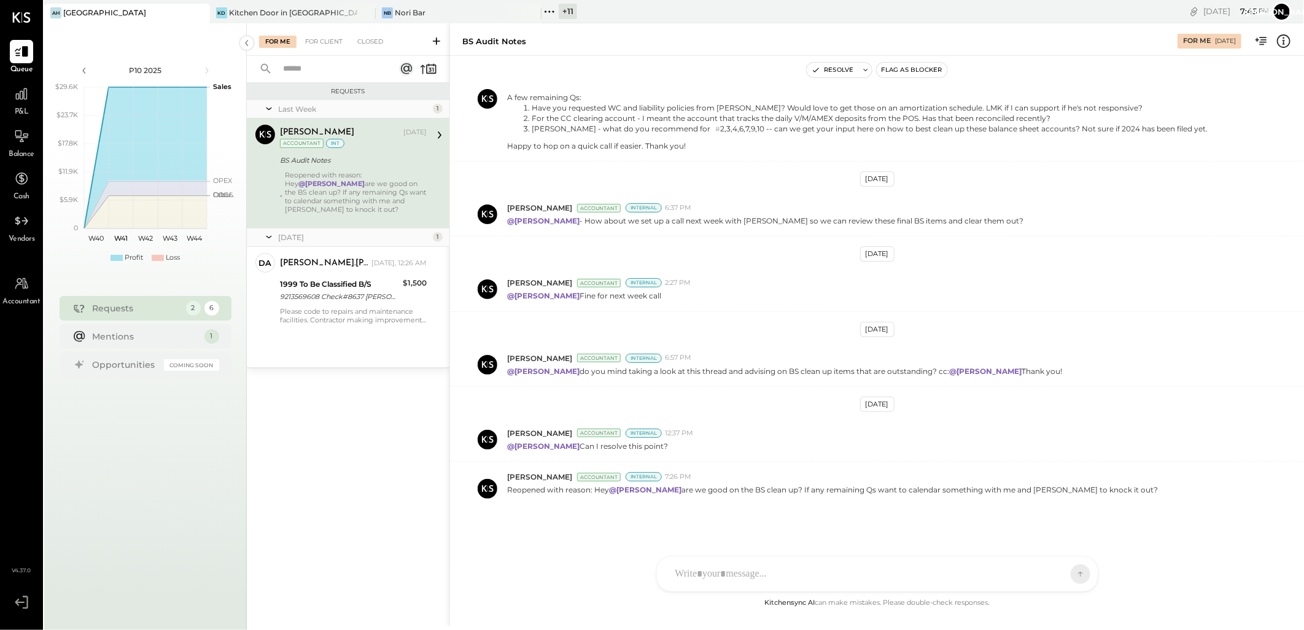
click at [435, 42] on icon at bounding box center [436, 41] width 12 height 12
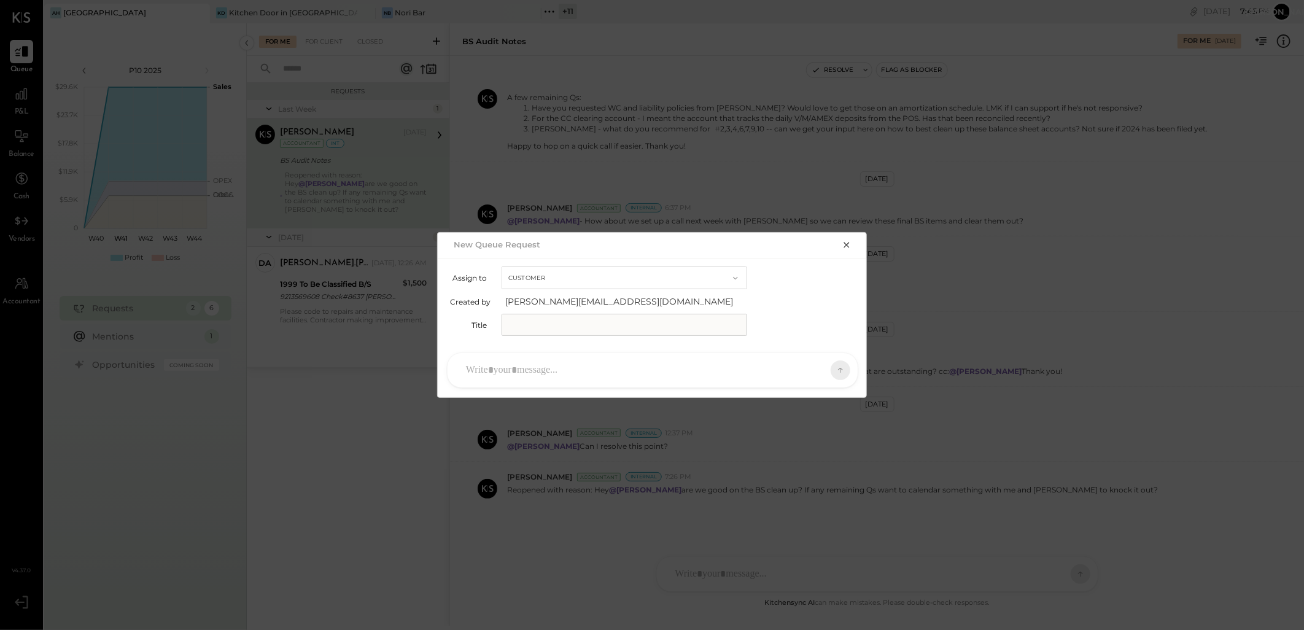
click at [545, 325] on input "text" at bounding box center [624, 325] width 246 height 22
click at [845, 247] on icon "button" at bounding box center [847, 245] width 10 height 10
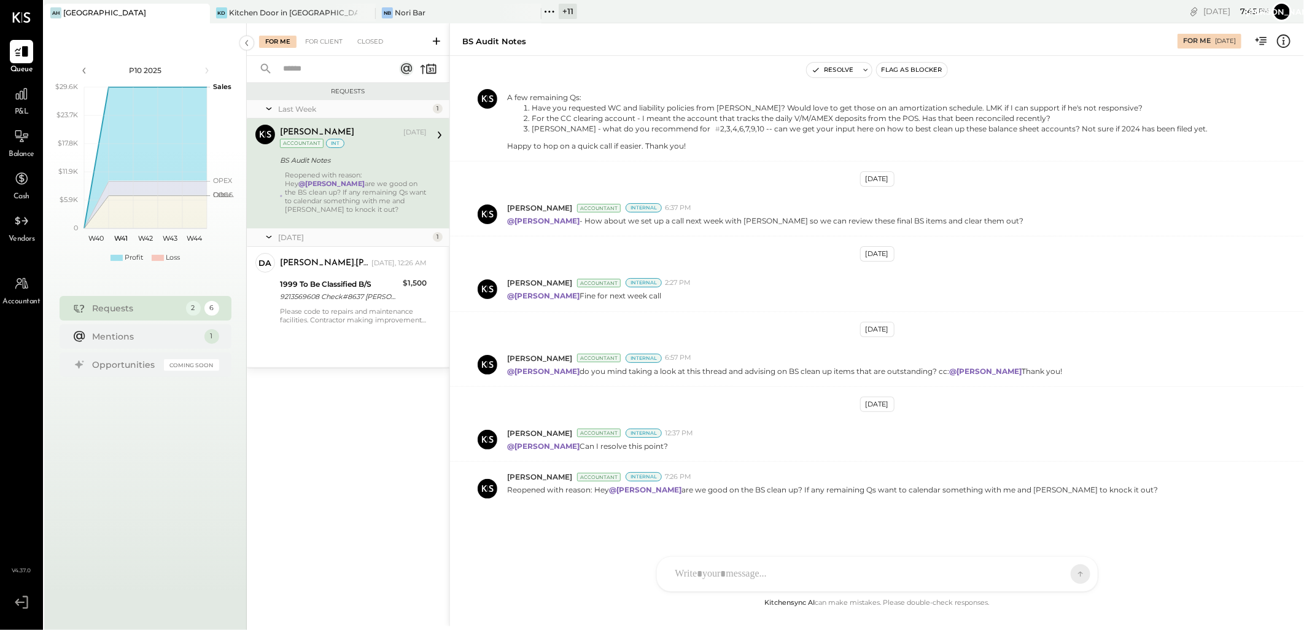
click at [439, 41] on icon at bounding box center [436, 41] width 12 height 12
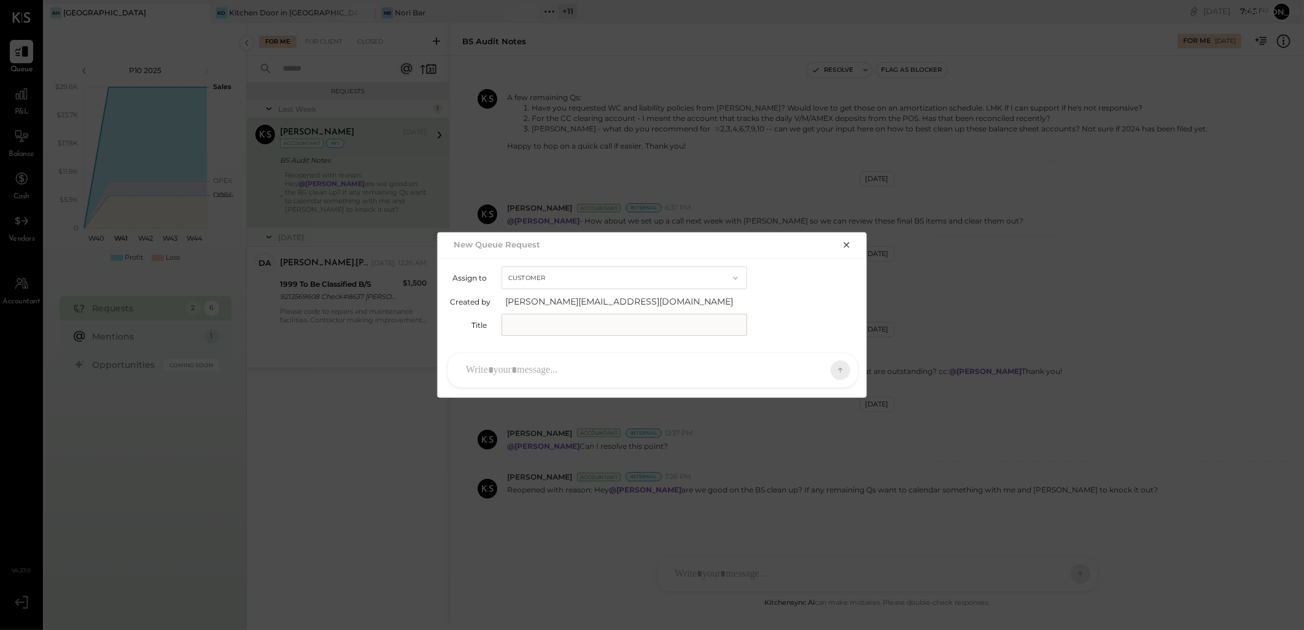
click at [529, 377] on div at bounding box center [641, 370] width 363 height 27
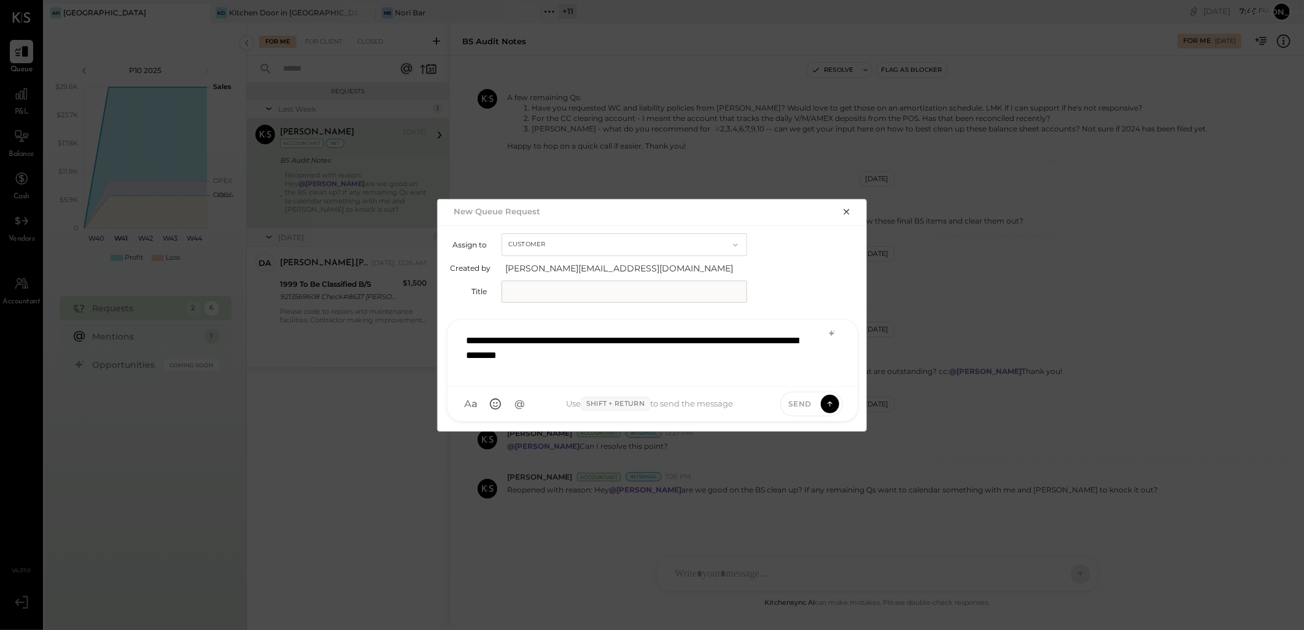
click at [676, 360] on div "**********" at bounding box center [652, 351] width 385 height 49
click at [713, 338] on div "**********" at bounding box center [652, 351] width 385 height 49
drag, startPoint x: 768, startPoint y: 338, endPoint x: 759, endPoint y: 333, distance: 10.4
click at [759, 333] on div "**********" at bounding box center [652, 351] width 385 height 49
click at [711, 357] on div "**********" at bounding box center [652, 351] width 385 height 49
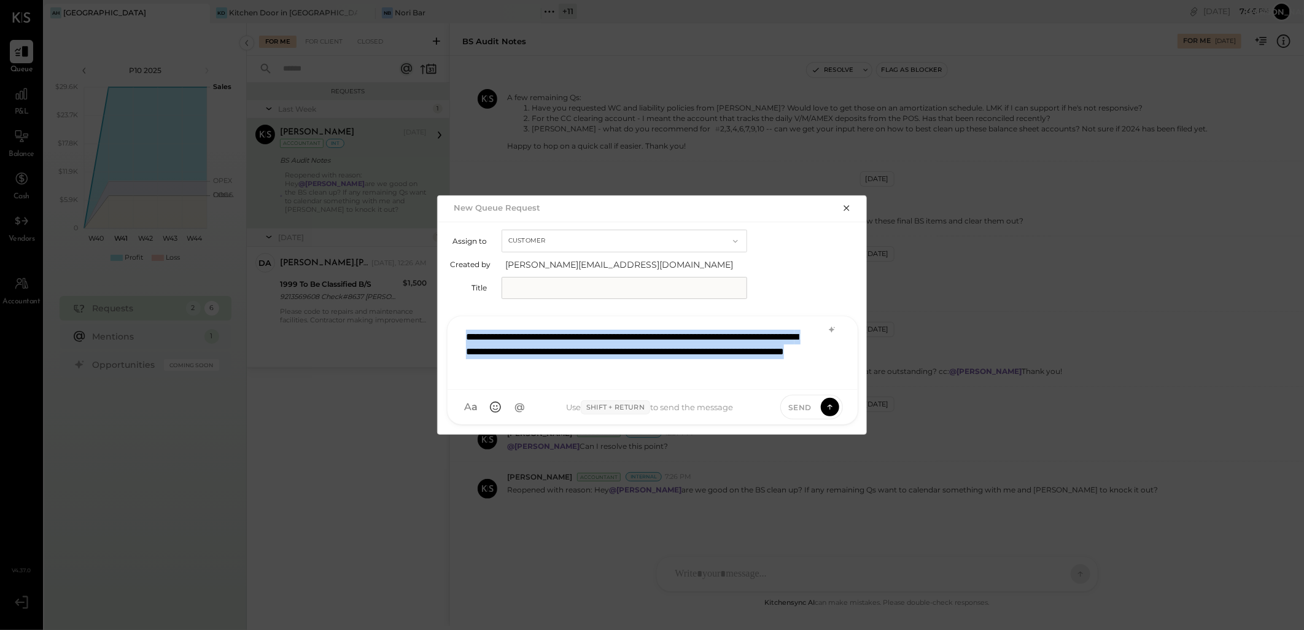
drag, startPoint x: 610, startPoint y: 336, endPoint x: 427, endPoint y: 242, distance: 205.1
click at [361, 244] on div "**********" at bounding box center [652, 315] width 1304 height 630
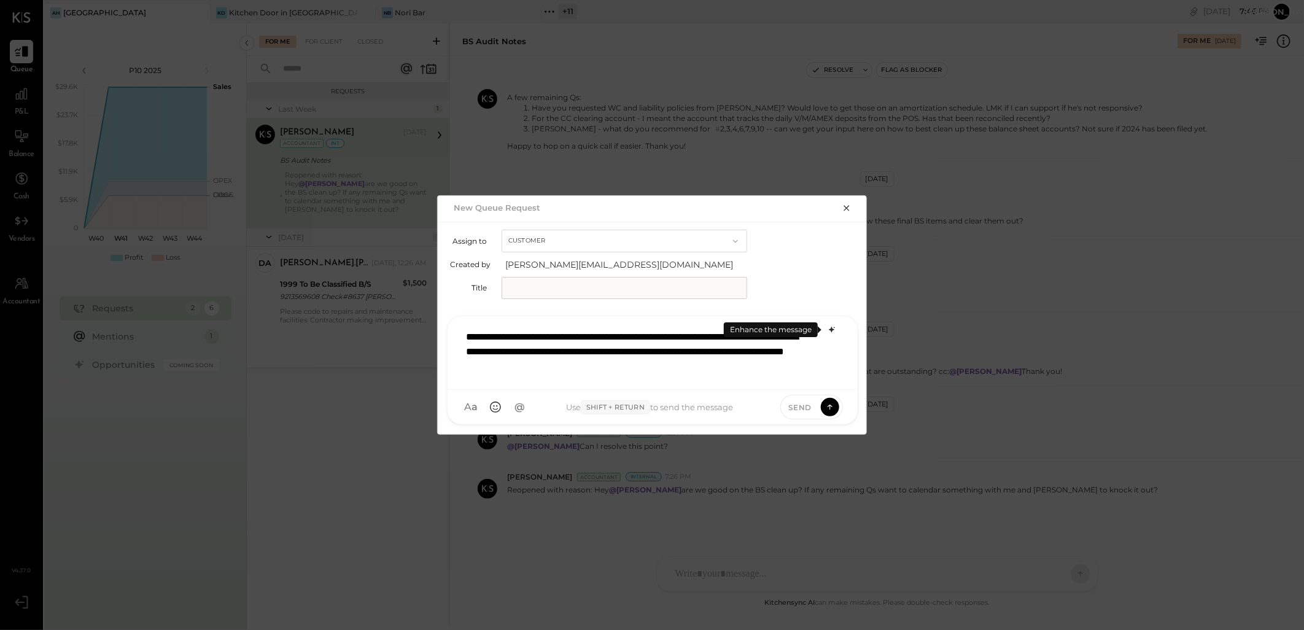
click at [832, 333] on icon at bounding box center [832, 330] width 10 height 10
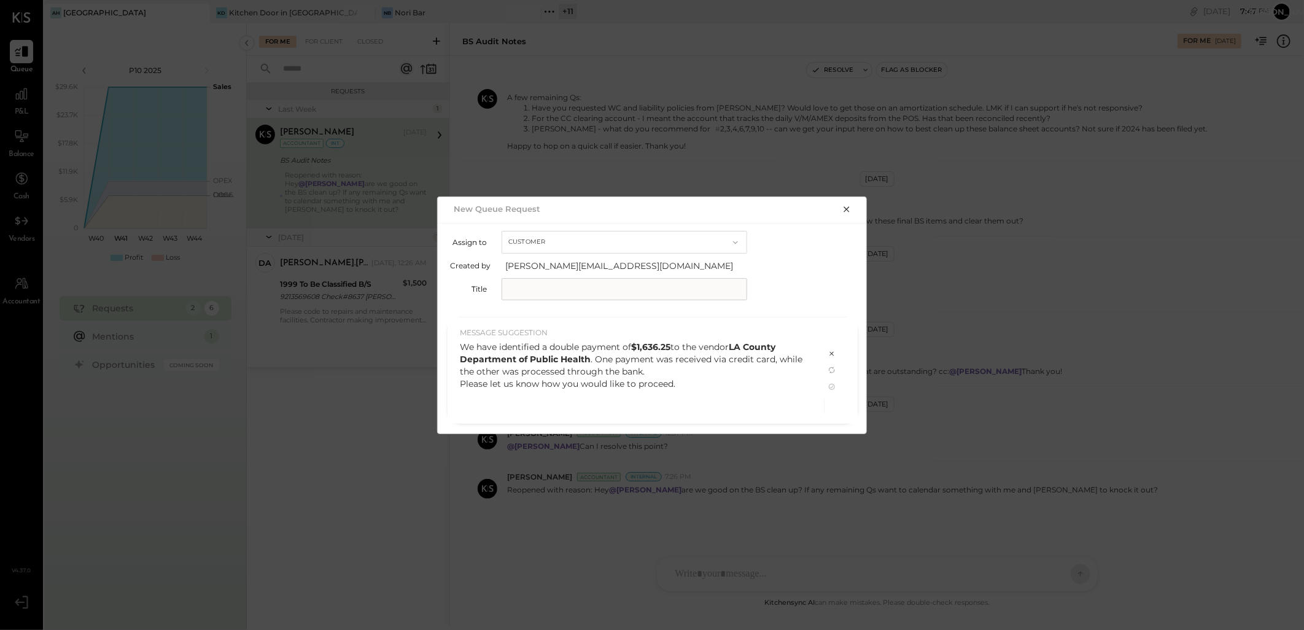
drag, startPoint x: 700, startPoint y: 382, endPoint x: 432, endPoint y: 331, distance: 272.3
click at [432, 331] on div "**********" at bounding box center [652, 315] width 1304 height 630
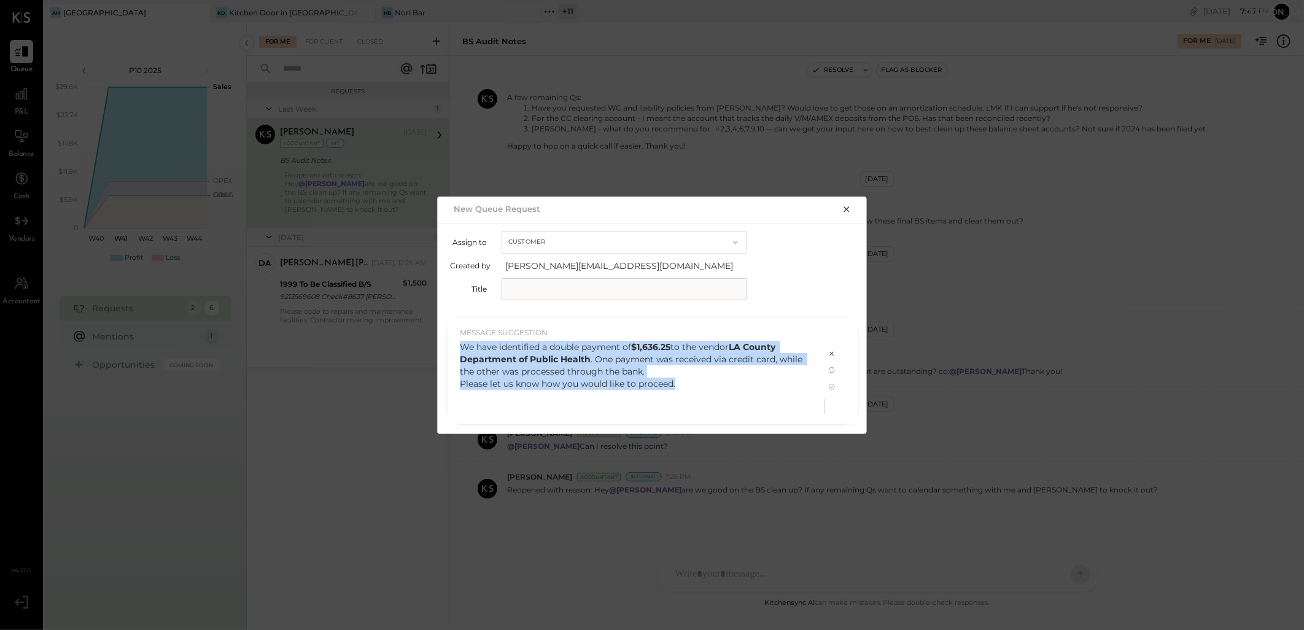
drag, startPoint x: 702, startPoint y: 384, endPoint x: 451, endPoint y: 342, distance: 254.6
click at [451, 342] on div "MESSAGE SUGGESTION We have identified a double payment of $1,636.25 to the vend…" at bounding box center [635, 370] width 377 height 106
copy div "We have identified a double payment of $1,636.25 to the vendor LA County Depart…"
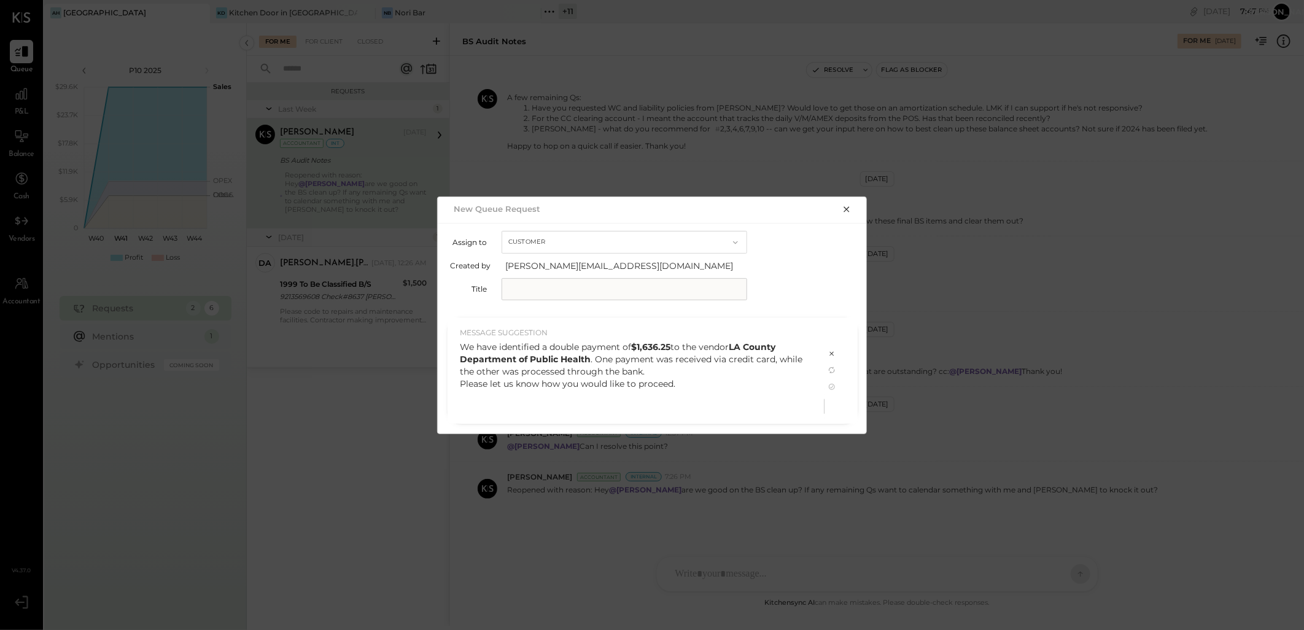
click at [830, 352] on icon at bounding box center [832, 354] width 10 height 10
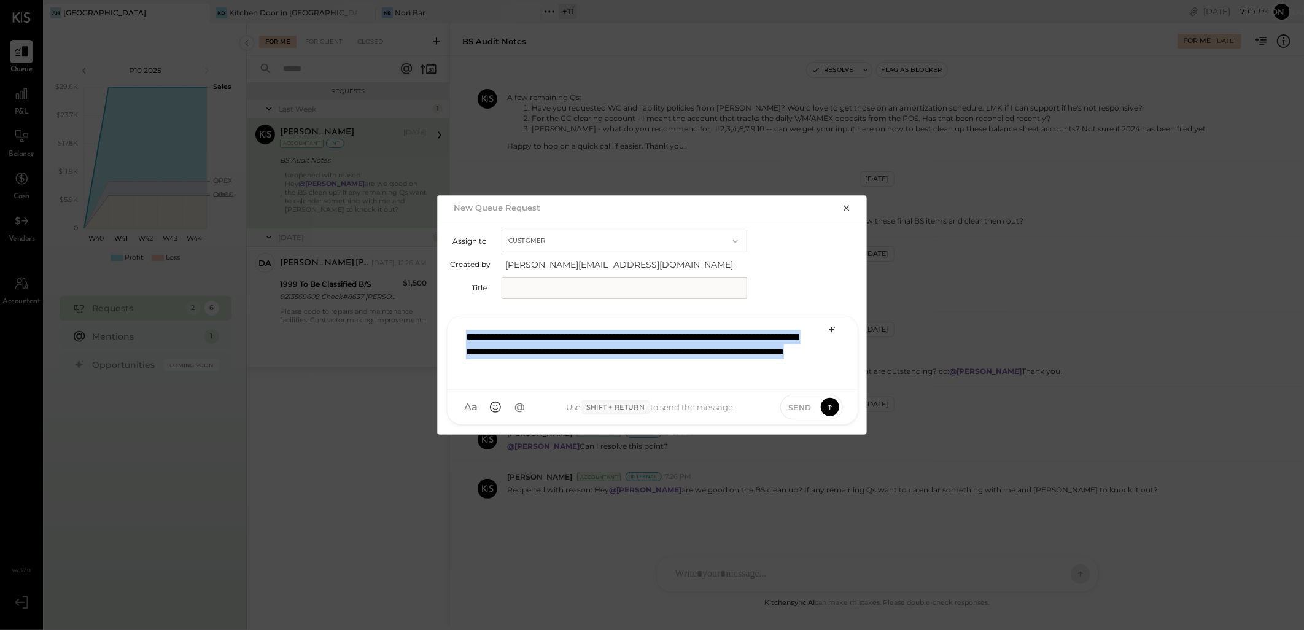
drag, startPoint x: 696, startPoint y: 359, endPoint x: 460, endPoint y: 319, distance: 239.1
click at [460, 319] on div "**********" at bounding box center [652, 353] width 410 height 74
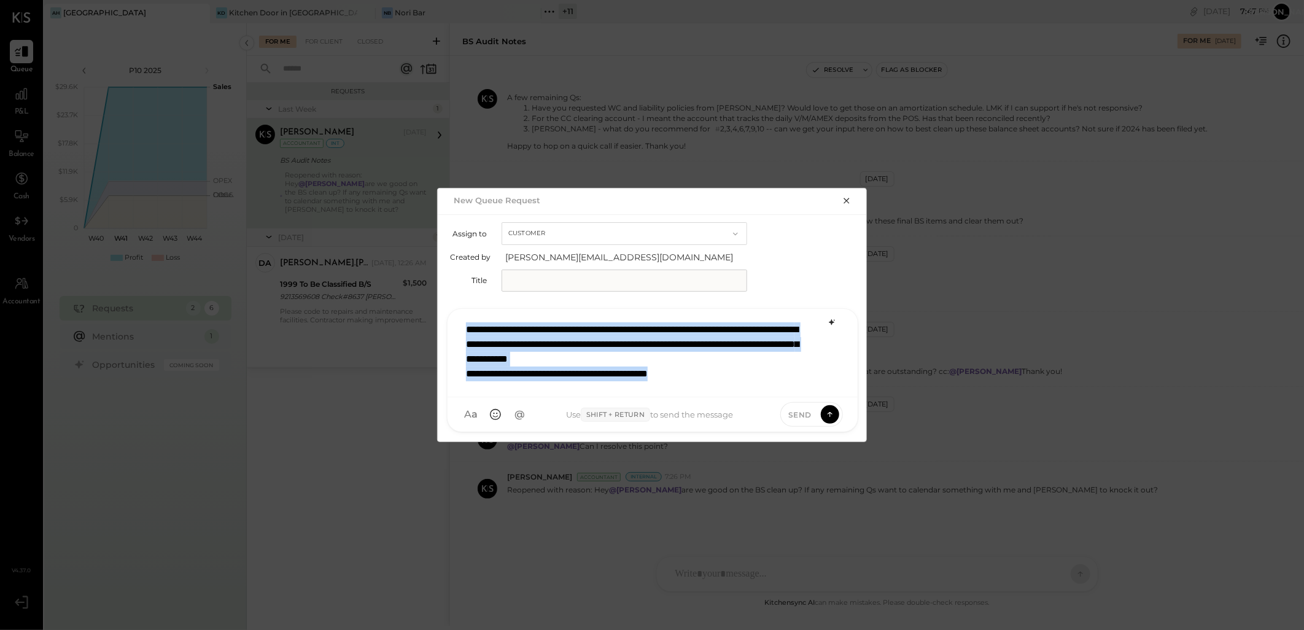
drag, startPoint x: 721, startPoint y: 370, endPoint x: 424, endPoint y: 311, distance: 302.8
click at [424, 311] on div "New Queue Request Assign to Customer Created by janvi.soni@kitchensync.us Title…" at bounding box center [652, 315] width 1304 height 630
copy div "**********"
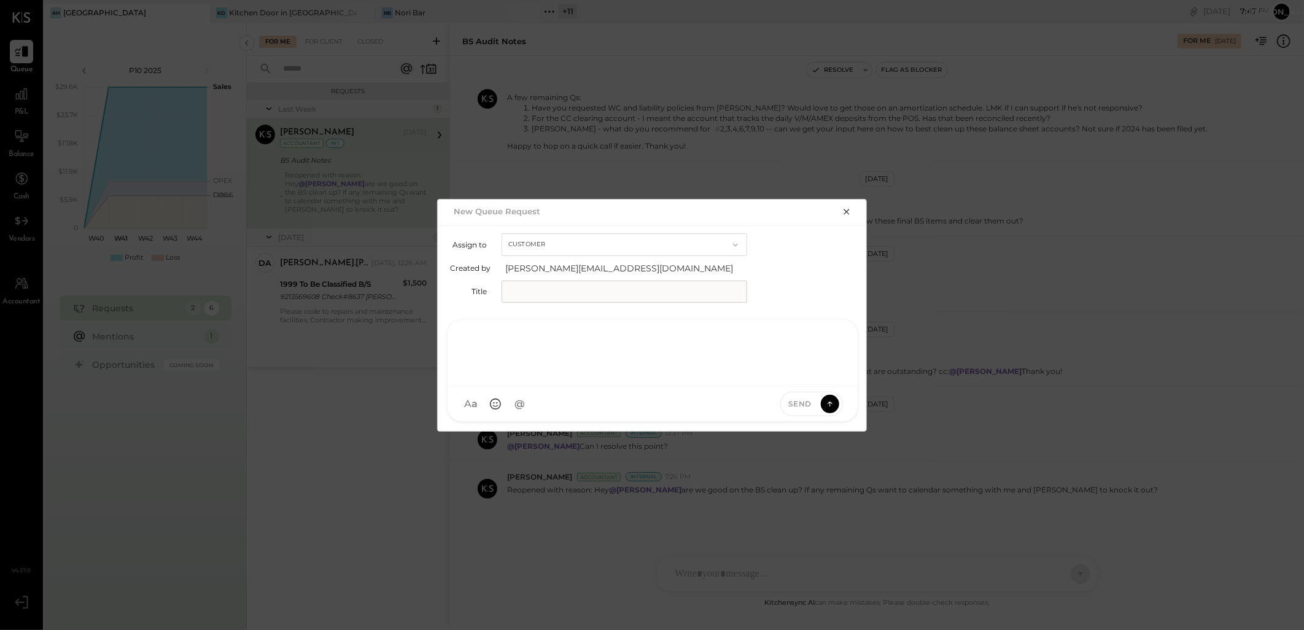
click at [502, 333] on div at bounding box center [652, 351] width 385 height 49
type input "***"
click at [535, 352] on span "[PERSON_NAME].[PERSON_NAME]" at bounding box center [565, 342] width 96 height 23
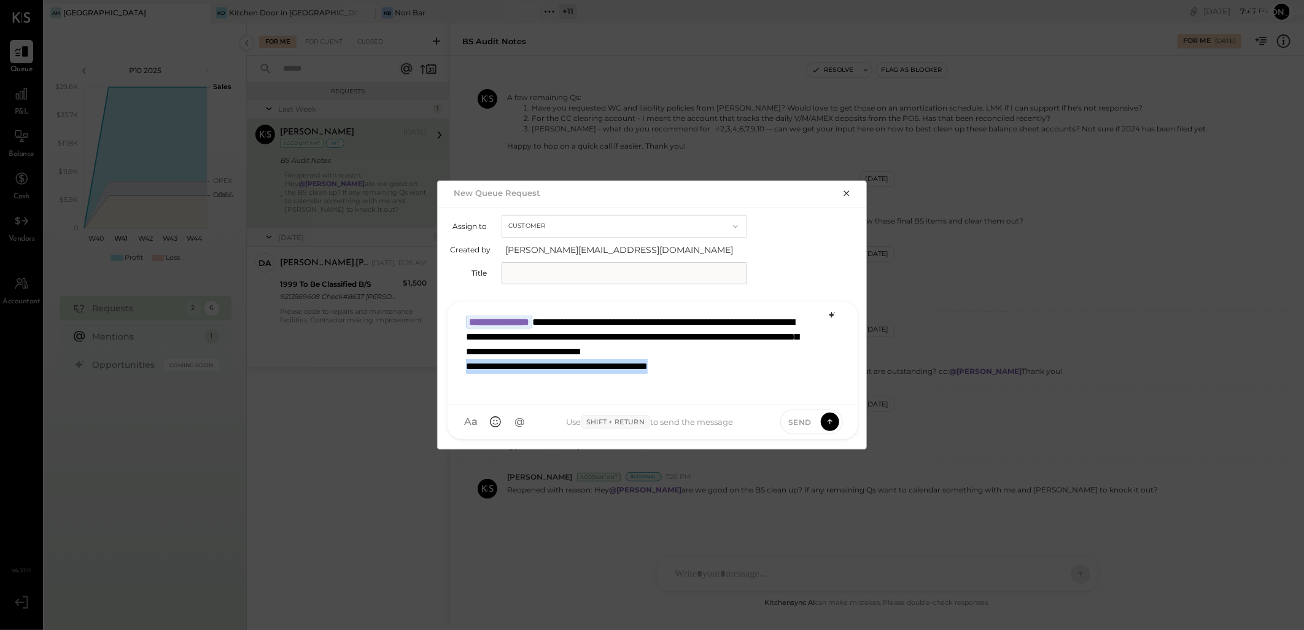
drag, startPoint x: 721, startPoint y: 379, endPoint x: 462, endPoint y: 382, distance: 259.0
click at [462, 382] on div "**********" at bounding box center [652, 352] width 385 height 86
click at [748, 383] on div "**********" at bounding box center [652, 352] width 385 height 86
drag, startPoint x: 748, startPoint y: 383, endPoint x: 464, endPoint y: 382, distance: 283.6
click at [464, 382] on div "**********" at bounding box center [652, 352] width 385 height 86
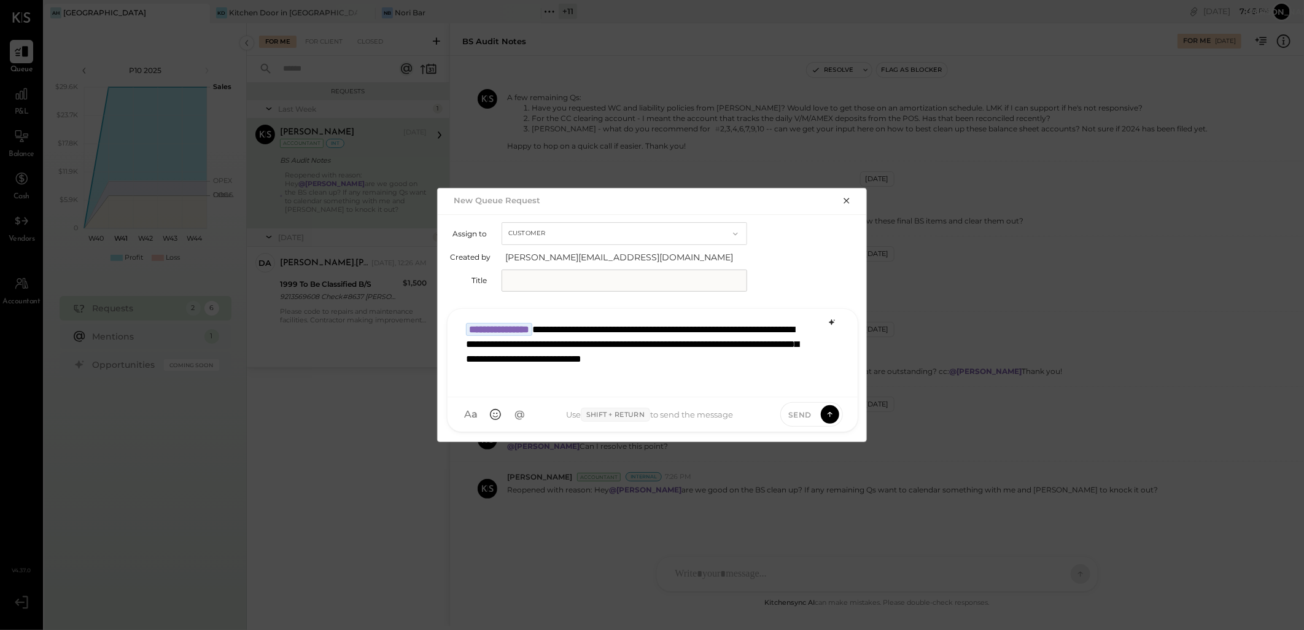
click at [548, 286] on input "text" at bounding box center [624, 280] width 246 height 22
click at [593, 283] on input "text" at bounding box center [624, 280] width 246 height 22
click at [569, 281] on input "text" at bounding box center [624, 280] width 246 height 22
type input "*"
type input "**********"
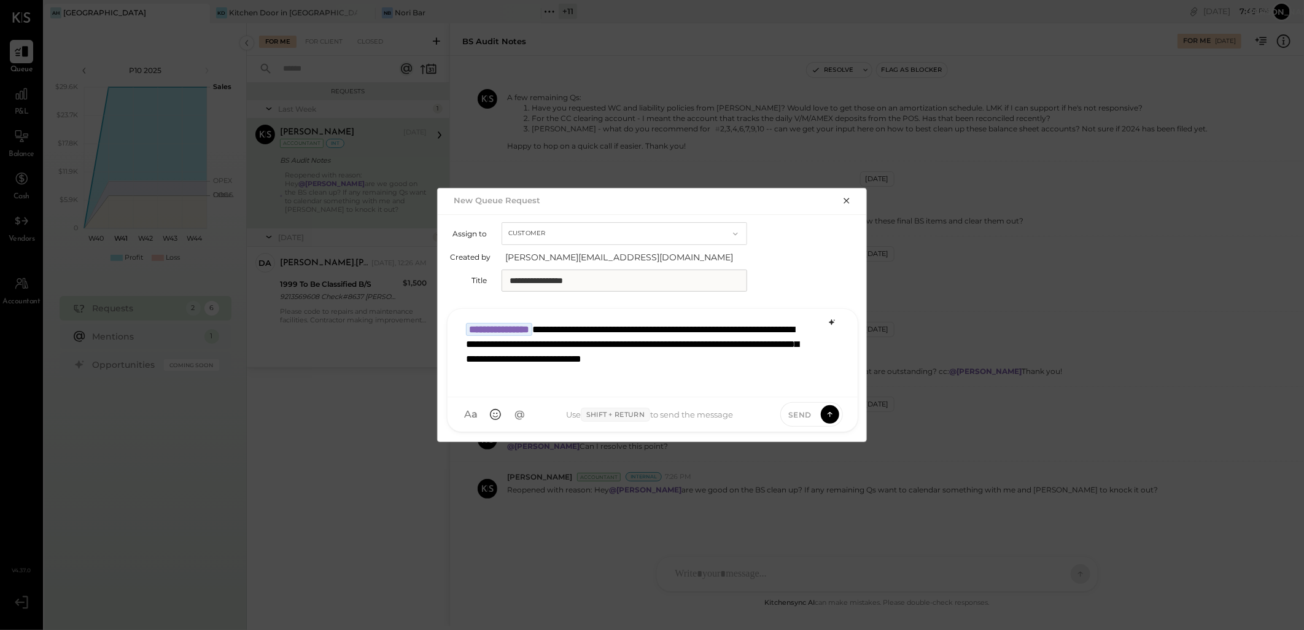
click at [578, 384] on div "**********" at bounding box center [652, 351] width 385 height 71
click at [579, 377] on div "**********" at bounding box center [652, 351] width 385 height 71
click at [836, 415] on button at bounding box center [830, 413] width 18 height 18
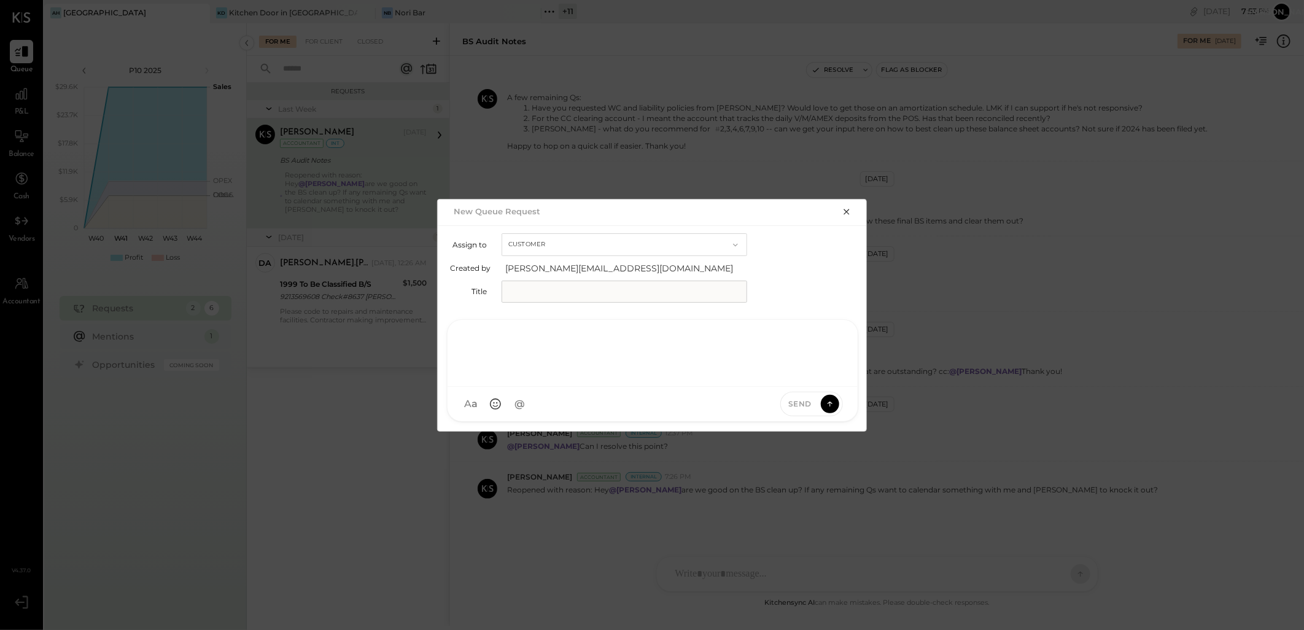
scroll to position [0, 0]
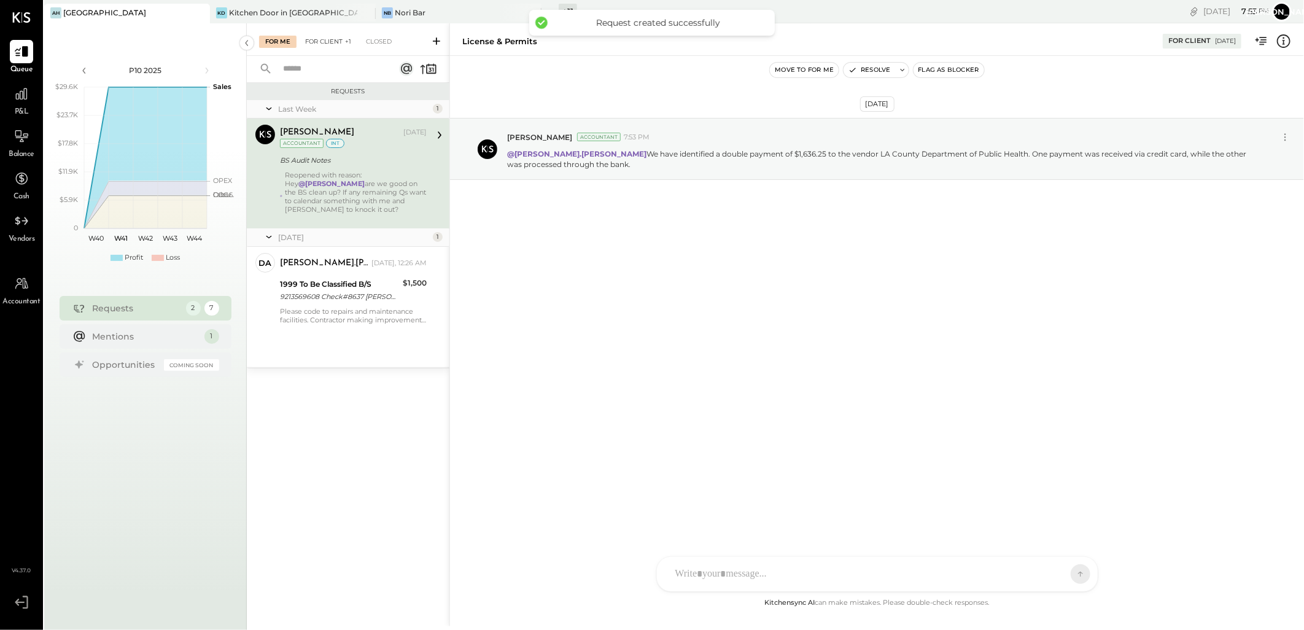
click at [323, 37] on div "For Client +1" at bounding box center [328, 42] width 58 height 12
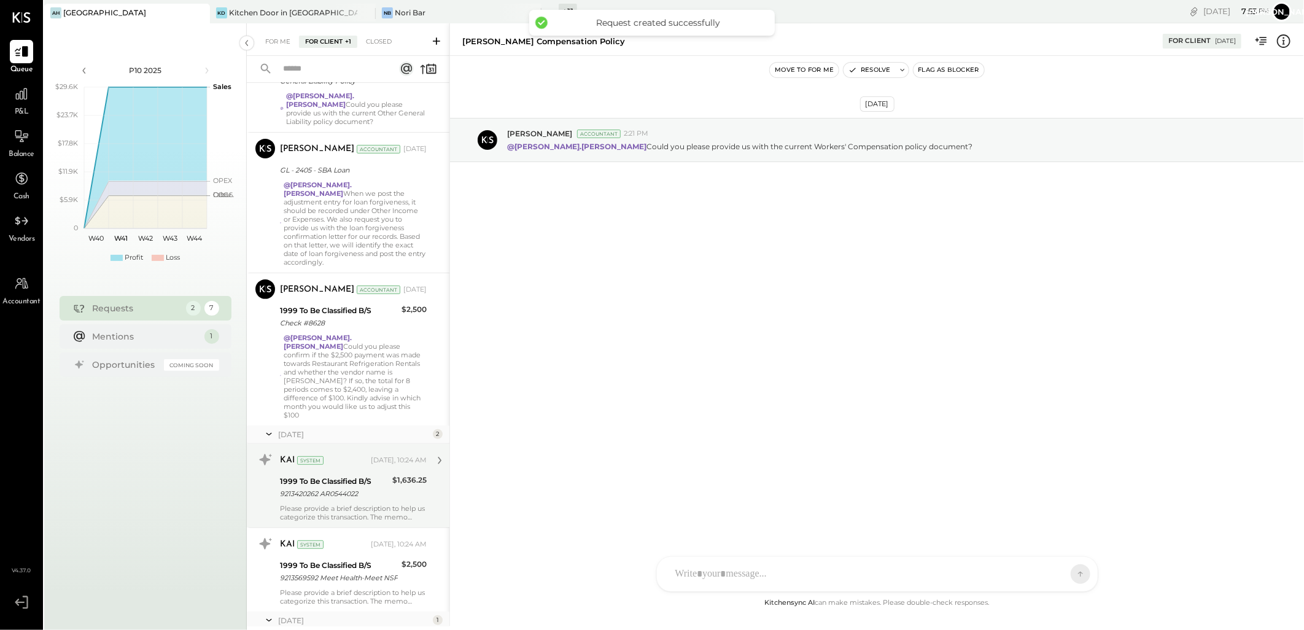
scroll to position [267, 0]
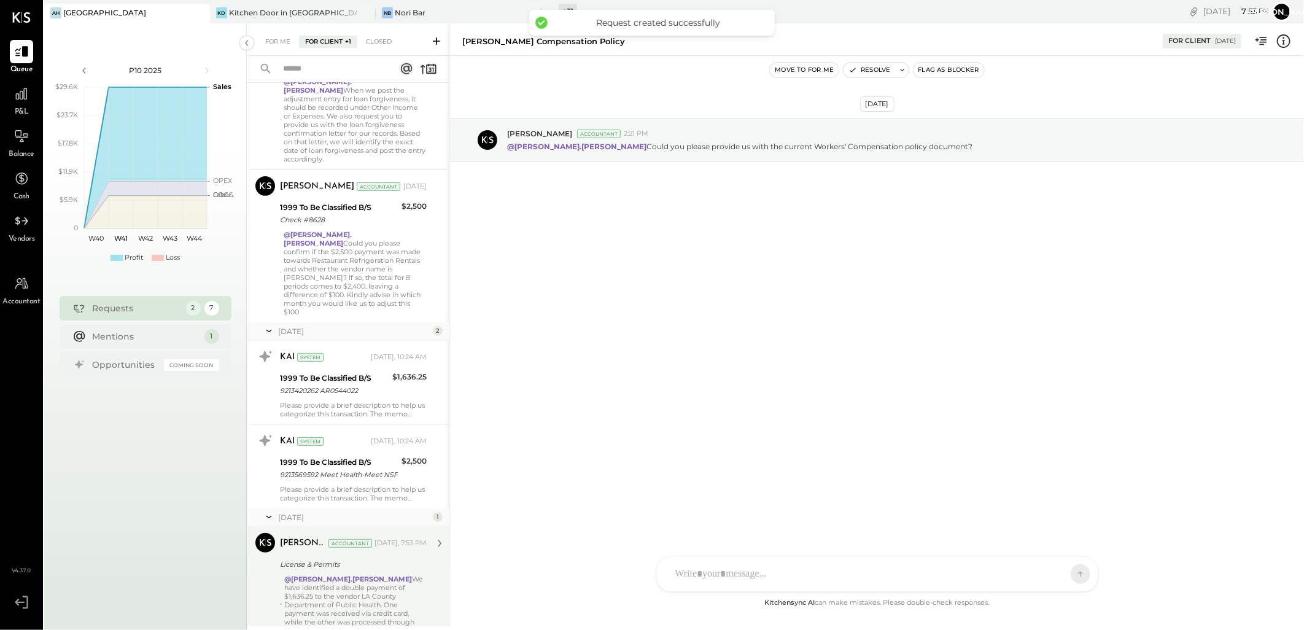
click at [352, 575] on div "@david.stevenson We have identified a double payment of $1,636.25 to the vendor…" at bounding box center [355, 605] width 142 height 60
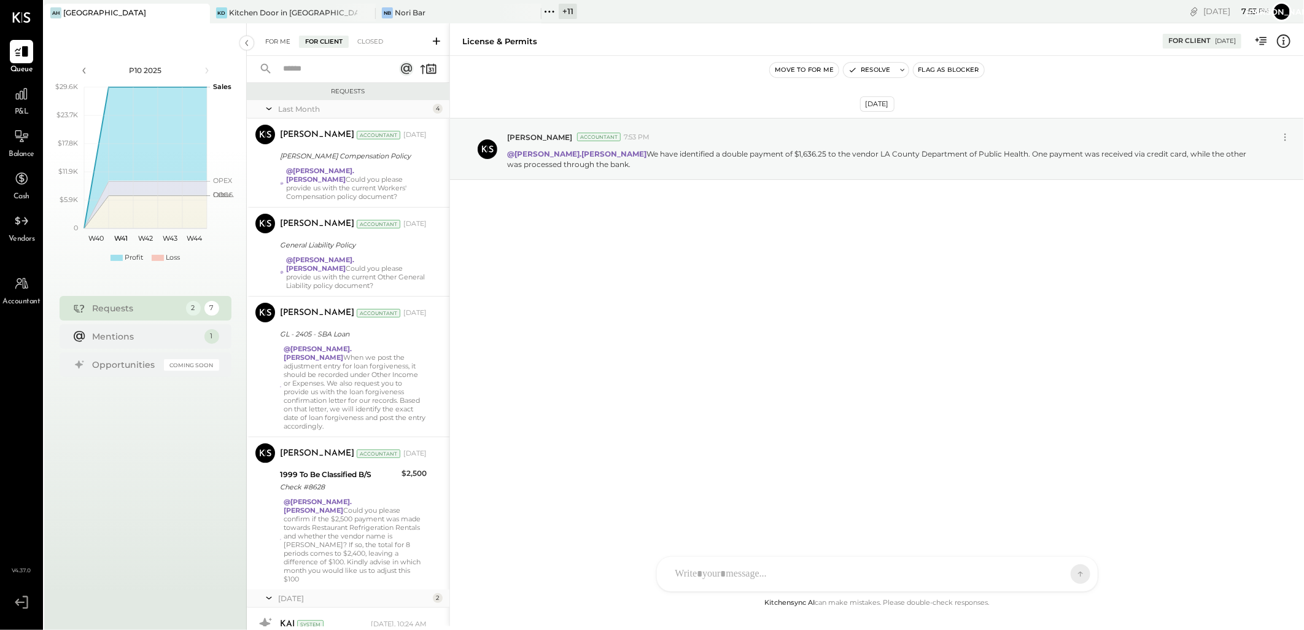
click at [277, 41] on div "For Me" at bounding box center [277, 42] width 37 height 12
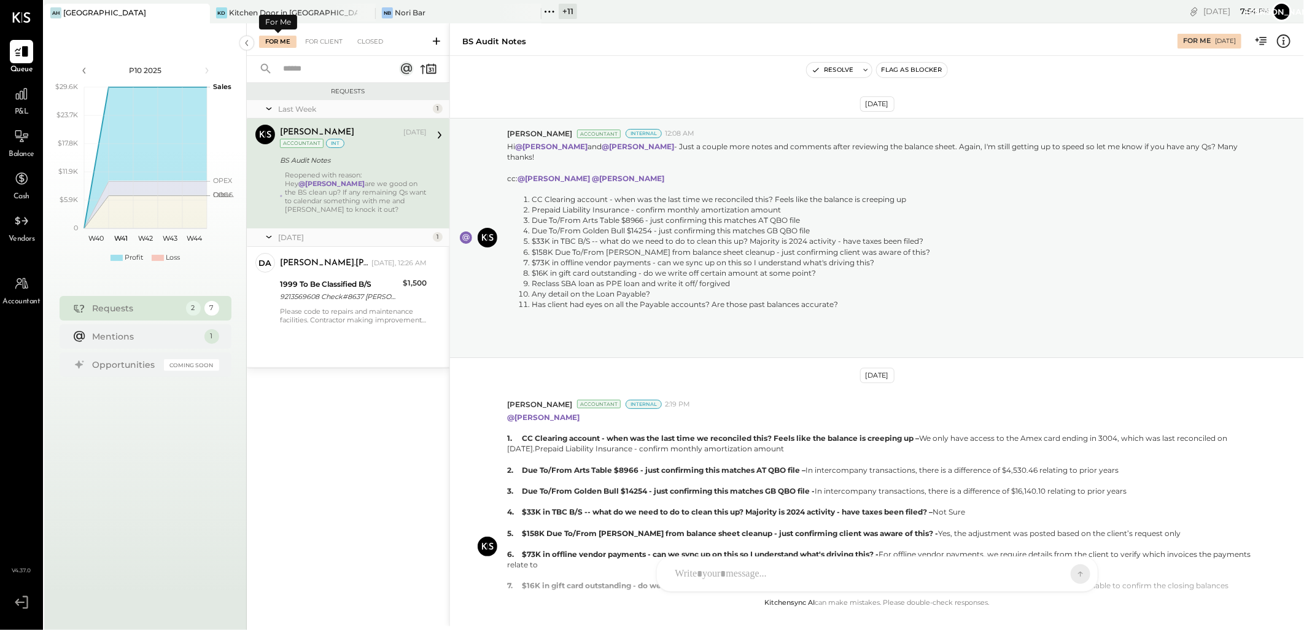
scroll to position [712, 0]
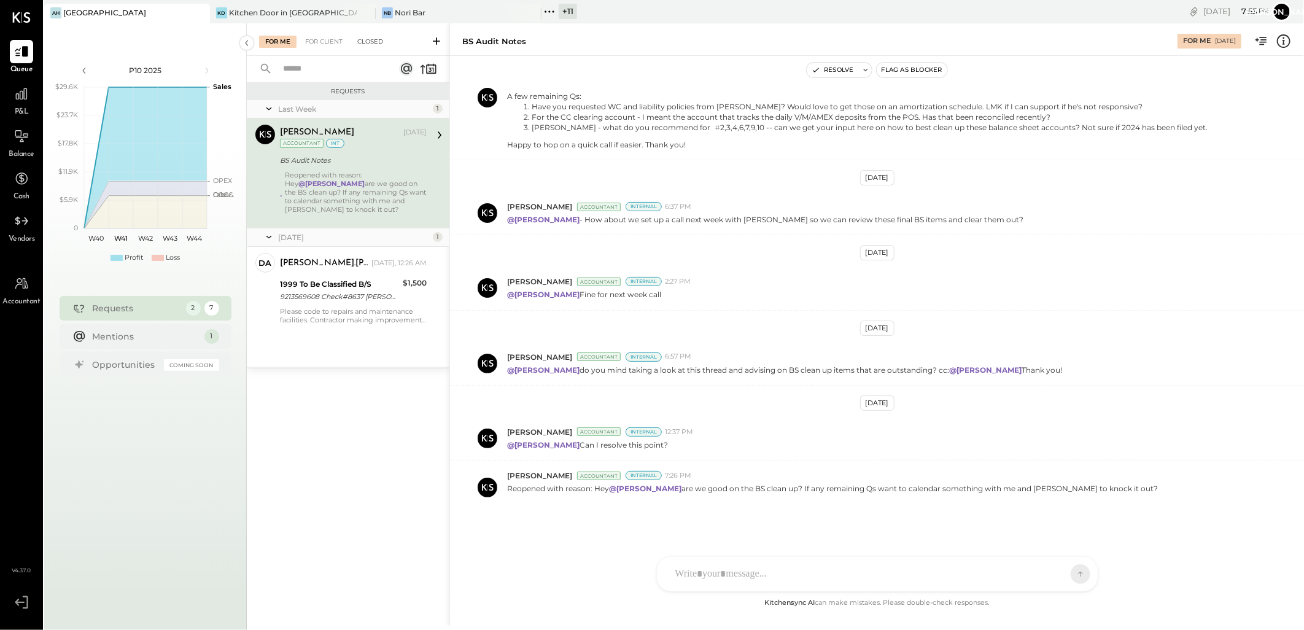
click at [365, 44] on div "Closed" at bounding box center [370, 42] width 38 height 12
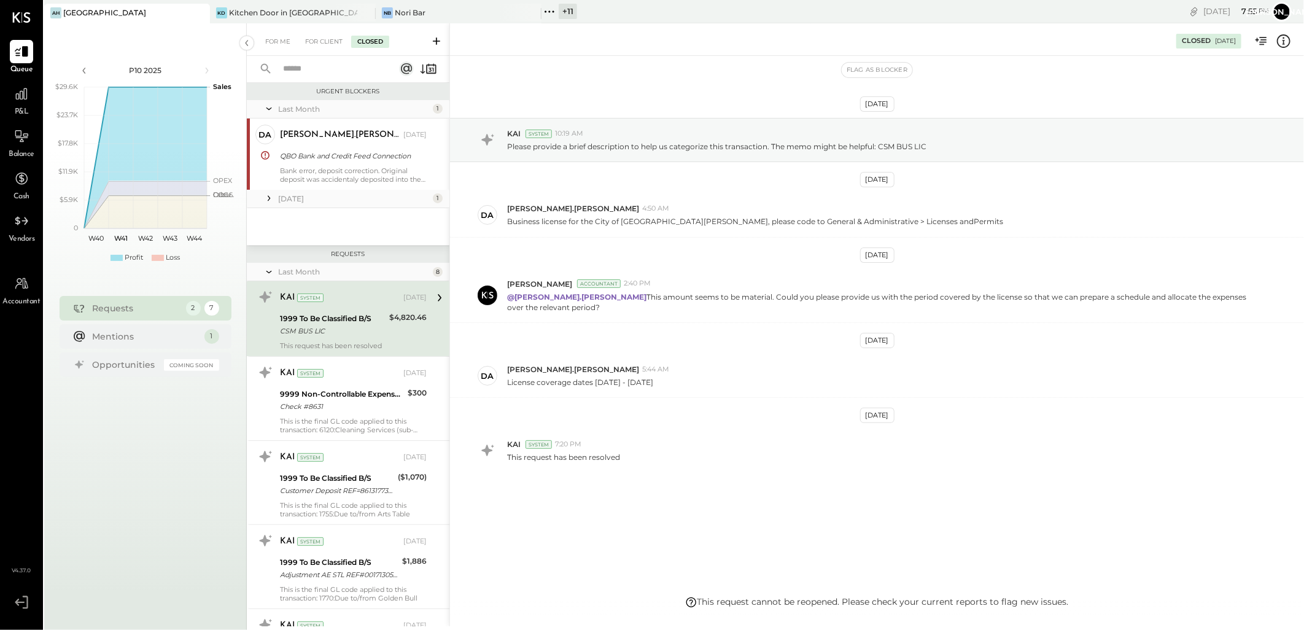
click at [20, 110] on span "P&L" at bounding box center [22, 112] width 14 height 11
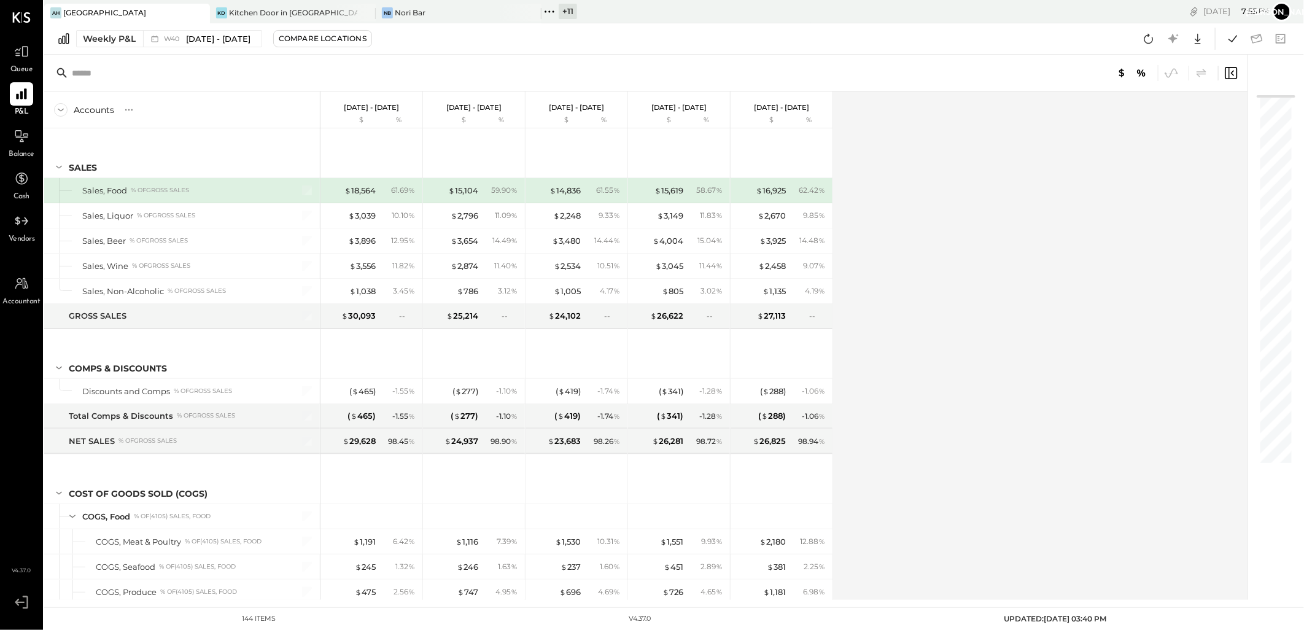
scroll to position [1943, 0]
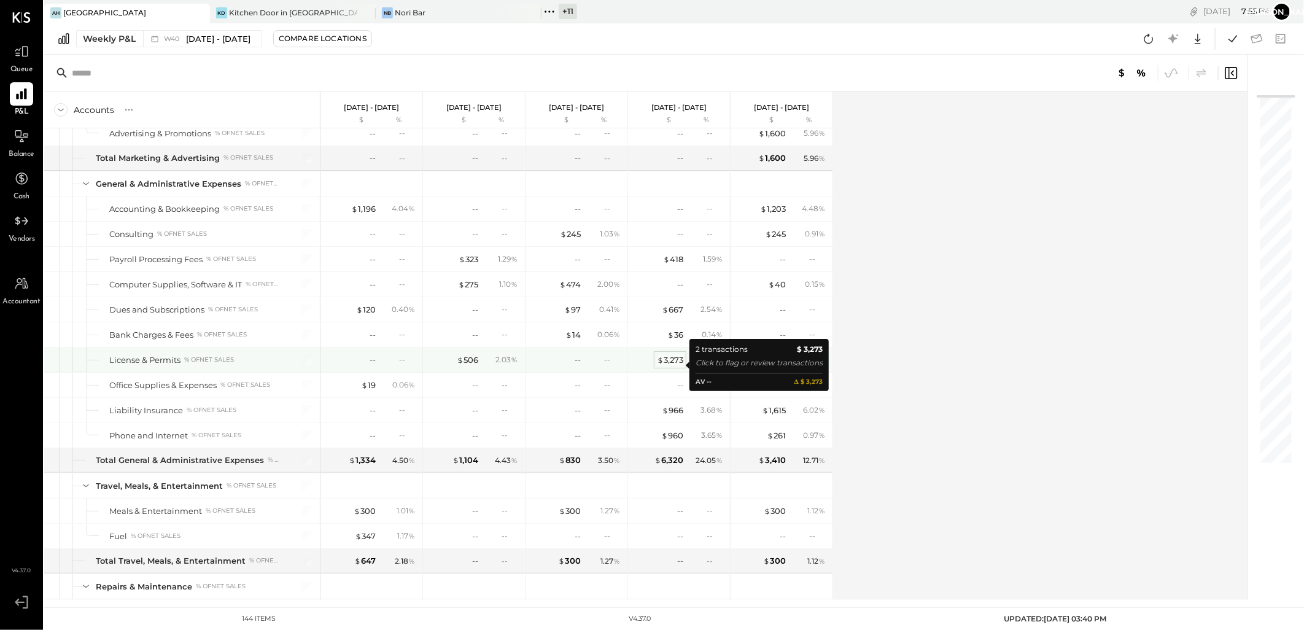
click at [667, 364] on div "$ 3,273" at bounding box center [670, 360] width 26 height 12
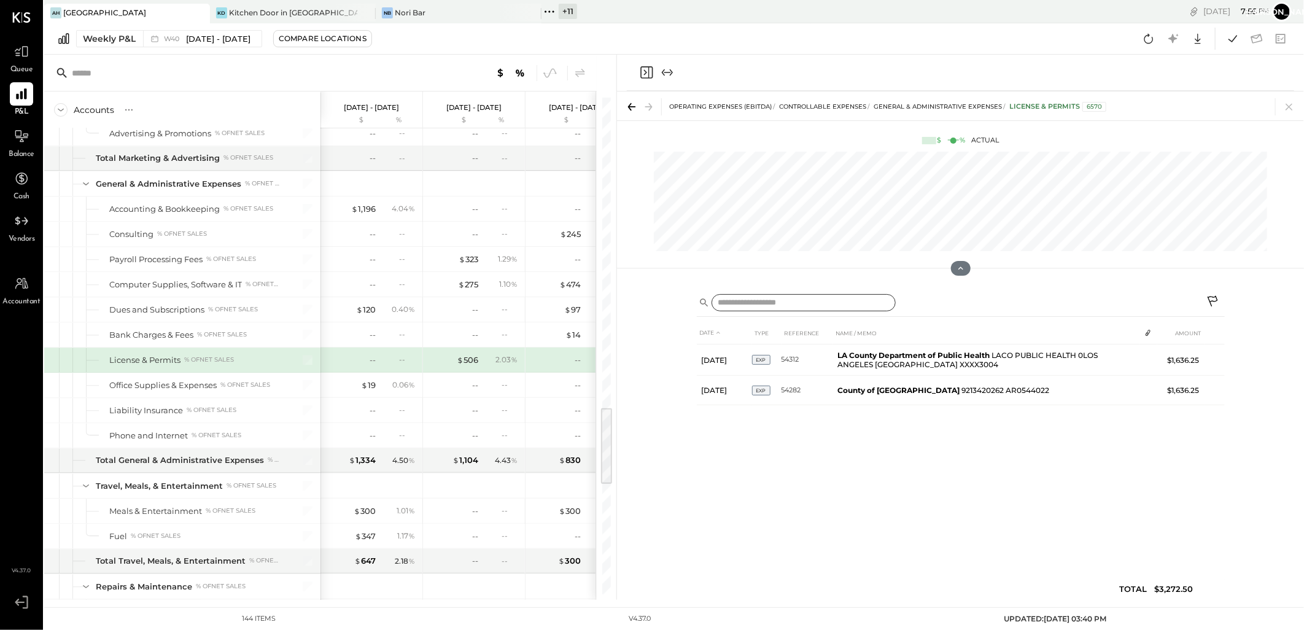
click at [776, 298] on input "text" at bounding box center [803, 303] width 184 height 18
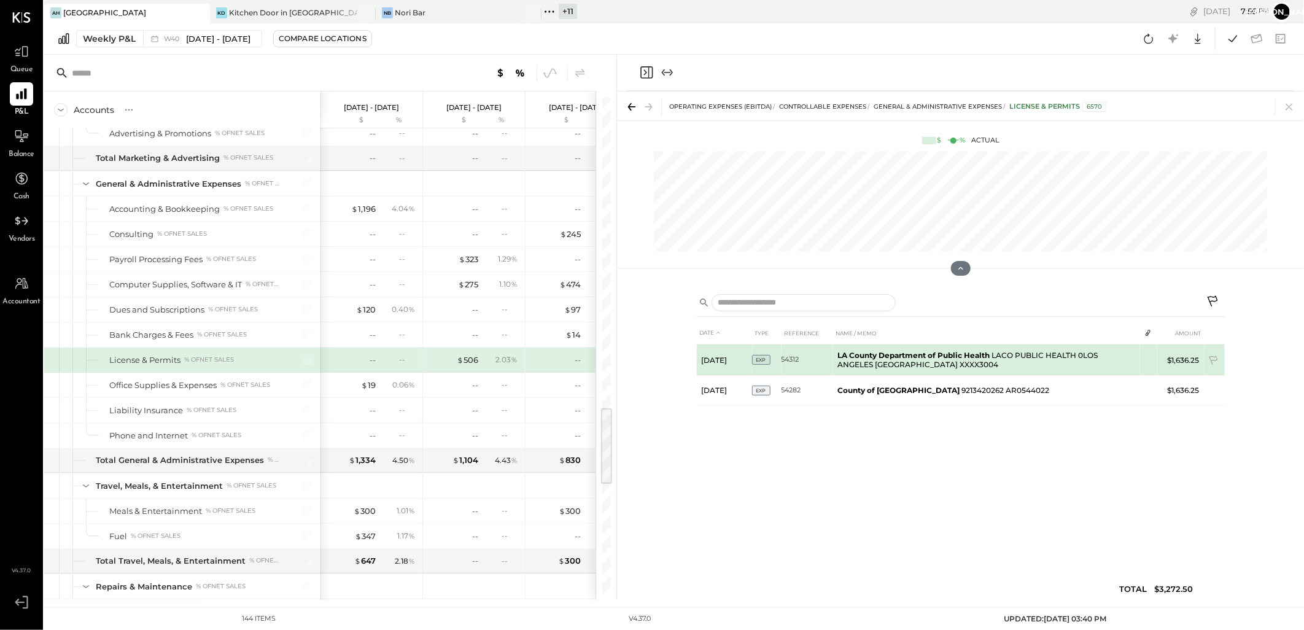
click at [1020, 363] on td "LA County Department of Public Health LACO PUBLIC HEALTH 0LOS ANGELES CA XXXX30…" at bounding box center [986, 359] width 307 height 31
click at [1212, 356] on icon at bounding box center [1214, 361] width 12 height 12
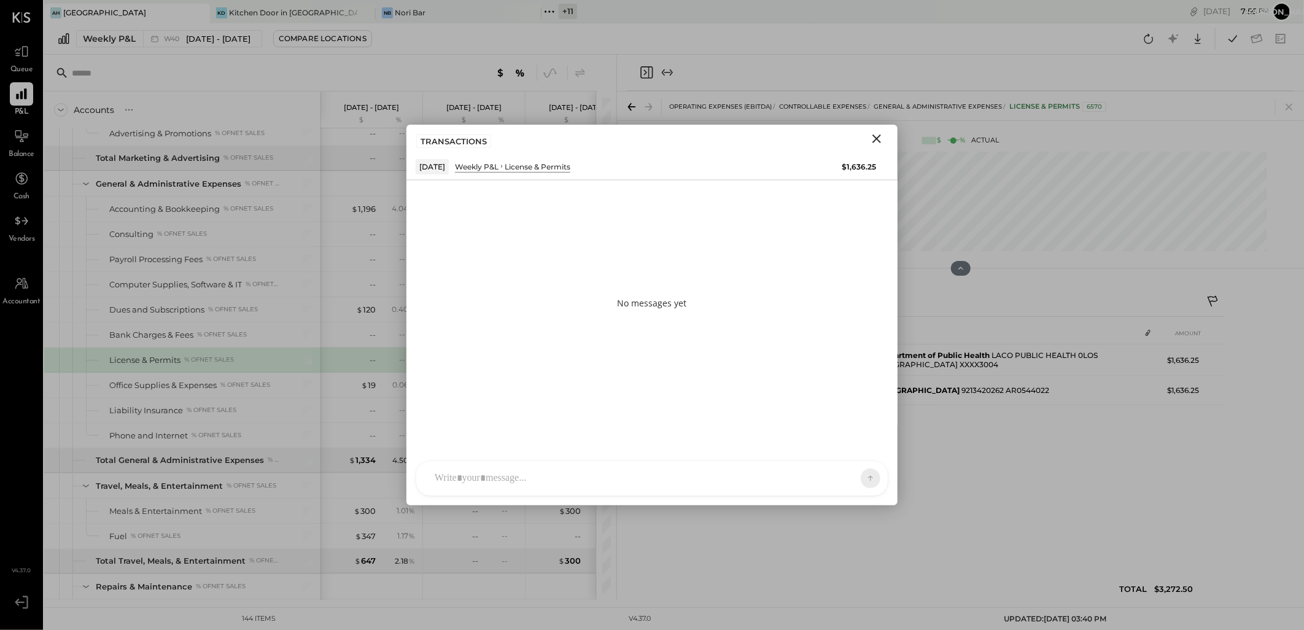
click at [551, 479] on div "J jans SK Sarang Khandhar D david.stevenson B becerrilj1992 JS Janvi Soni L lan…" at bounding box center [652, 478] width 473 height 36
click at [882, 142] on icon "Close" at bounding box center [876, 138] width 15 height 15
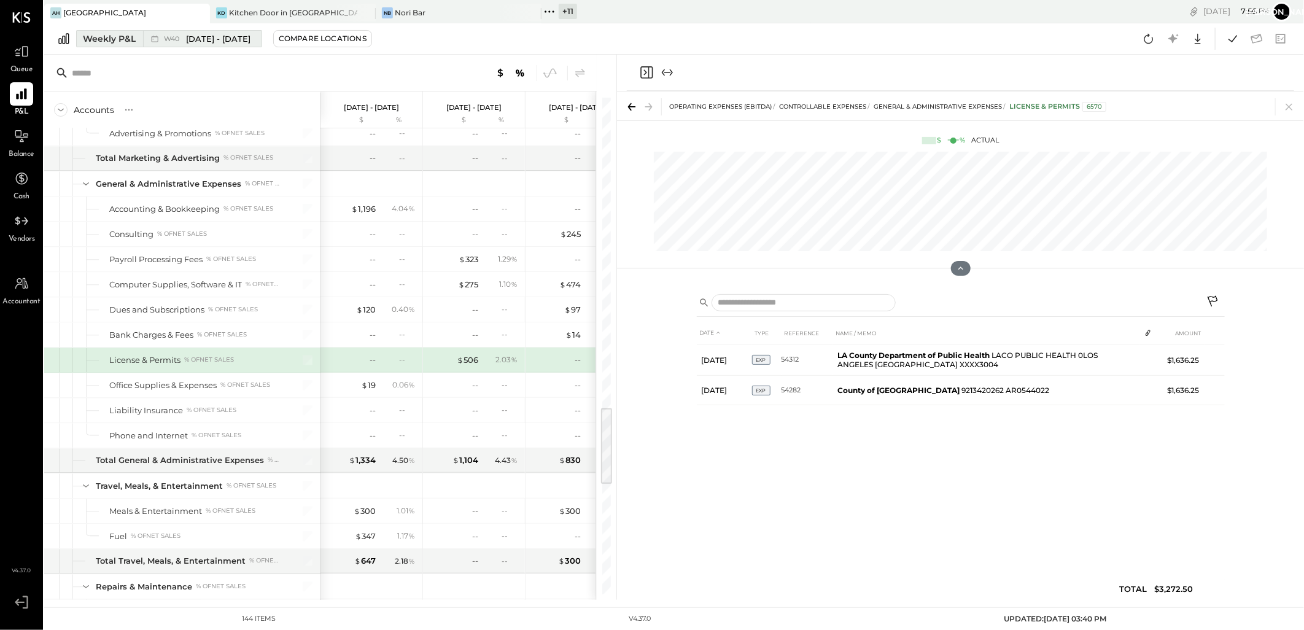
click at [118, 34] on div "Weekly P&L" at bounding box center [109, 39] width 53 height 12
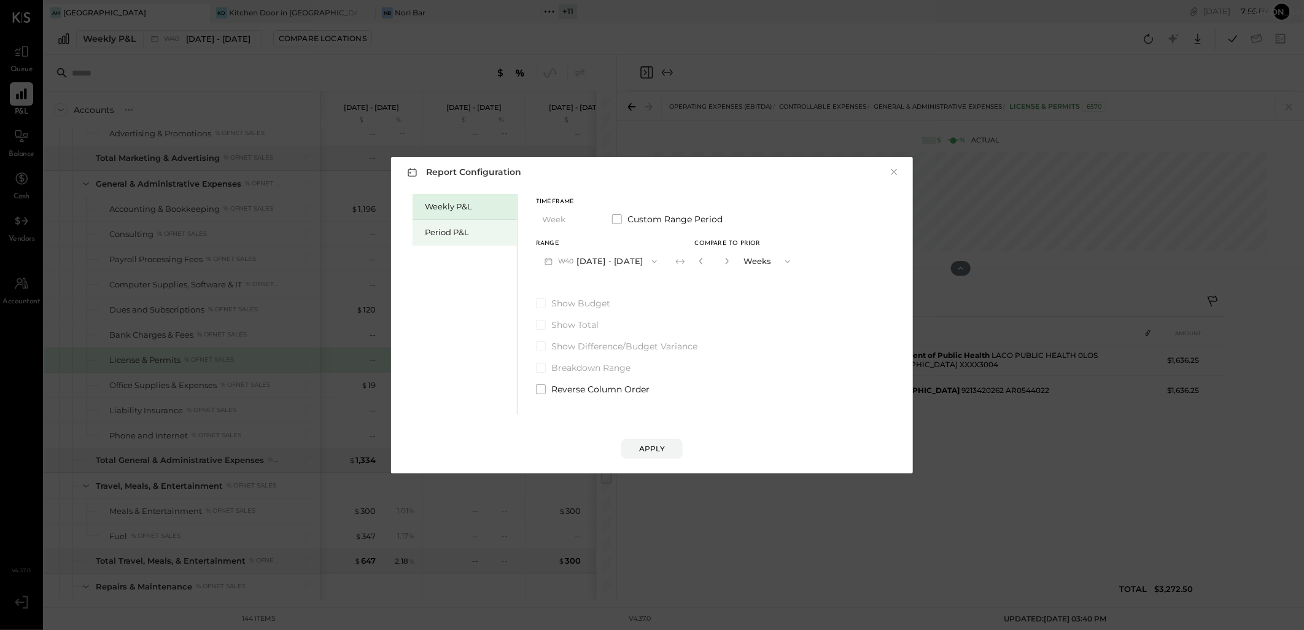
click at [443, 225] on div "Period P&L" at bounding box center [464, 233] width 104 height 26
click at [656, 264] on icon "button" at bounding box center [651, 262] width 10 height 10
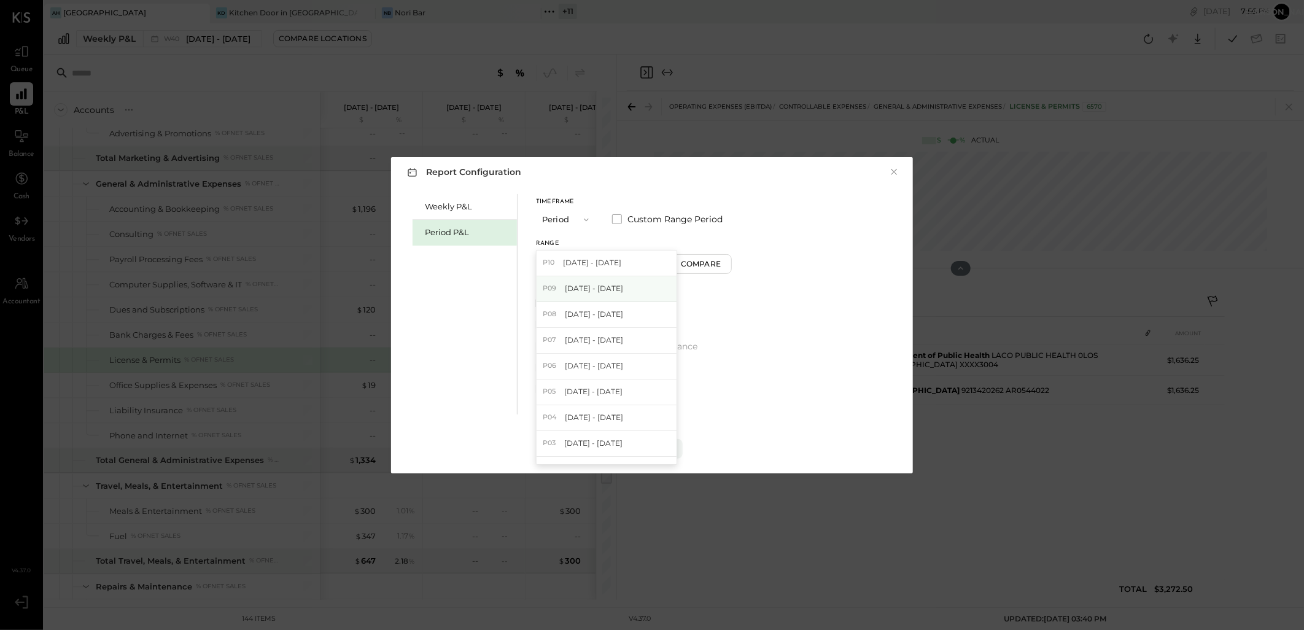
click at [581, 291] on span "[DATE] - [DATE]" at bounding box center [594, 288] width 58 height 10
click at [643, 443] on div "Apply" at bounding box center [652, 448] width 26 height 10
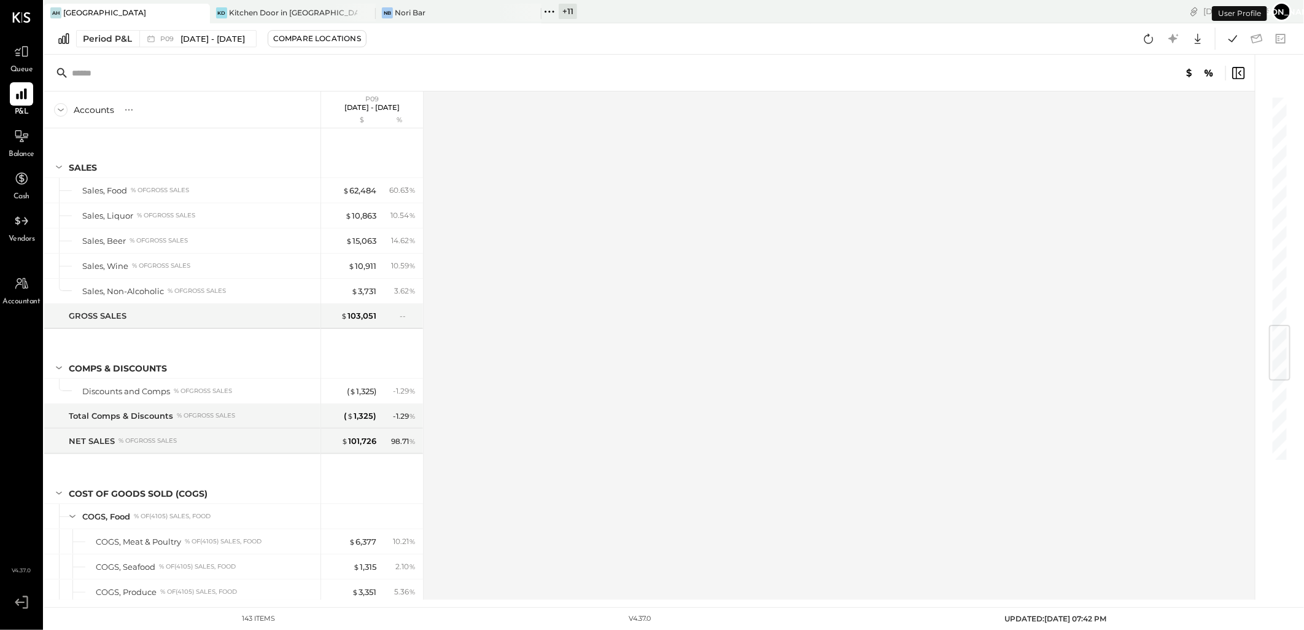
scroll to position [1931, 0]
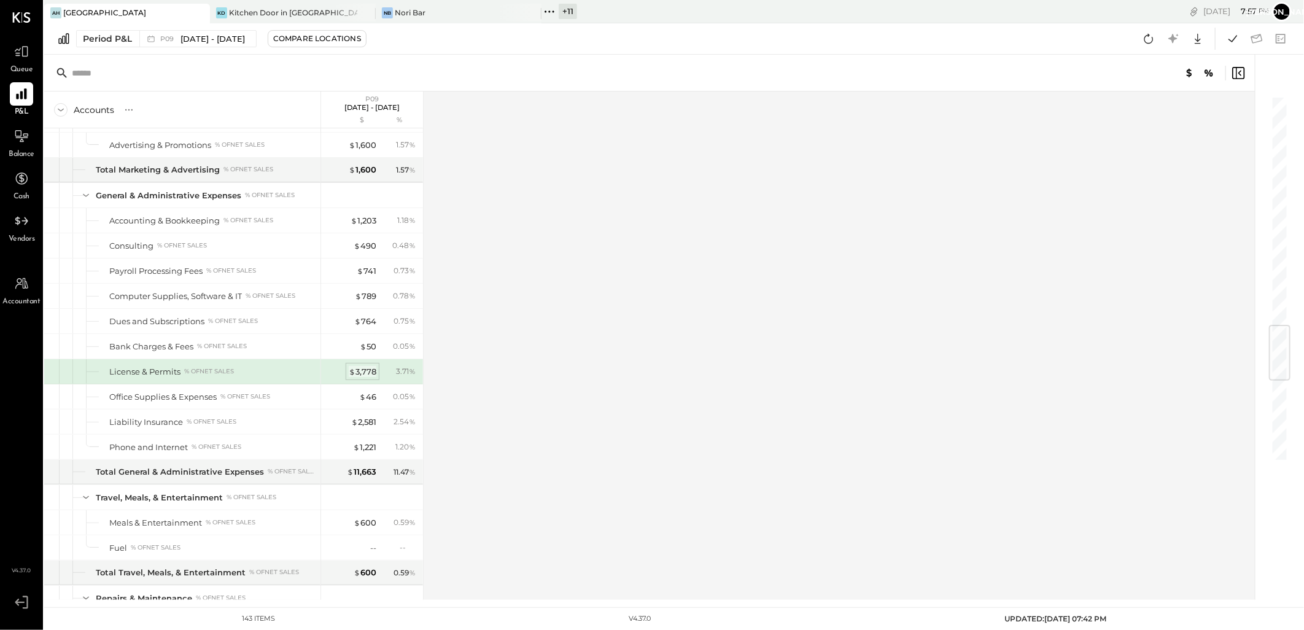
click at [360, 374] on div "$ 3,778" at bounding box center [363, 372] width 28 height 12
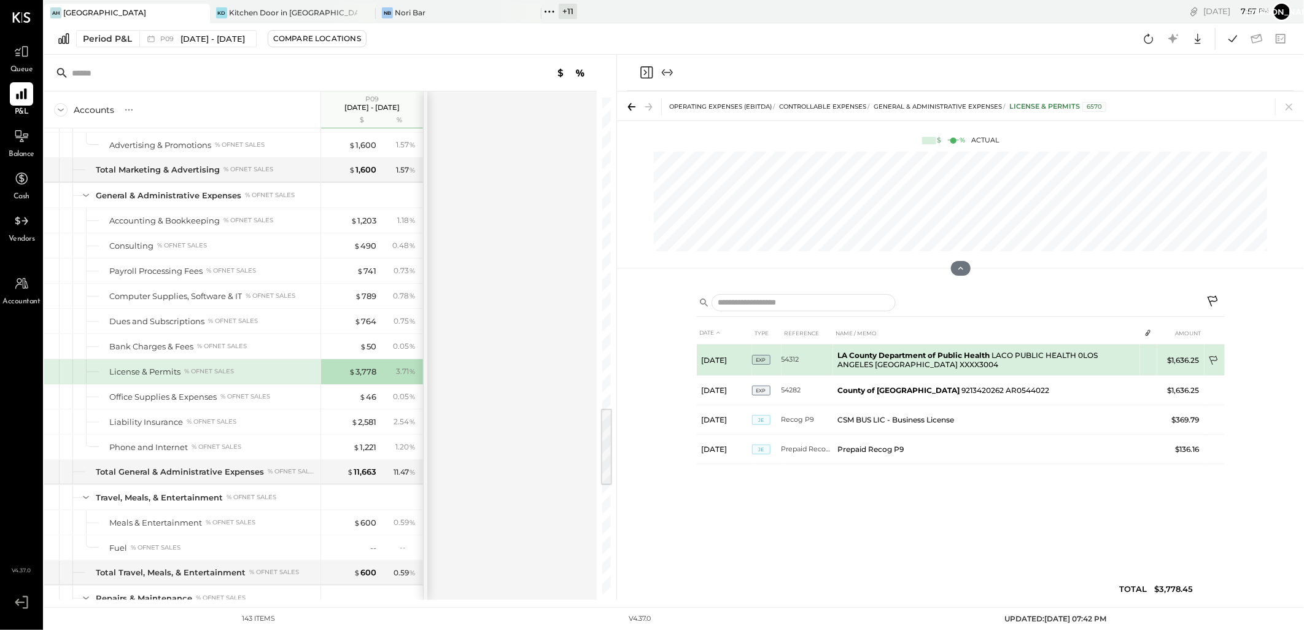
click at [1214, 358] on icon at bounding box center [1214, 361] width 12 height 12
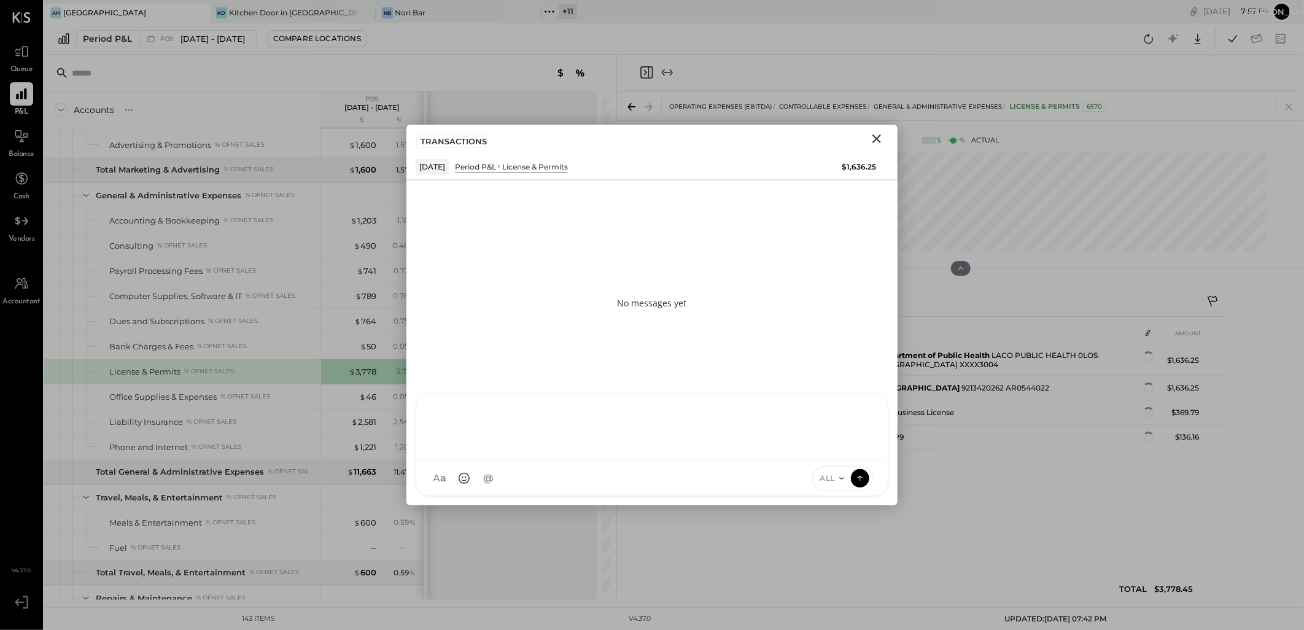
click at [510, 451] on div at bounding box center [651, 425] width 447 height 49
paste div
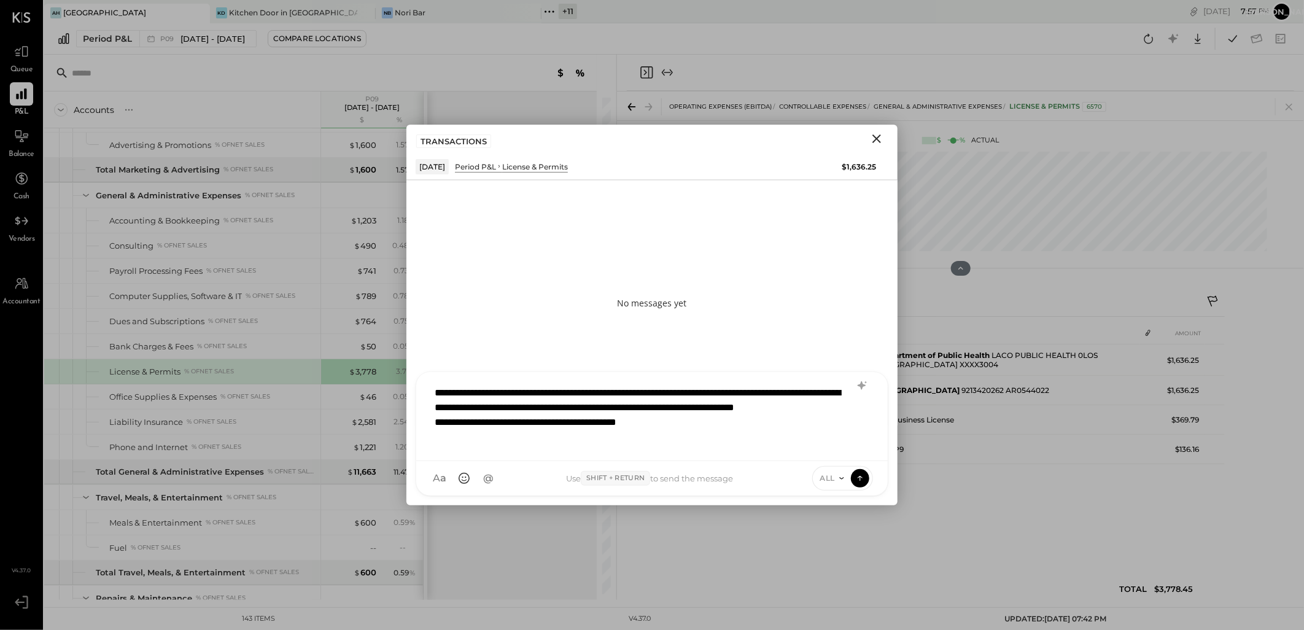
click at [436, 389] on div "**********" at bounding box center [651, 414] width 447 height 71
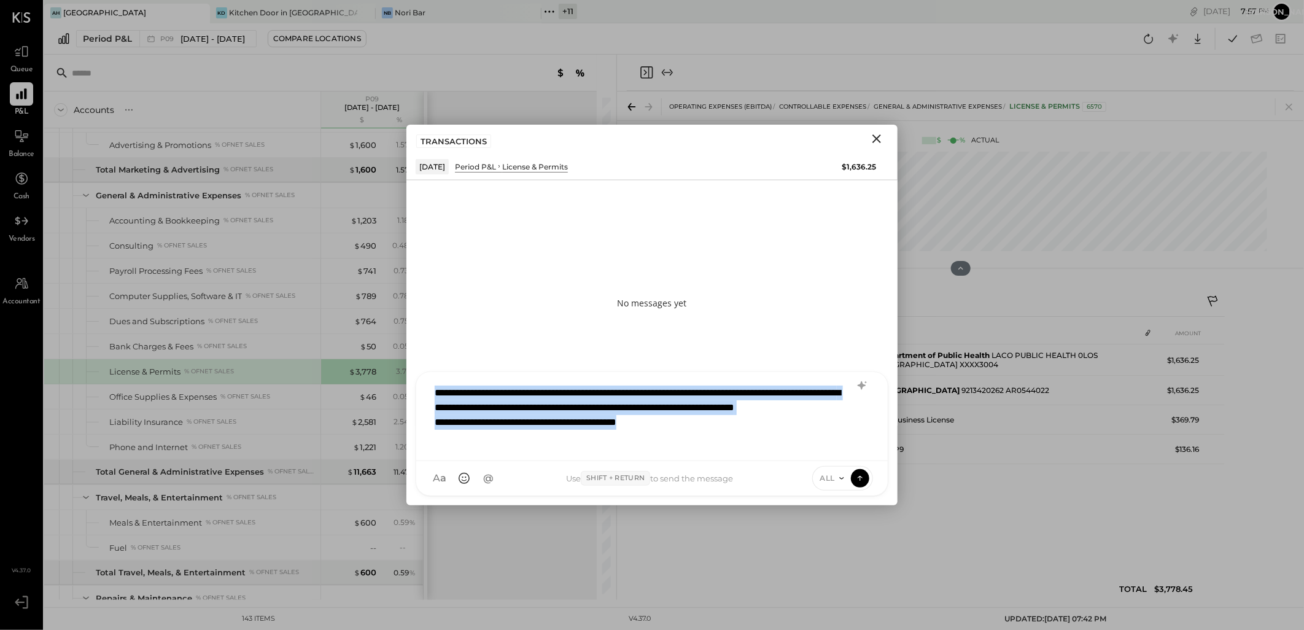
drag, startPoint x: 700, startPoint y: 426, endPoint x: 379, endPoint y: 366, distance: 326.6
click at [357, 379] on div "Accounts S % GL P09 Sep 1 - 28, 2025 $ % SALES Sales, Food % of GROSS SALES Sal…" at bounding box center [674, 327] width 1260 height 545
click at [878, 139] on icon "Close" at bounding box center [876, 138] width 9 height 9
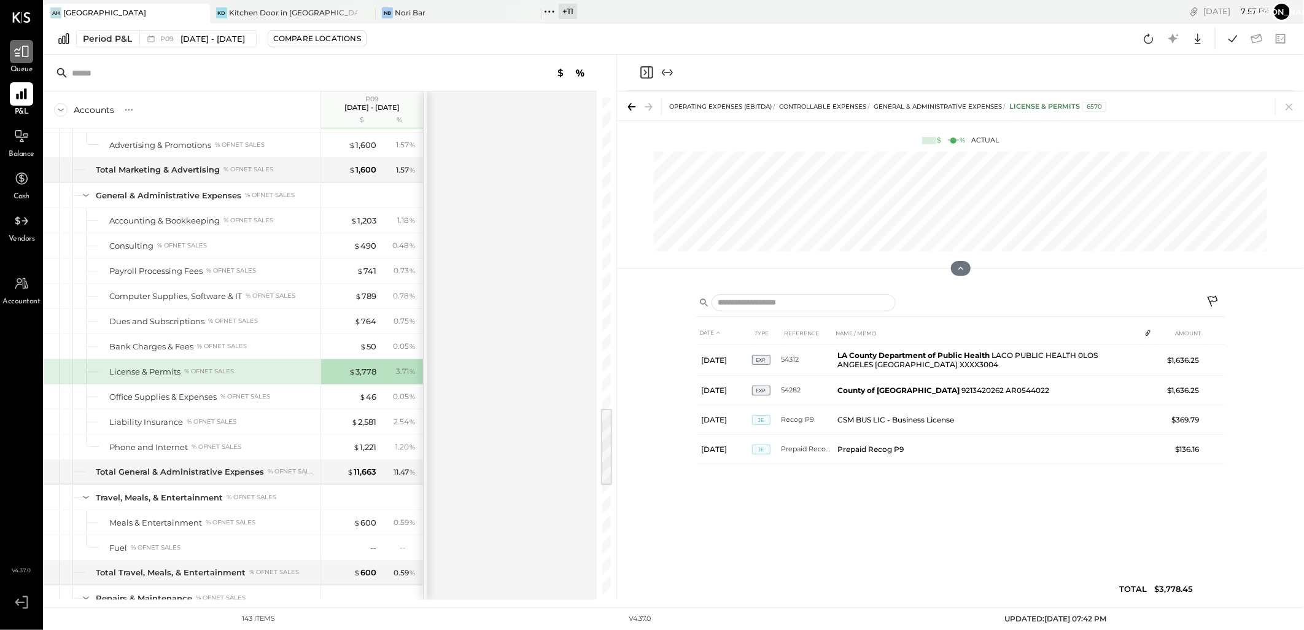
click at [11, 50] on div at bounding box center [21, 51] width 23 height 23
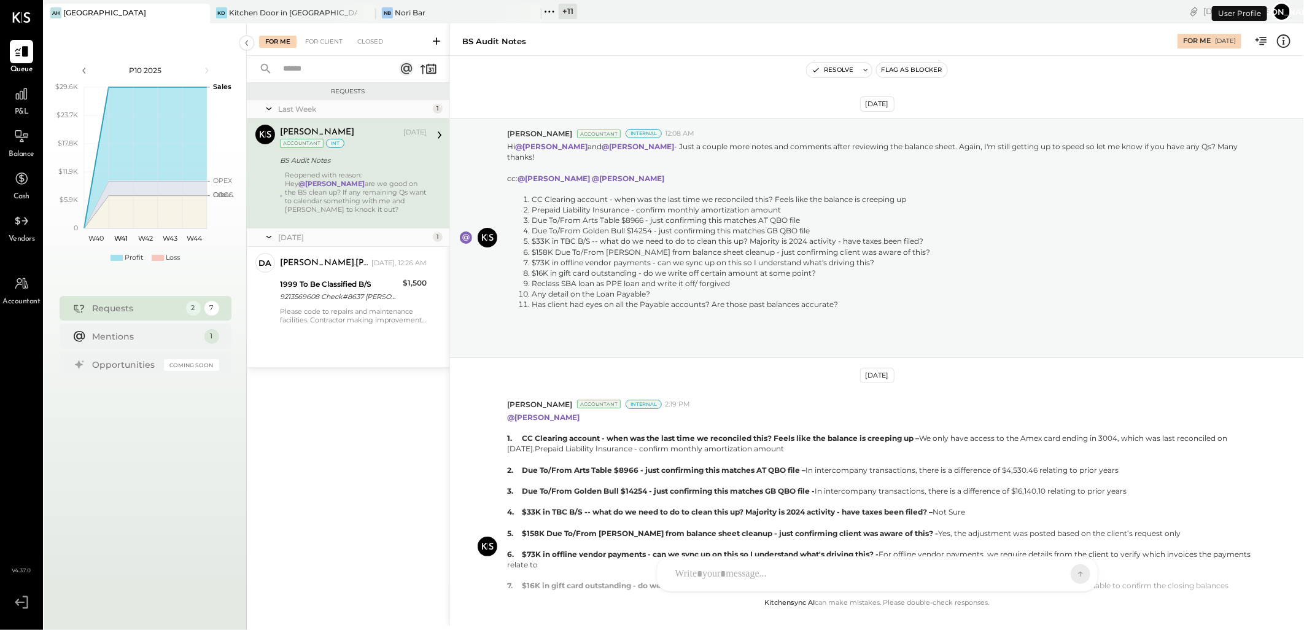
scroll to position [712, 0]
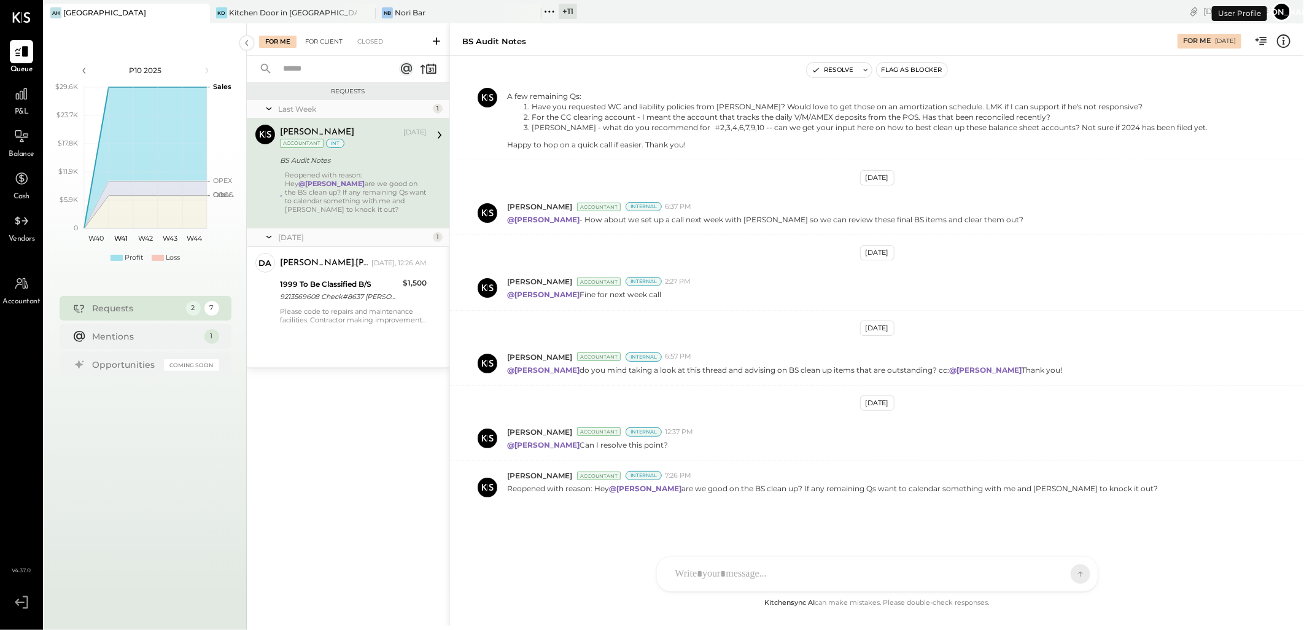
click at [318, 38] on div "For Client" at bounding box center [324, 42] width 50 height 12
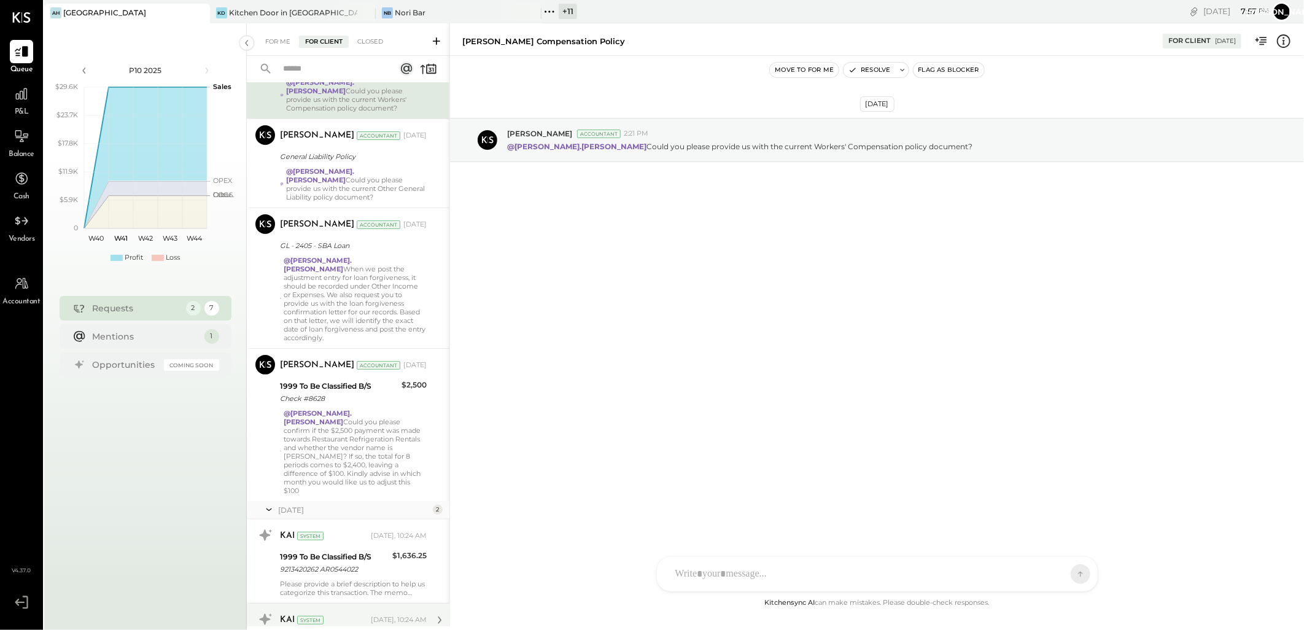
scroll to position [267, 0]
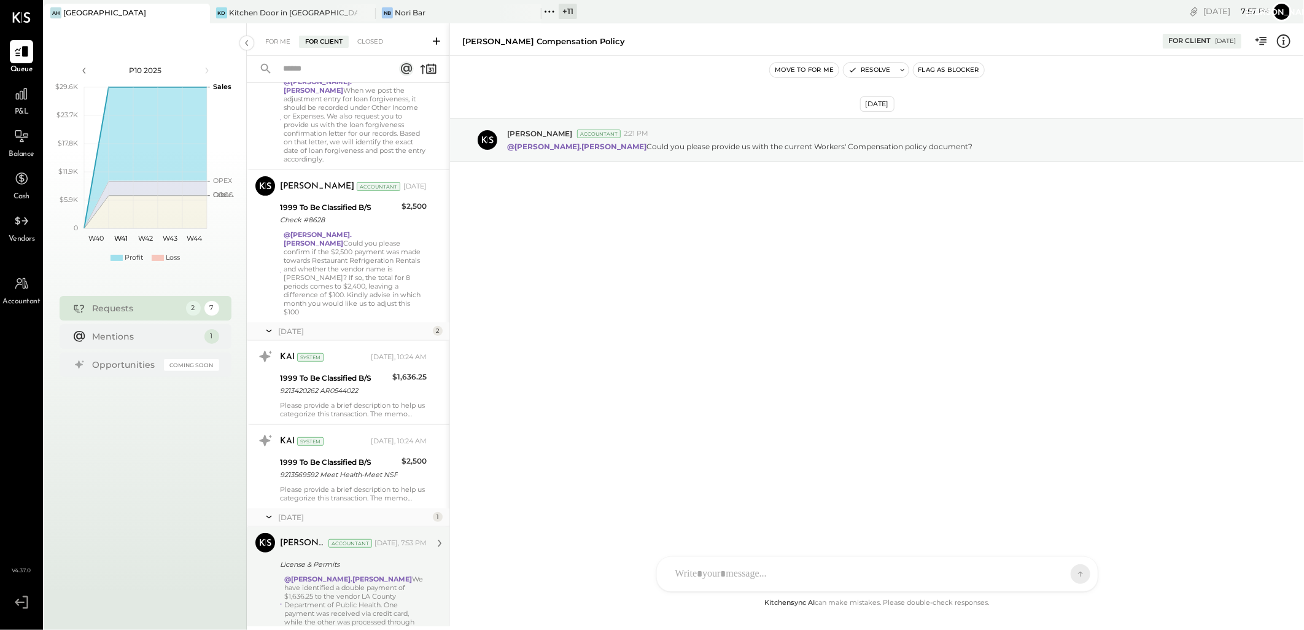
click at [344, 575] on strong "@[PERSON_NAME].[PERSON_NAME]" at bounding box center [348, 579] width 128 height 9
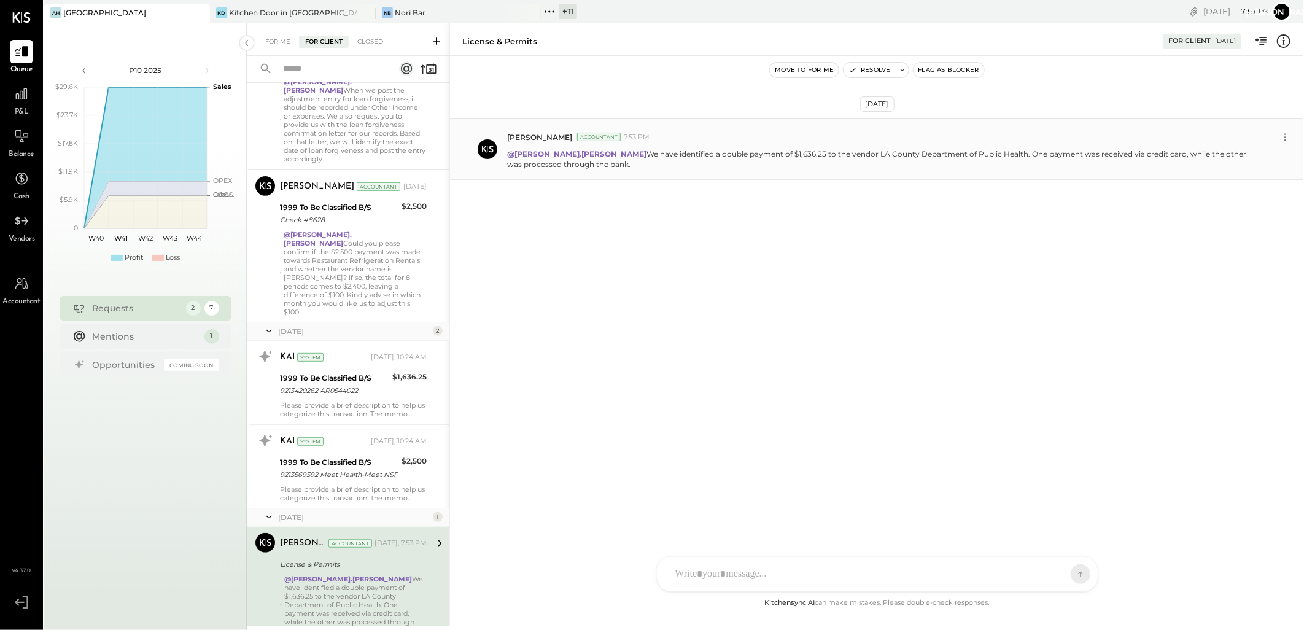
drag, startPoint x: 588, startPoint y: 166, endPoint x: 583, endPoint y: 155, distance: 12.1
click at [583, 155] on p "@david.stevenson We have identified a double payment of $1,636.25 to the vendor…" at bounding box center [881, 159] width 748 height 21
click at [587, 168] on p "@david.stevenson We have identified a double payment of $1,636.25 to the vendor…" at bounding box center [881, 159] width 748 height 21
drag, startPoint x: 587, startPoint y: 168, endPoint x: 499, endPoint y: 152, distance: 89.8
click at [499, 152] on div "Janvi Soni Accountant 7:53 PM @david.stevenson We have identified a double paym…" at bounding box center [877, 149] width 854 height 62
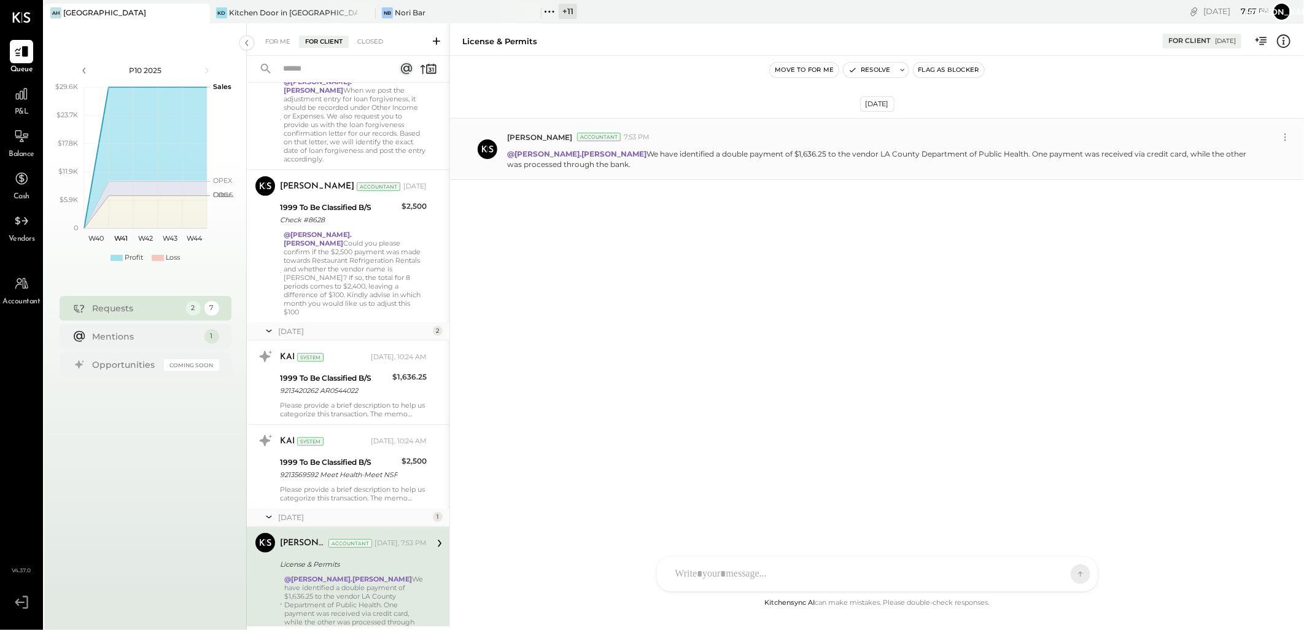
drag, startPoint x: 576, startPoint y: 153, endPoint x: 625, endPoint y: 174, distance: 53.1
click at [625, 174] on div "Janvi Soni Accountant 7:53 PM @david.stevenson We have identified a double paym…" at bounding box center [877, 149] width 854 height 62
copy p "We have identified a double payment of $1,636.25 to the vendor LA County Depart…"
click at [1285, 136] on icon at bounding box center [1285, 137] width 13 height 13
click at [988, 331] on div "Oct 6th, 2025 Janvi Soni Accountant 7:53 PM Edit Message @david.stevenson We ha…" at bounding box center [877, 326] width 854 height 540
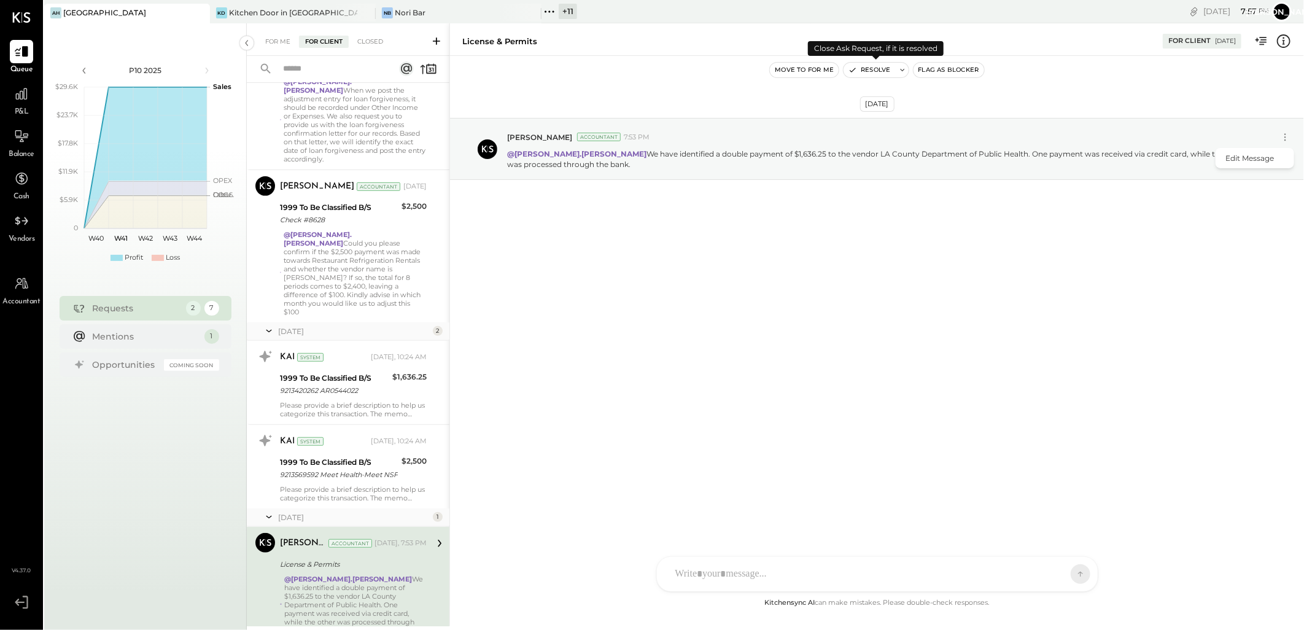
click at [859, 69] on button "Resolve" at bounding box center [869, 70] width 52 height 15
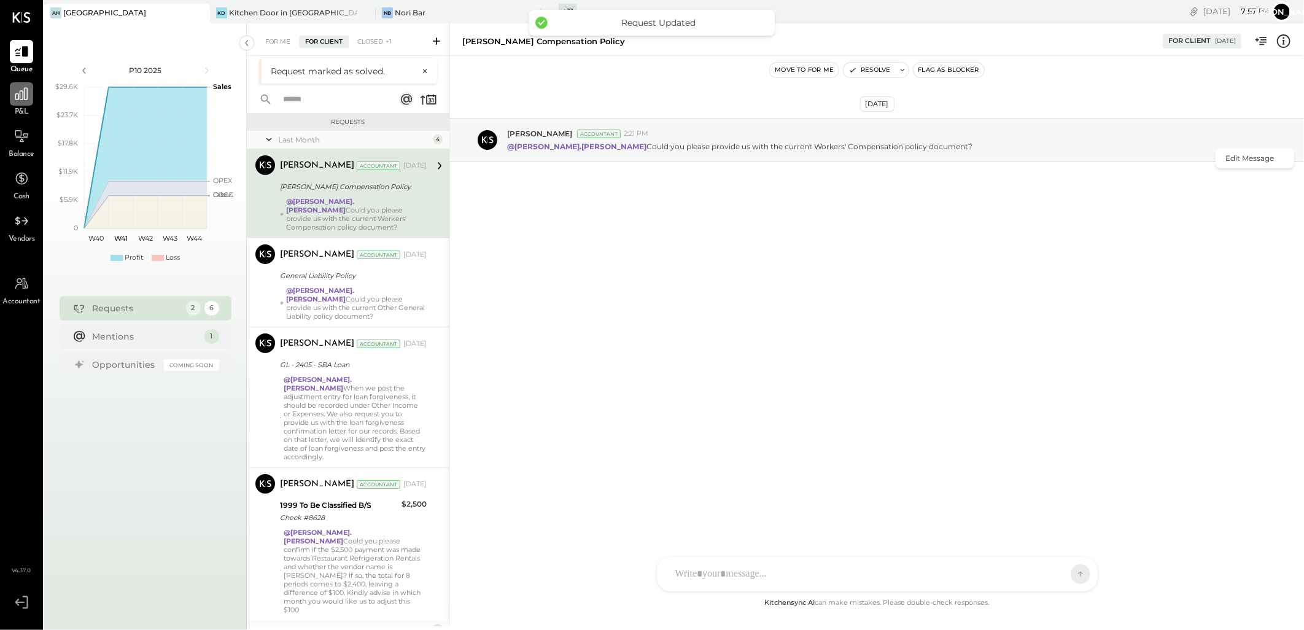
click at [11, 101] on div at bounding box center [21, 93] width 23 height 23
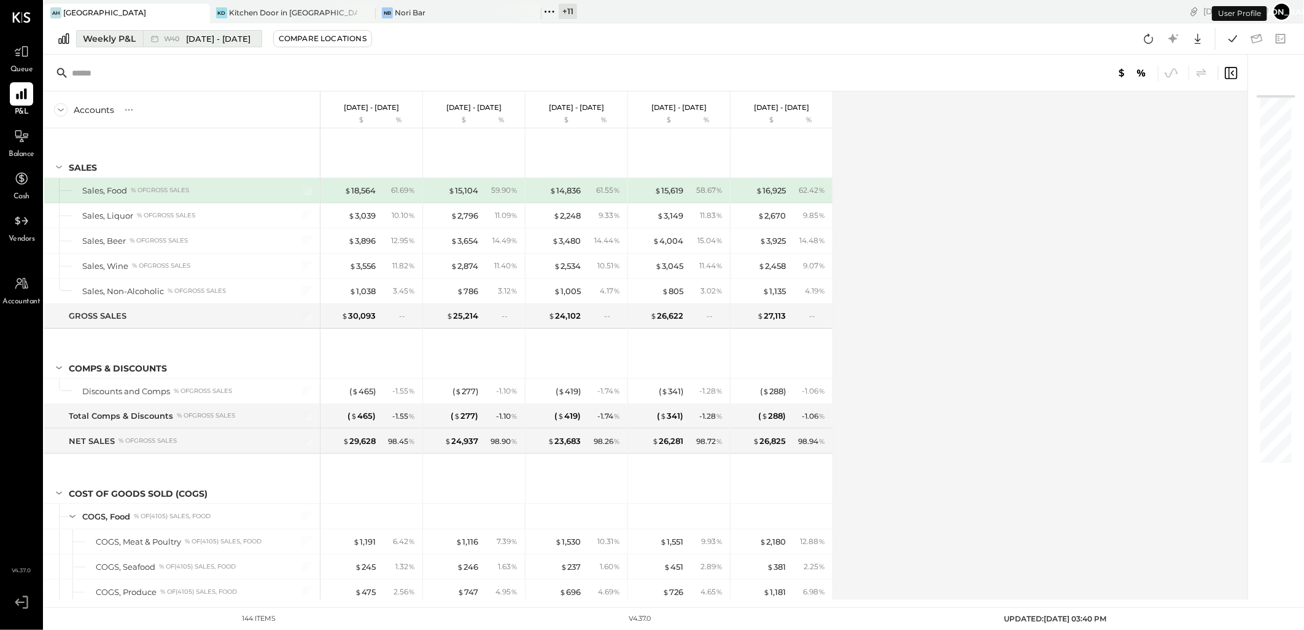
click at [120, 37] on div "Weekly P&L" at bounding box center [109, 39] width 53 height 12
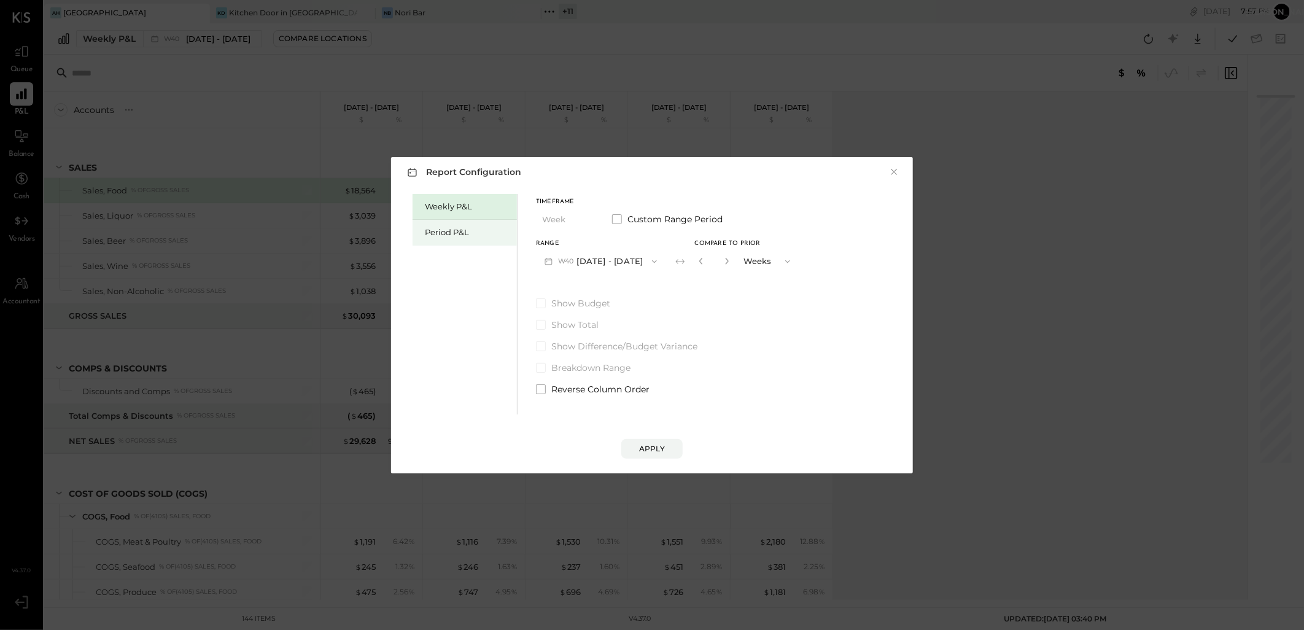
click at [442, 223] on div "Period P&L" at bounding box center [464, 233] width 104 height 26
click at [656, 258] on icon "button" at bounding box center [651, 262] width 10 height 10
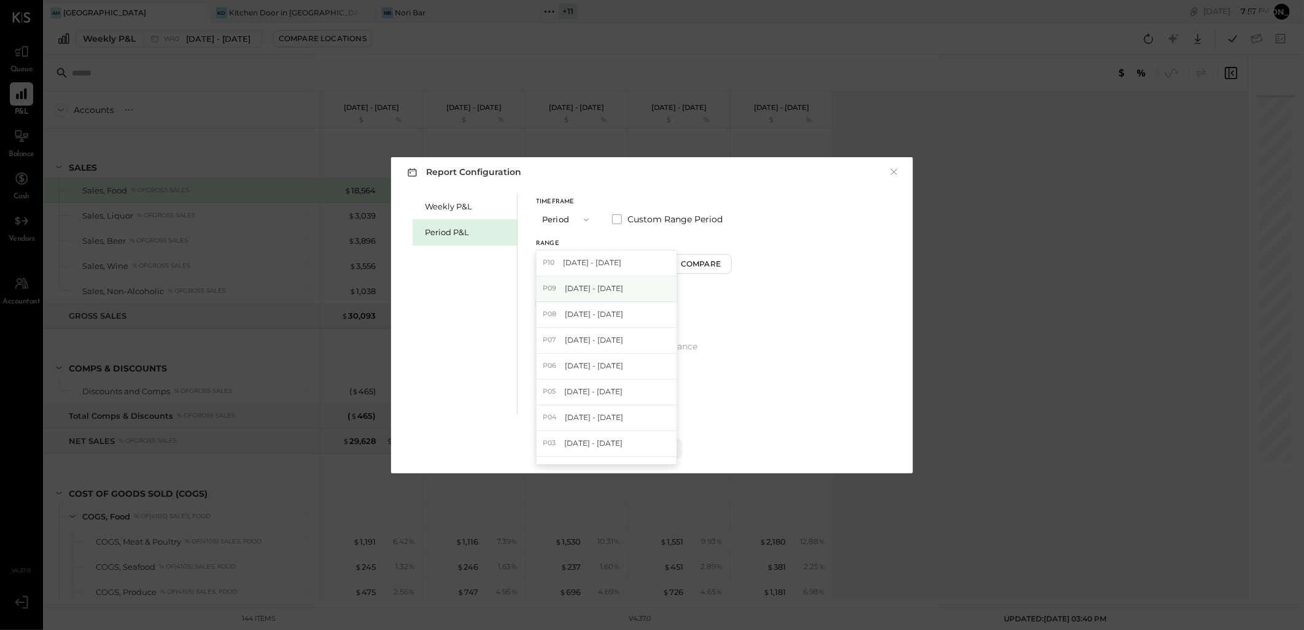
click at [590, 289] on span "[DATE] - [DATE]" at bounding box center [594, 288] width 58 height 10
click at [652, 443] on button "Apply" at bounding box center [651, 449] width 61 height 20
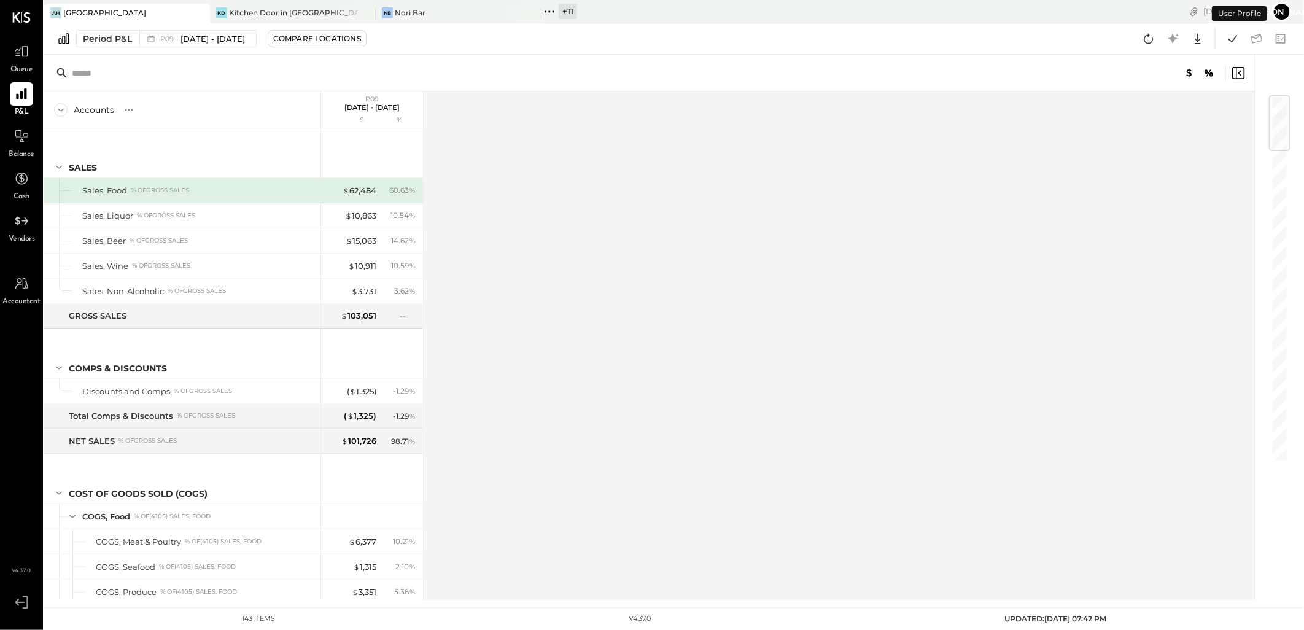
scroll to position [1943, 0]
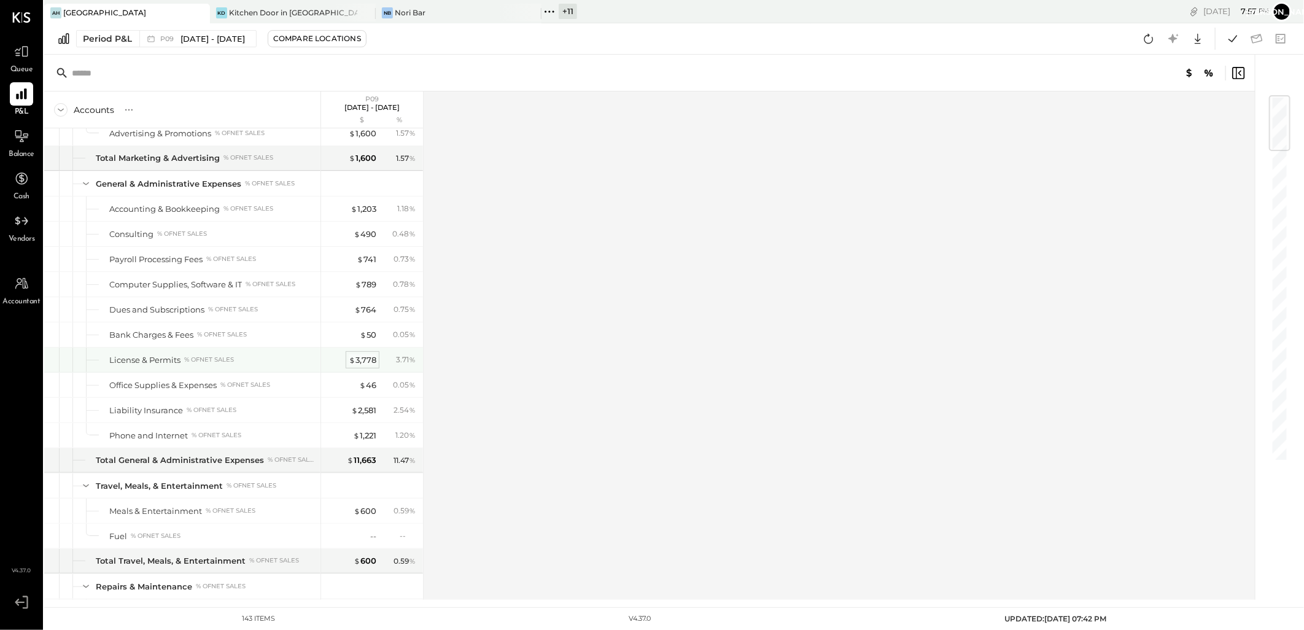
click at [363, 365] on div "$ 3,778" at bounding box center [363, 360] width 28 height 12
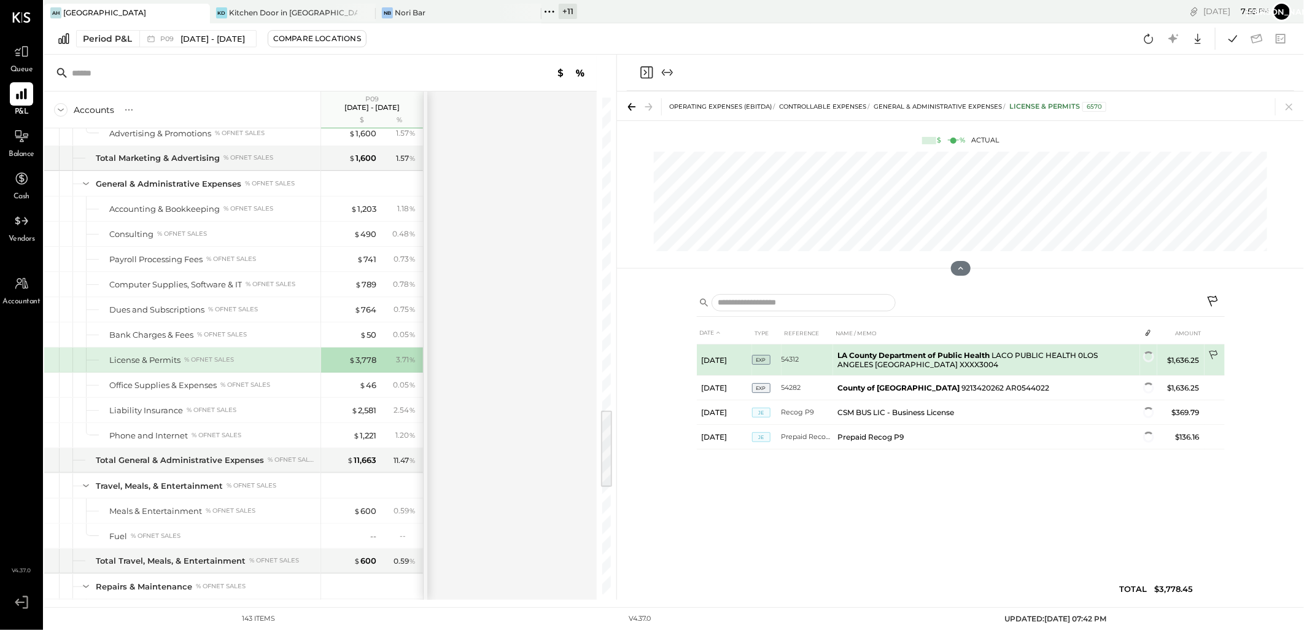
click at [1211, 357] on icon at bounding box center [1214, 356] width 12 height 12
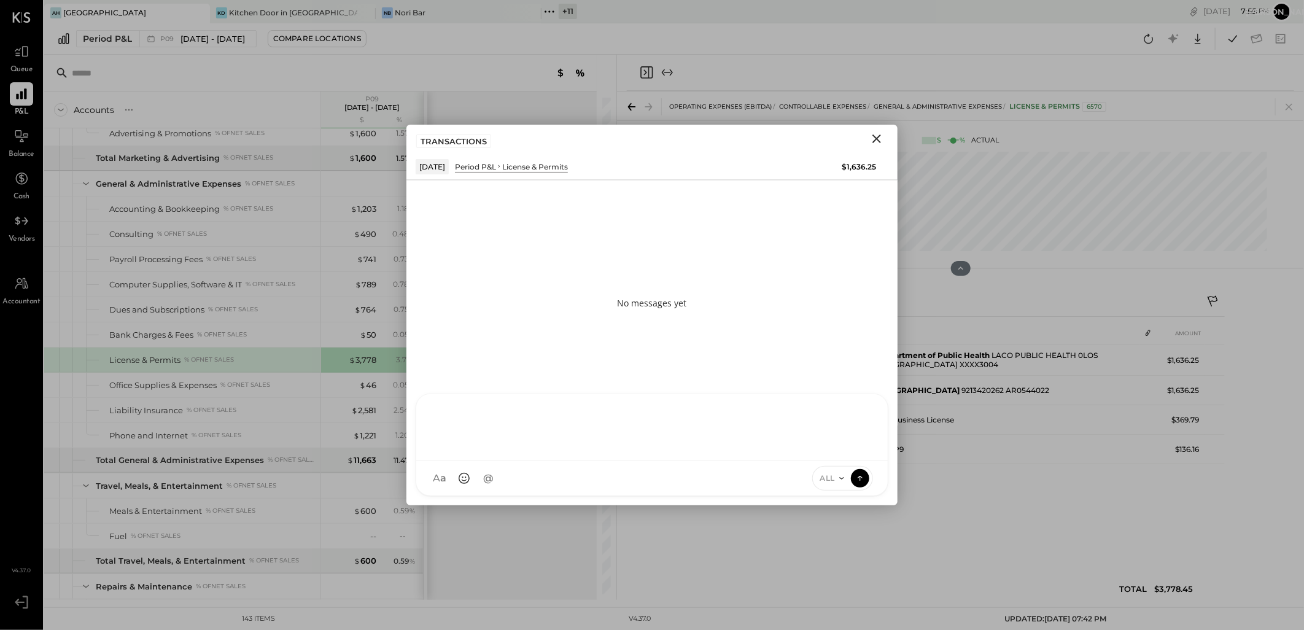
click at [495, 479] on div "J jans SK Sarang Khandhar D david.stevenson B becerrilj1992 JS Janvi Soni L lan…" at bounding box center [652, 444] width 473 height 103
paste div
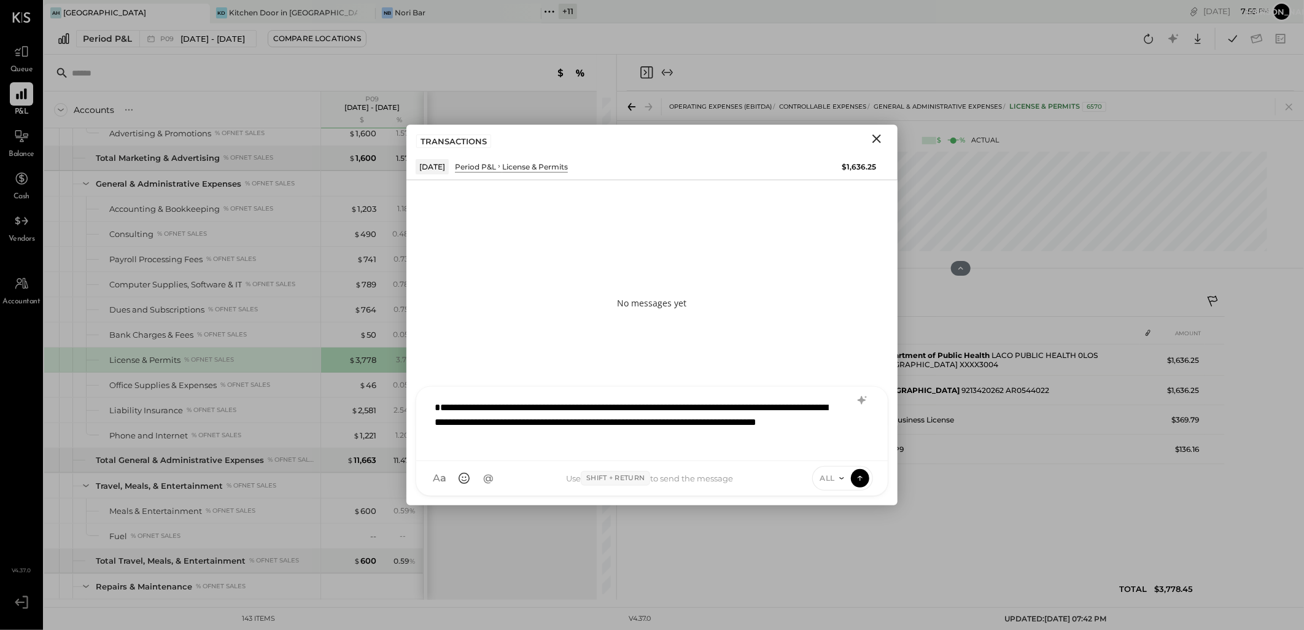
click at [436, 406] on div "**********" at bounding box center [651, 422] width 447 height 56
type input "***"
click at [544, 424] on span "[PERSON_NAME].[PERSON_NAME]" at bounding box center [534, 417] width 96 height 23
click at [842, 481] on icon at bounding box center [842, 478] width 10 height 10
click at [759, 446] on div "**********" at bounding box center [651, 422] width 447 height 56
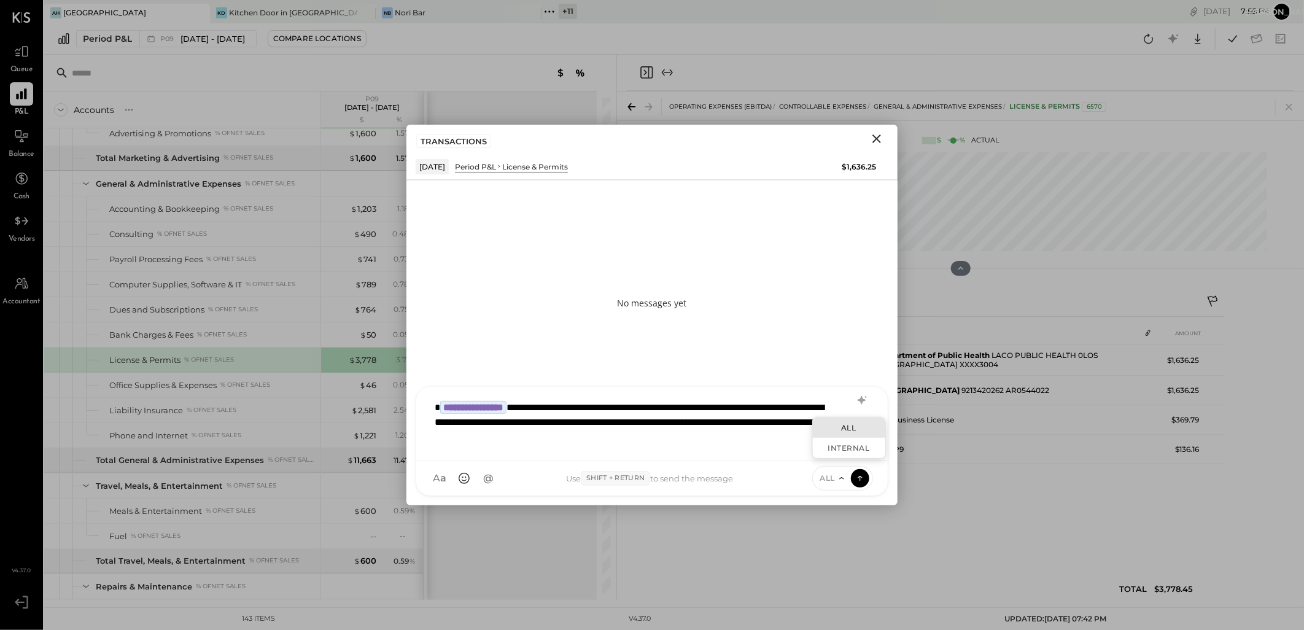
click at [700, 449] on div "**********" at bounding box center [651, 422] width 447 height 56
click at [778, 451] on div "**********" at bounding box center [651, 424] width 471 height 74
click at [777, 445] on div "**********" at bounding box center [651, 422] width 447 height 56
click at [857, 432] on div "ALL" at bounding box center [849, 427] width 72 height 20
click at [862, 478] on icon at bounding box center [859, 477] width 11 height 12
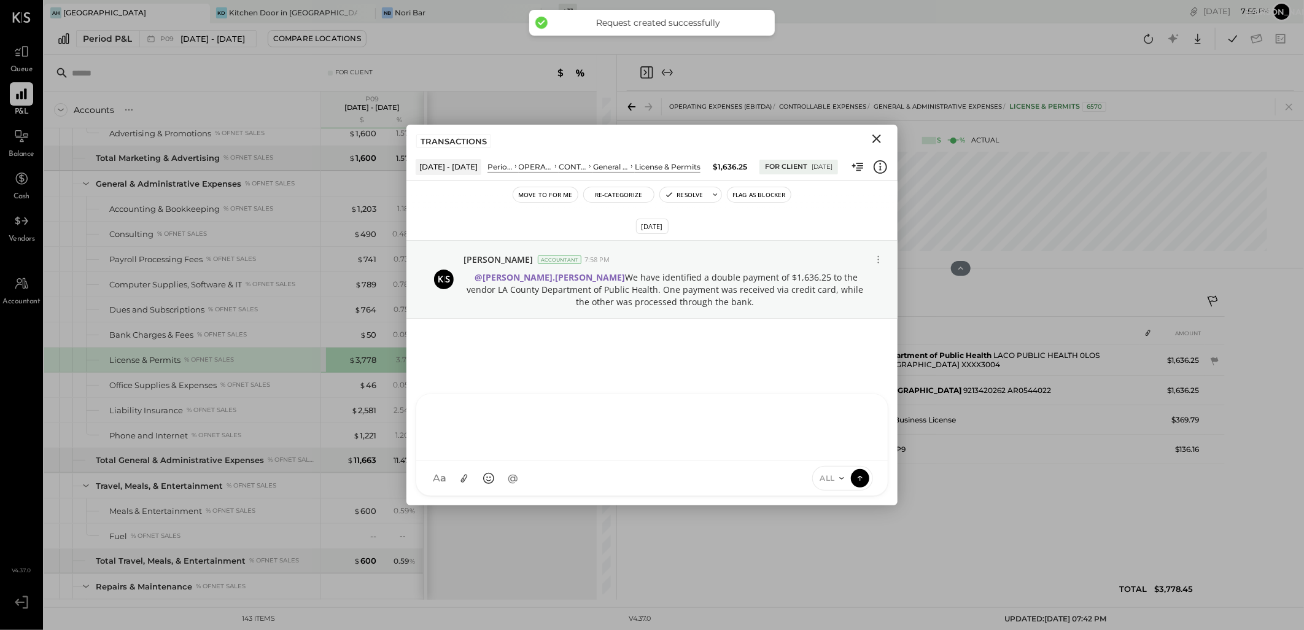
click at [880, 136] on icon "Close" at bounding box center [876, 138] width 9 height 9
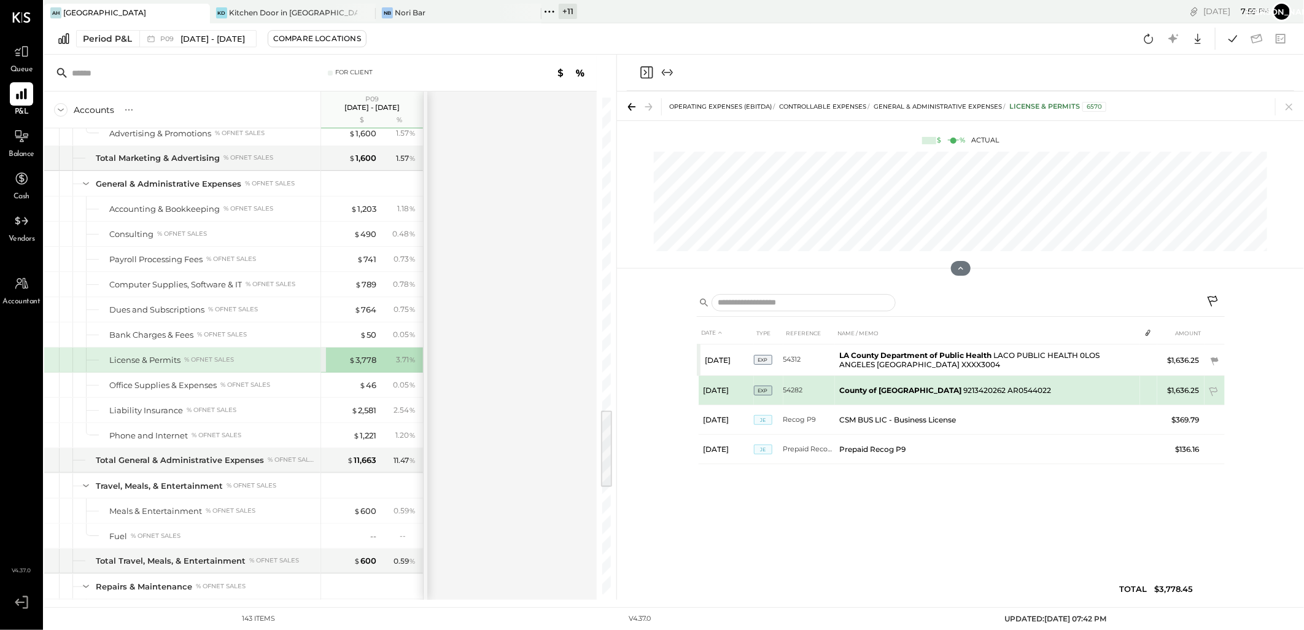
click at [1069, 390] on td "County of Los Angeles 9213420262 AR0544022" at bounding box center [987, 390] width 305 height 29
click at [1004, 385] on td "County of Los Angeles 9213420262 AR0544022" at bounding box center [987, 390] width 305 height 29
click at [950, 389] on td "County of Los Angeles 9213420262 AR0544022" at bounding box center [987, 390] width 305 height 29
click at [872, 393] on b "County of Los Angeles" at bounding box center [901, 389] width 122 height 9
click at [1213, 387] on icon at bounding box center [1214, 393] width 12 height 12
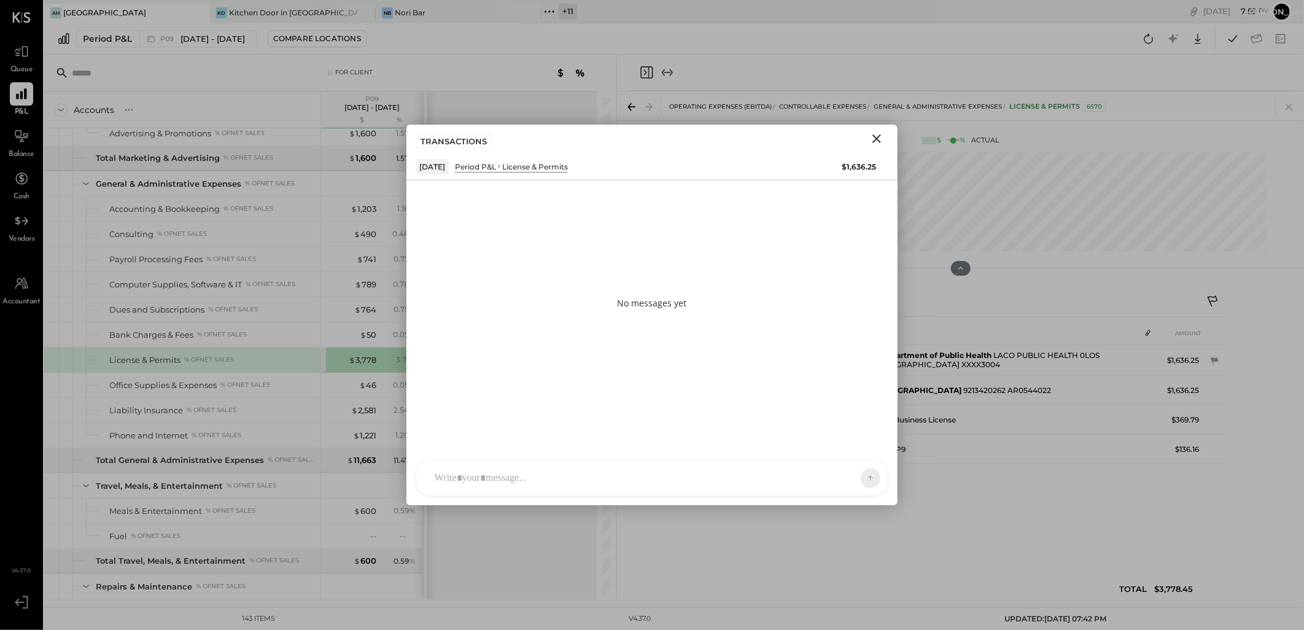
click at [875, 137] on icon "Close" at bounding box center [876, 138] width 9 height 9
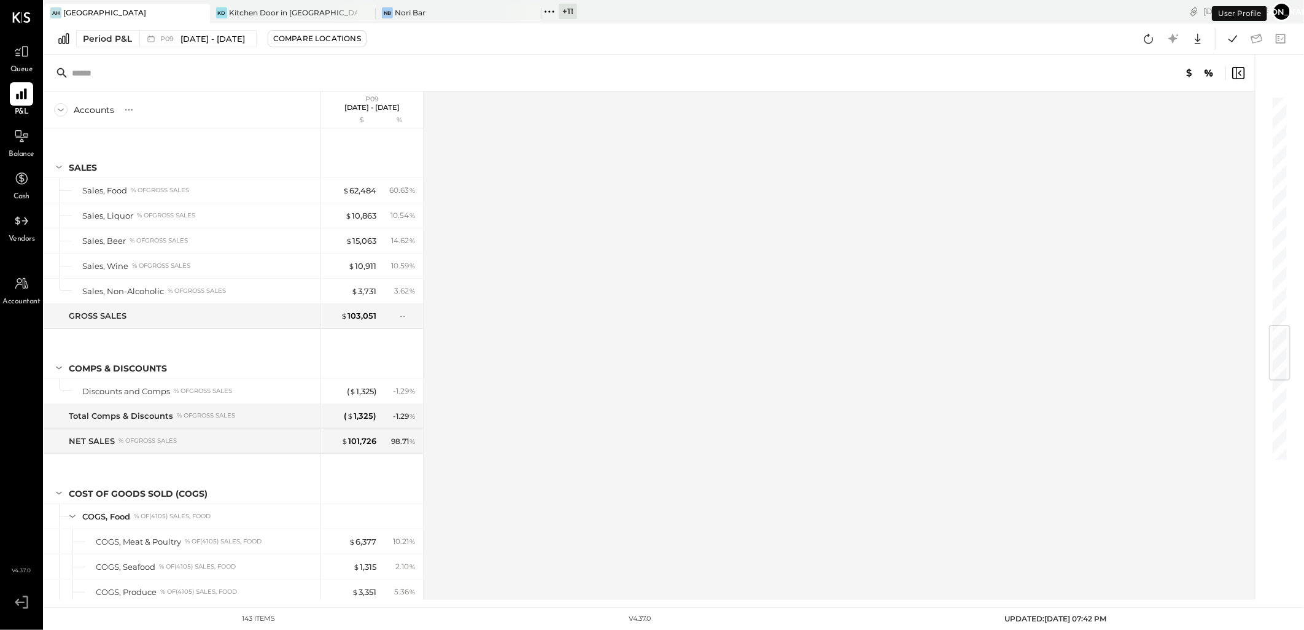
scroll to position [1931, 0]
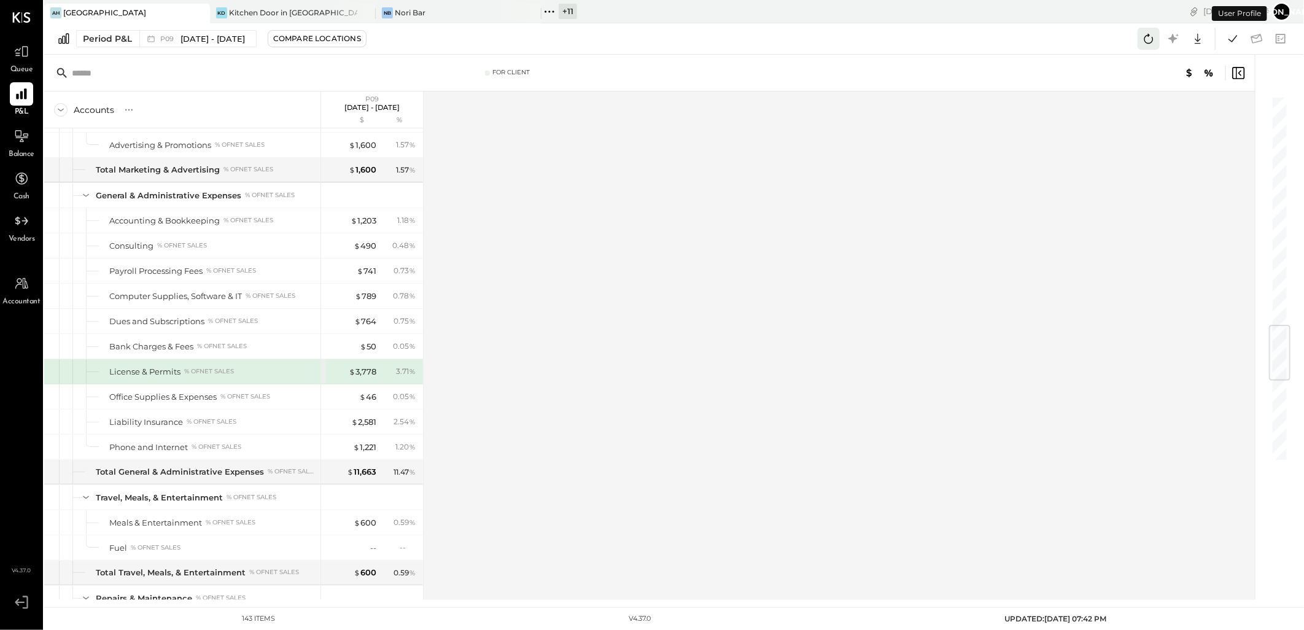
click at [1150, 39] on icon at bounding box center [1148, 39] width 16 height 16
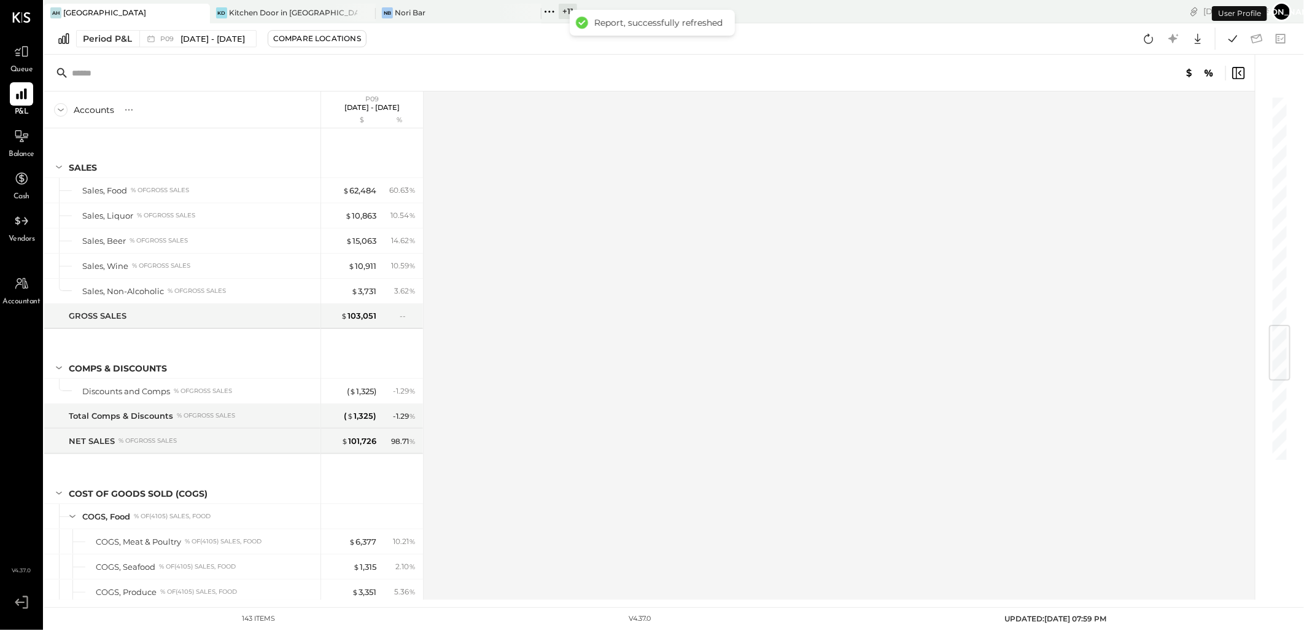
scroll to position [1931, 0]
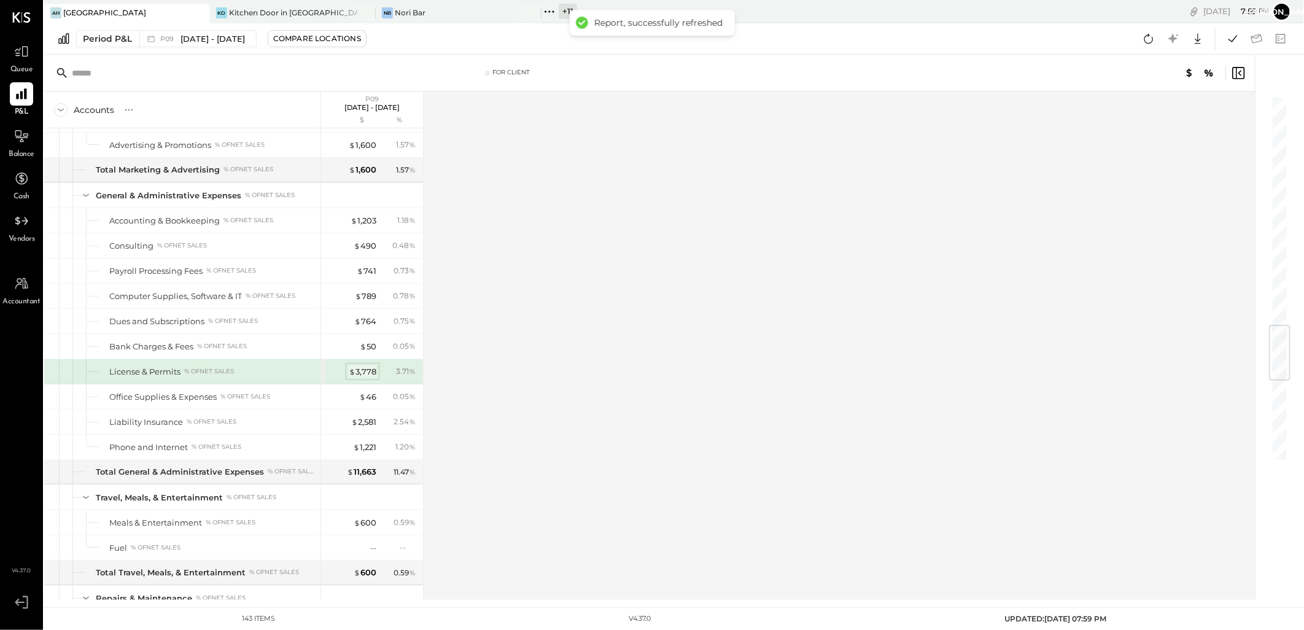
click at [358, 376] on div "$ 3,778" at bounding box center [363, 372] width 28 height 12
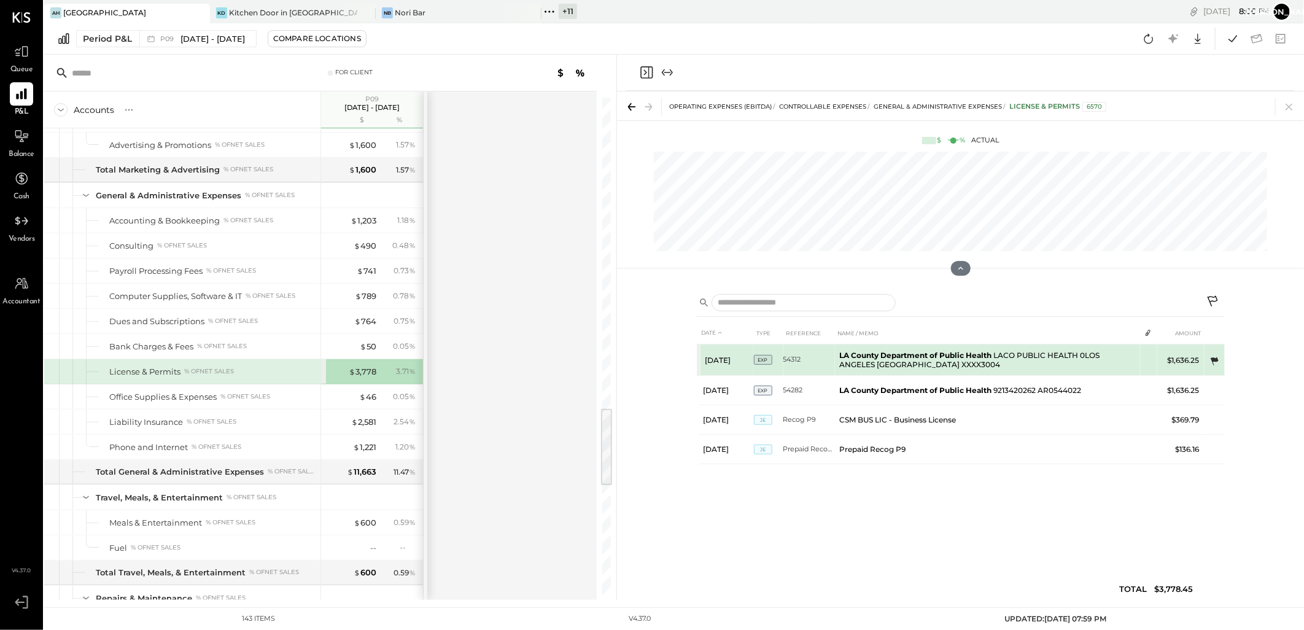
click at [1216, 358] on icon at bounding box center [1214, 361] width 12 height 12
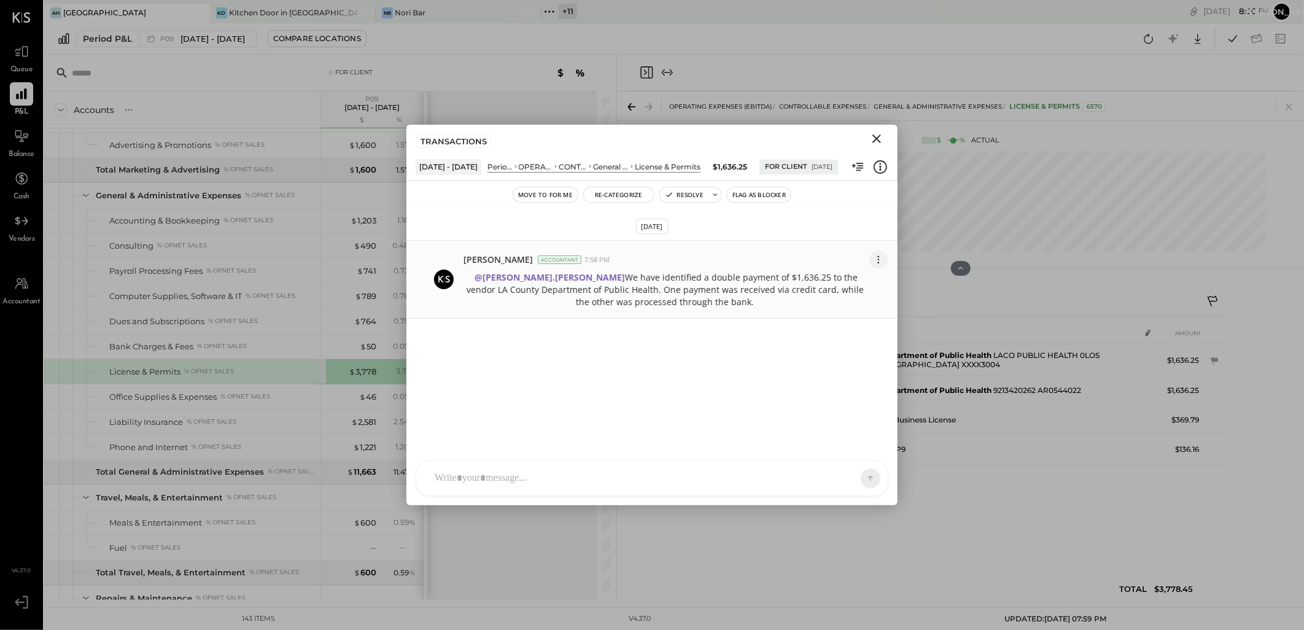
click at [880, 261] on icon at bounding box center [878, 259] width 13 height 13
click at [835, 279] on button "Edit Message" at bounding box center [848, 281] width 79 height 22
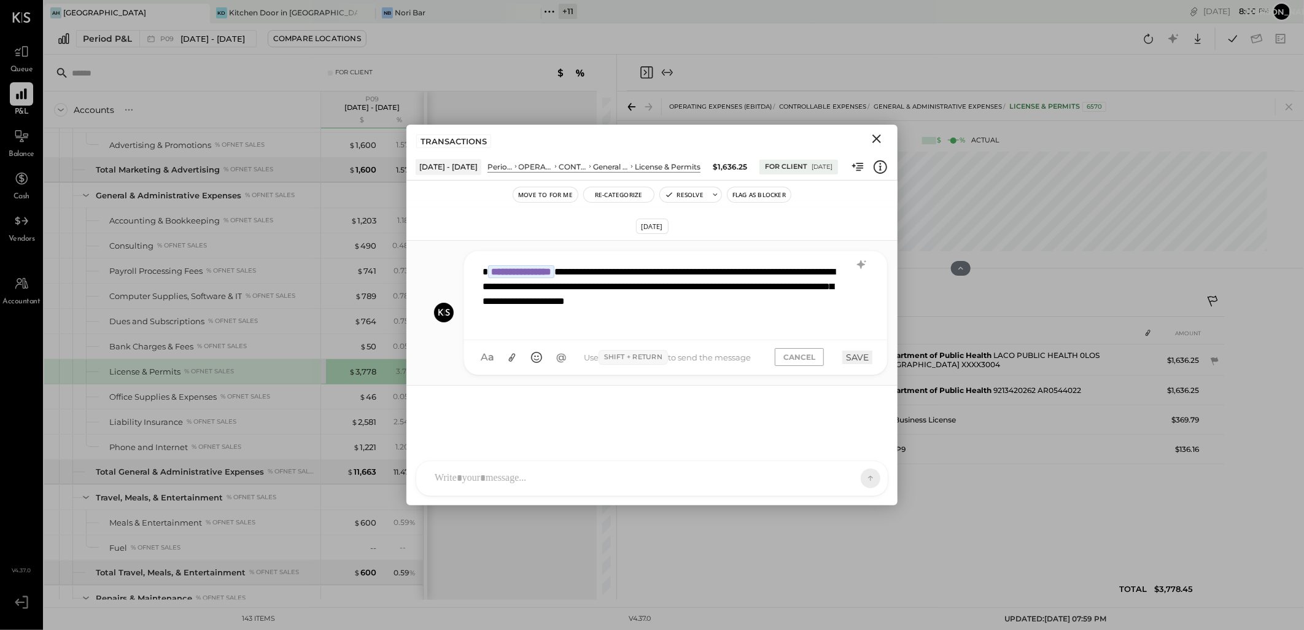
click at [524, 323] on div "**********" at bounding box center [675, 293] width 398 height 71
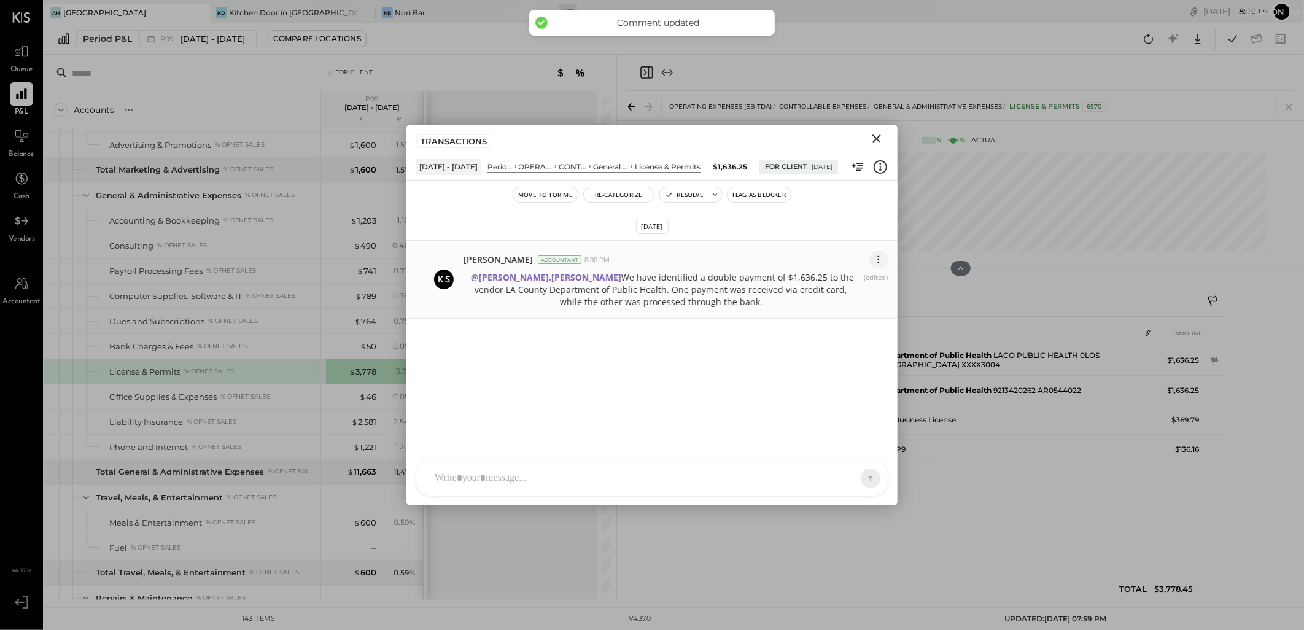
click at [882, 258] on icon at bounding box center [878, 259] width 13 height 13
click at [845, 275] on button "Edit Message" at bounding box center [848, 281] width 79 height 22
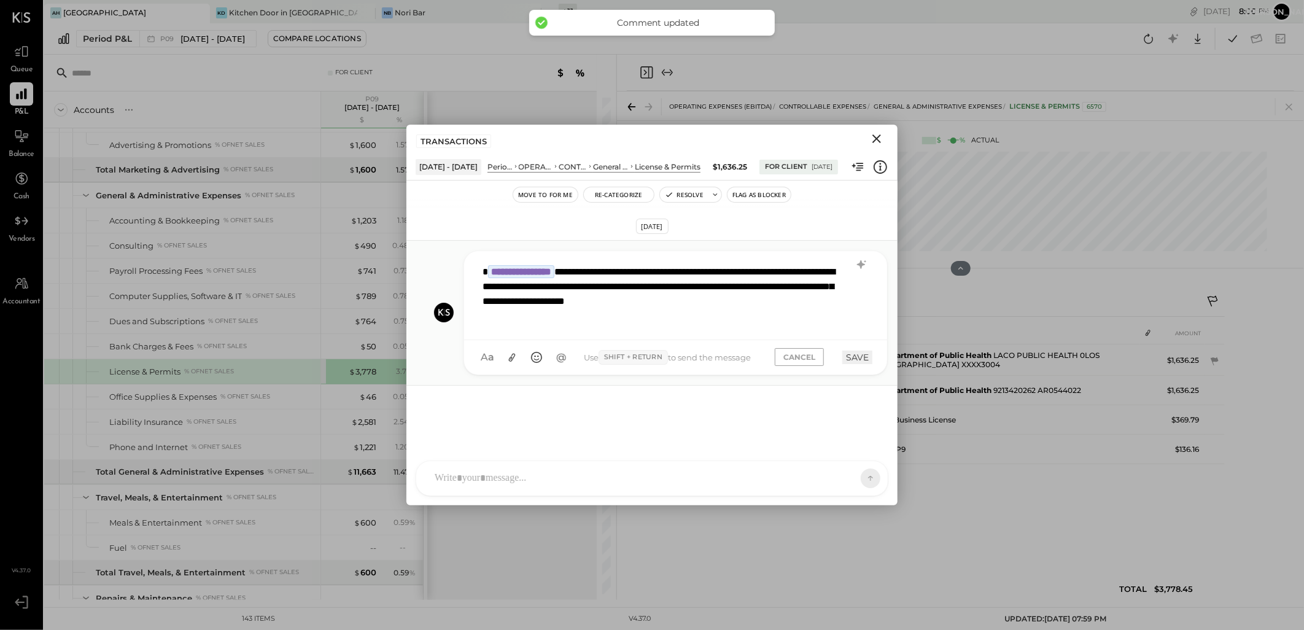
click at [538, 322] on div "**********" at bounding box center [675, 293] width 398 height 71
paste div
click at [875, 142] on icon "Close" at bounding box center [876, 138] width 15 height 15
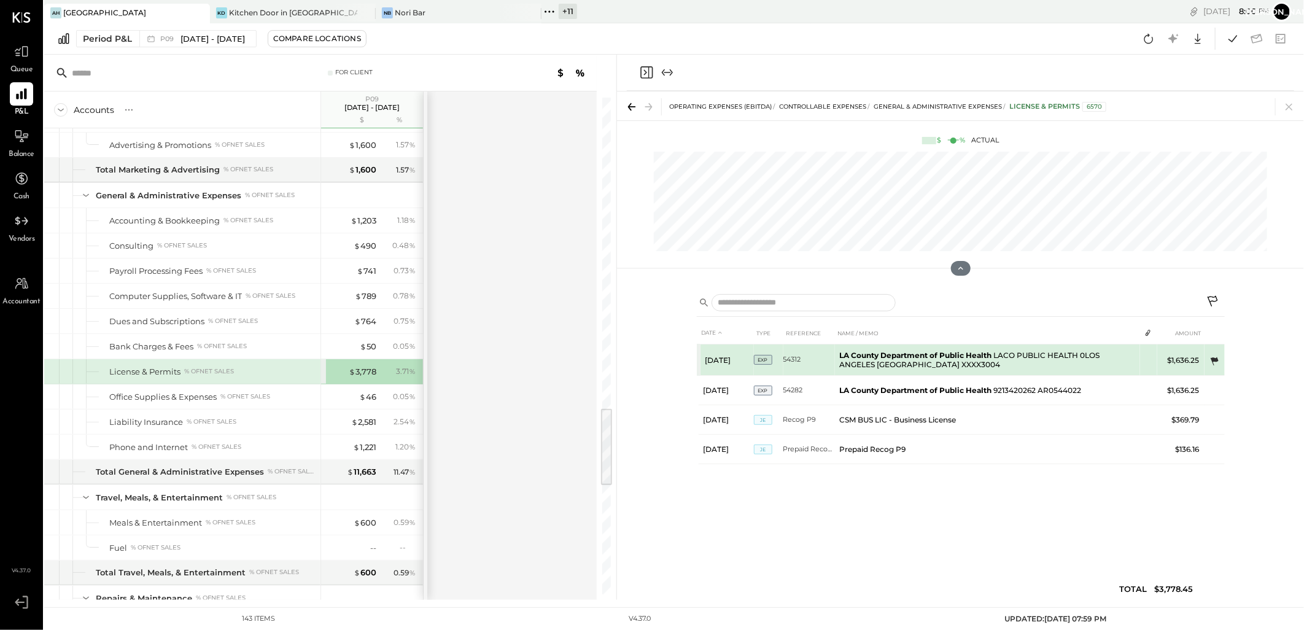
click at [1213, 357] on icon at bounding box center [1214, 361] width 12 height 12
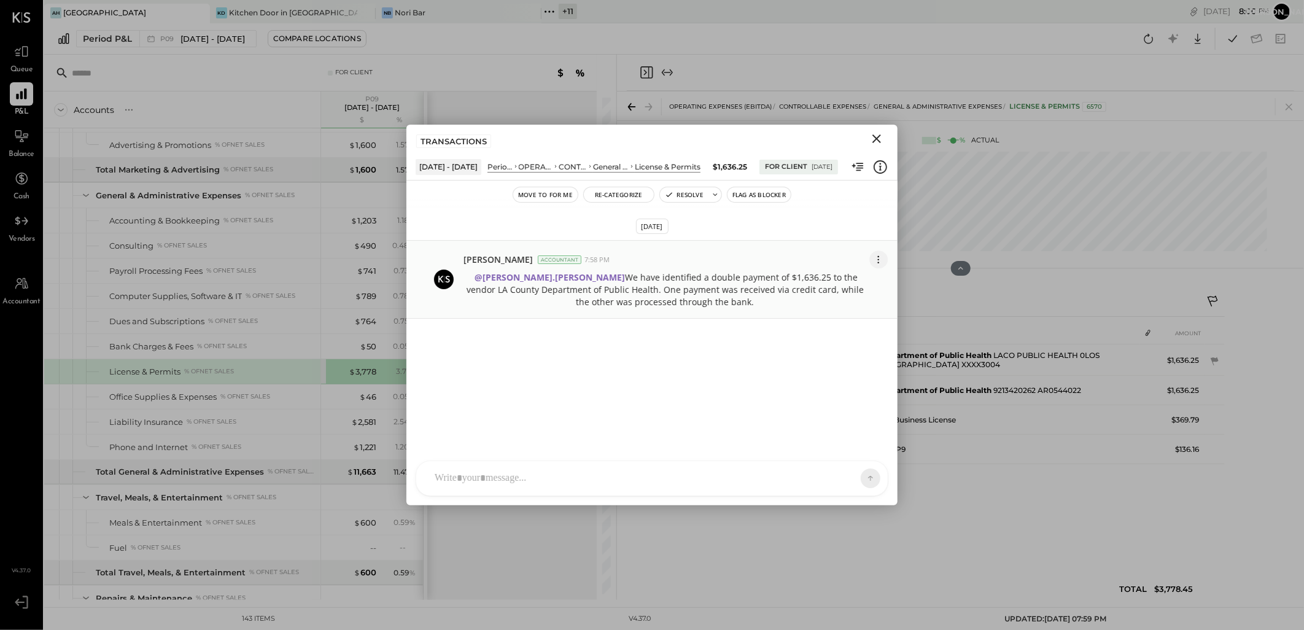
click at [884, 260] on icon at bounding box center [878, 259] width 13 height 13
click at [835, 280] on button "Edit Message" at bounding box center [848, 281] width 79 height 22
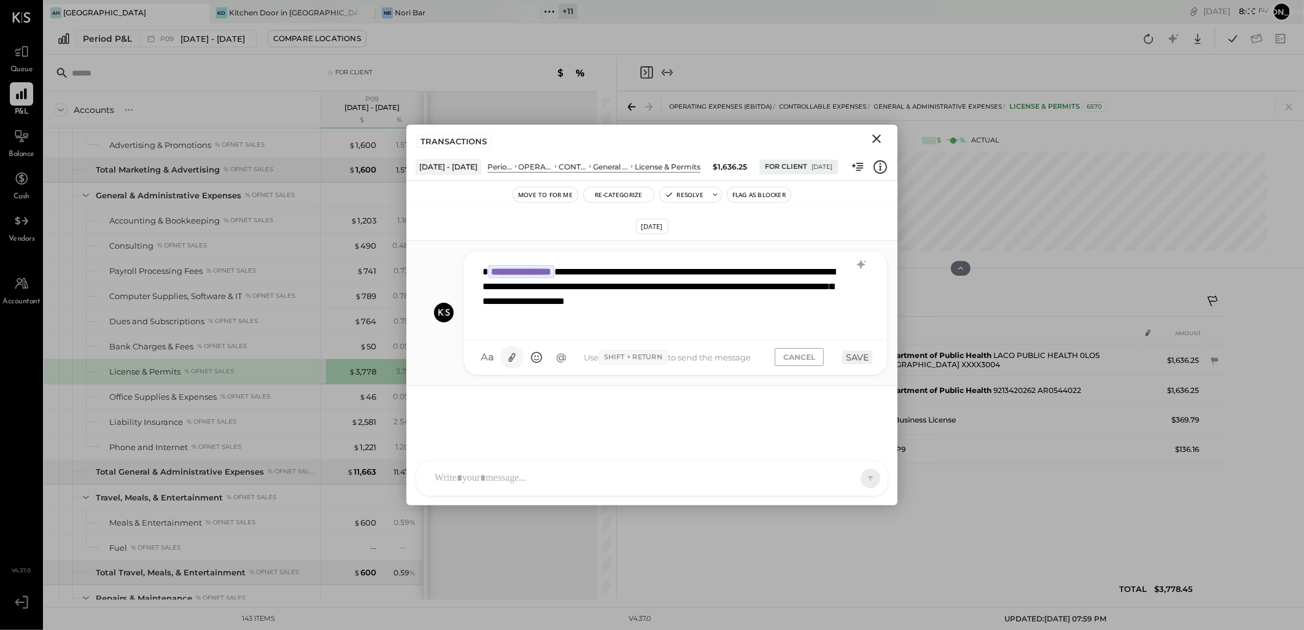
click at [509, 355] on icon at bounding box center [512, 356] width 13 height 13
click at [856, 399] on button "SAVE" at bounding box center [857, 404] width 30 height 14
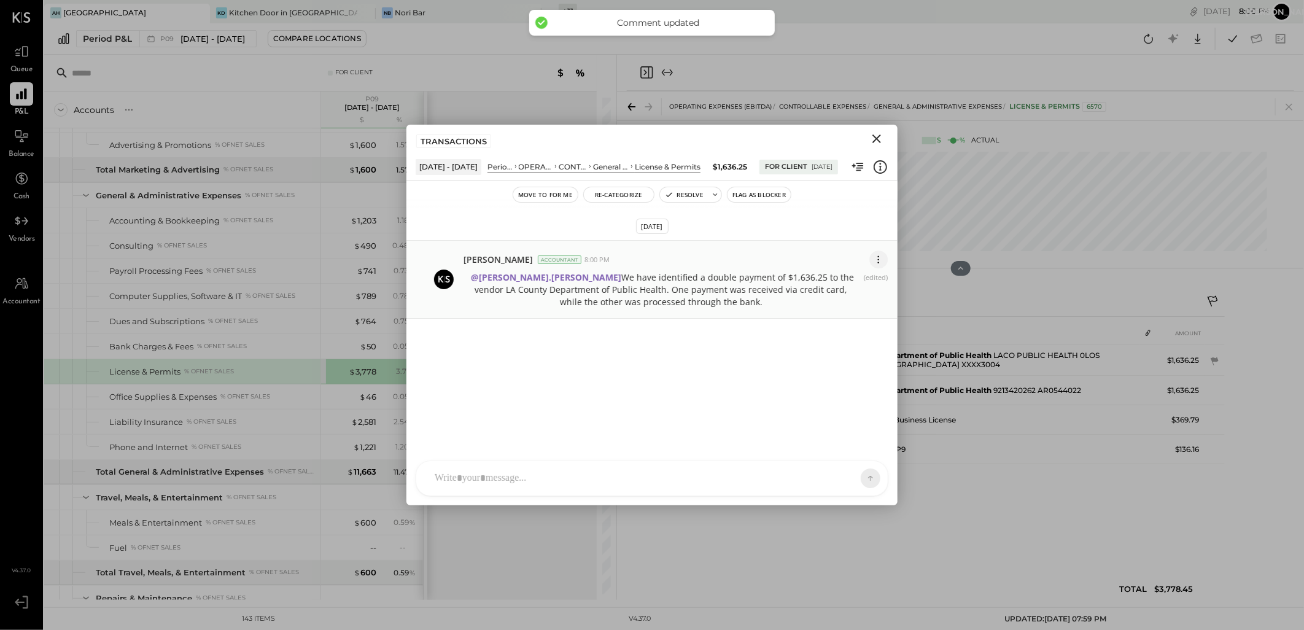
click at [881, 262] on icon at bounding box center [878, 259] width 13 height 13
click at [838, 283] on button "Edit Message" at bounding box center [848, 281] width 79 height 22
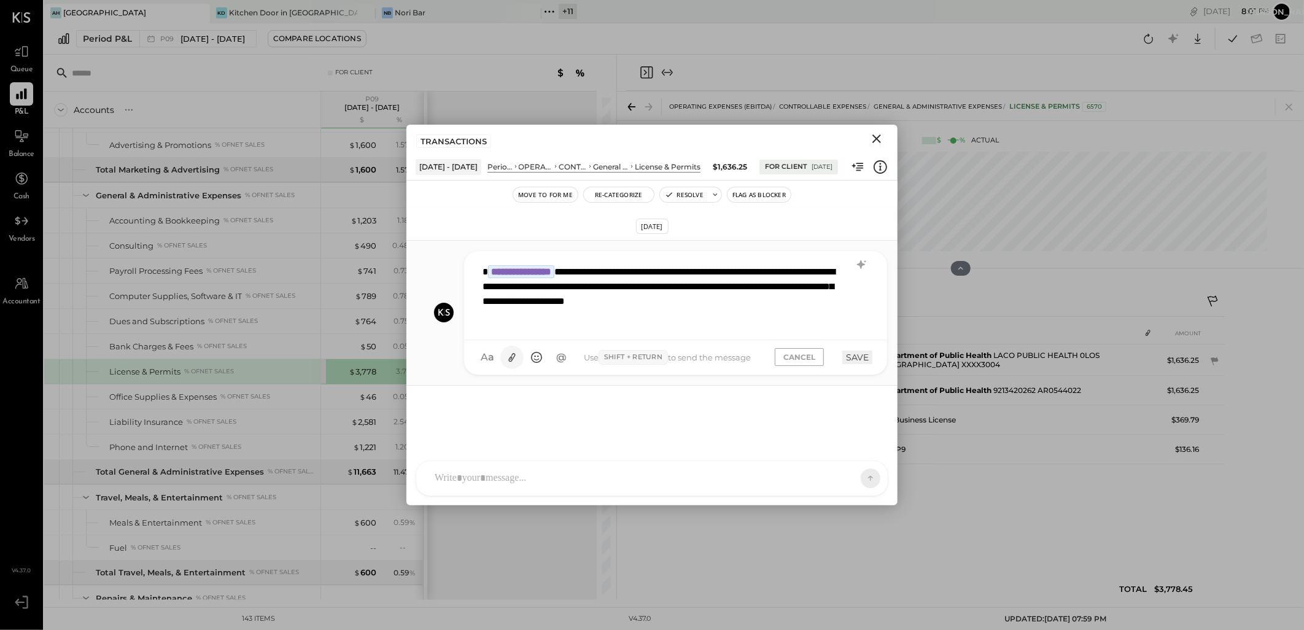
click at [512, 358] on icon at bounding box center [512, 357] width 7 height 9
click at [854, 401] on button "SAVE" at bounding box center [857, 404] width 30 height 14
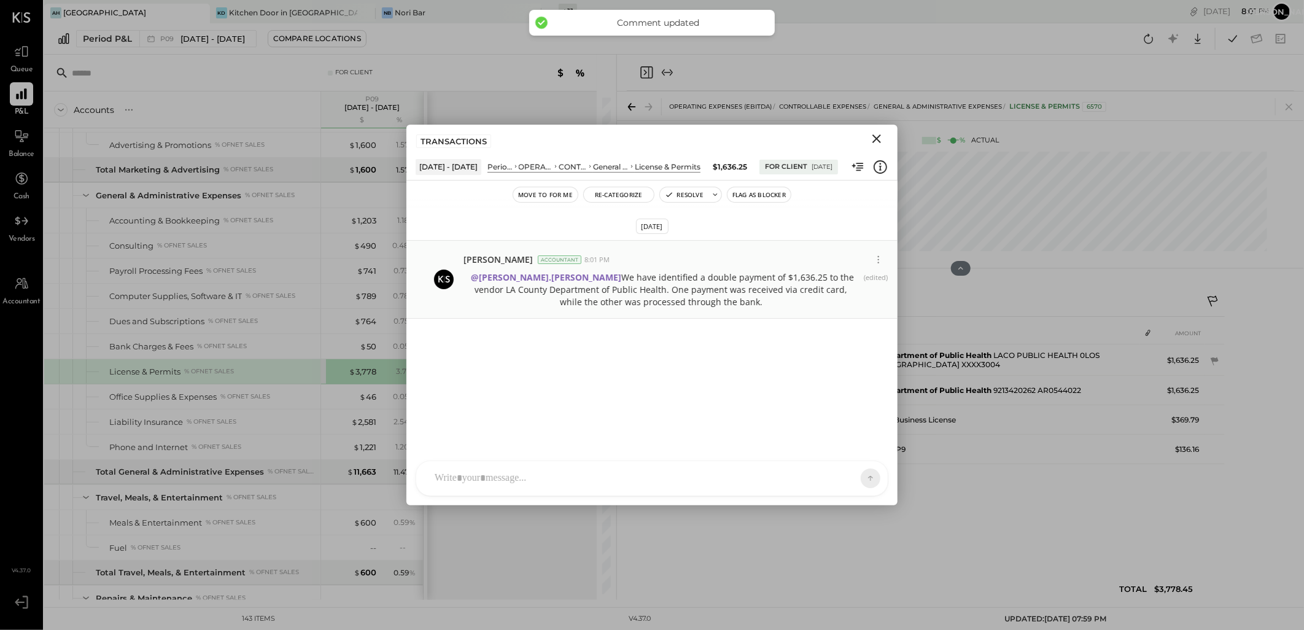
click at [877, 137] on icon "Close" at bounding box center [876, 138] width 15 height 15
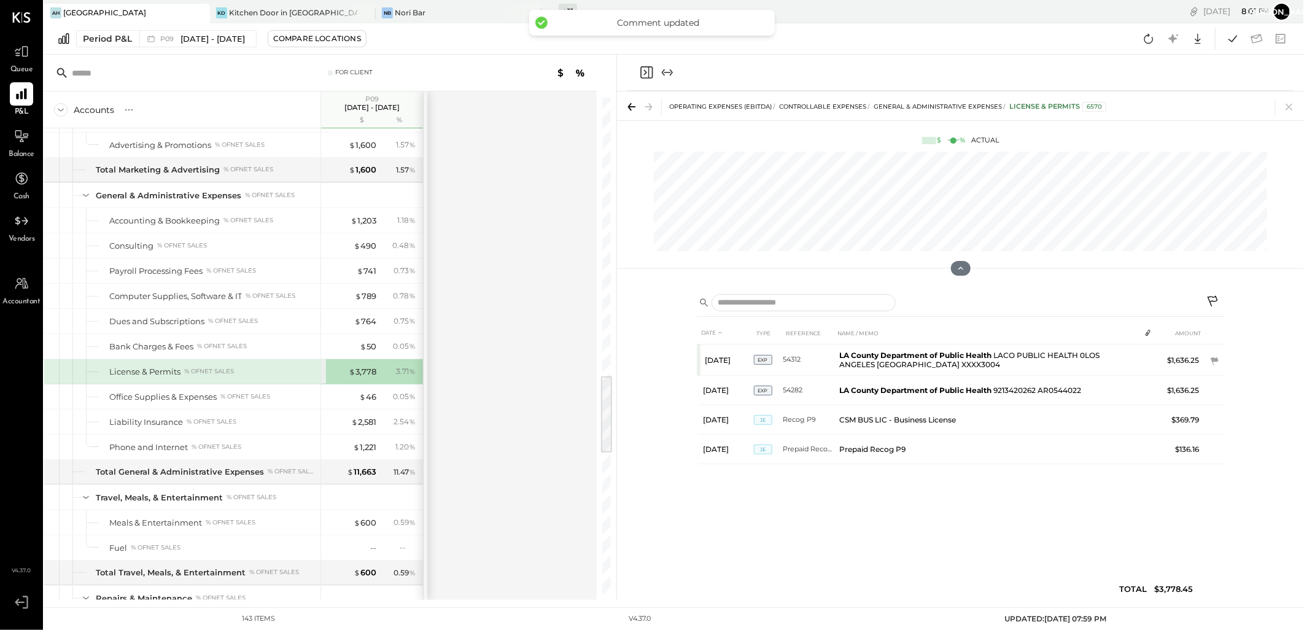
scroll to position [1659, 0]
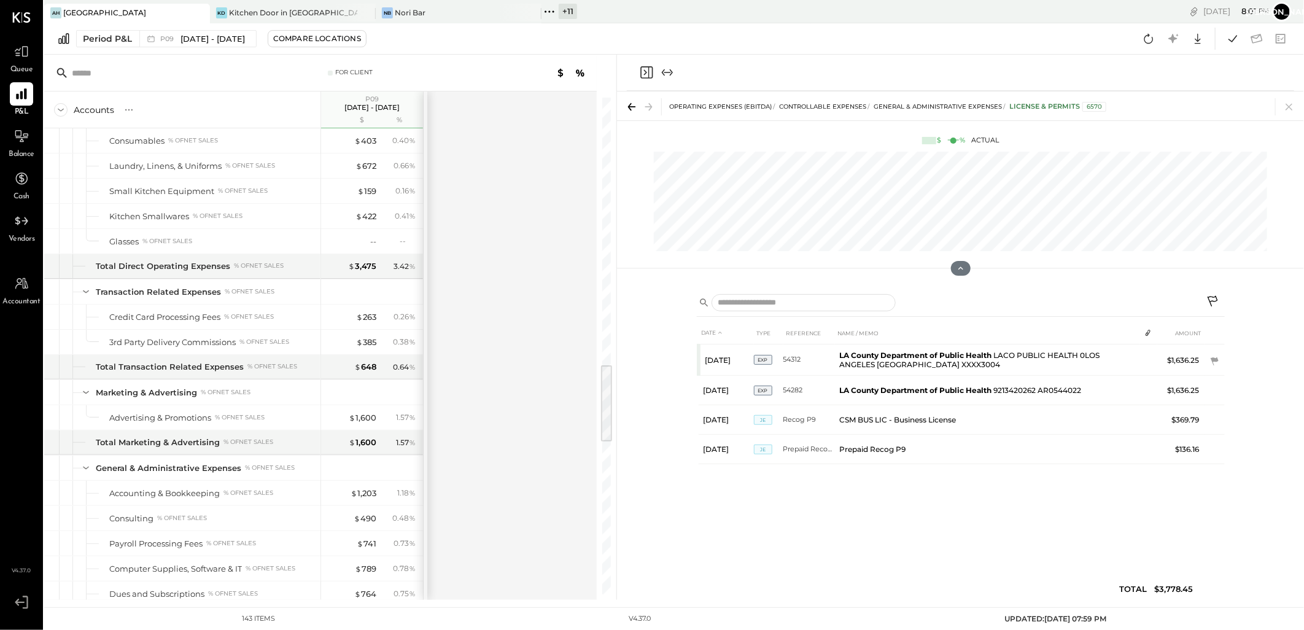
click at [21, 107] on span "P&L" at bounding box center [22, 112] width 14 height 11
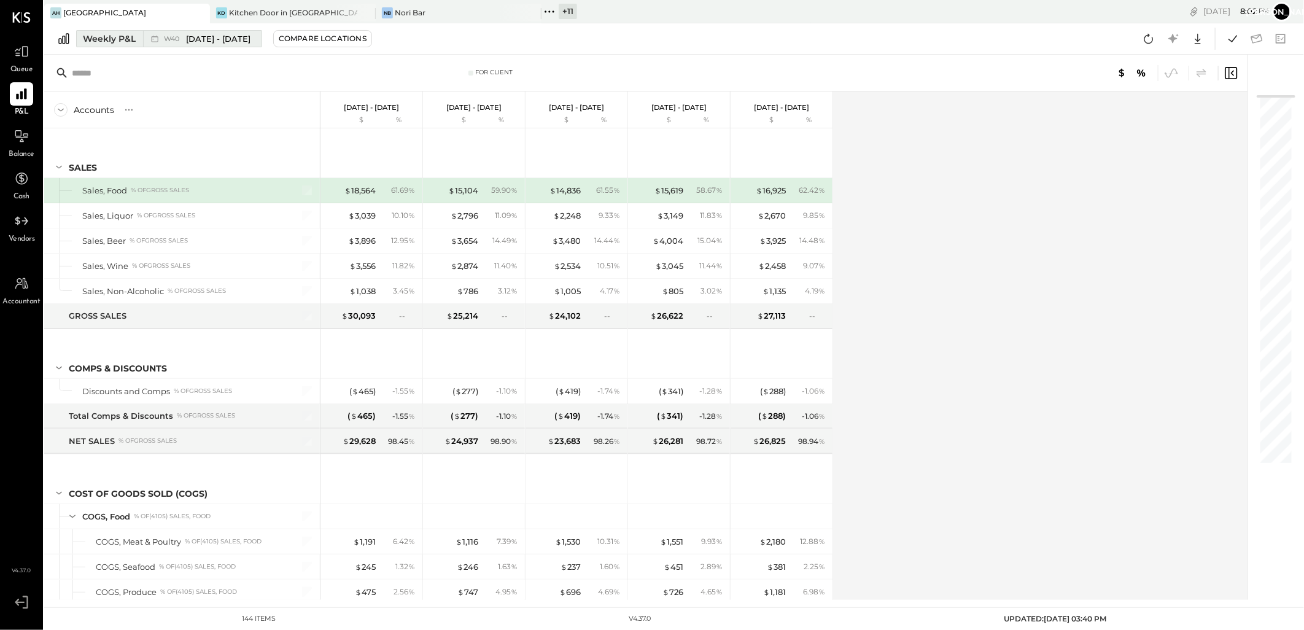
click at [225, 38] on span "[DATE] - [DATE]" at bounding box center [218, 39] width 64 height 12
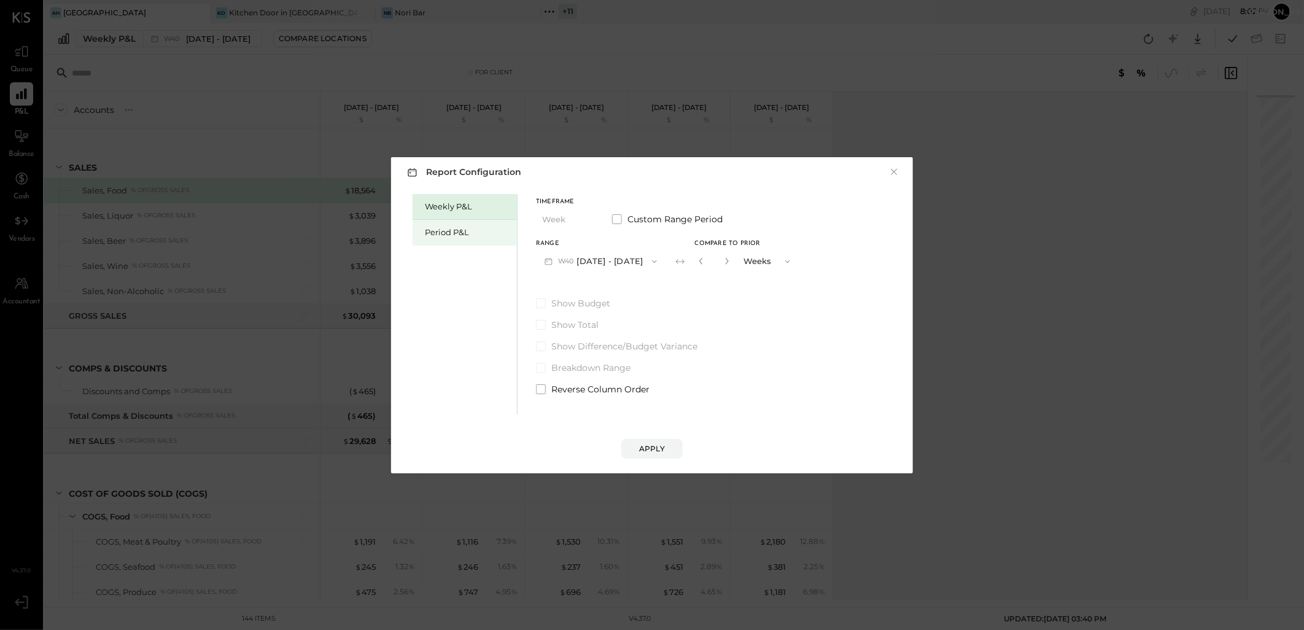
click at [466, 239] on div "Period P&L" at bounding box center [464, 233] width 104 height 26
click at [662, 442] on button "Apply" at bounding box center [651, 449] width 61 height 20
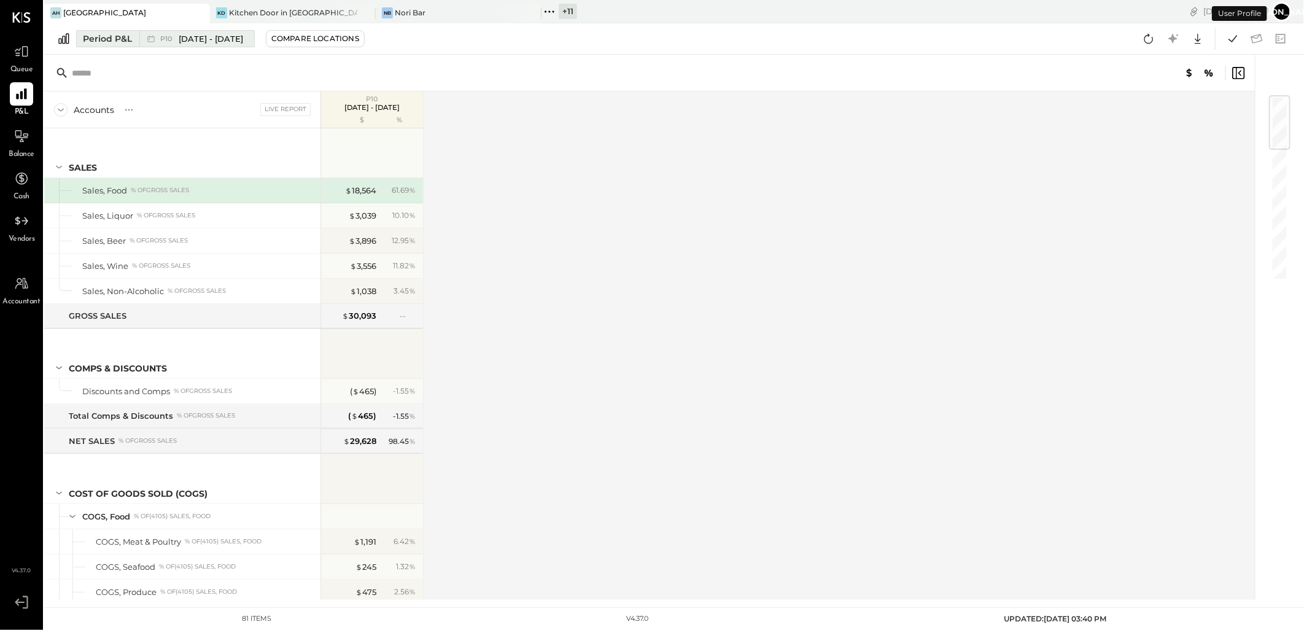
click at [212, 41] on span "[DATE] - [DATE]" at bounding box center [211, 39] width 64 height 12
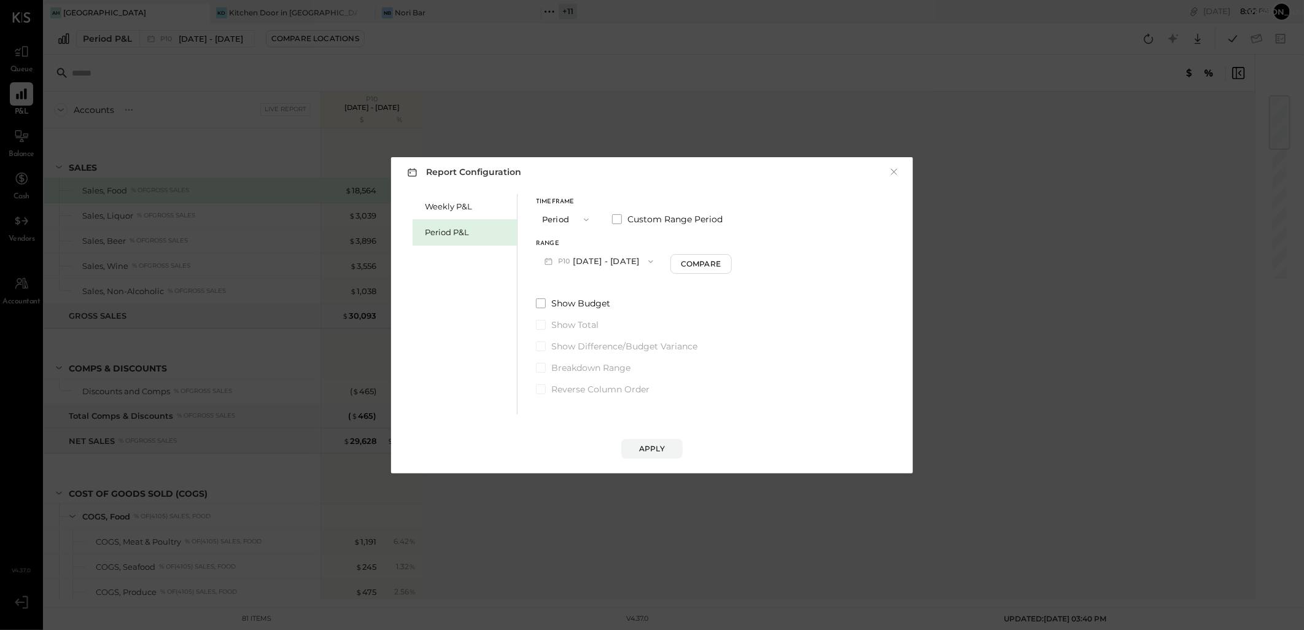
click at [656, 260] on span "button" at bounding box center [648, 262] width 16 height 10
click at [611, 293] on span "[DATE] - [DATE]" at bounding box center [594, 288] width 58 height 10
click at [649, 452] on div "Apply" at bounding box center [652, 448] width 26 height 10
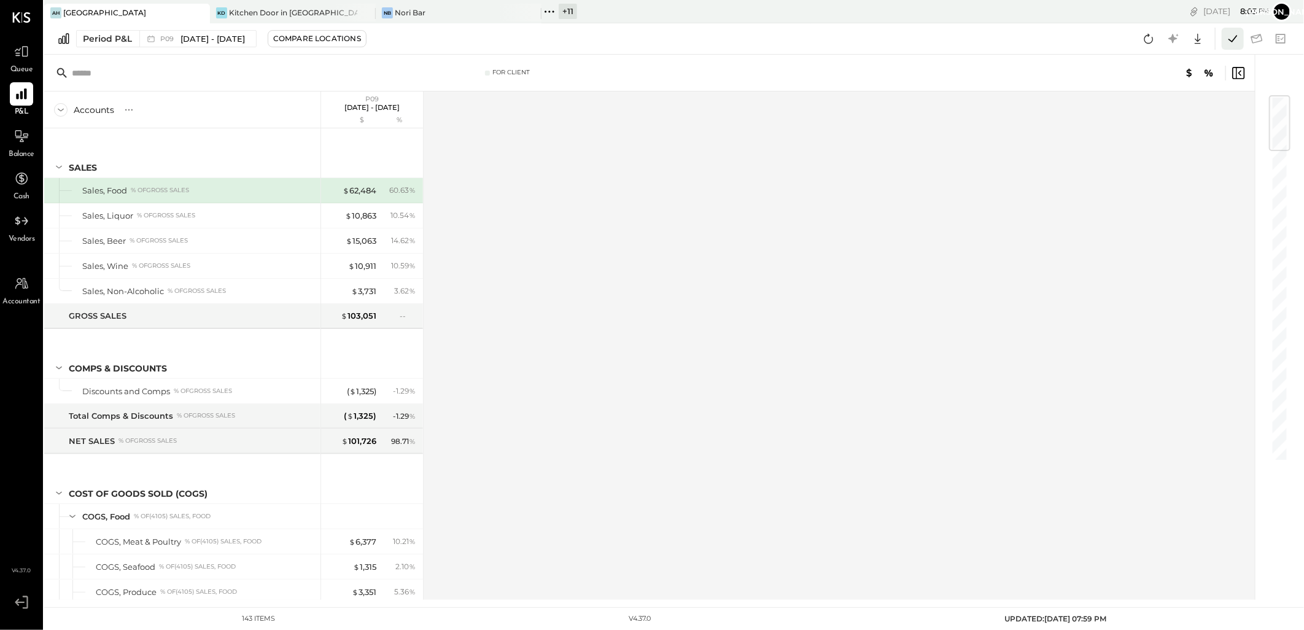
click at [1236, 37] on icon at bounding box center [1233, 39] width 16 height 16
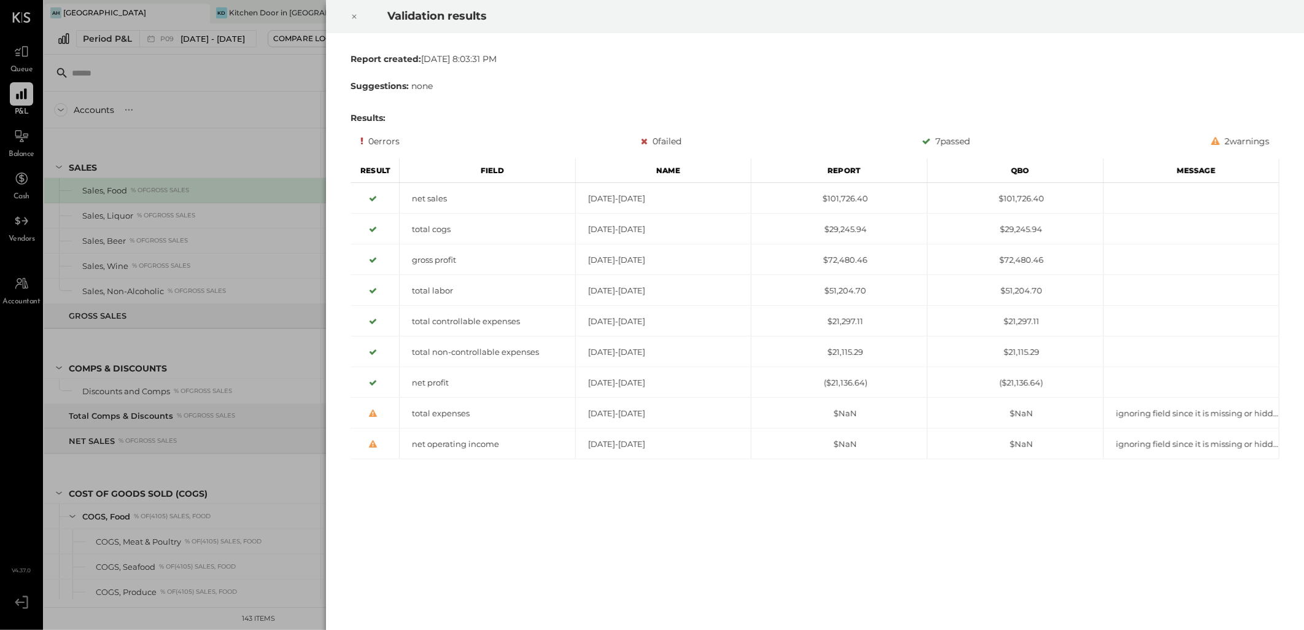
click at [350, 17] on icon at bounding box center [353, 16] width 7 height 15
